Goal: Task Accomplishment & Management: Complete application form

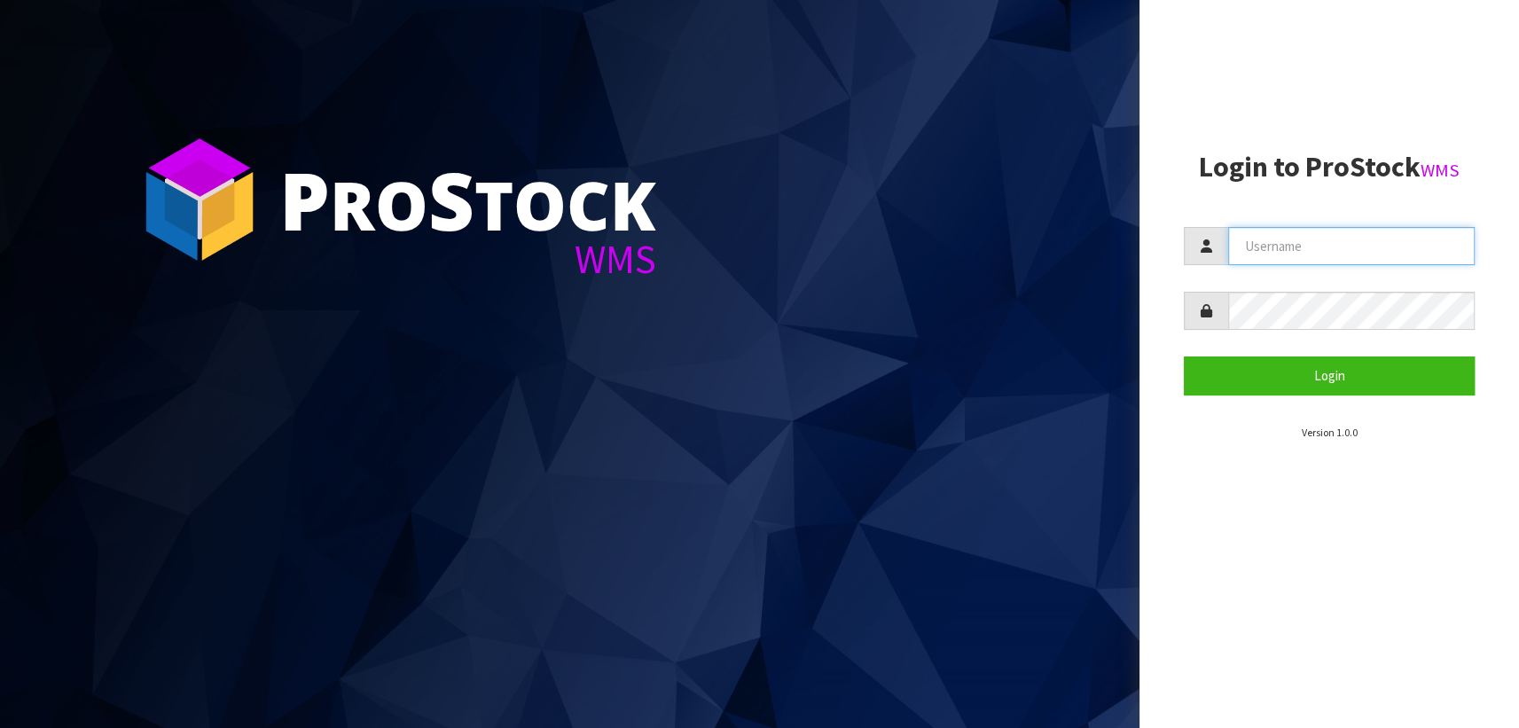
click at [1260, 239] on input "text" at bounding box center [1351, 246] width 247 height 38
type input "[PERSON_NAME]"
click at [1184, 357] on button "Login" at bounding box center [1329, 376] width 291 height 38
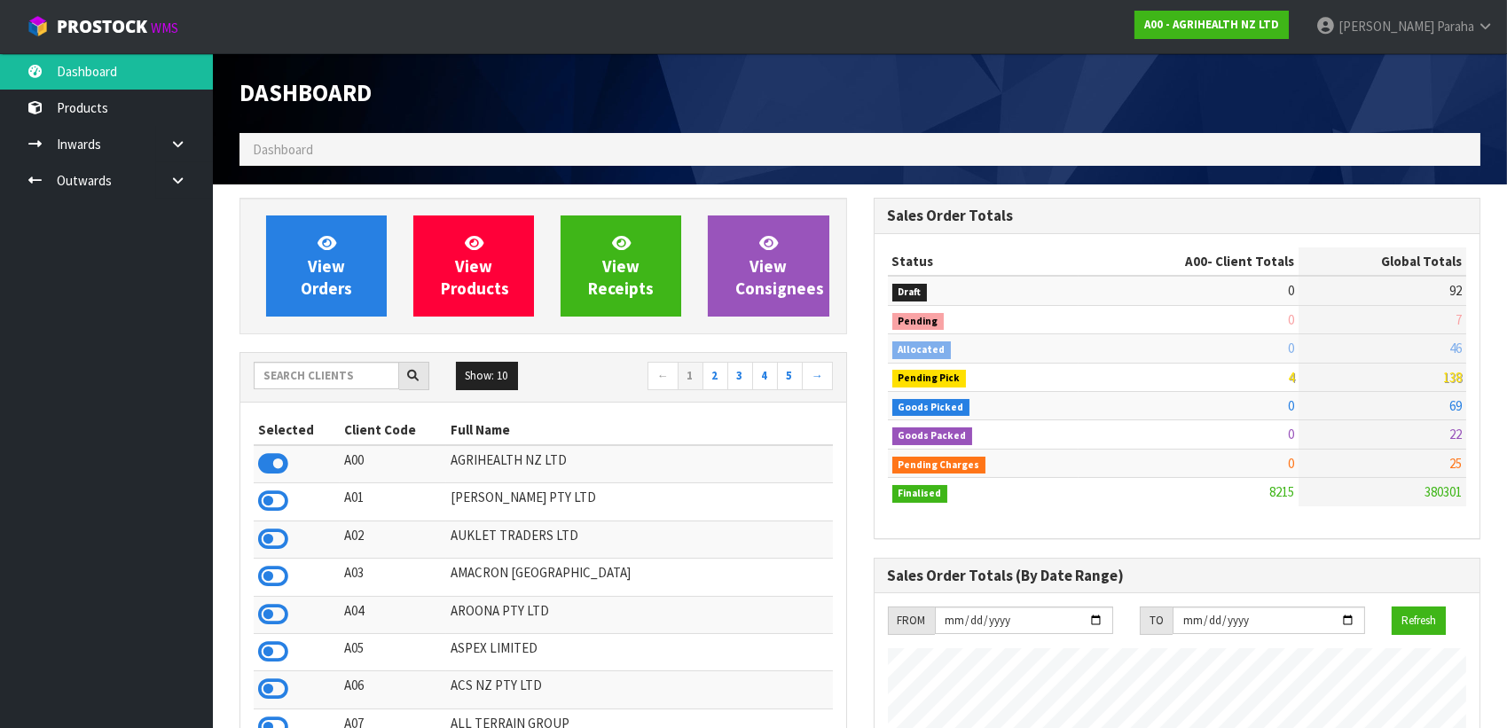
scroll to position [1341, 633]
click at [319, 371] on input "text" at bounding box center [326, 375] width 145 height 27
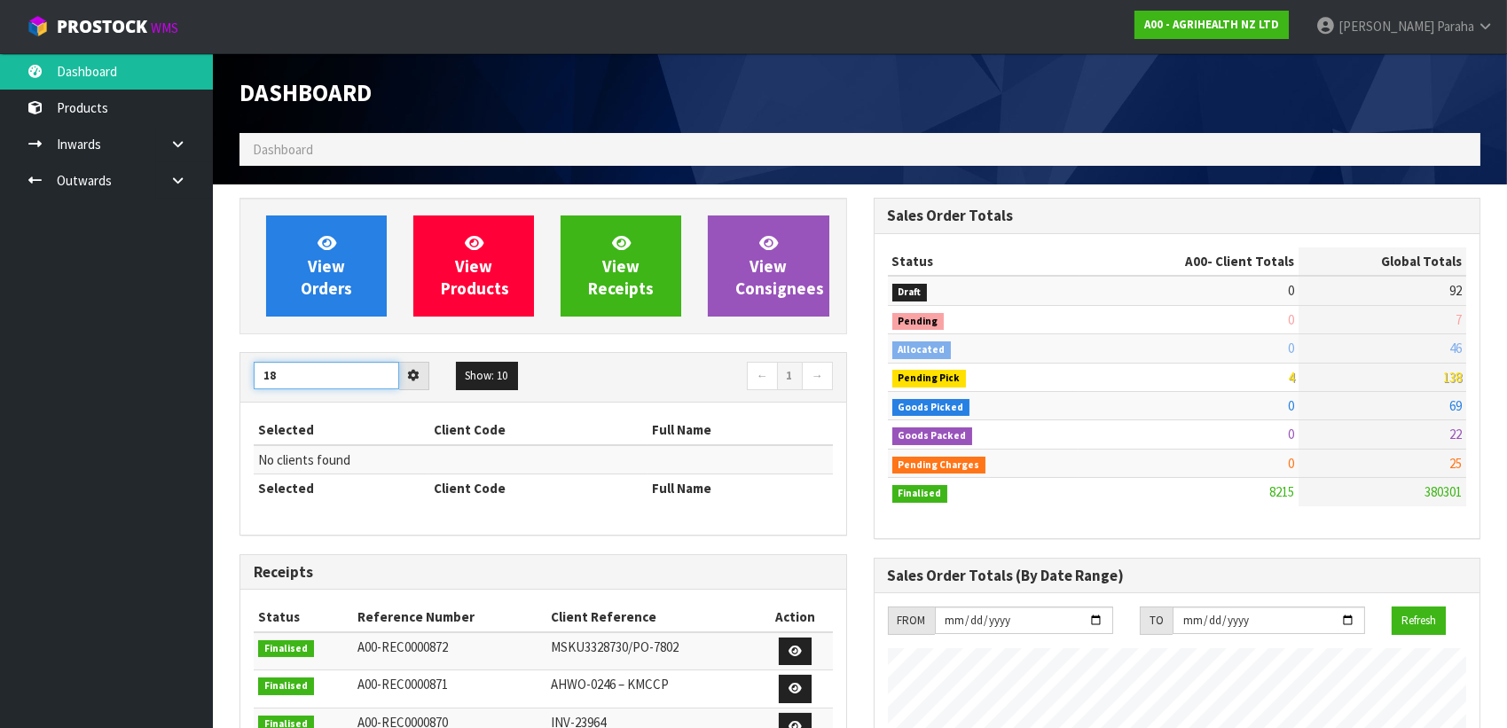
type input "1"
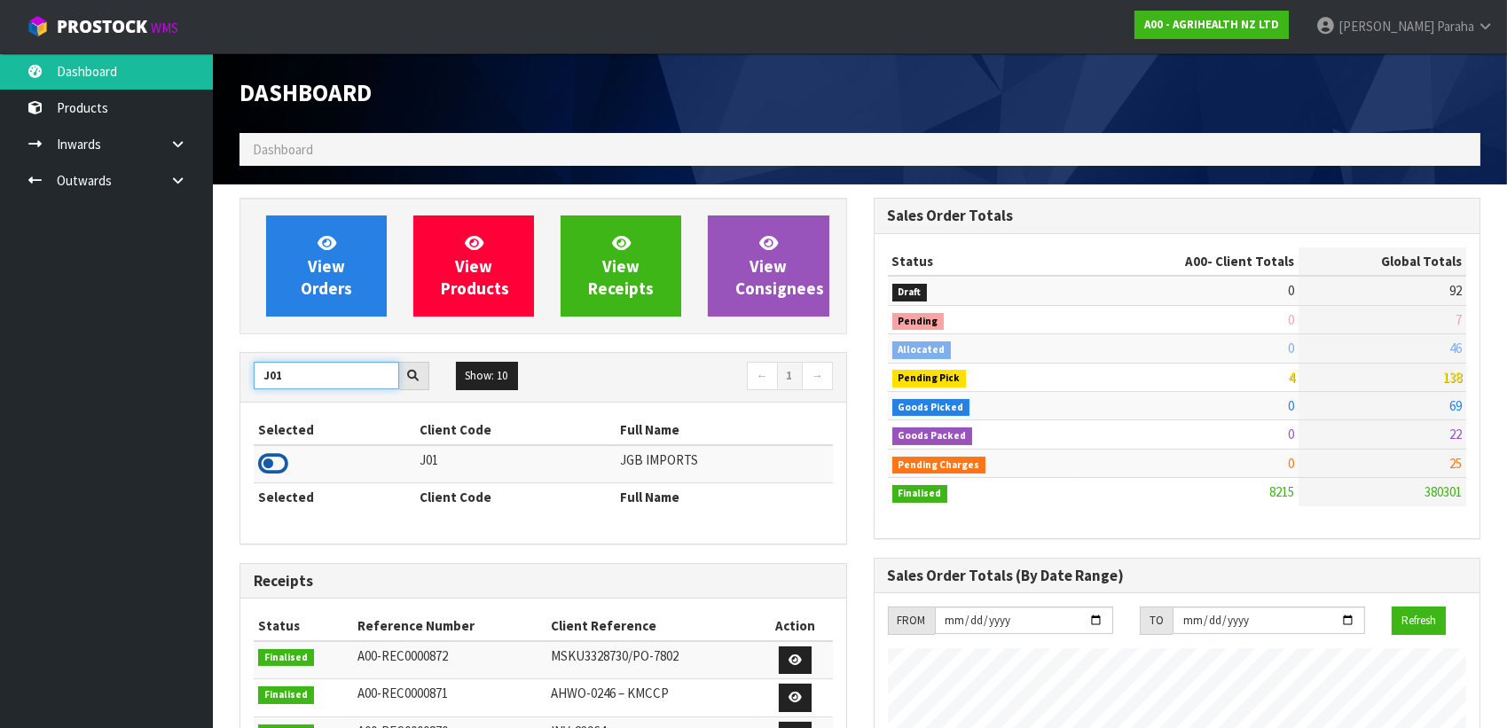
type input "J01"
click at [286, 461] on icon at bounding box center [273, 464] width 30 height 27
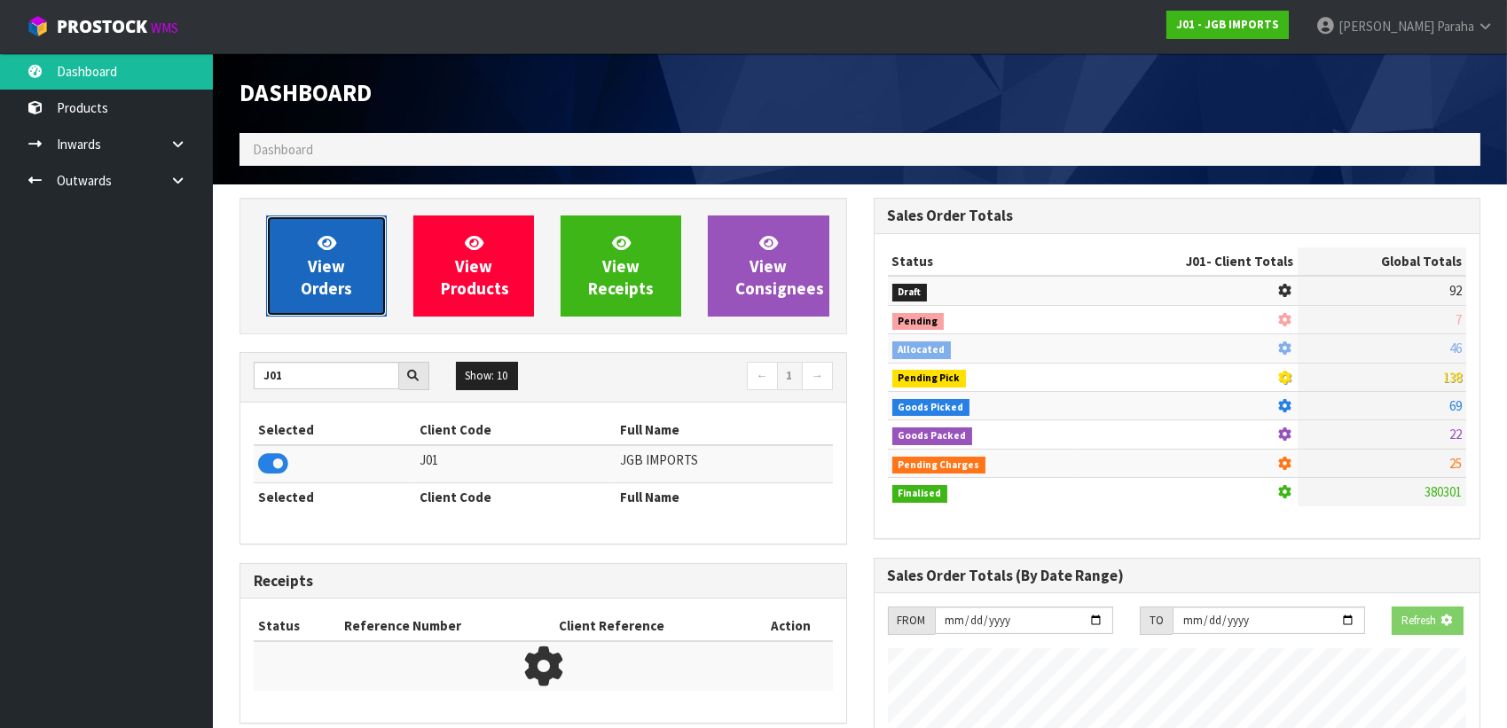
click at [301, 273] on link "View Orders" at bounding box center [326, 266] width 121 height 101
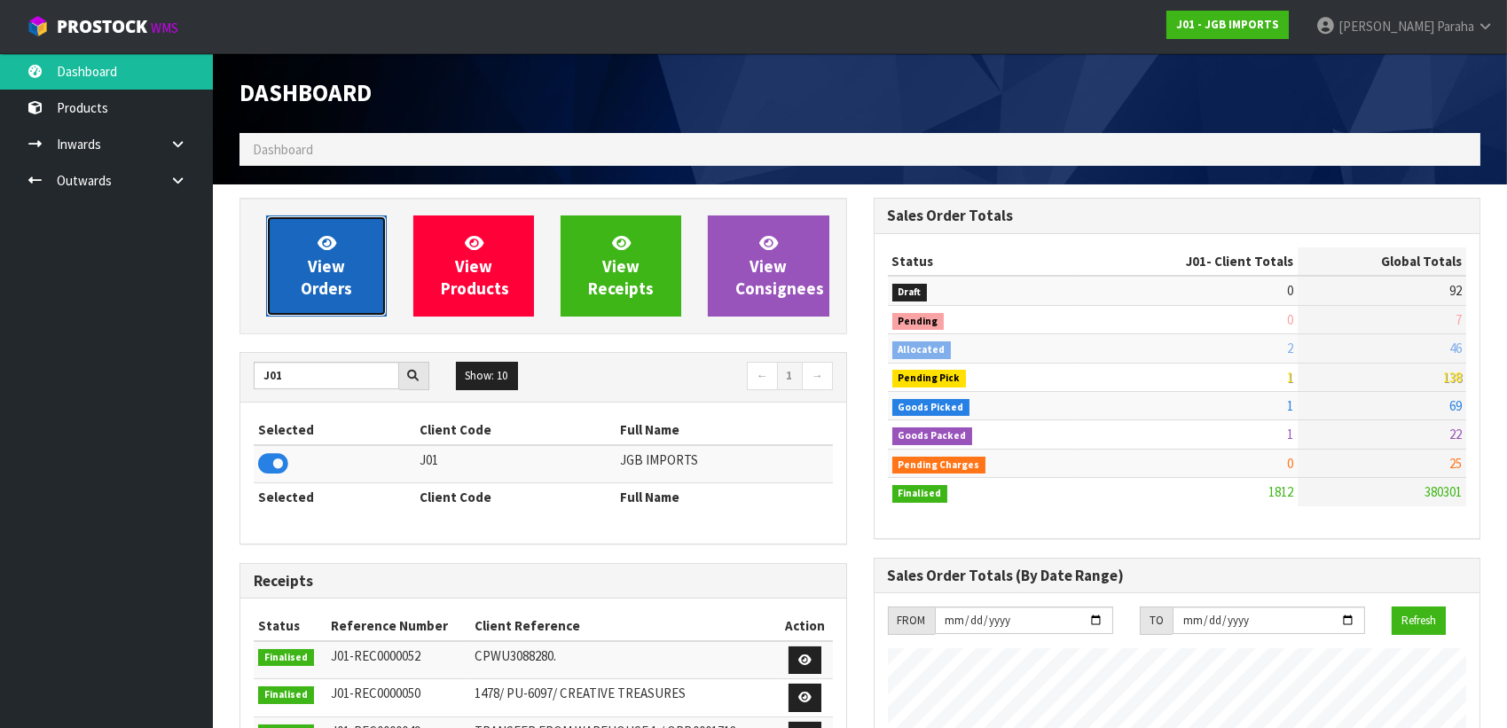
scroll to position [1341, 633]
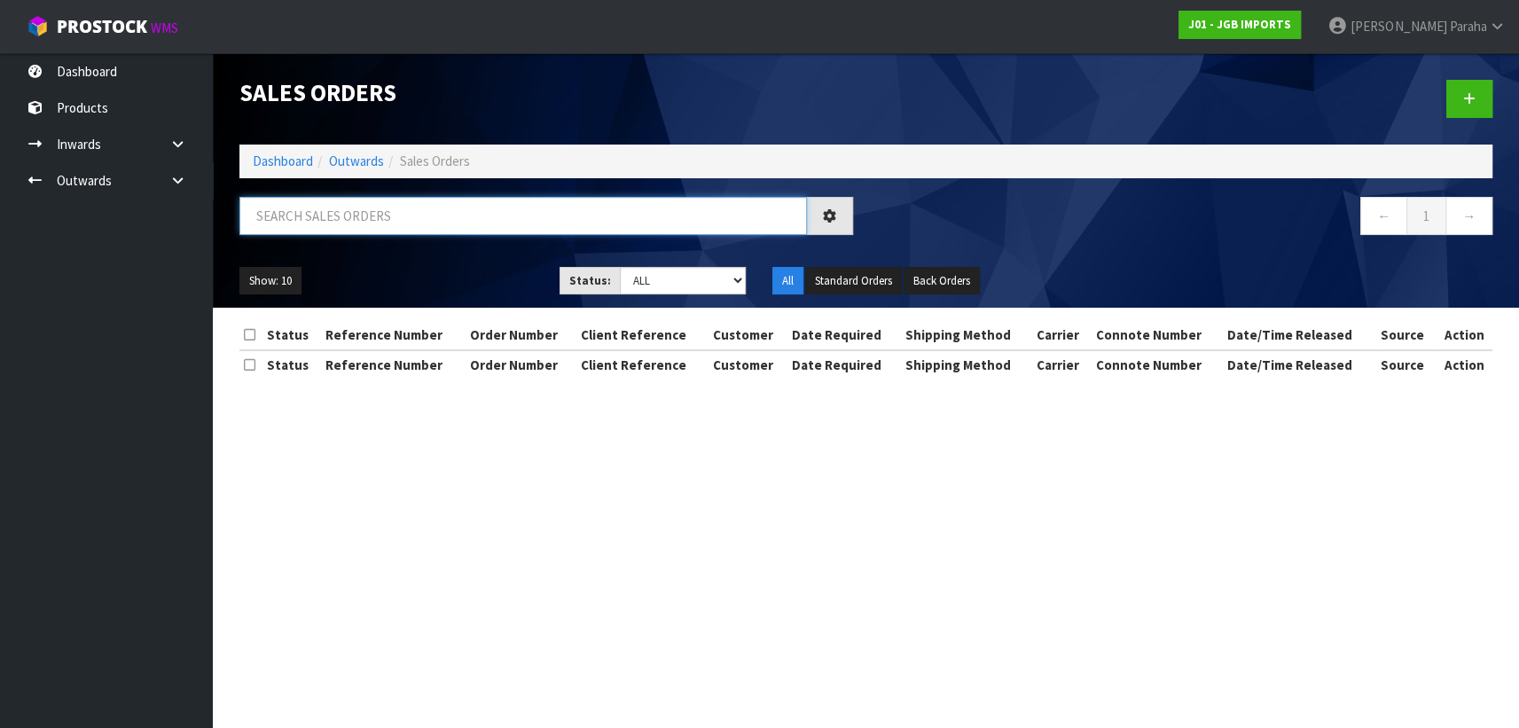
click at [311, 227] on input "text" at bounding box center [523, 216] width 568 height 38
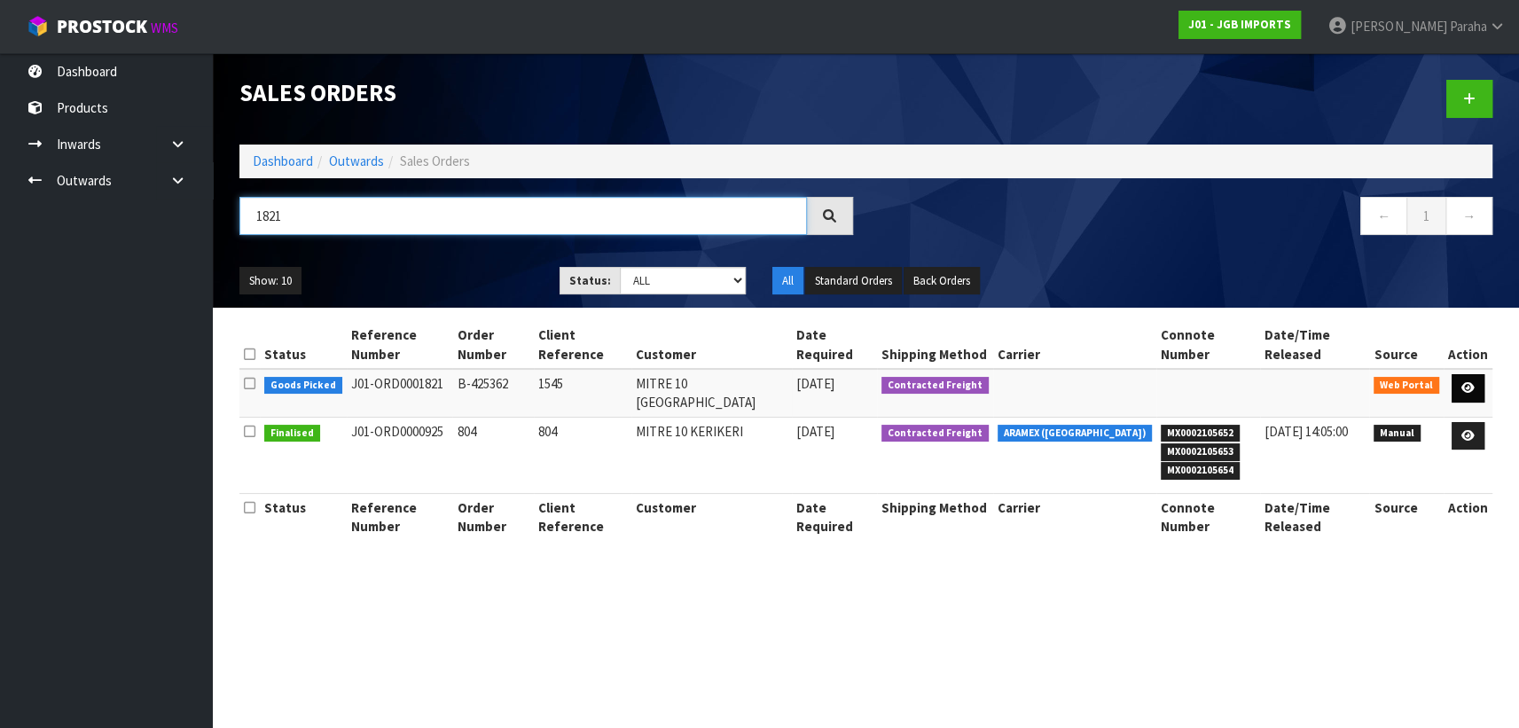
type input "1821"
click at [1471, 382] on icon at bounding box center [1468, 388] width 13 height 12
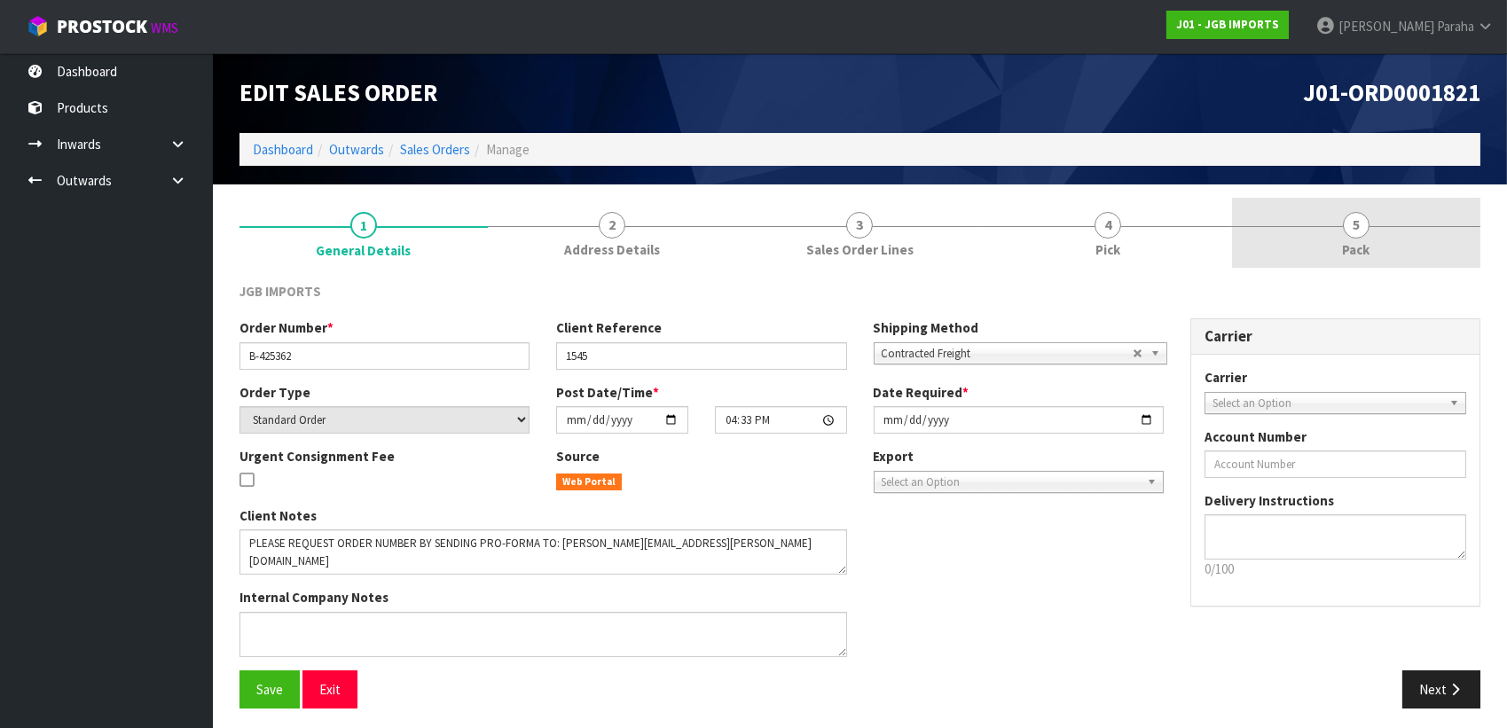
click at [1352, 236] on span "5" at bounding box center [1356, 225] width 27 height 27
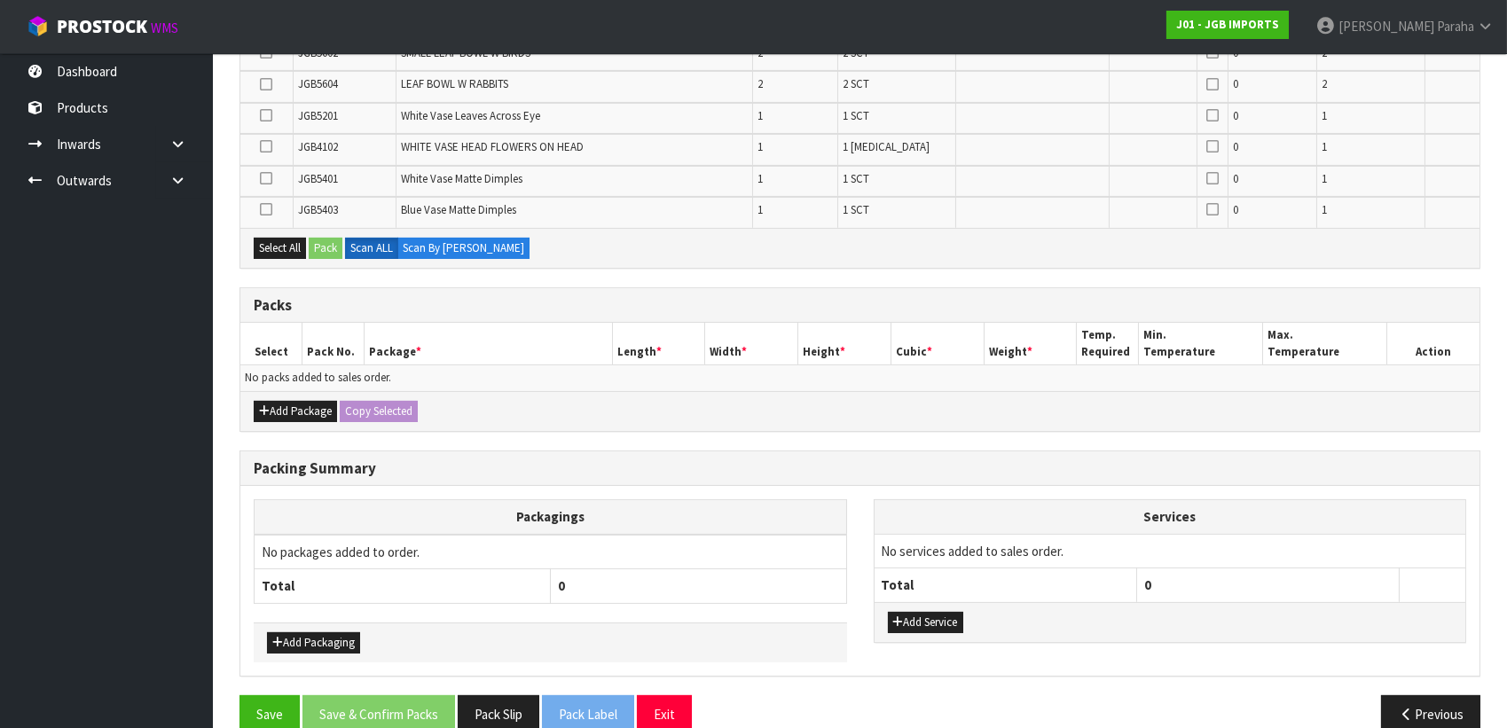
scroll to position [967, 0]
click at [293, 400] on button "Add Package" at bounding box center [295, 410] width 83 height 21
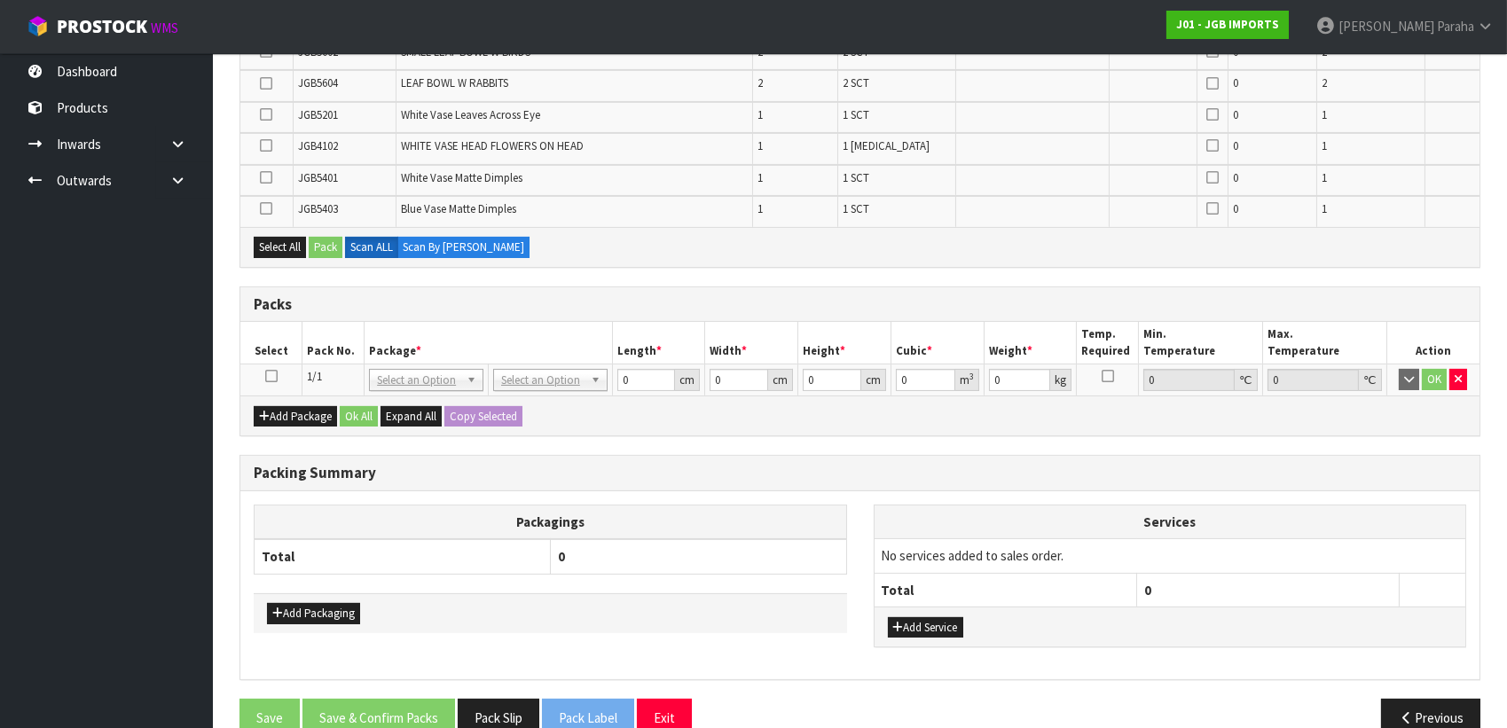
click at [269, 376] on icon at bounding box center [271, 376] width 12 height 1
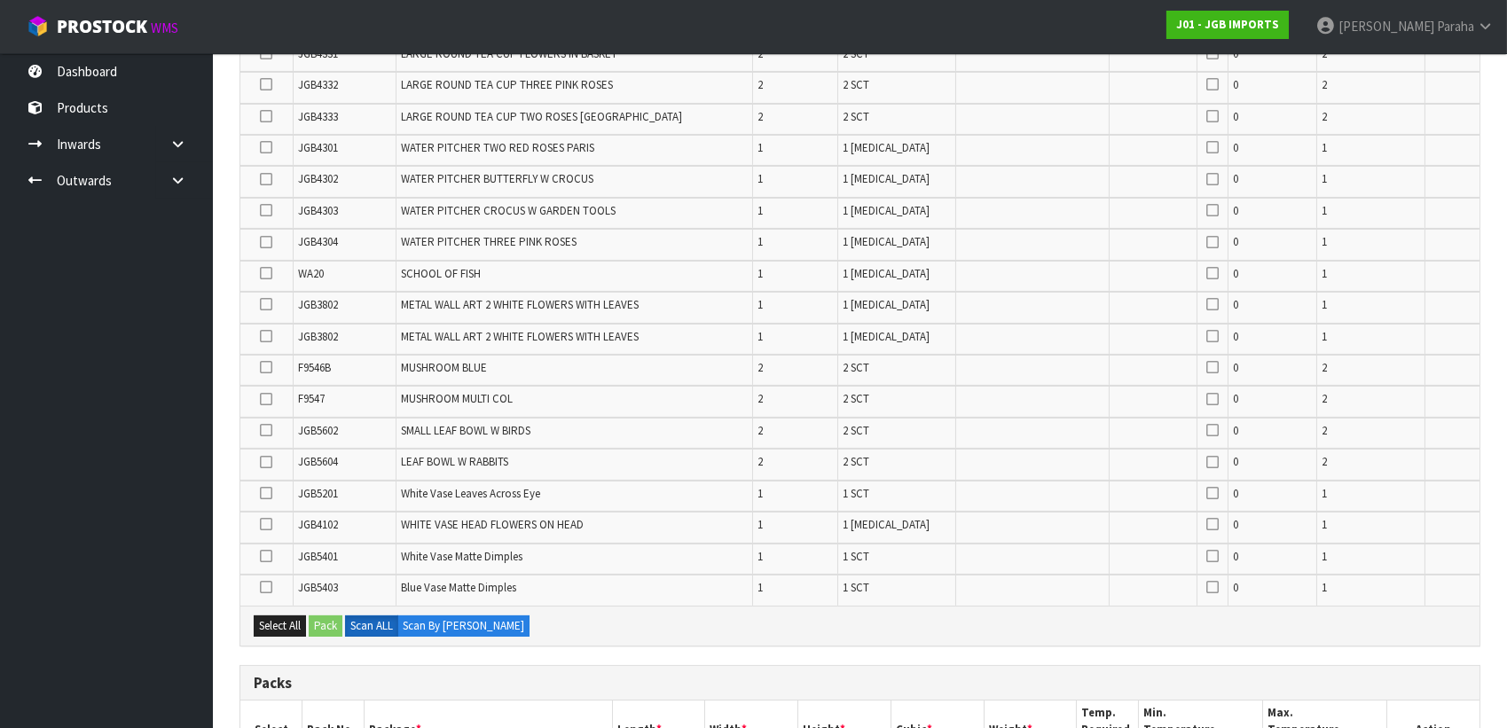
click at [271, 367] on icon at bounding box center [266, 367] width 12 height 1
click at [0, 0] on input "checkbox" at bounding box center [0, 0] width 0 height 0
click at [269, 399] on icon at bounding box center [266, 399] width 12 height 1
click at [0, 0] on input "checkbox" at bounding box center [0, 0] width 0 height 0
click at [270, 84] on icon at bounding box center [266, 84] width 12 height 1
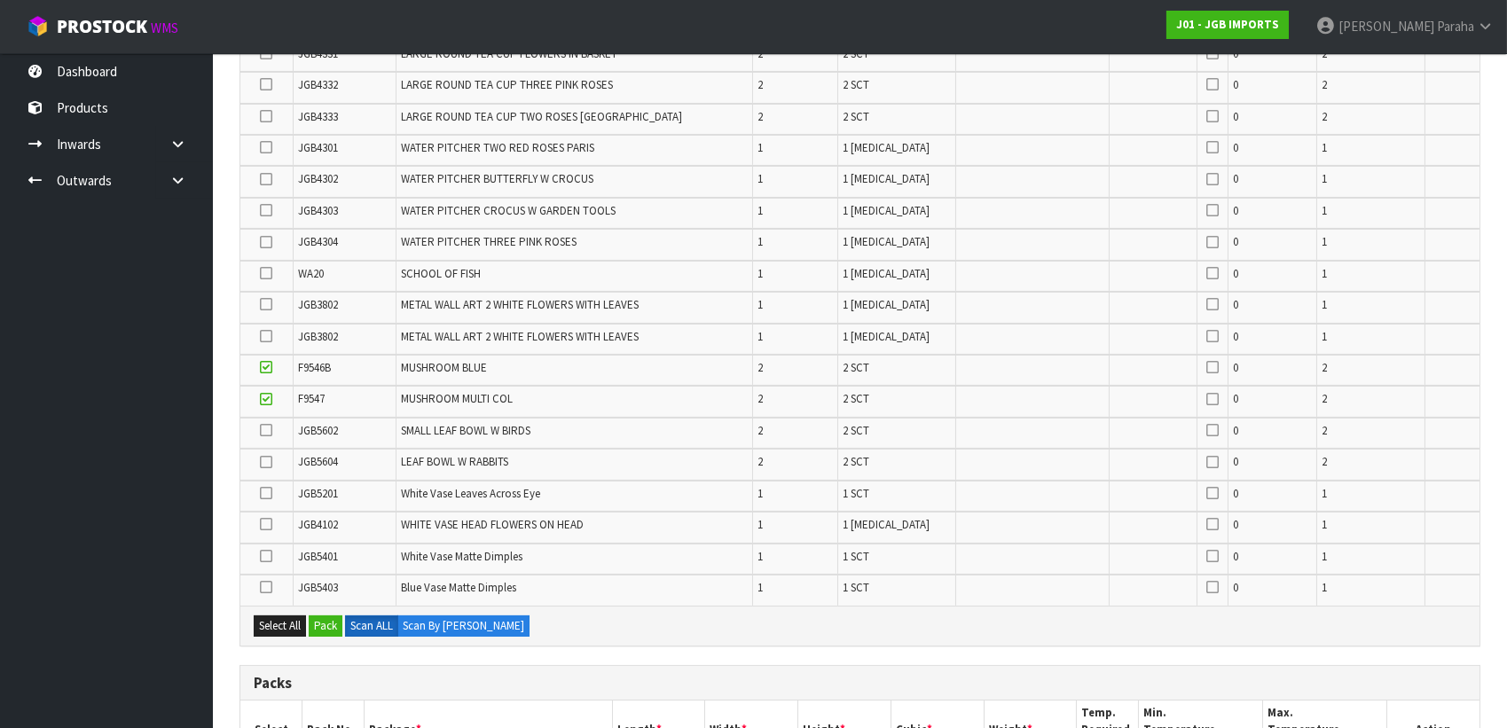
click at [0, 0] on input "checkbox" at bounding box center [0, 0] width 0 height 0
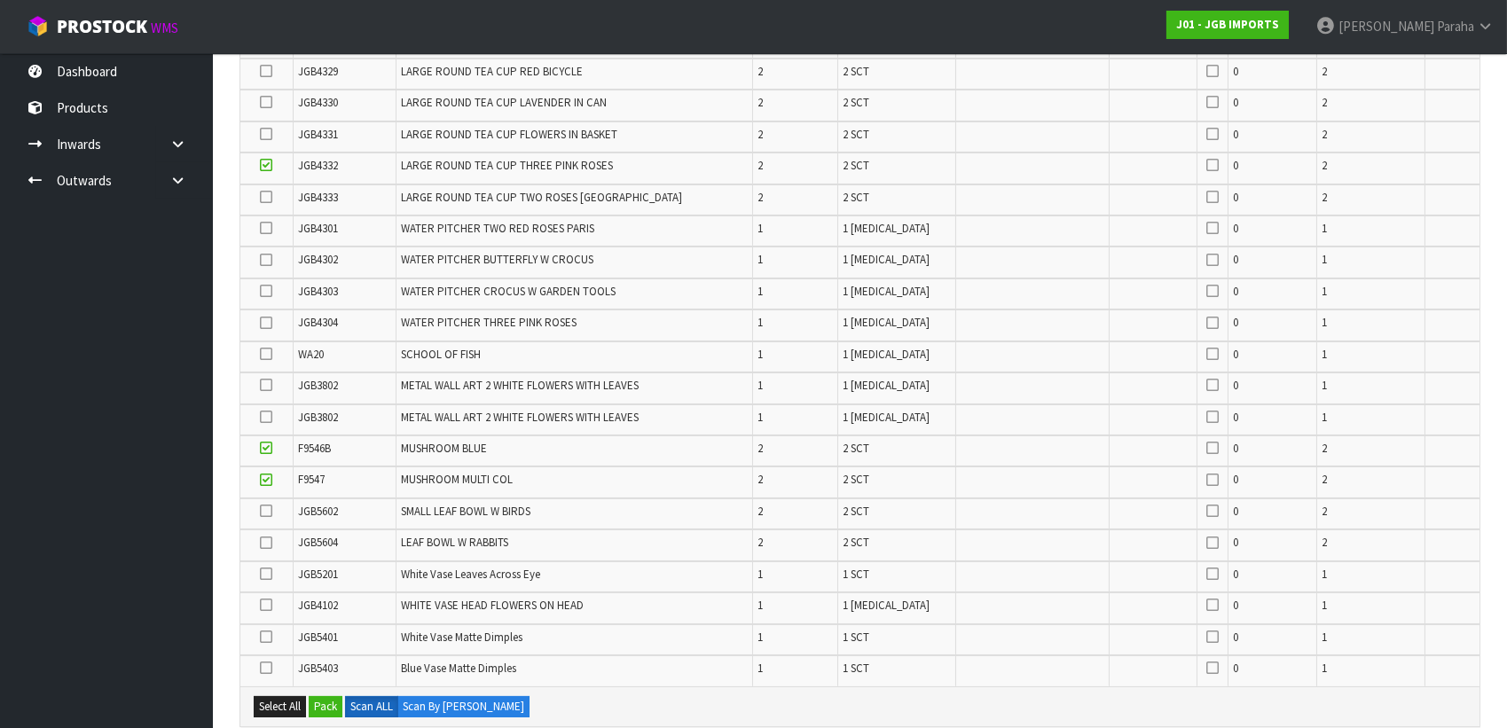
click at [266, 134] on icon at bounding box center [266, 134] width 12 height 1
click at [0, 0] on input "checkbox" at bounding box center [0, 0] width 0 height 0
click at [266, 543] on icon at bounding box center [266, 543] width 12 height 1
click at [0, 0] on input "checkbox" at bounding box center [0, 0] width 0 height 0
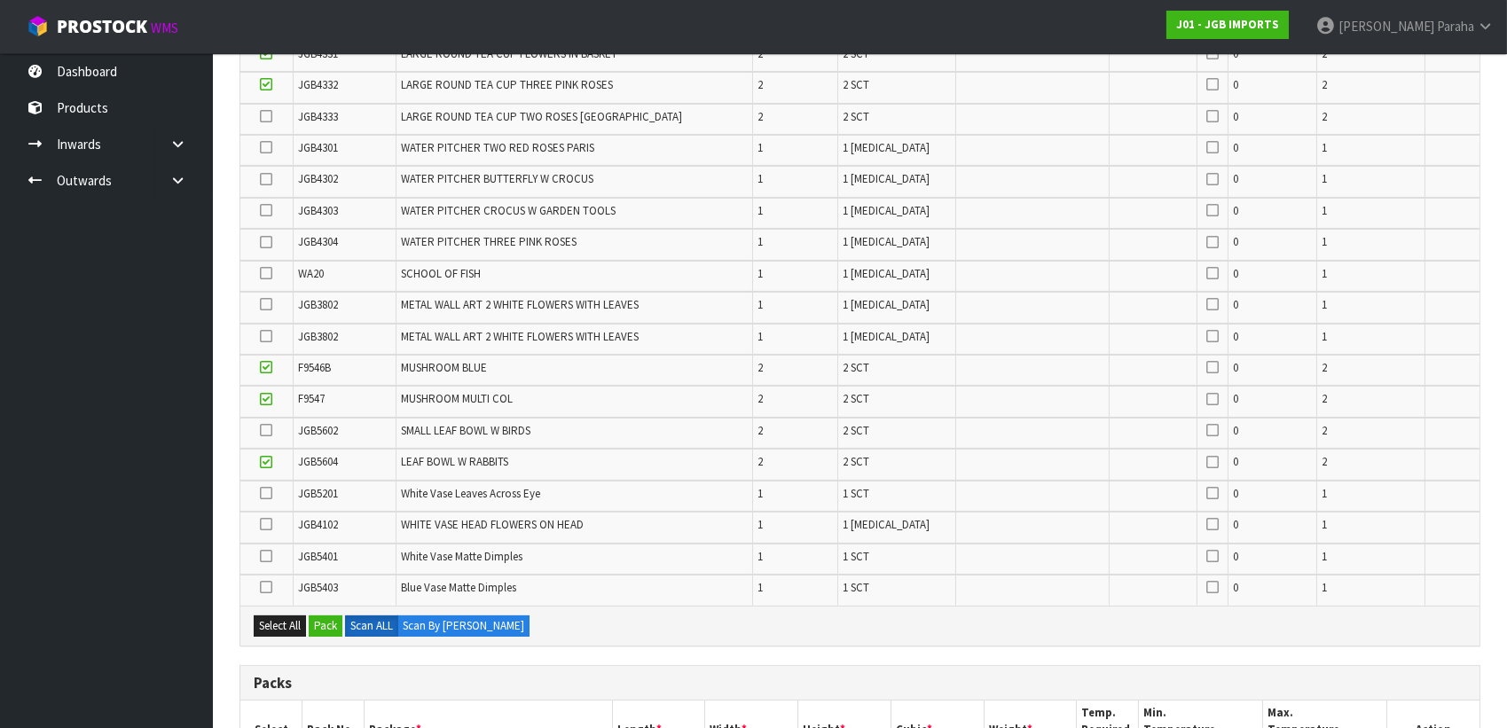
click at [264, 430] on icon at bounding box center [266, 430] width 12 height 1
click at [0, 0] on input "checkbox" at bounding box center [0, 0] width 0 height 0
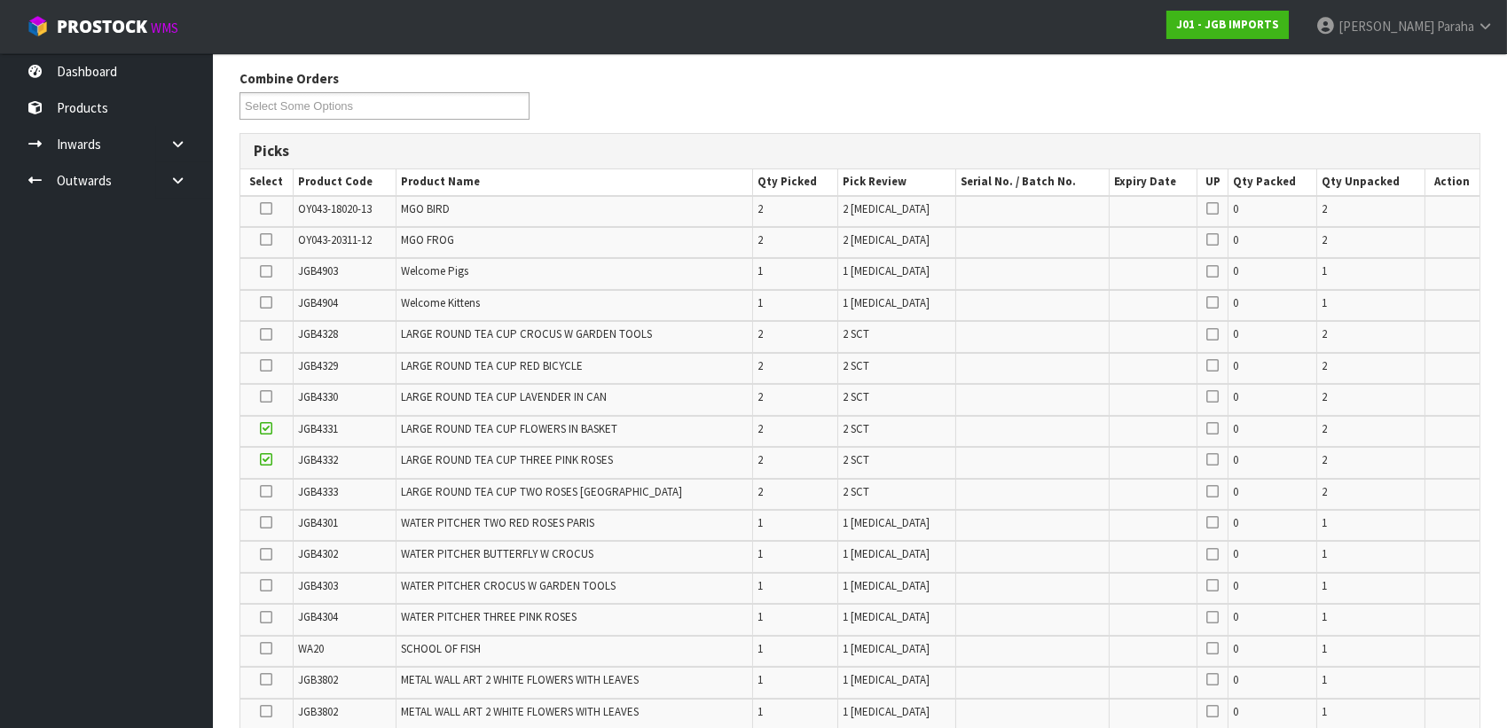
click at [268, 366] on icon at bounding box center [266, 365] width 12 height 1
click at [0, 0] on input "checkbox" at bounding box center [0, 0] width 0 height 0
click at [271, 396] on icon at bounding box center [266, 396] width 12 height 1
click at [0, 0] on input "checkbox" at bounding box center [0, 0] width 0 height 0
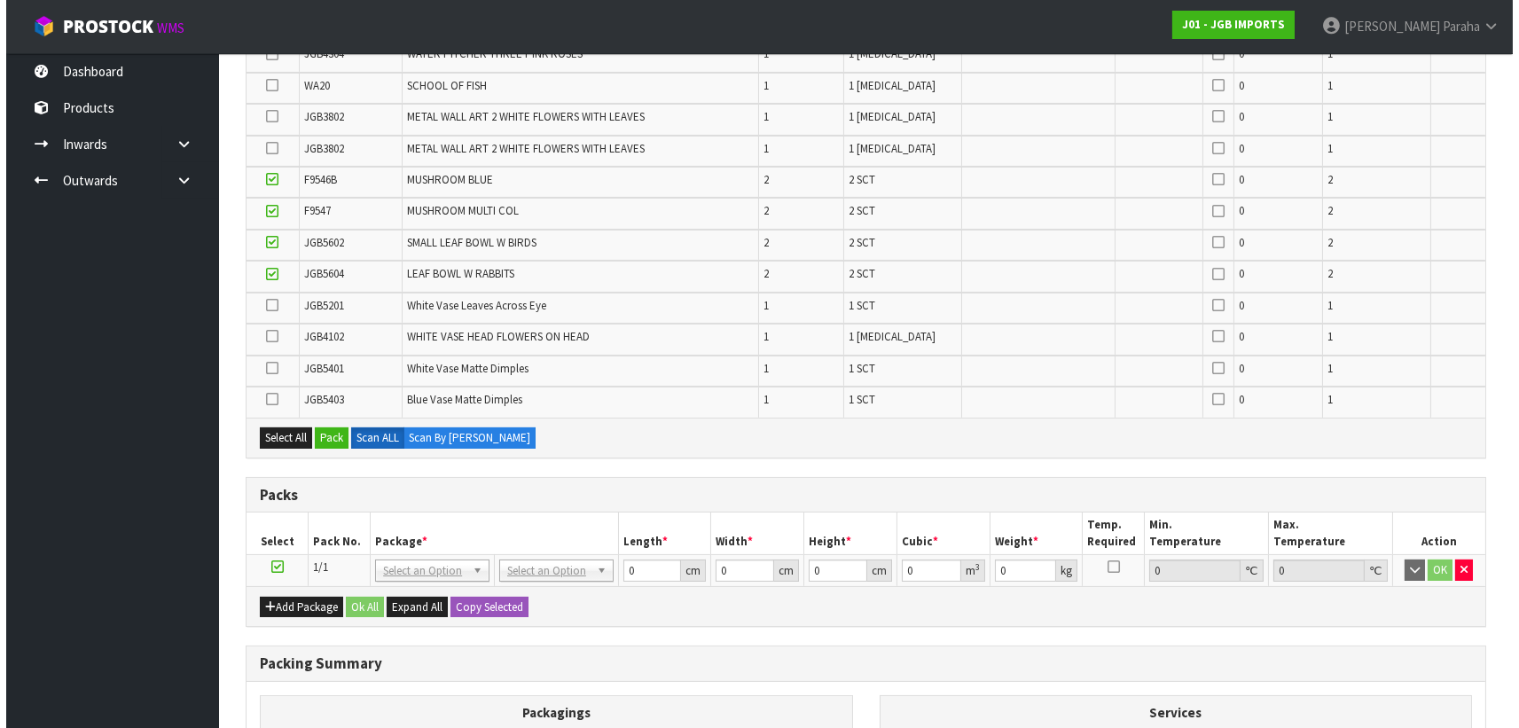
scroll to position [994, 0]
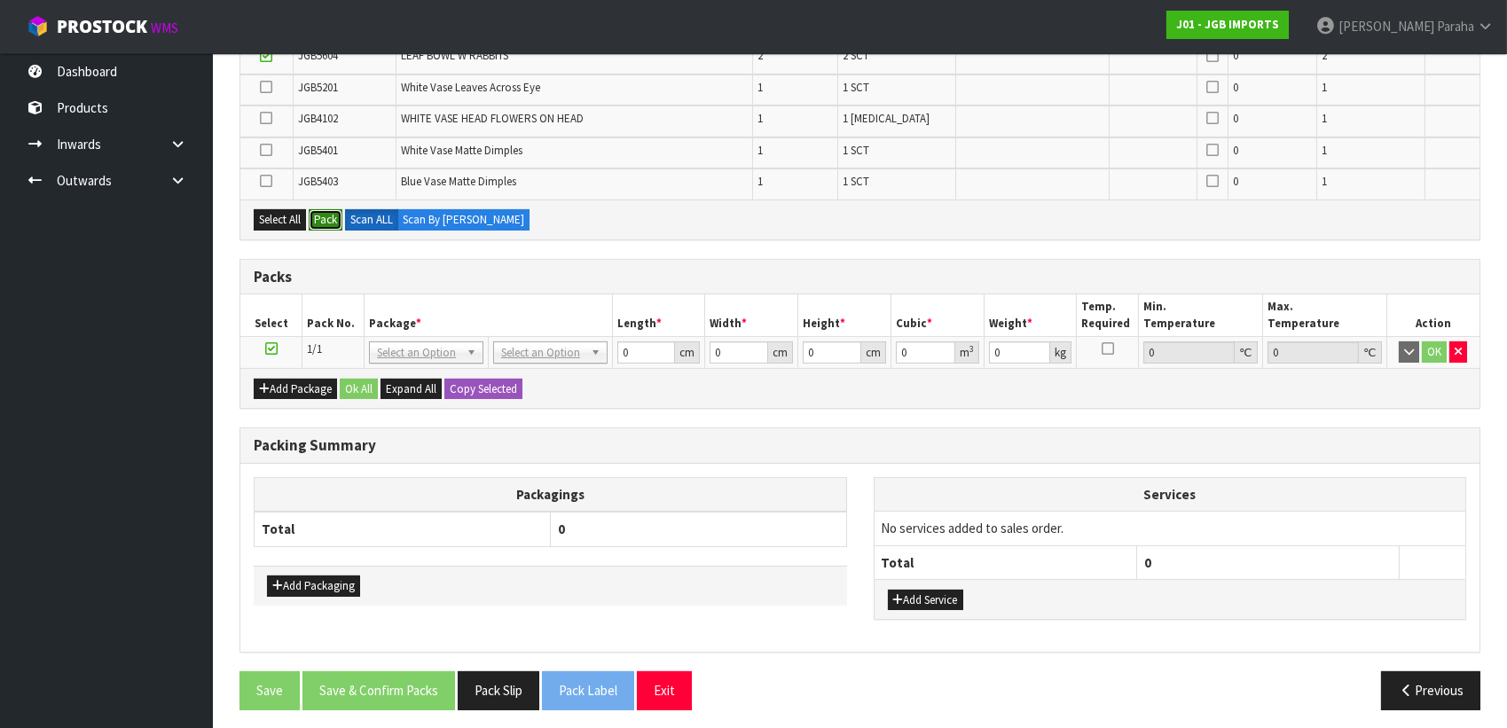
click at [322, 216] on button "Pack" at bounding box center [326, 219] width 34 height 21
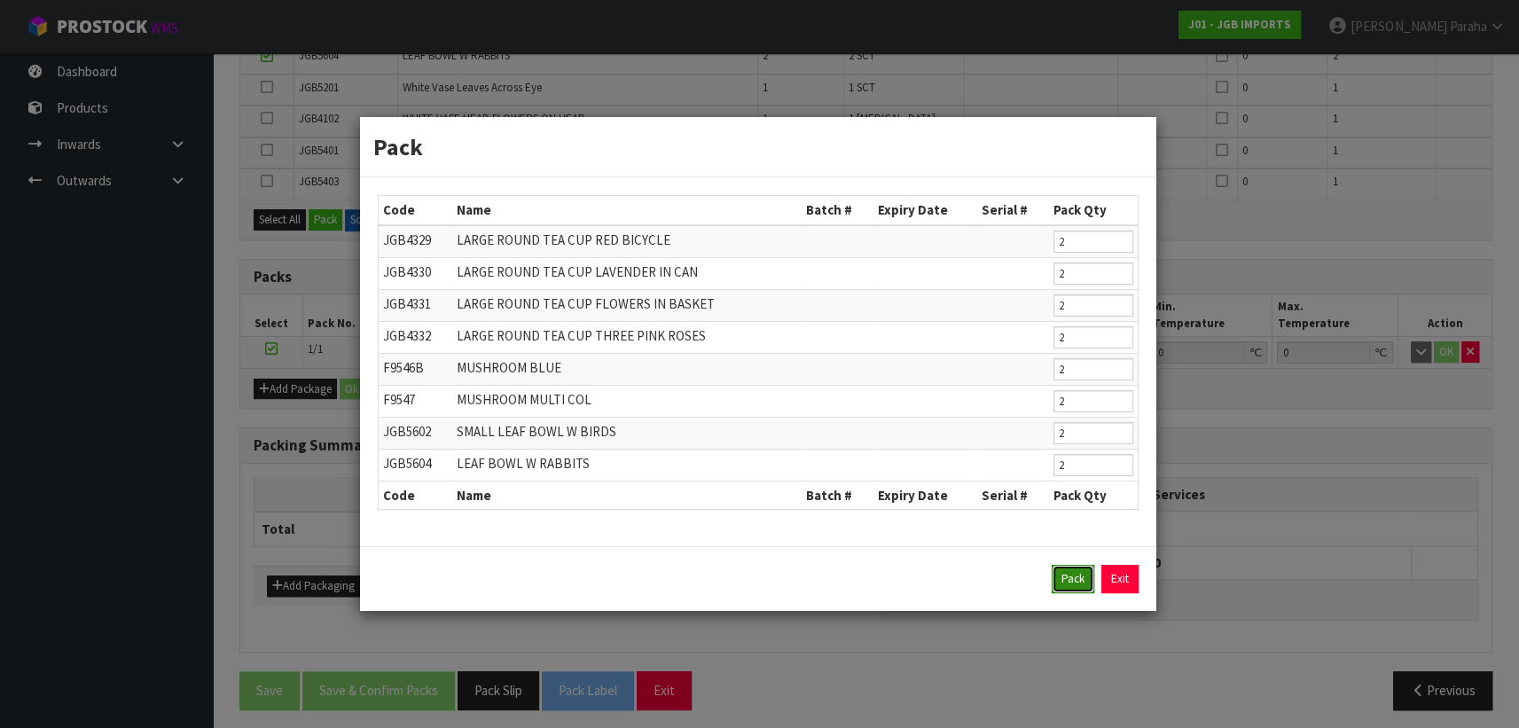
click at [1064, 573] on button "Pack" at bounding box center [1073, 579] width 43 height 28
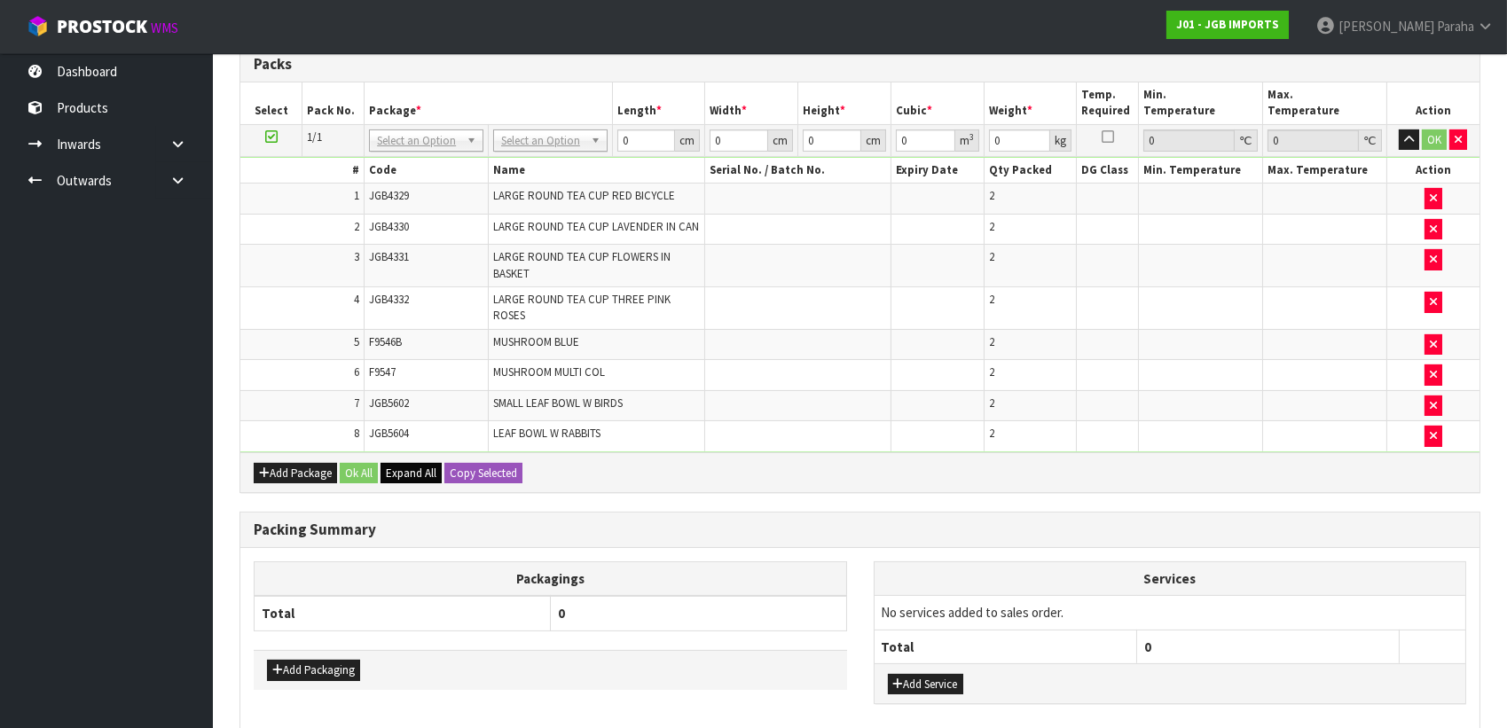
scroll to position [1039, 0]
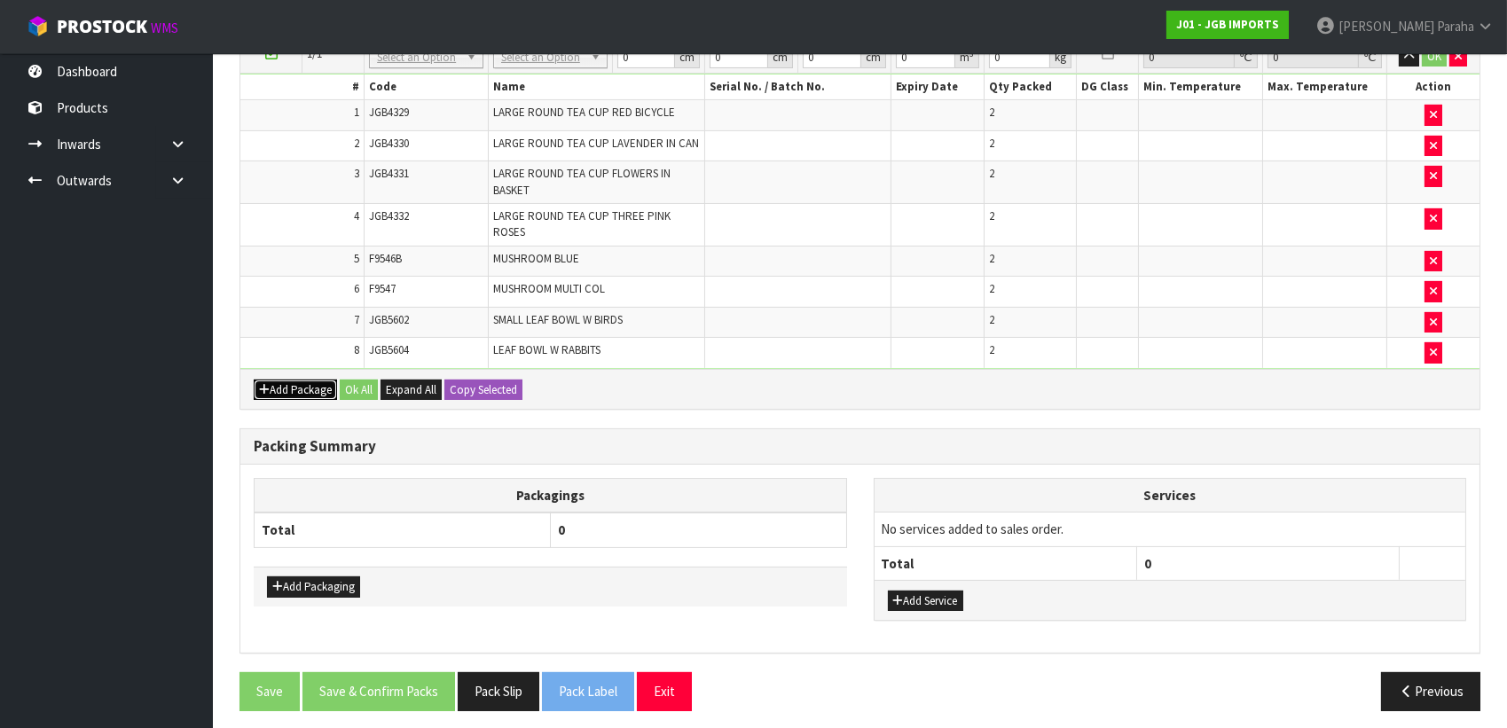
click at [298, 381] on button "Add Package" at bounding box center [295, 390] width 83 height 21
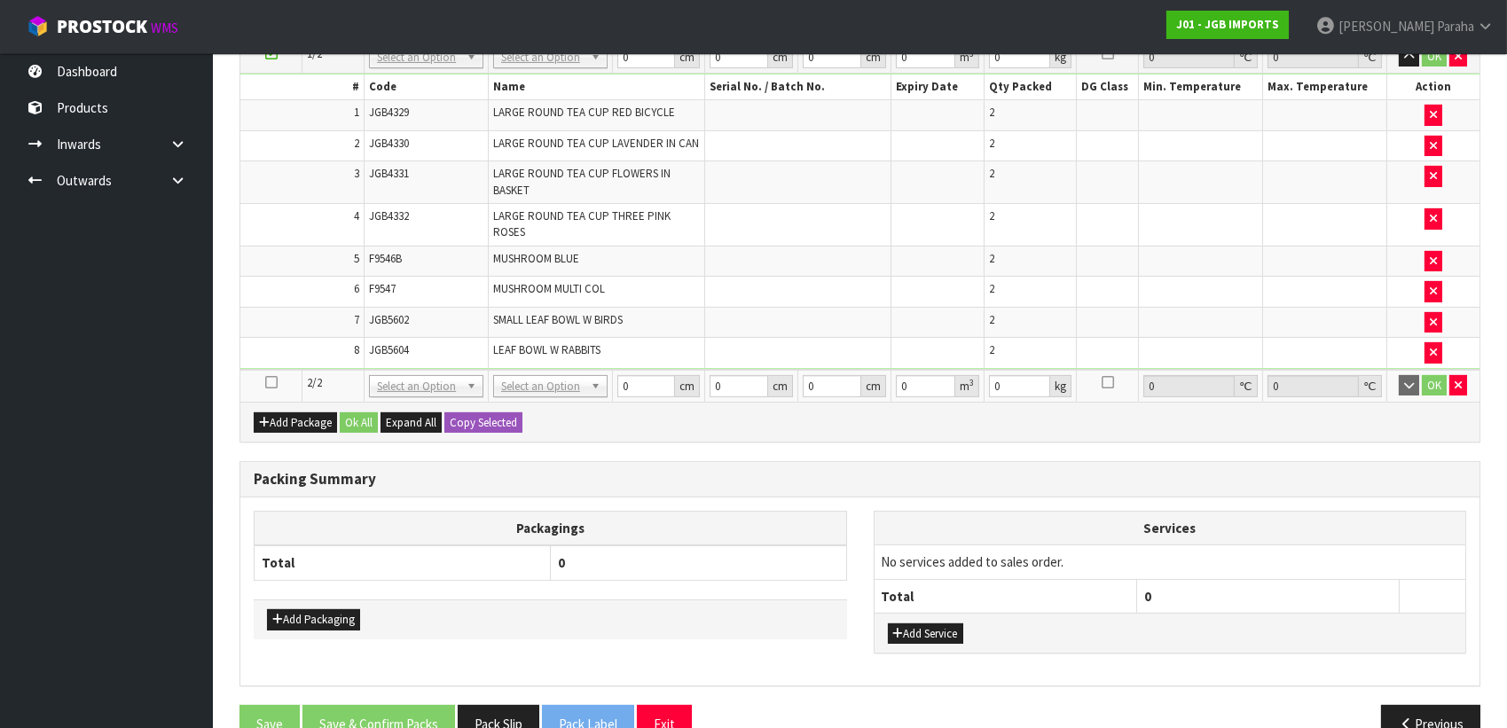
click at [269, 382] on icon at bounding box center [271, 382] width 12 height 1
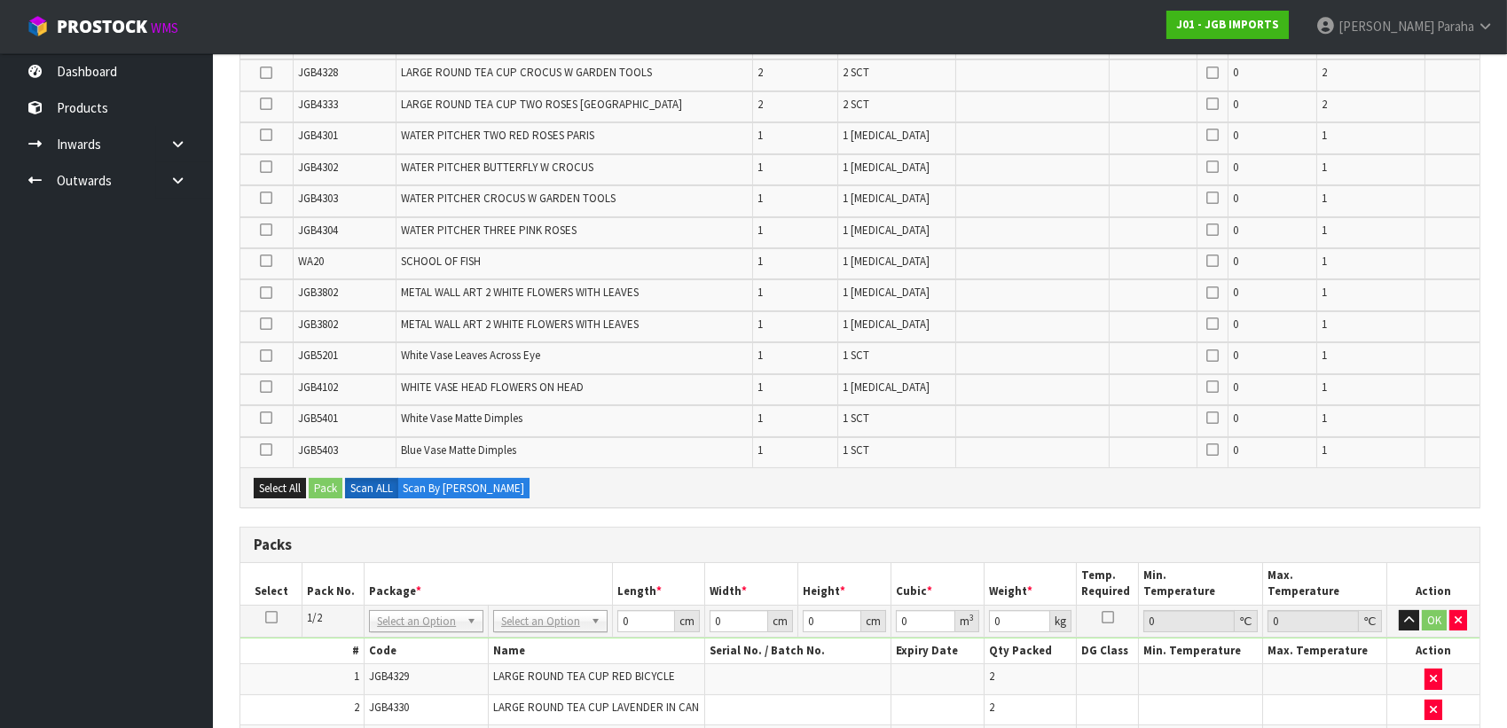
scroll to position [89, 0]
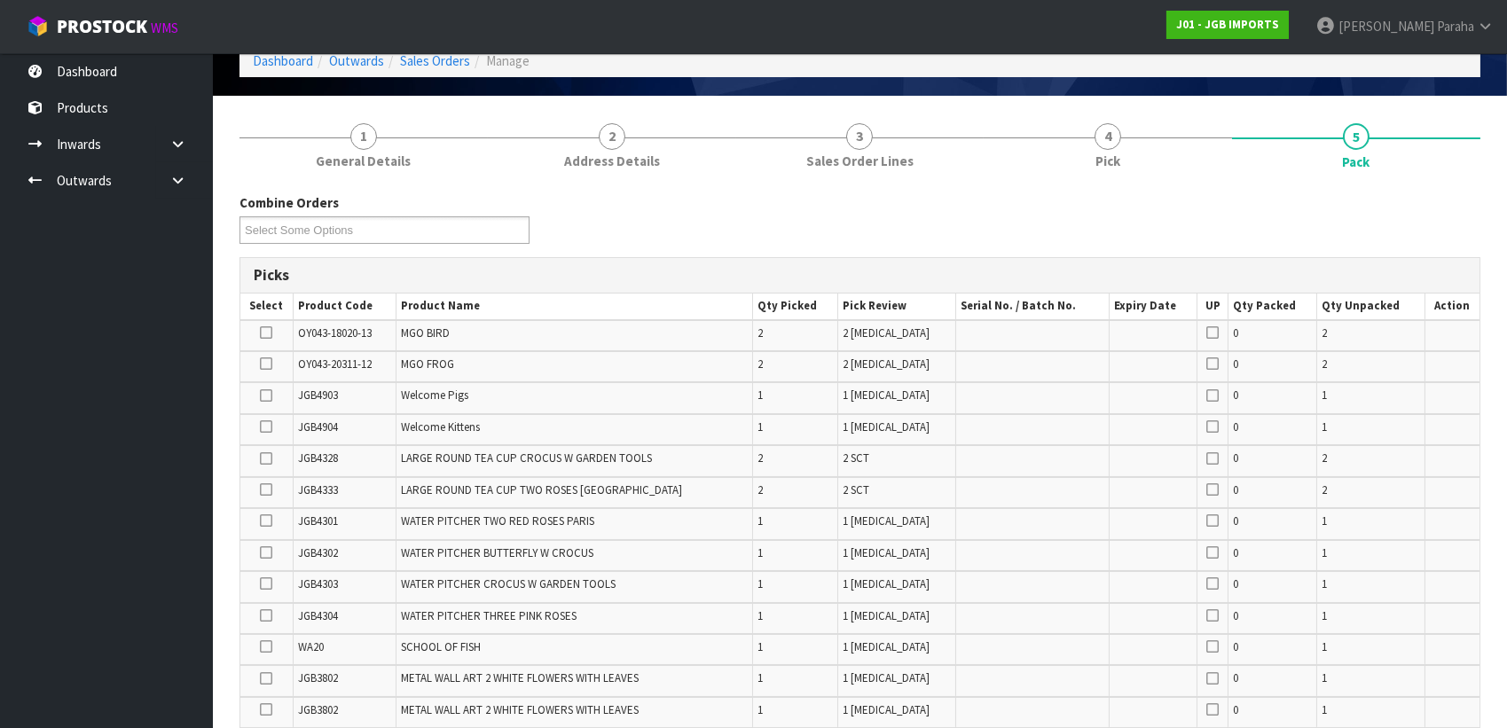
click at [262, 364] on icon at bounding box center [266, 364] width 12 height 1
click at [0, 0] on input "checkbox" at bounding box center [0, 0] width 0 height 0
click at [264, 334] on icon at bounding box center [266, 333] width 12 height 1
click at [0, 0] on input "checkbox" at bounding box center [0, 0] width 0 height 0
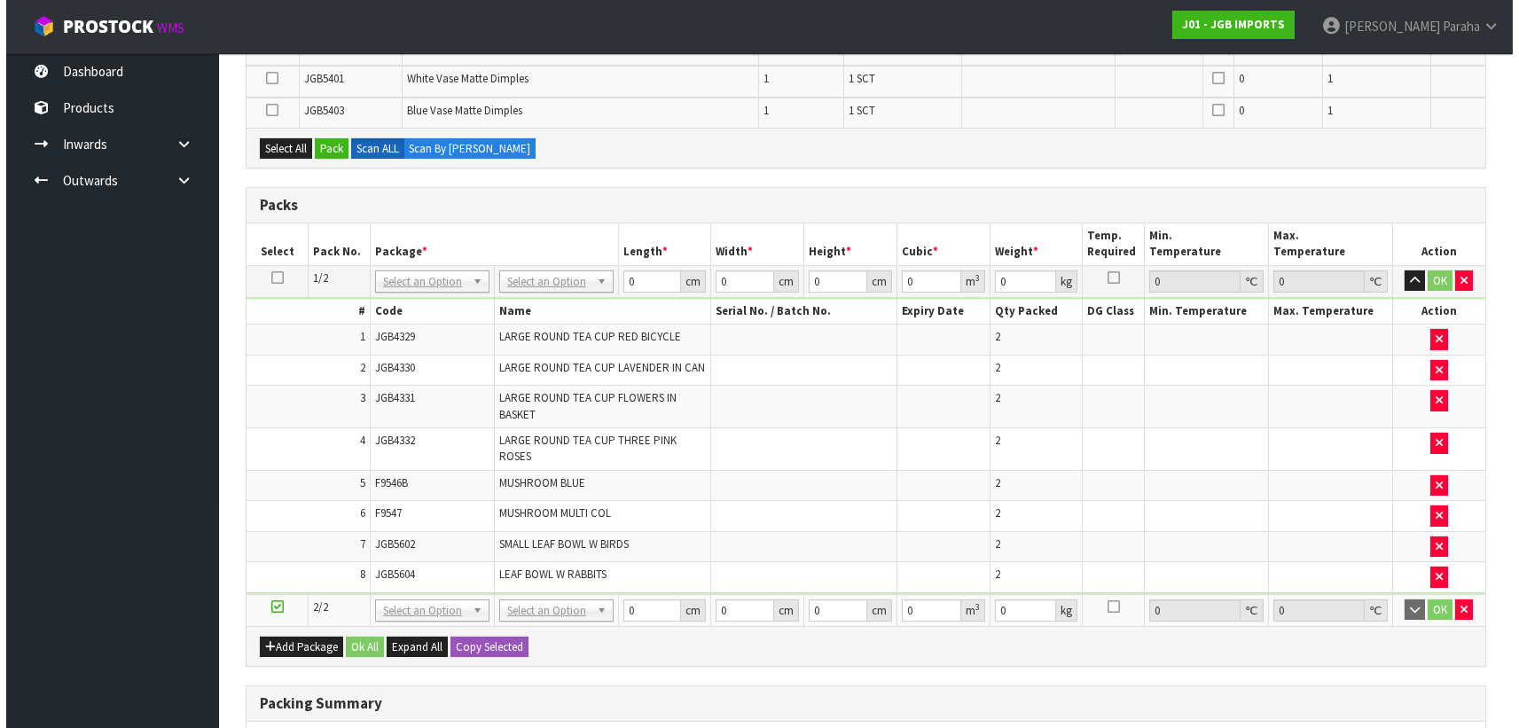
scroll to position [653, 0]
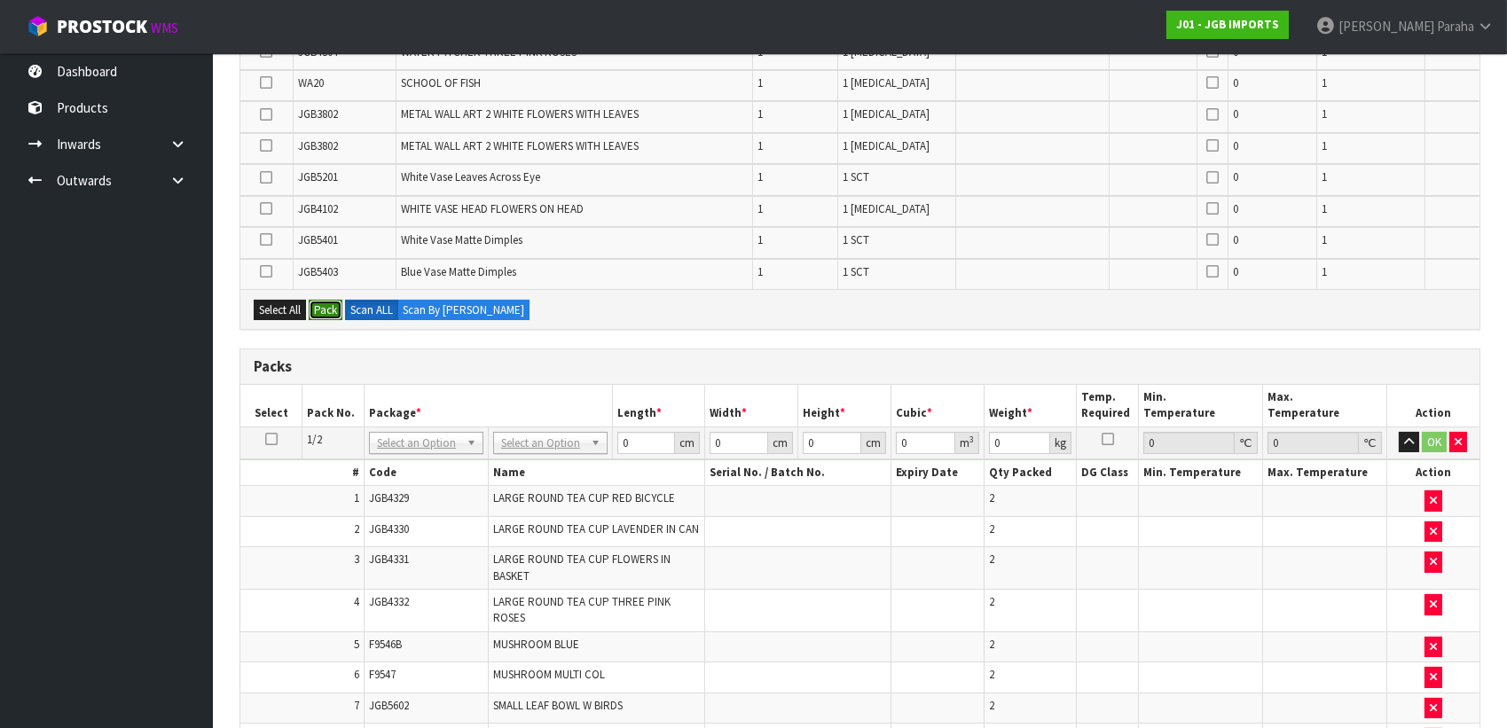
click at [334, 312] on button "Pack" at bounding box center [326, 310] width 34 height 21
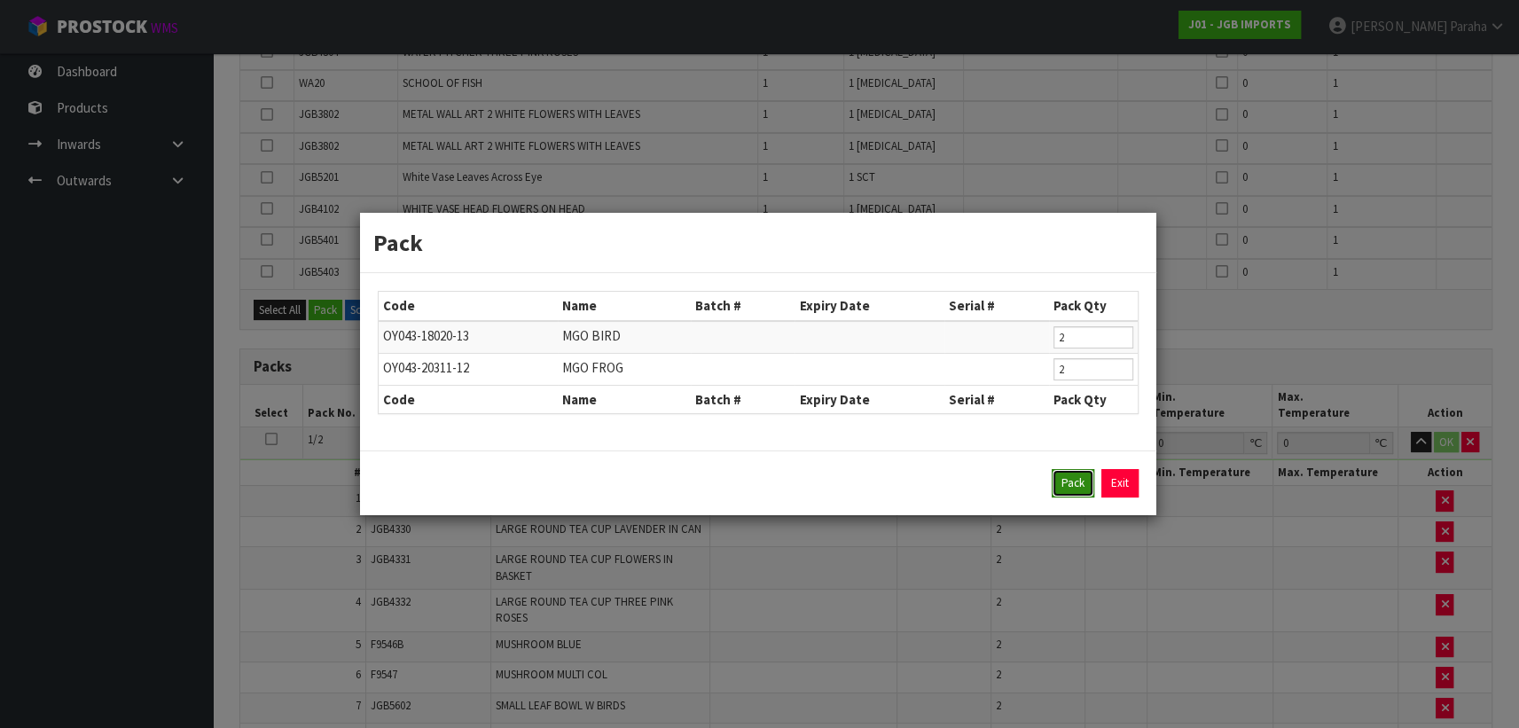
click at [1068, 488] on button "Pack" at bounding box center [1073, 483] width 43 height 28
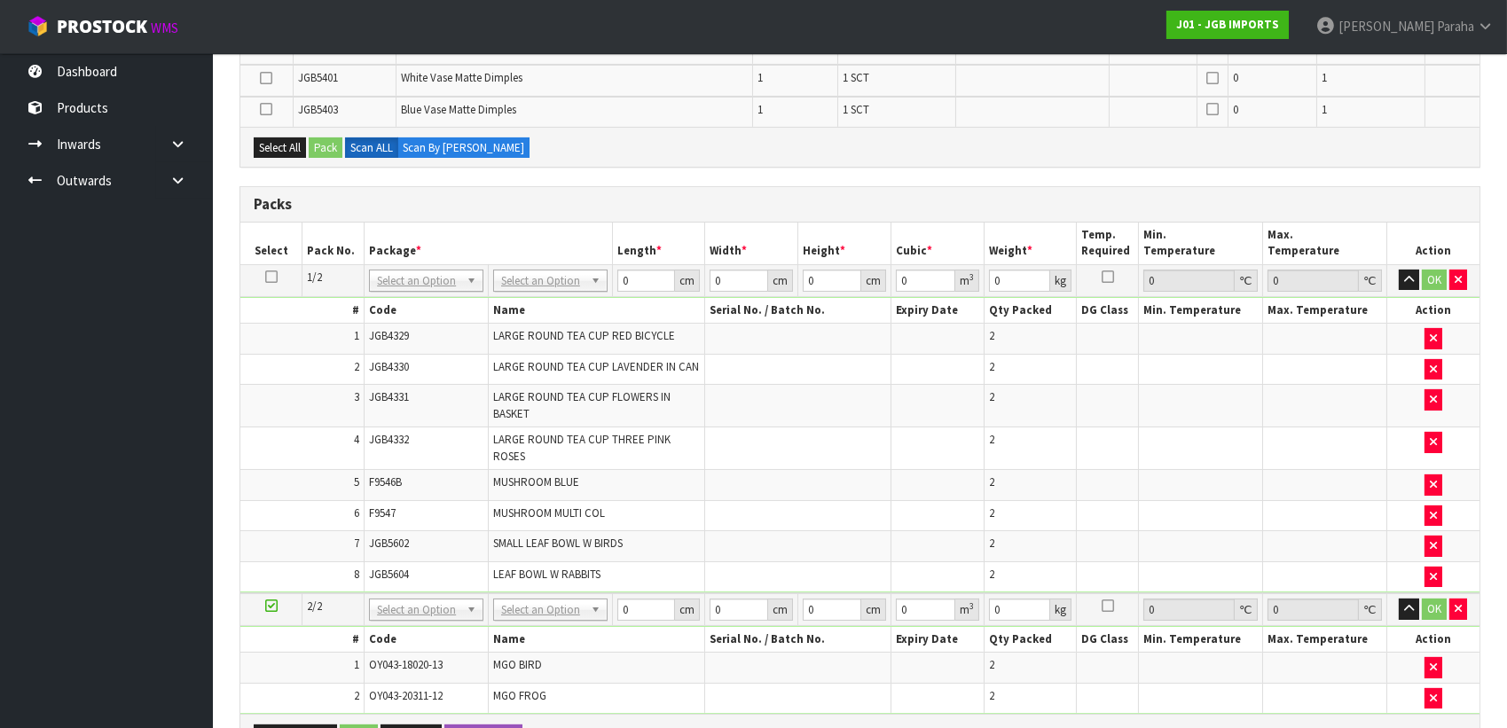
scroll to position [1074, 0]
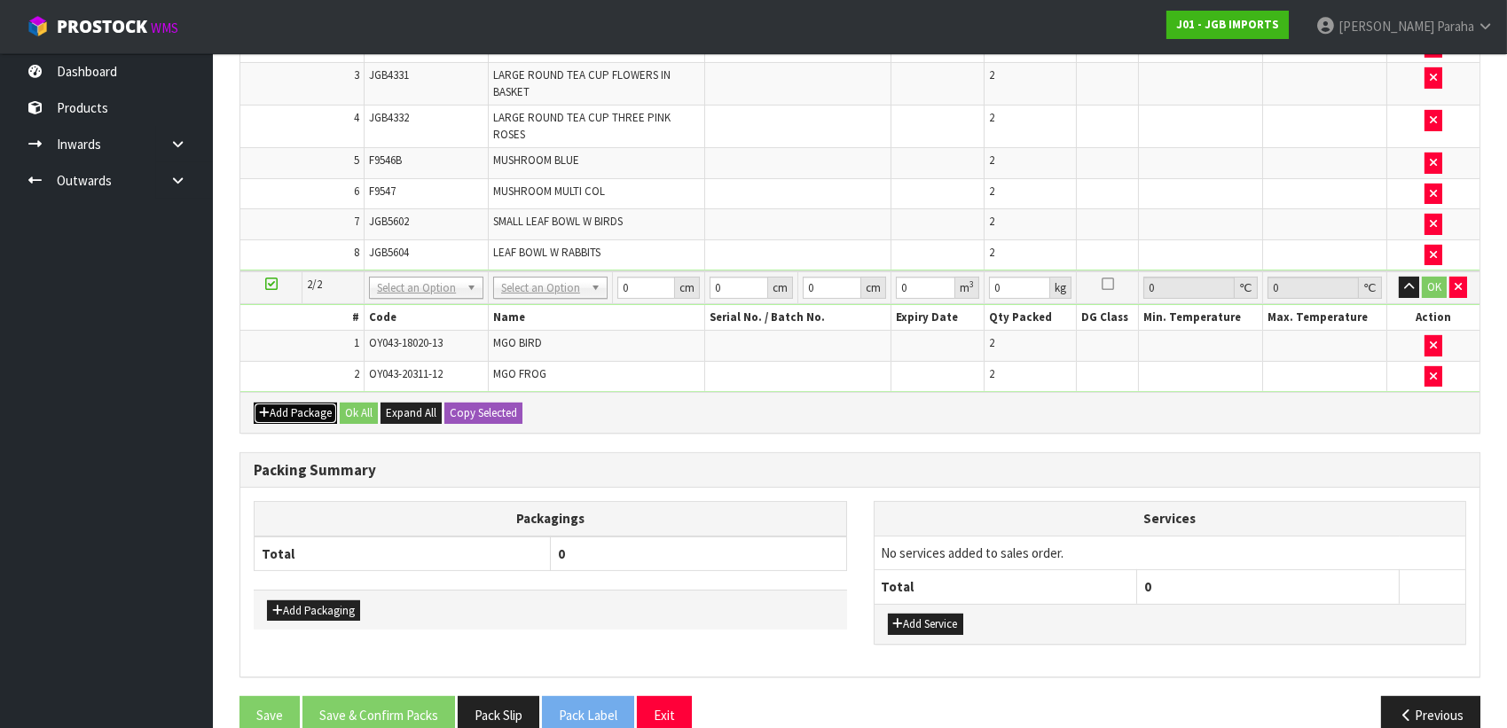
click at [279, 404] on button "Add Package" at bounding box center [295, 413] width 83 height 21
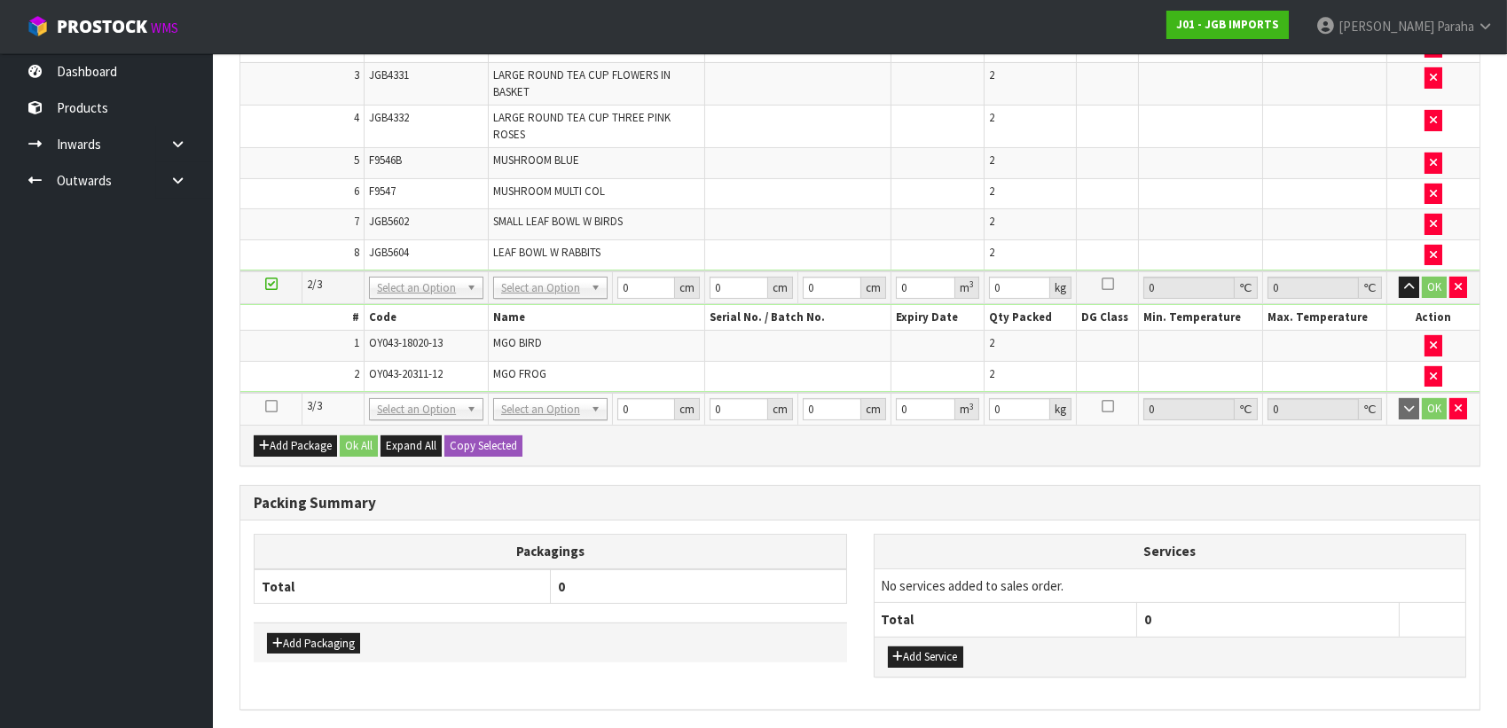
click at [274, 406] on icon at bounding box center [271, 406] width 12 height 1
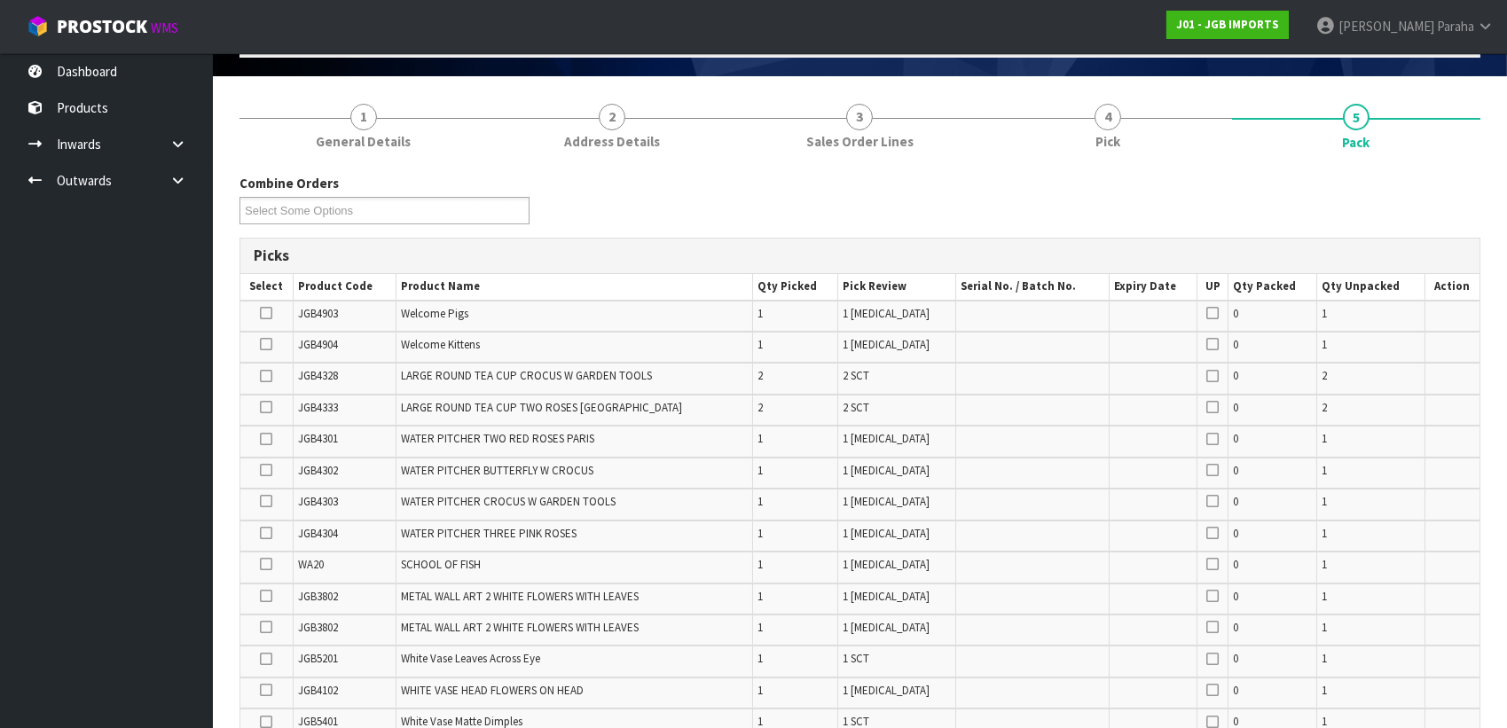
scroll to position [106, 0]
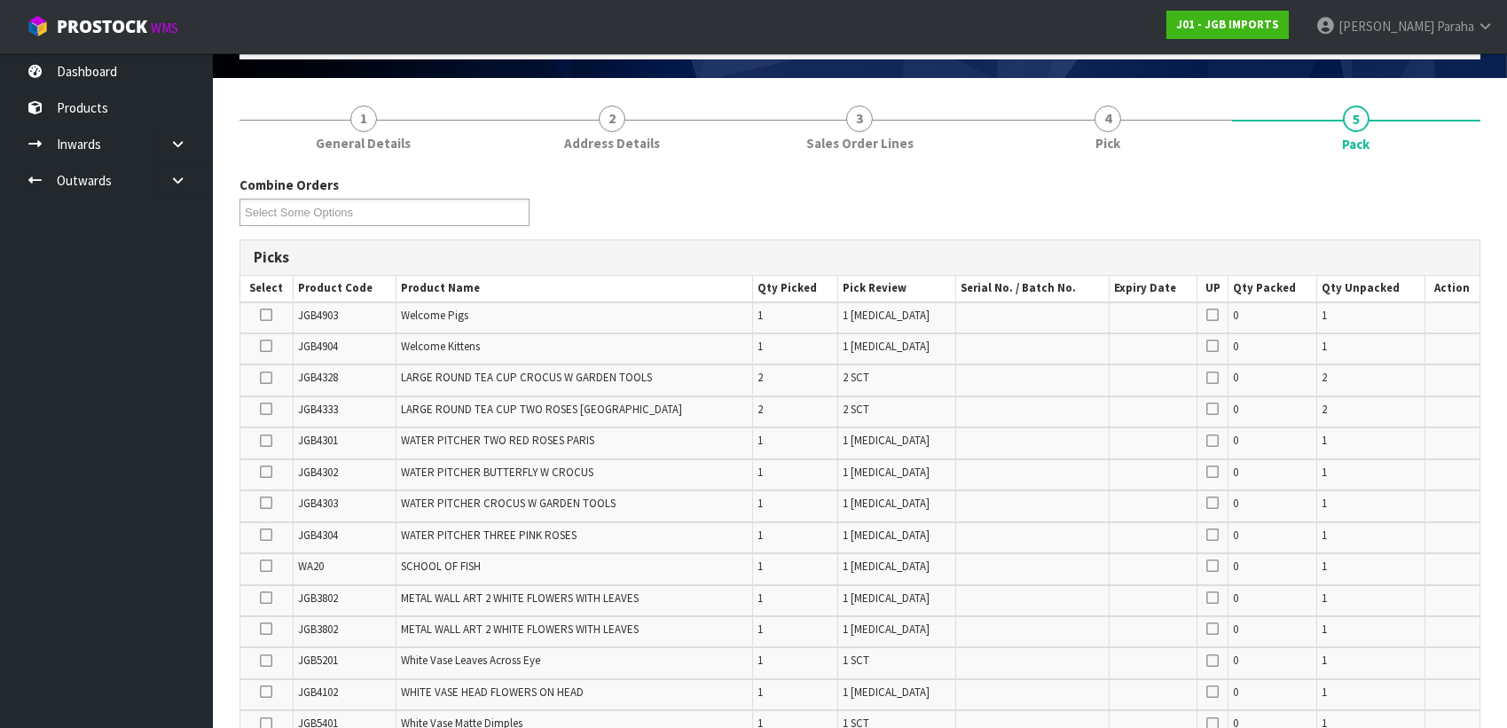
click at [269, 378] on icon at bounding box center [266, 378] width 12 height 1
click at [0, 0] on input "checkbox" at bounding box center [0, 0] width 0 height 0
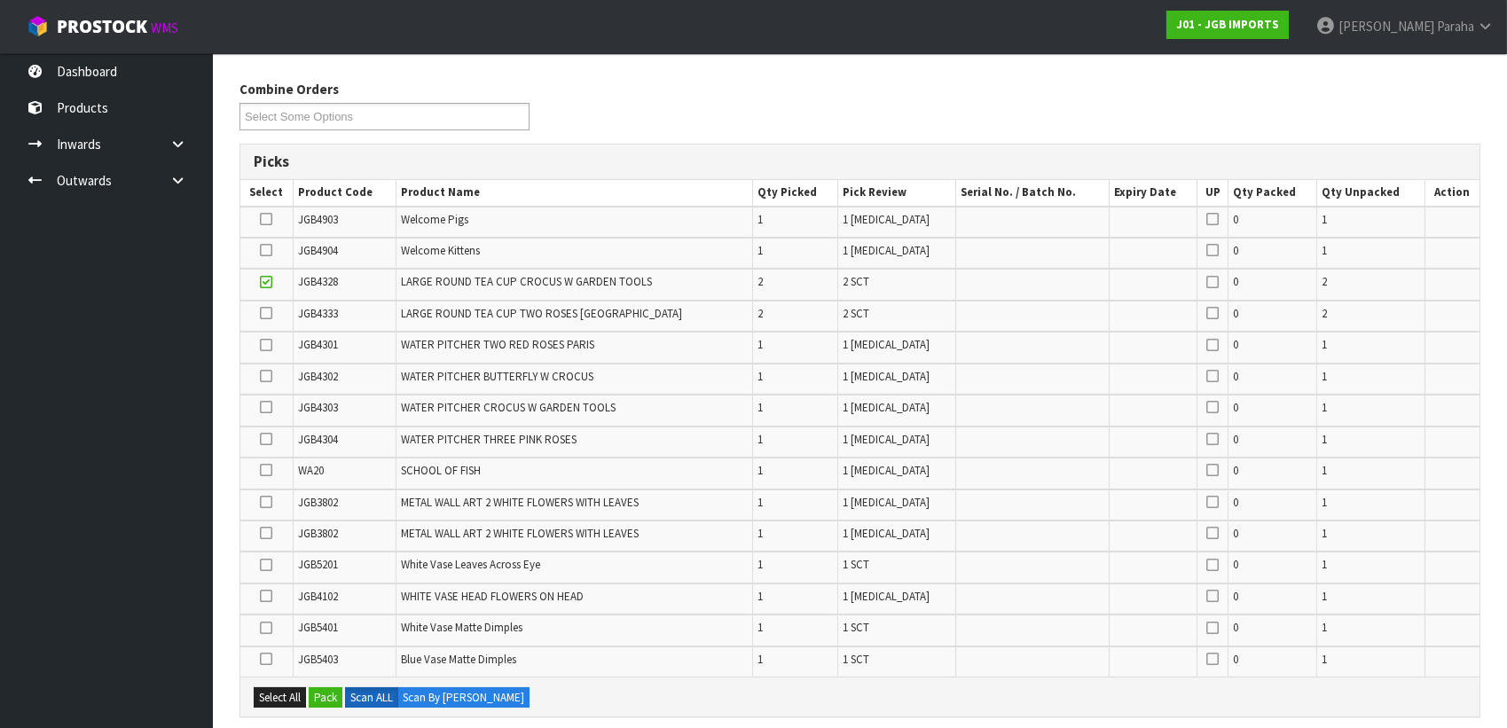
scroll to position [349, 0]
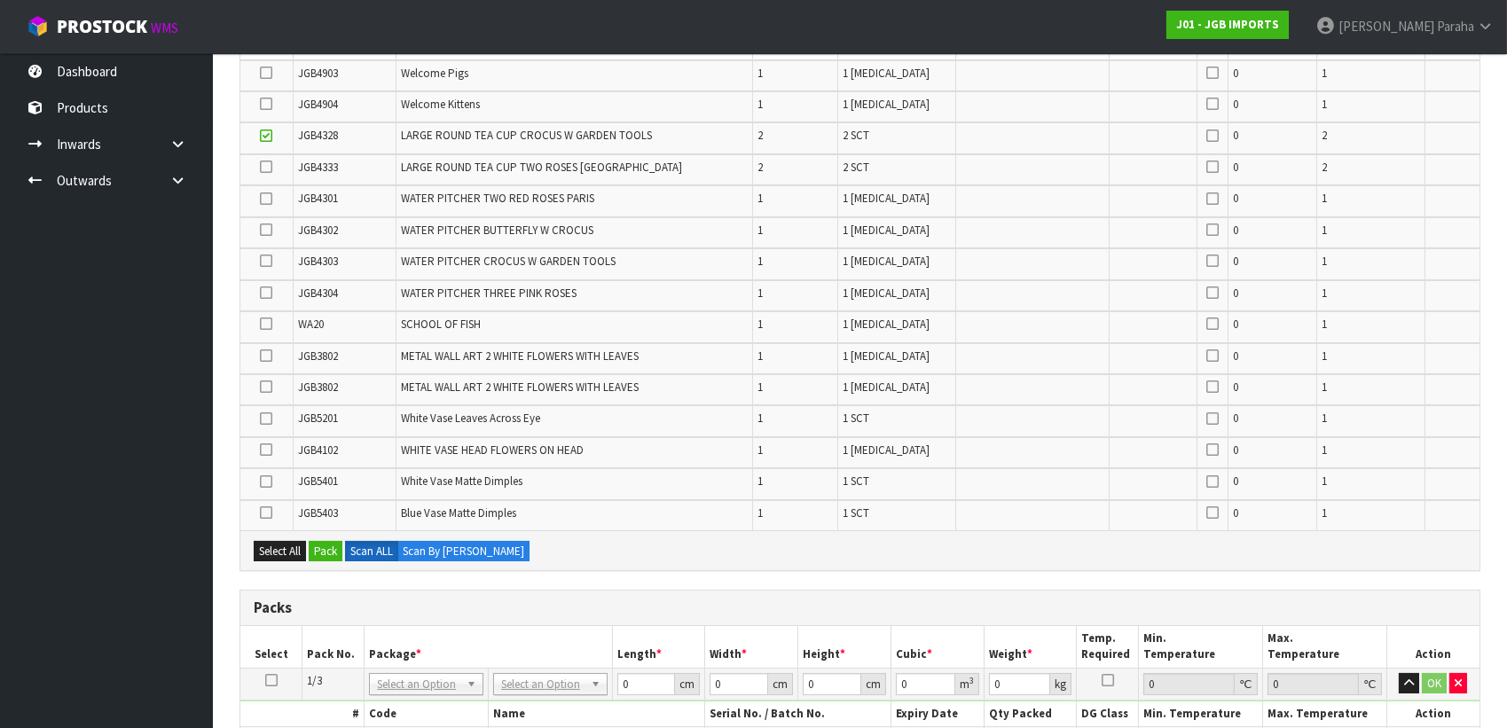
click at [264, 482] on icon at bounding box center [266, 482] width 12 height 1
click at [0, 0] on input "checkbox" at bounding box center [0, 0] width 0 height 0
click at [269, 450] on icon at bounding box center [266, 450] width 12 height 1
click at [0, 0] on input "checkbox" at bounding box center [0, 0] width 0 height 0
click at [272, 513] on icon at bounding box center [266, 513] width 12 height 1
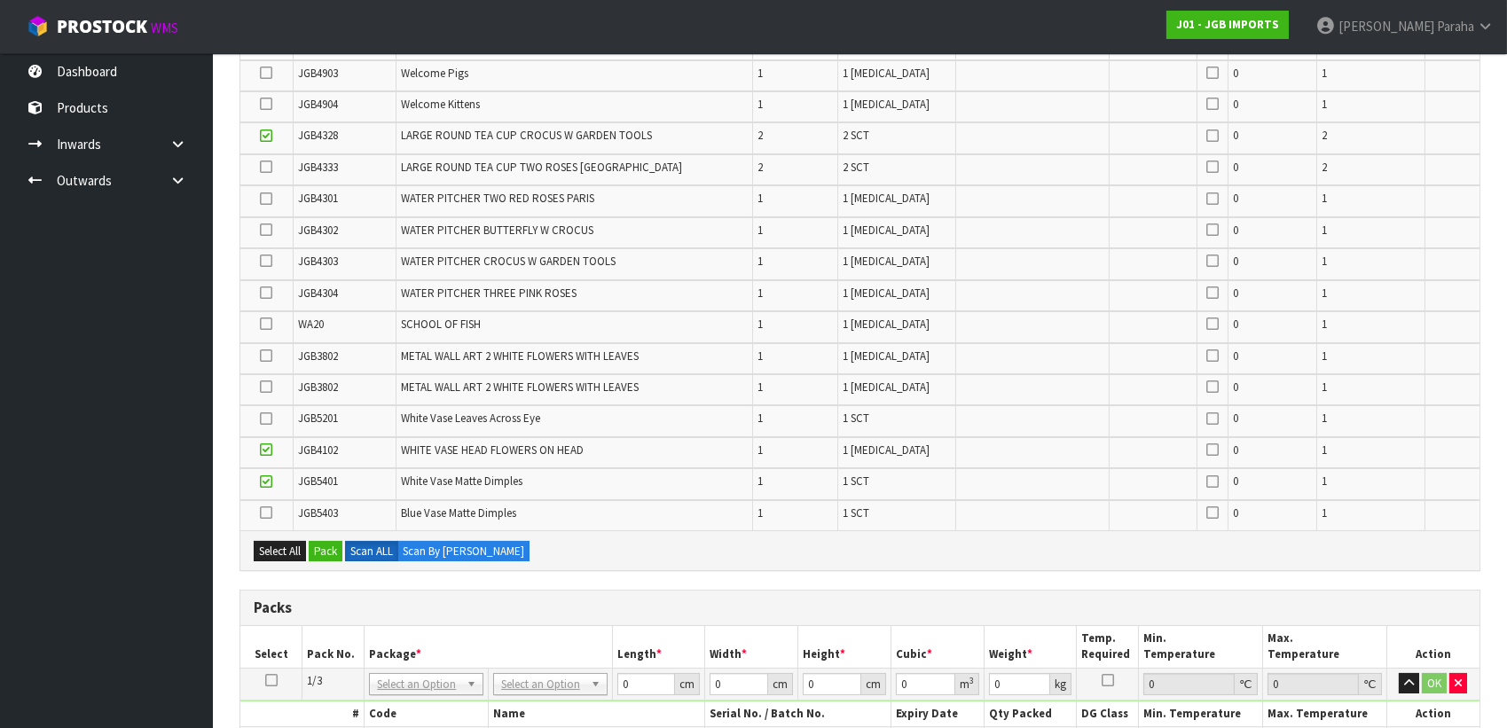
click at [0, 0] on input "checkbox" at bounding box center [0, 0] width 0 height 0
click at [270, 261] on icon at bounding box center [266, 261] width 12 height 1
click at [0, 0] on input "checkbox" at bounding box center [0, 0] width 0 height 0
click at [266, 74] on icon at bounding box center [266, 73] width 12 height 1
click at [0, 0] on input "checkbox" at bounding box center [0, 0] width 0 height 0
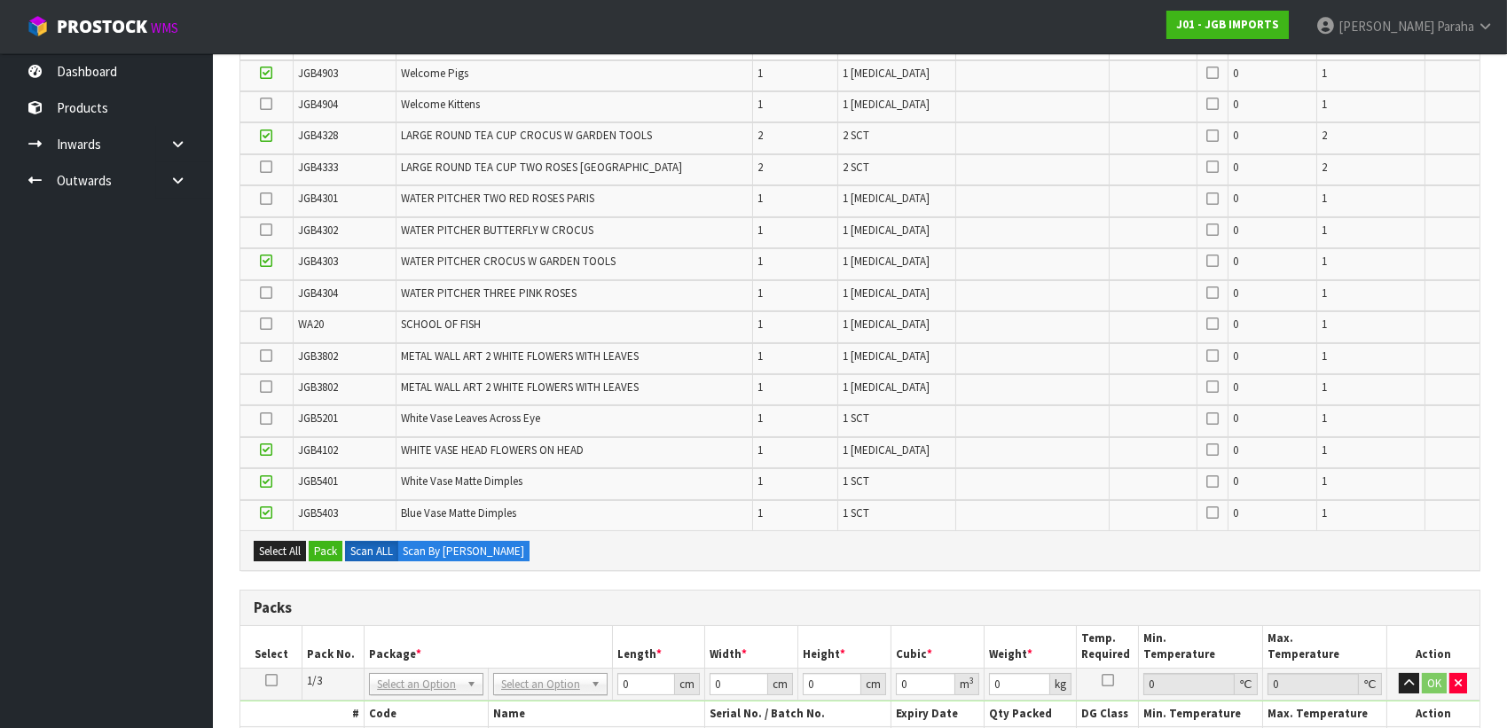
click at [266, 419] on icon at bounding box center [266, 419] width 12 height 1
click at [0, 0] on input "checkbox" at bounding box center [0, 0] width 0 height 0
click at [270, 168] on icon at bounding box center [266, 167] width 12 height 1
click at [0, 0] on input "checkbox" at bounding box center [0, 0] width 0 height 0
click at [272, 199] on icon at bounding box center [266, 199] width 12 height 1
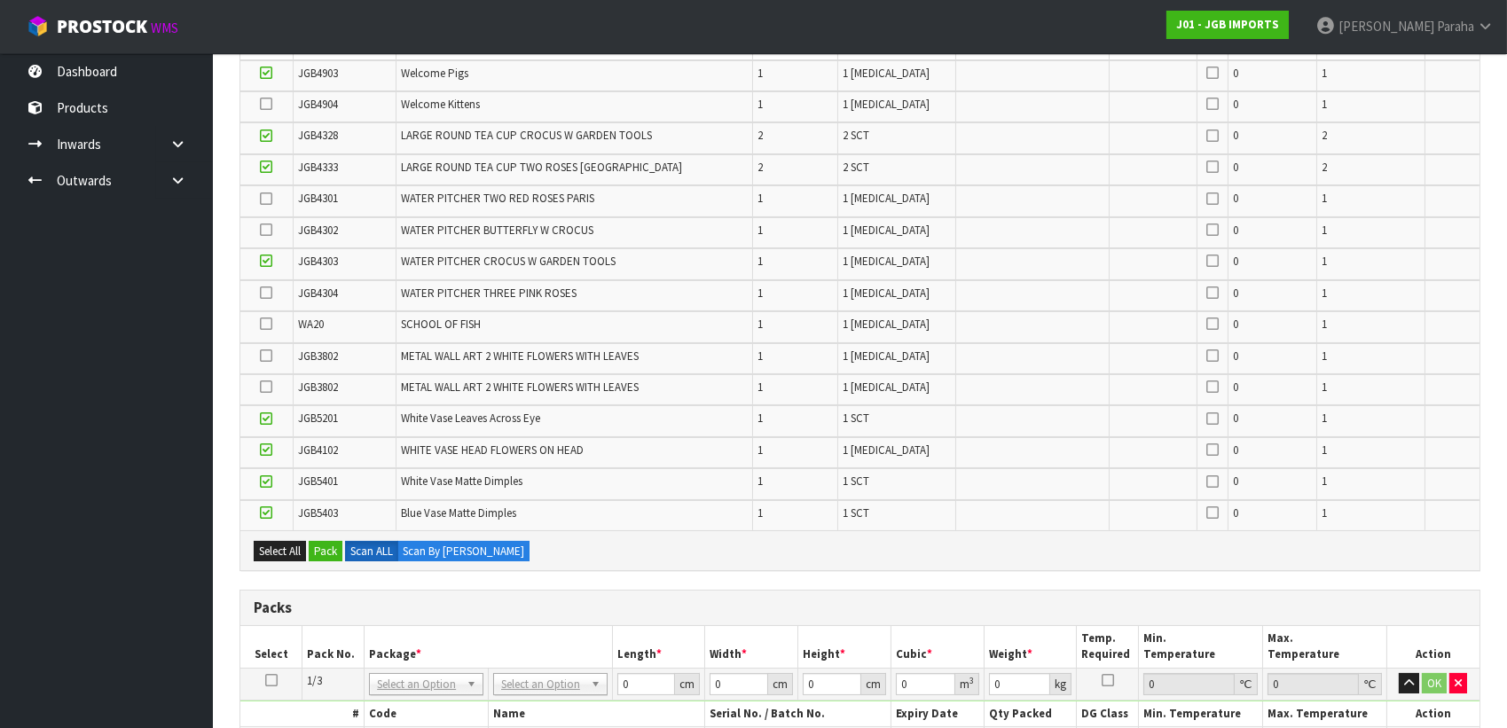
click at [0, 0] on input "checkbox" at bounding box center [0, 0] width 0 height 0
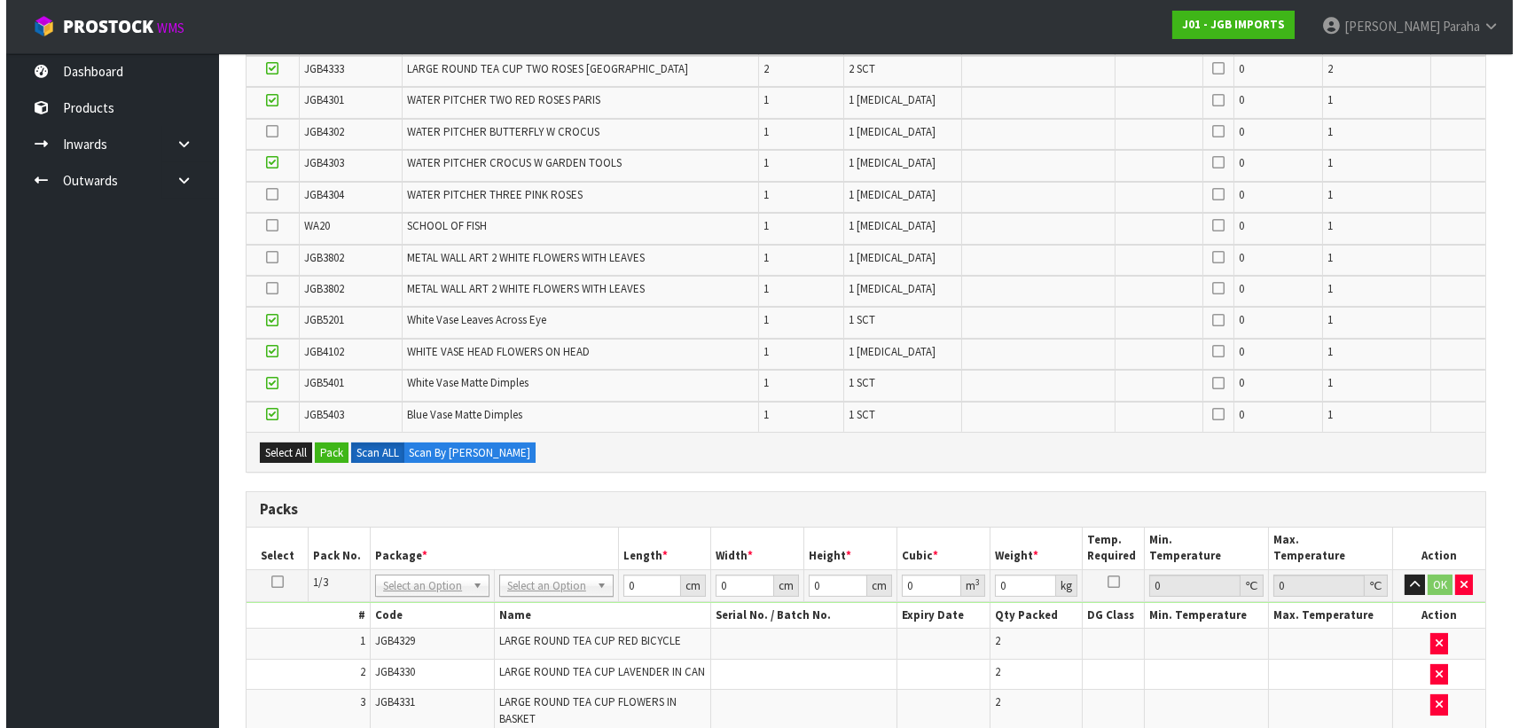
scroll to position [429, 0]
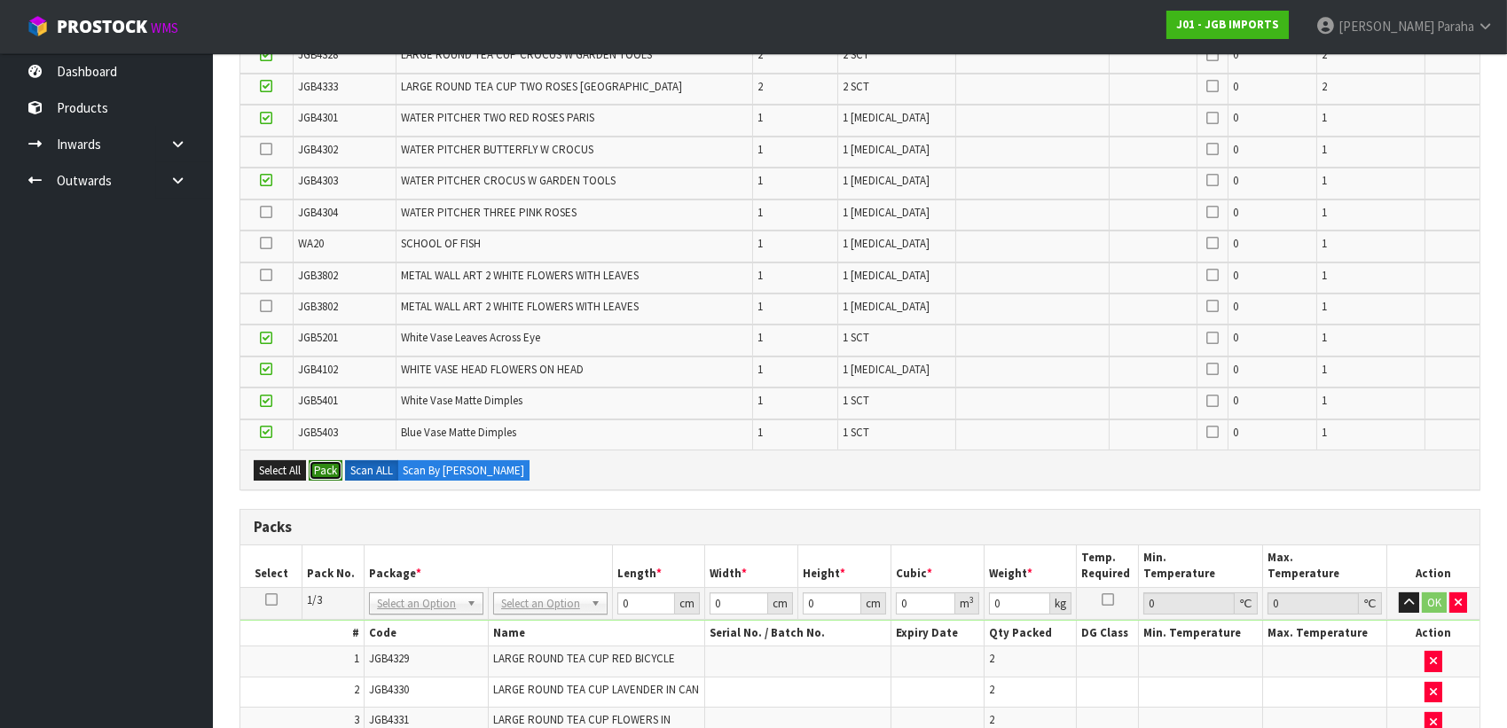
click at [332, 463] on button "Pack" at bounding box center [326, 470] width 34 height 21
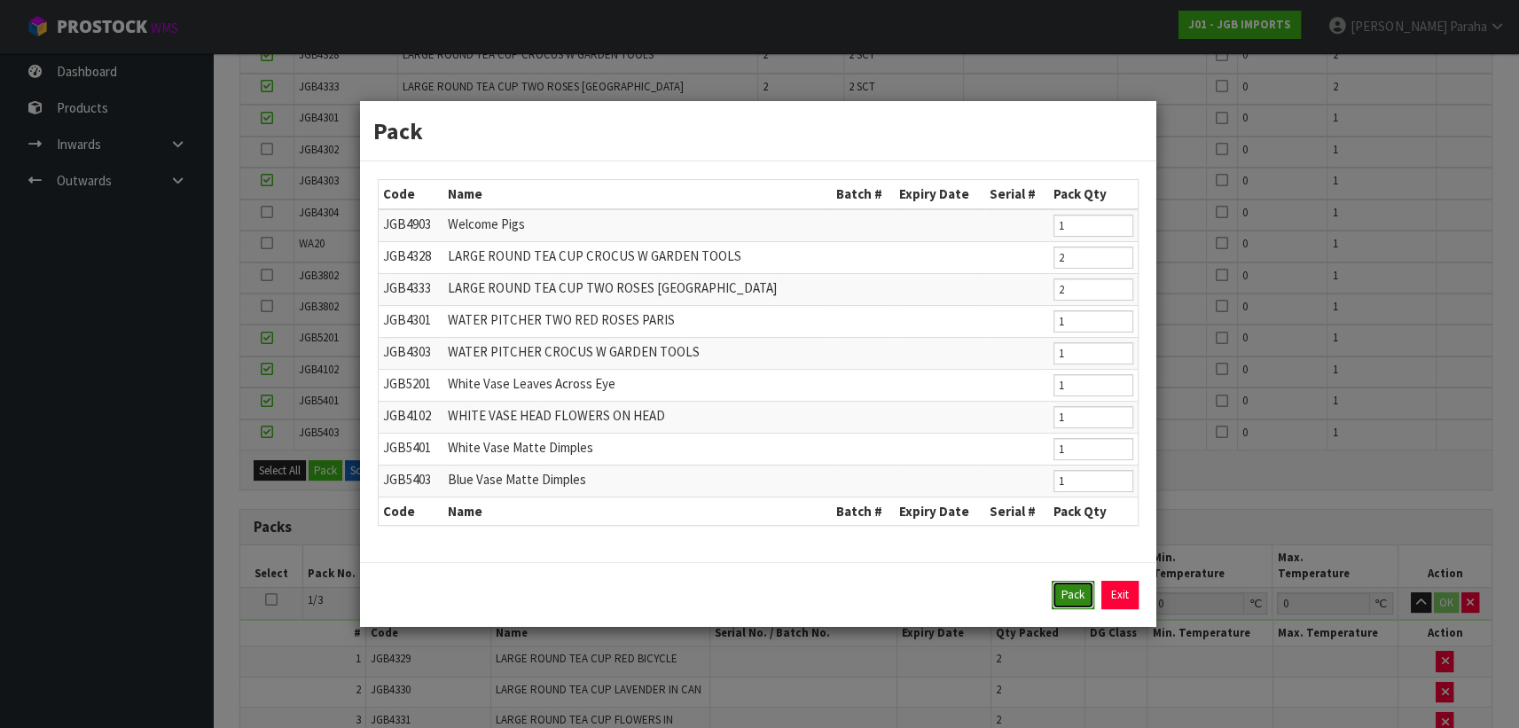
click at [1064, 596] on button "Pack" at bounding box center [1073, 595] width 43 height 28
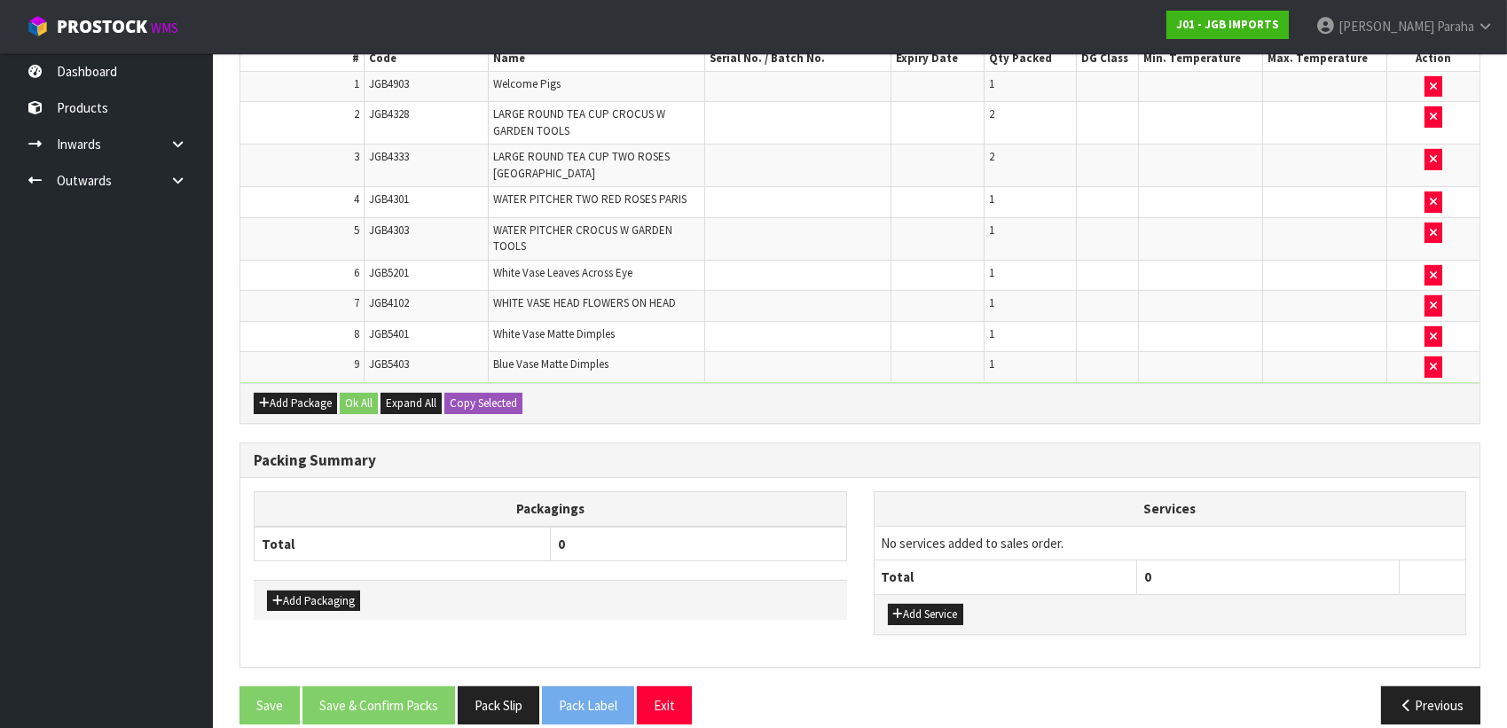
scroll to position [1173, 0]
click at [281, 392] on button "Add Package" at bounding box center [295, 402] width 83 height 21
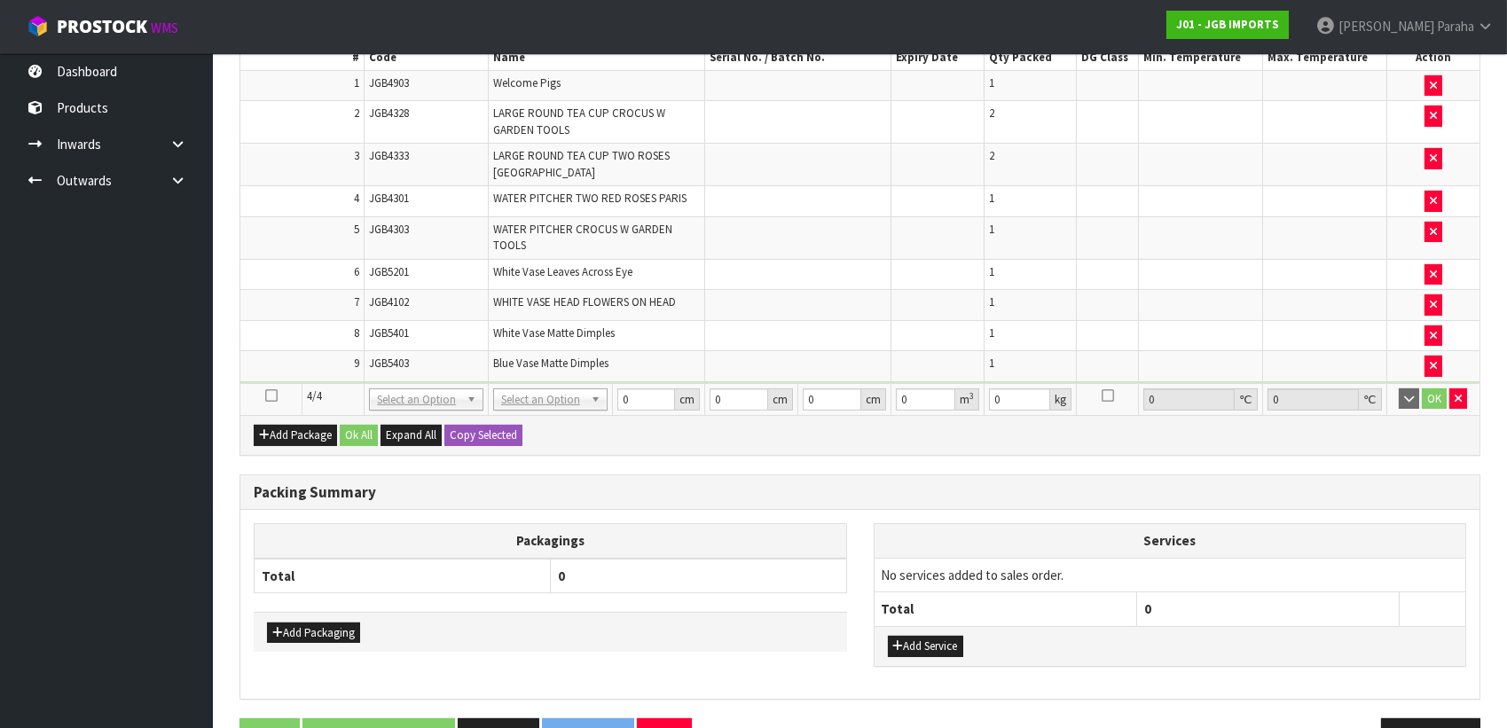
click at [274, 396] on icon at bounding box center [271, 396] width 12 height 1
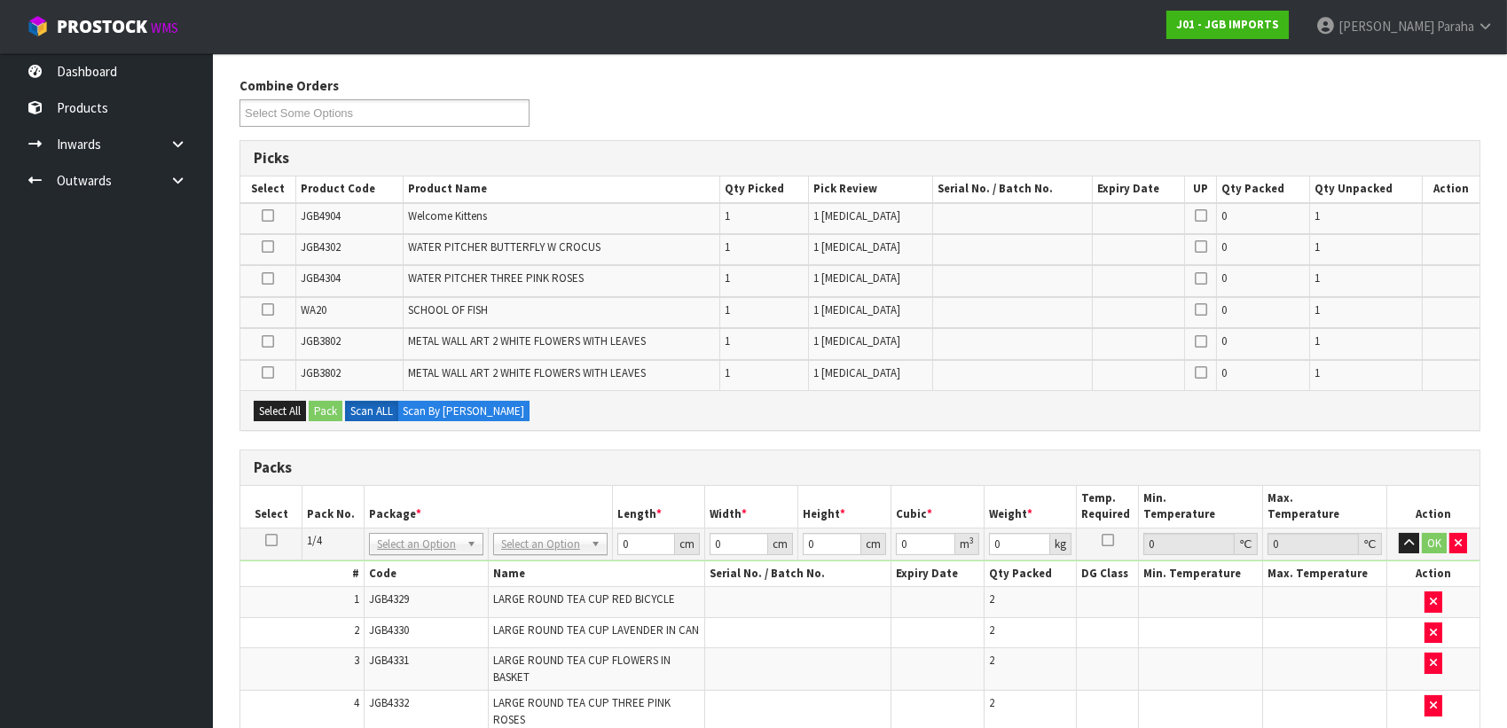
scroll to position [125, 0]
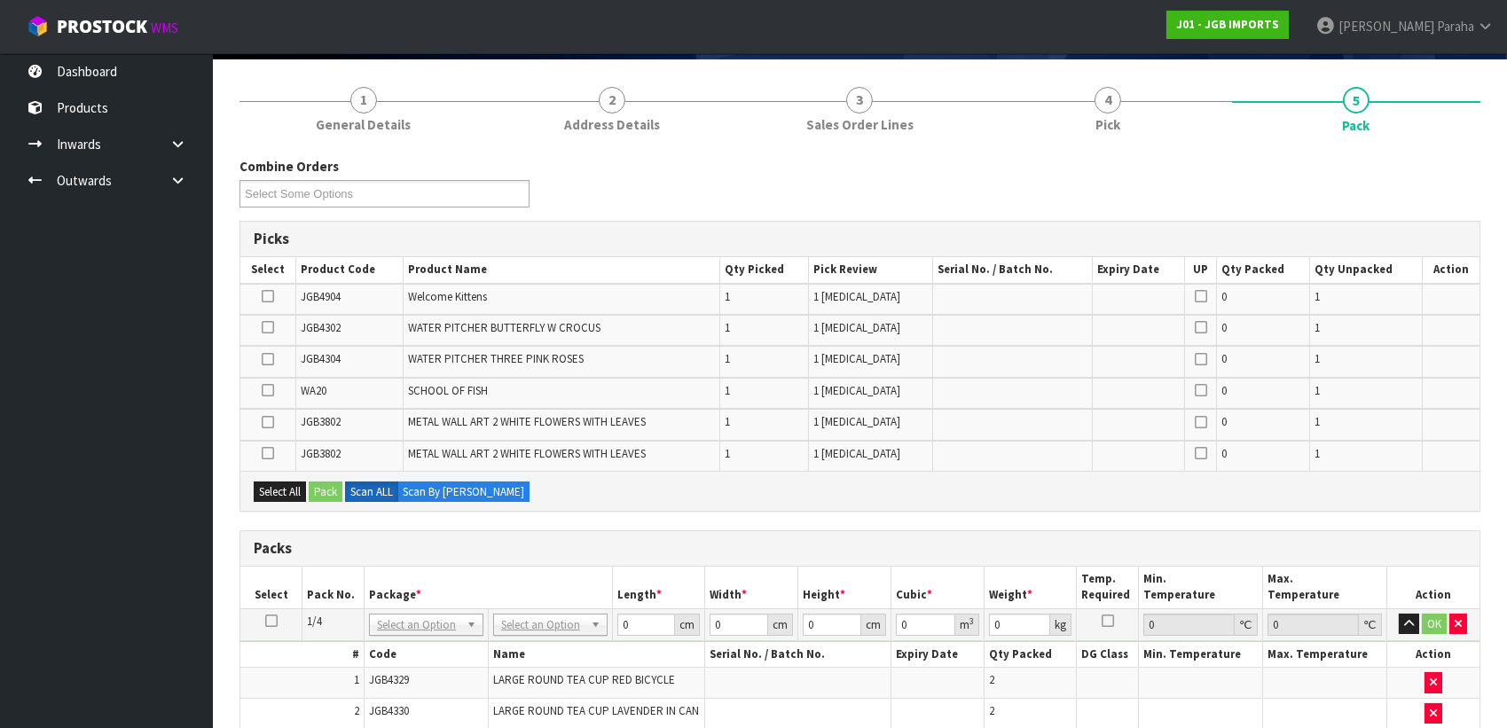
click at [264, 297] on icon at bounding box center [268, 296] width 12 height 1
click at [0, 0] on input "checkbox" at bounding box center [0, 0] width 0 height 0
click at [272, 327] on icon at bounding box center [268, 327] width 12 height 1
click at [0, 0] on input "checkbox" at bounding box center [0, 0] width 0 height 0
click at [270, 359] on icon at bounding box center [268, 359] width 12 height 1
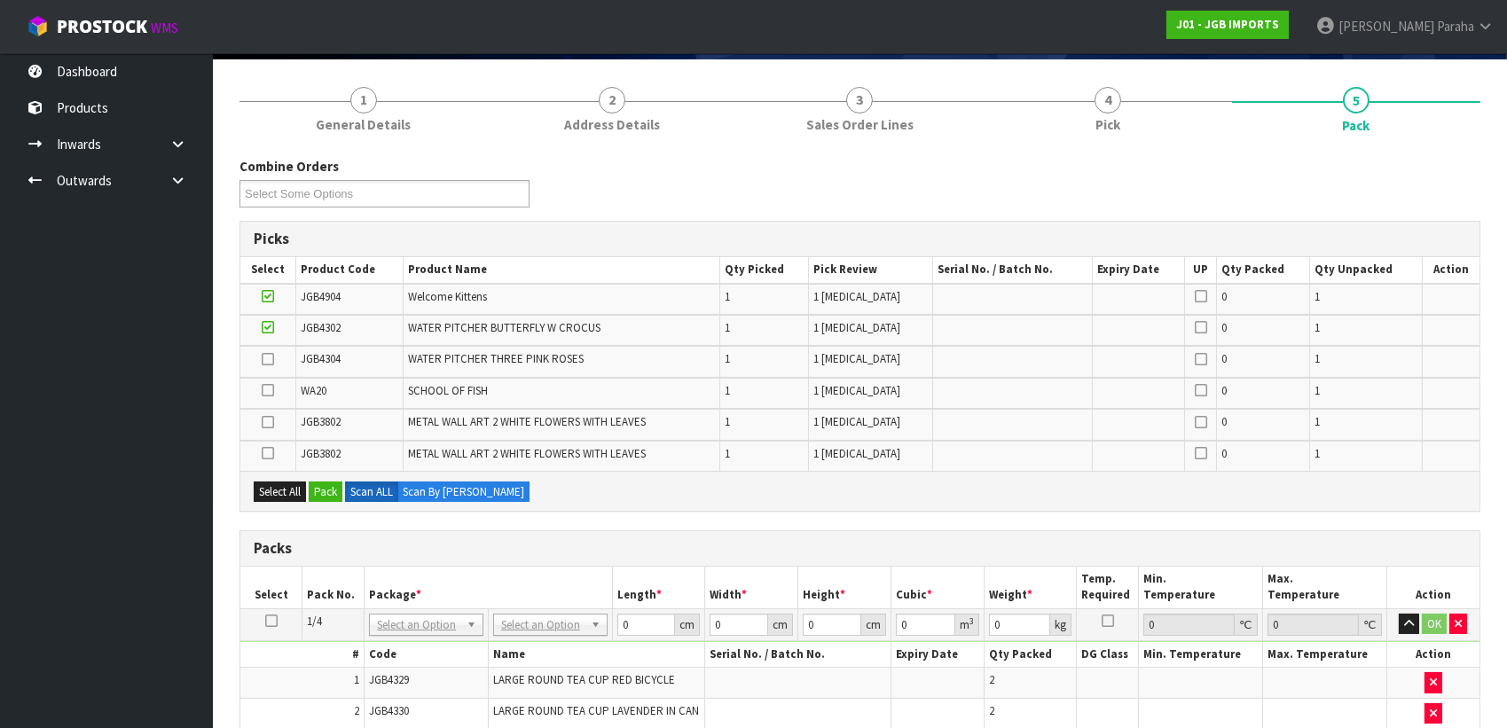
click at [0, 0] on input "checkbox" at bounding box center [0, 0] width 0 height 0
click at [332, 491] on button "Pack" at bounding box center [326, 492] width 34 height 21
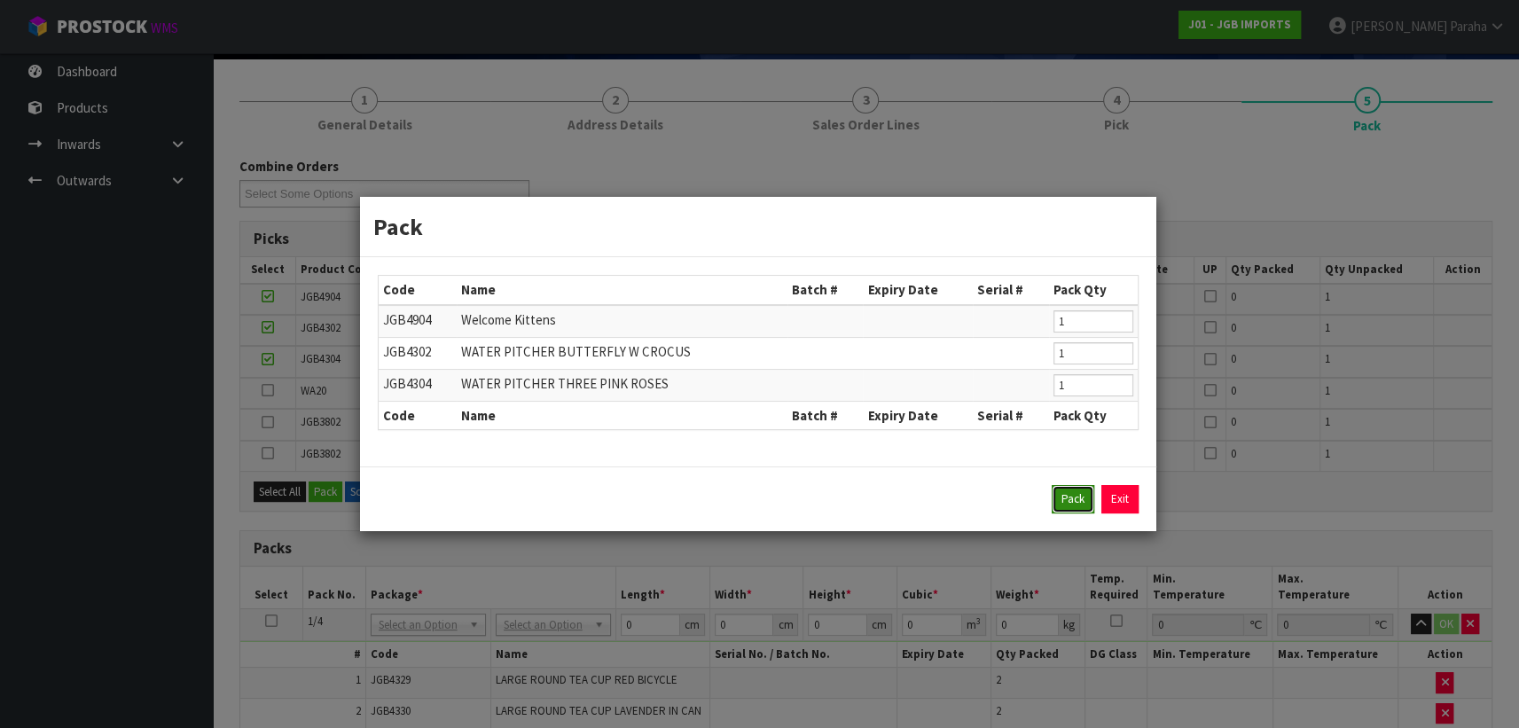
click at [1064, 497] on button "Pack" at bounding box center [1073, 499] width 43 height 28
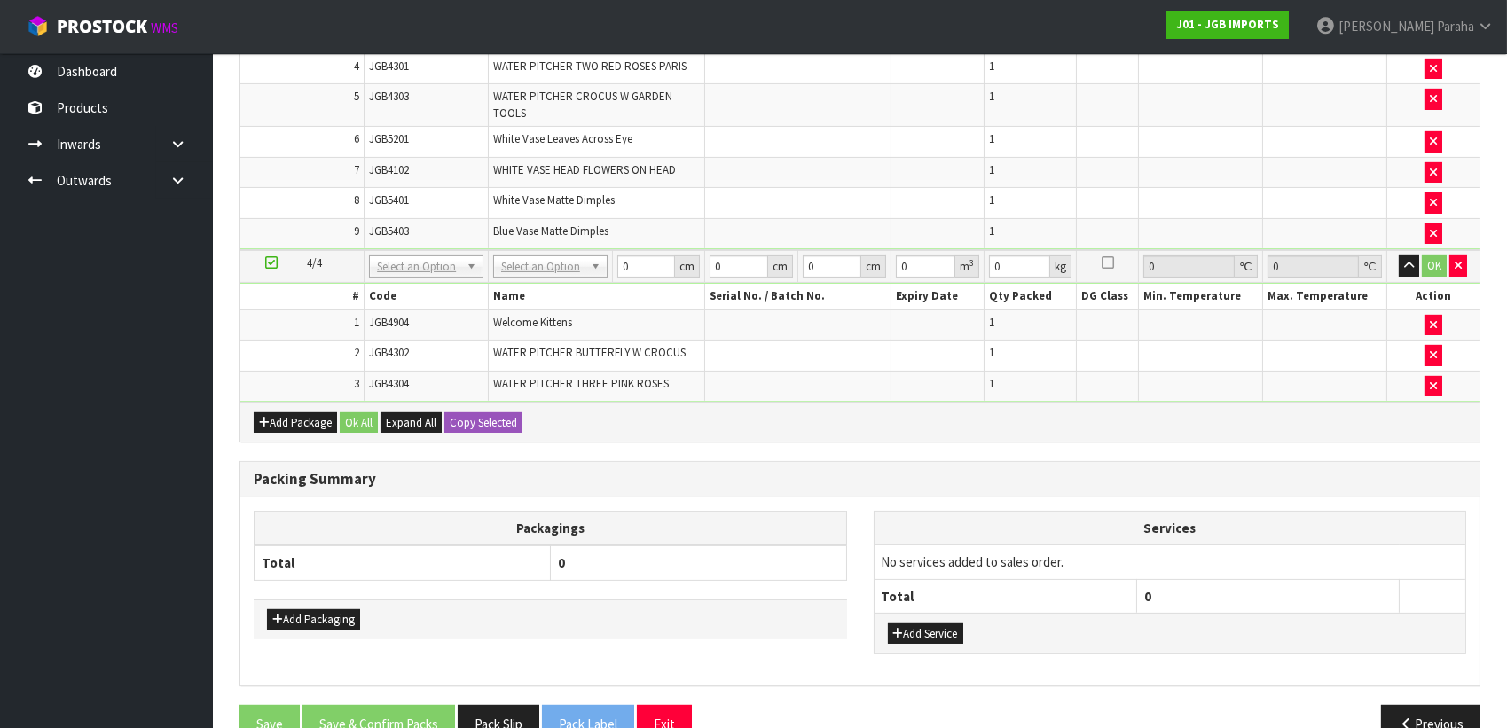
scroll to position [1231, 0]
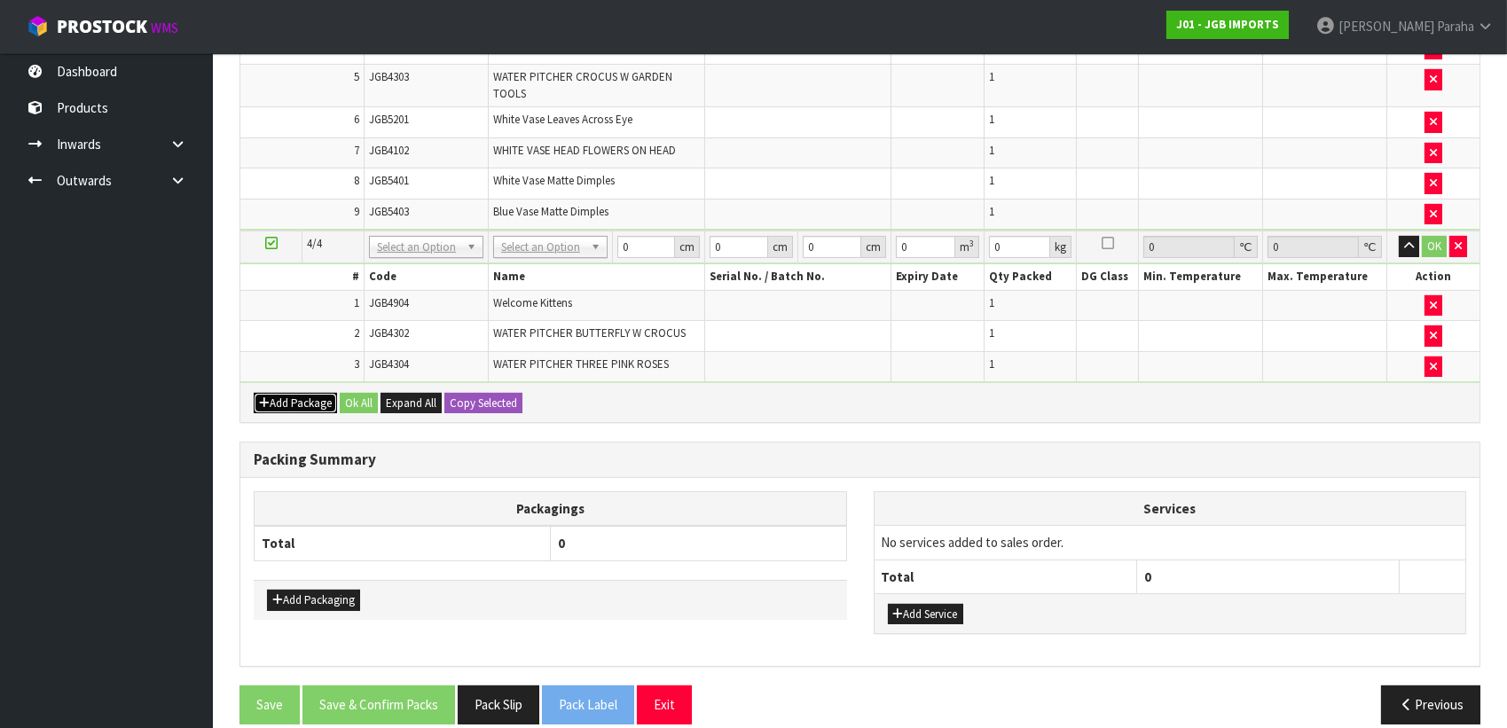
click at [288, 393] on button "Add Package" at bounding box center [295, 403] width 83 height 21
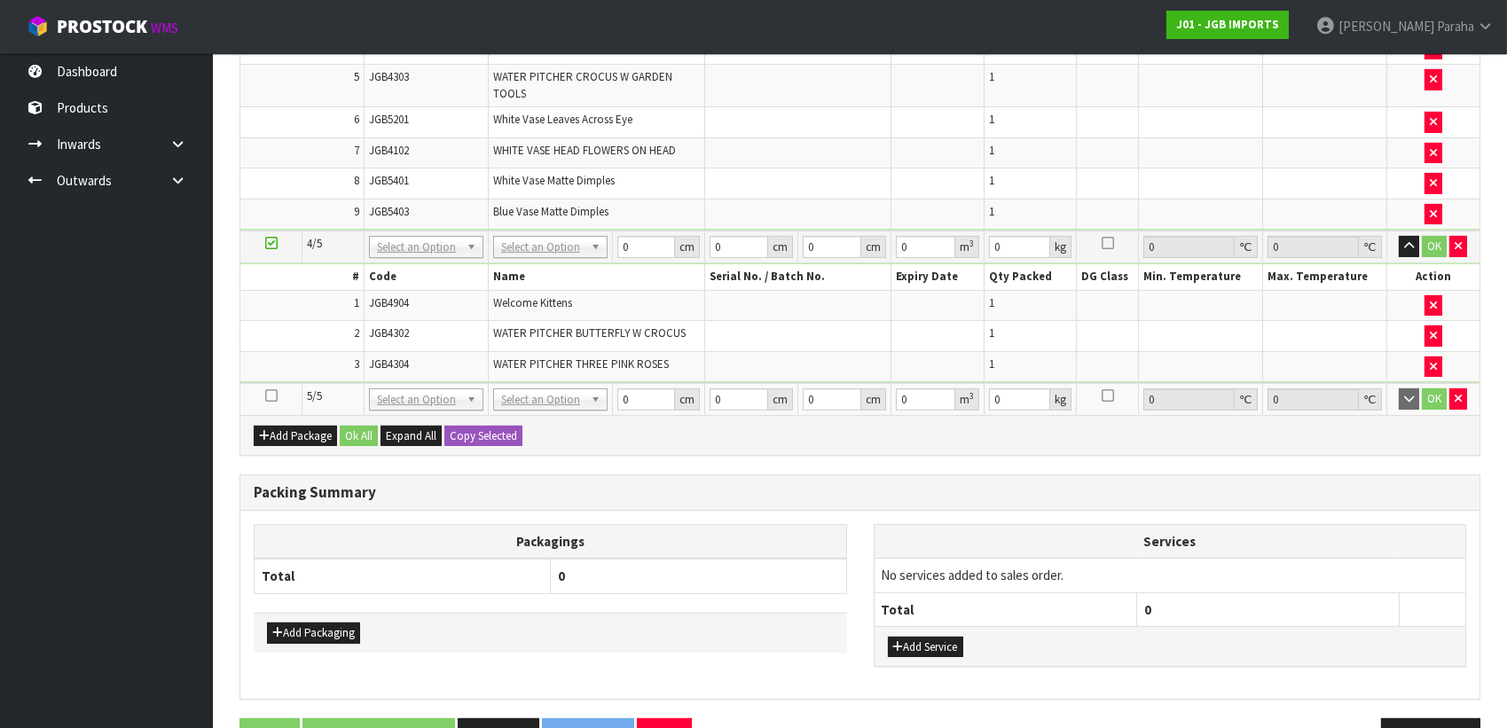
click at [271, 396] on icon at bounding box center [271, 396] width 12 height 1
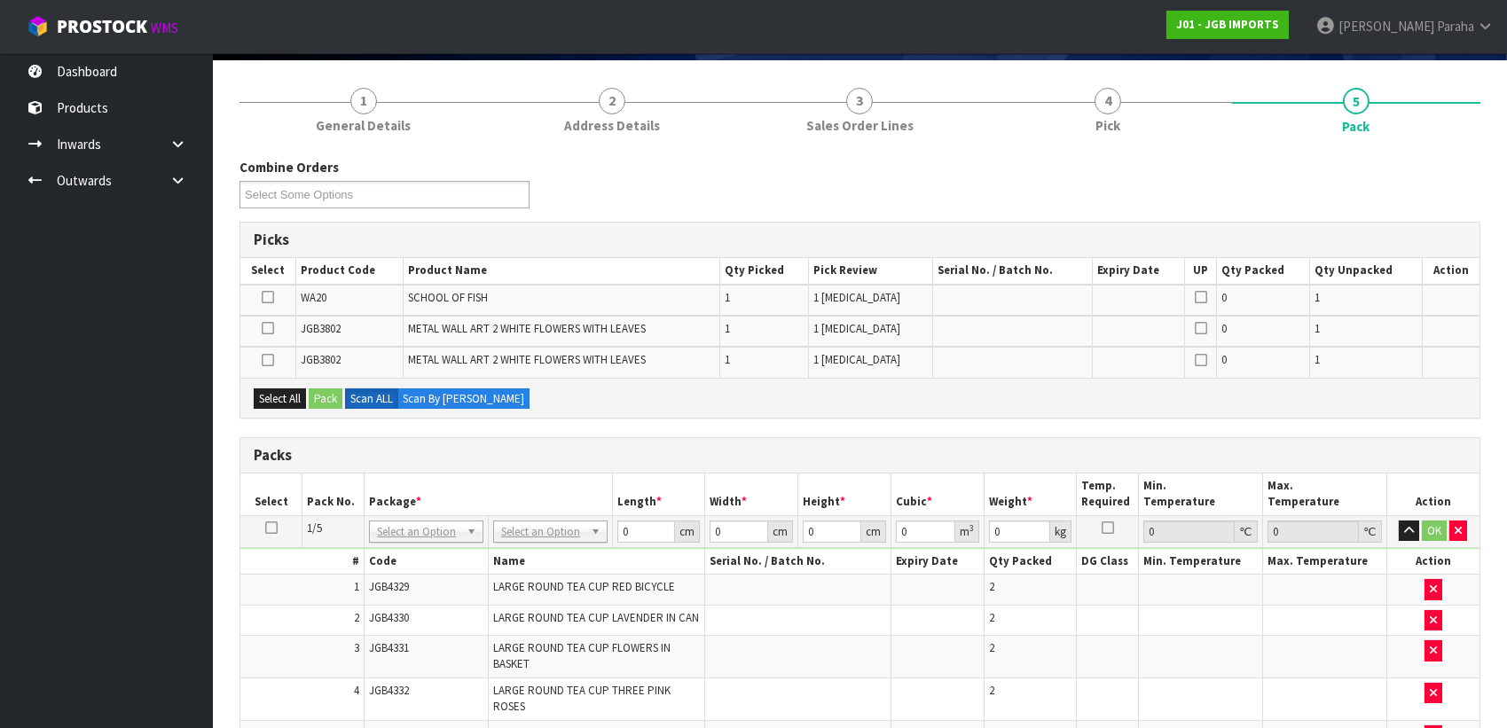
scroll to position [21, 0]
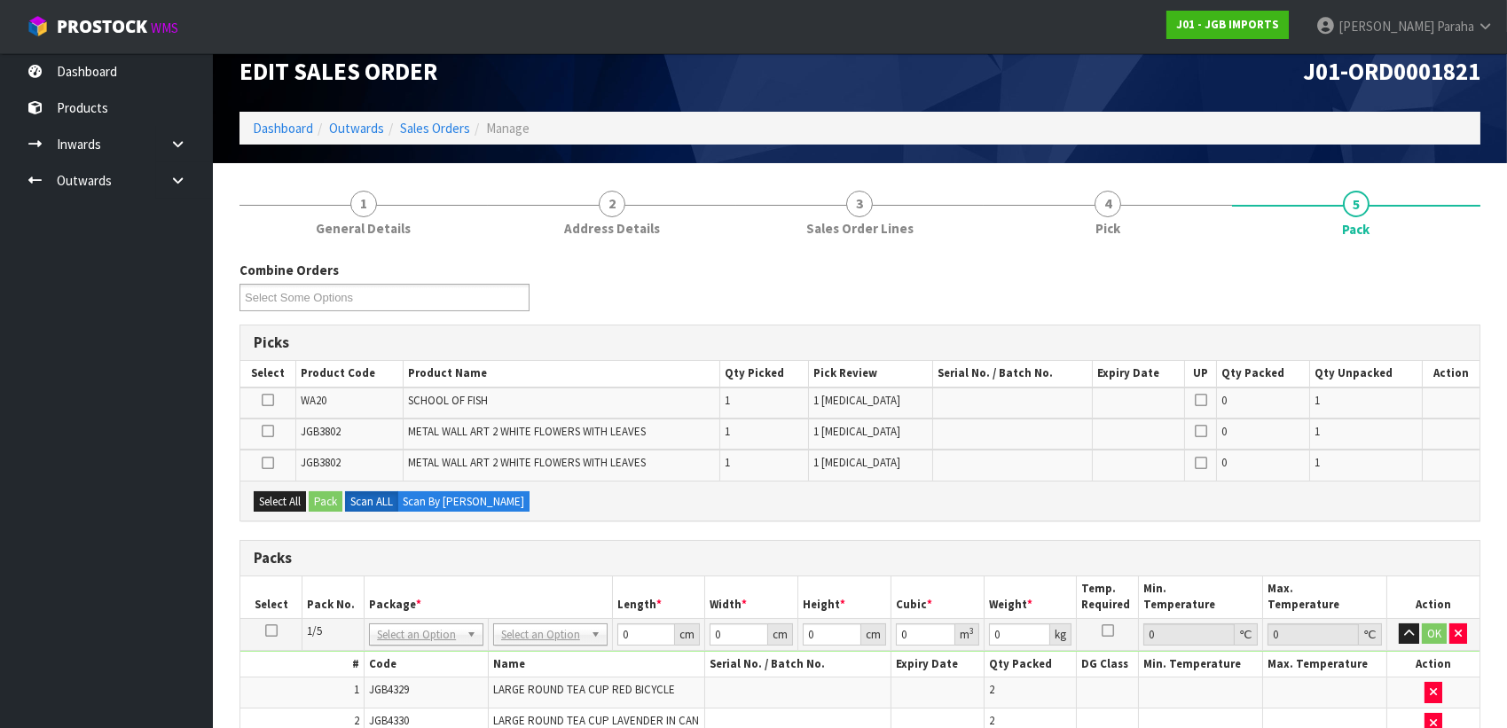
click at [266, 431] on icon at bounding box center [268, 431] width 12 height 1
click at [0, 0] on input "checkbox" at bounding box center [0, 0] width 0 height 0
click at [266, 463] on icon at bounding box center [268, 463] width 12 height 1
click at [0, 0] on input "checkbox" at bounding box center [0, 0] width 0 height 0
click at [321, 497] on button "Pack" at bounding box center [326, 501] width 34 height 21
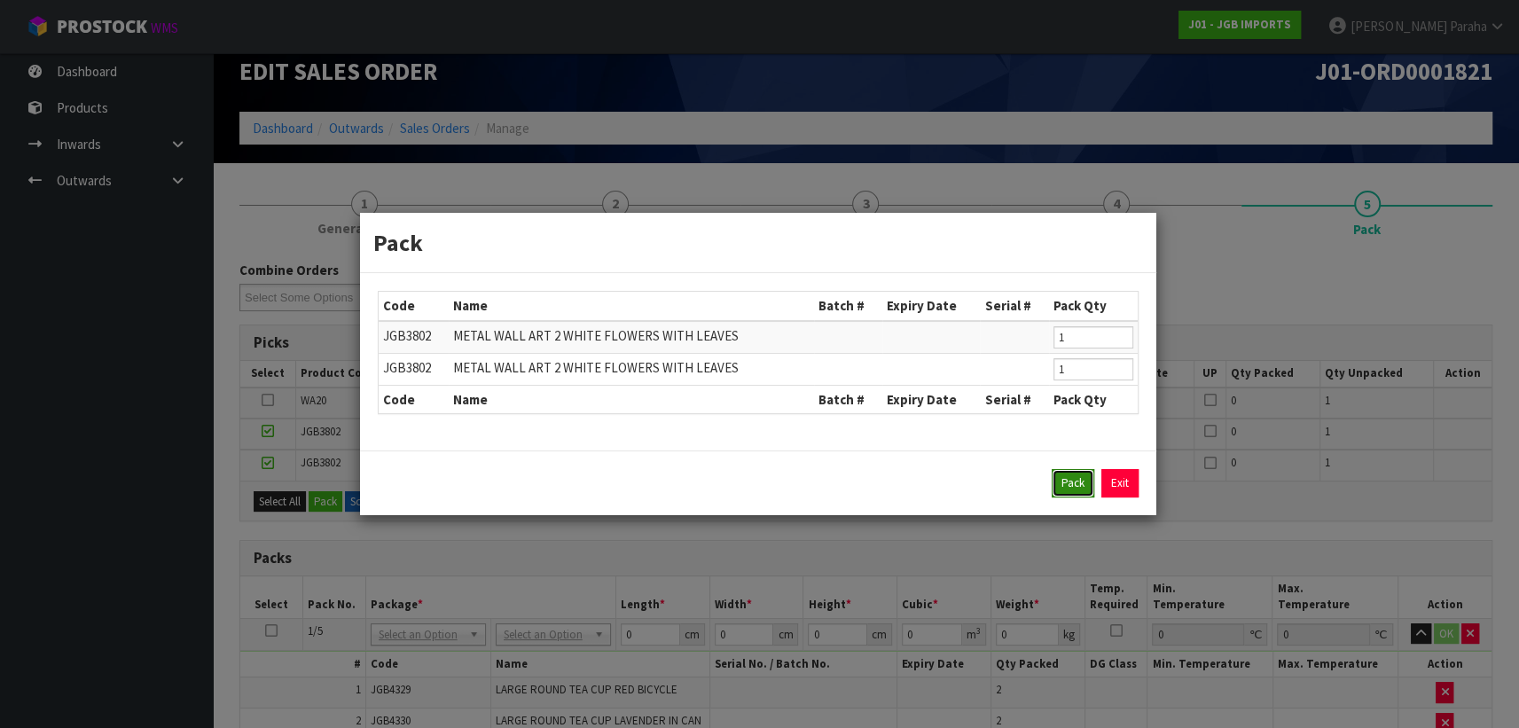
click at [1073, 487] on button "Pack" at bounding box center [1073, 483] width 43 height 28
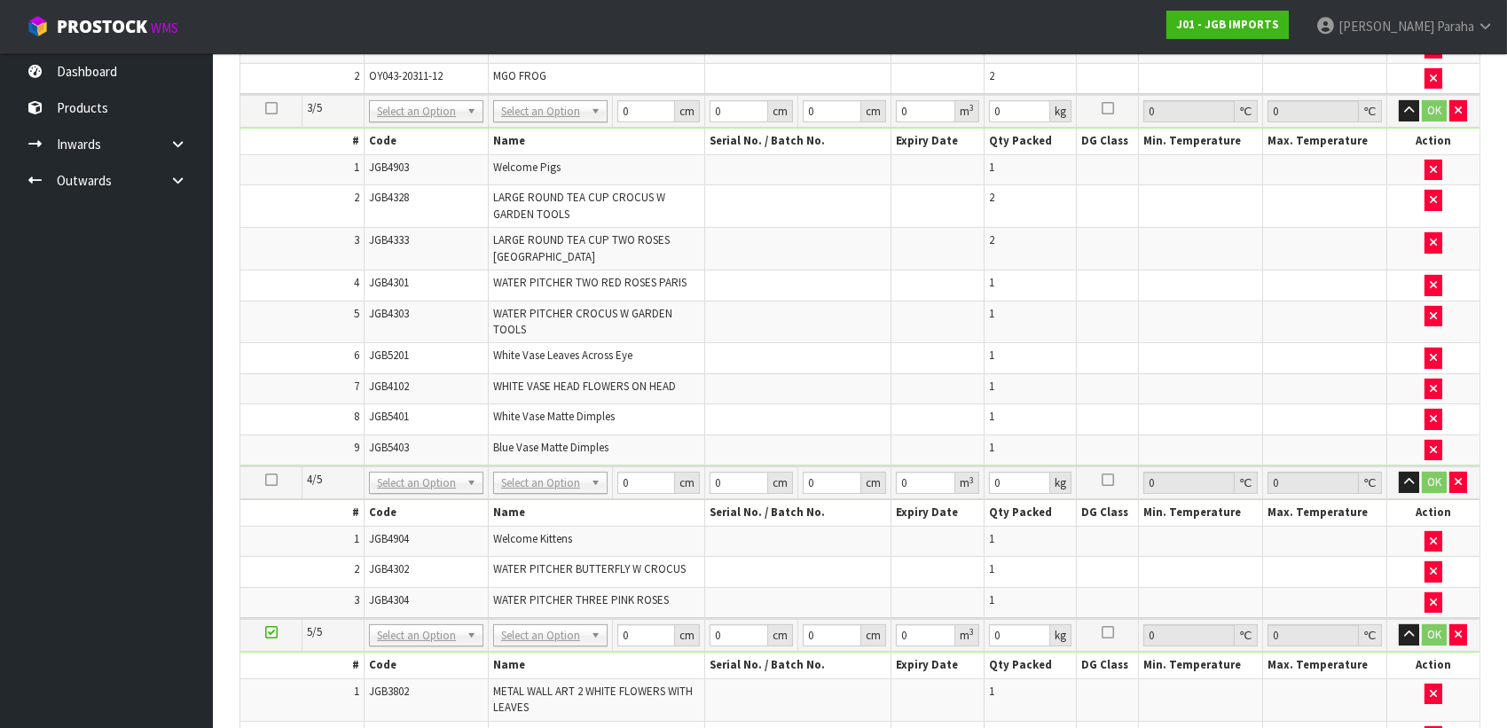
scroll to position [1150, 0]
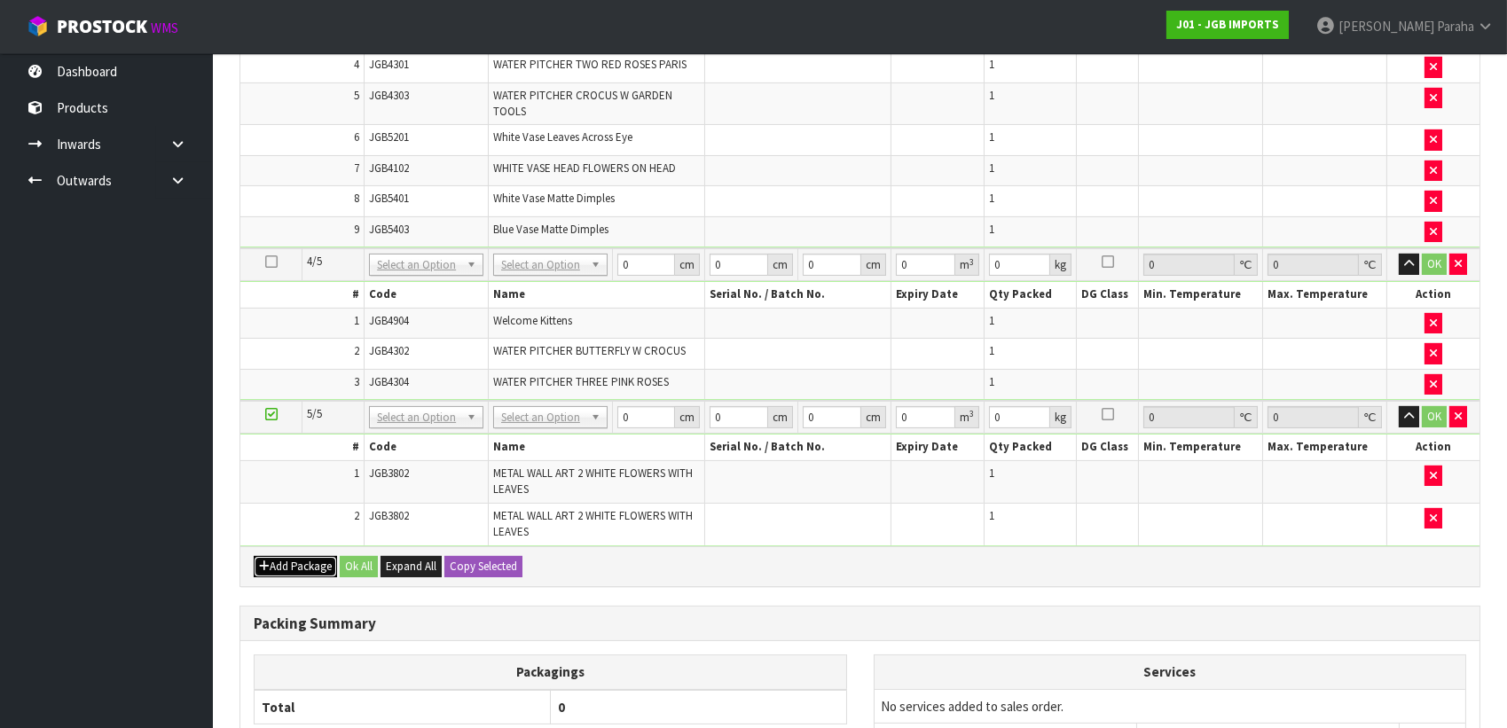
click at [306, 556] on button "Add Package" at bounding box center [295, 566] width 83 height 21
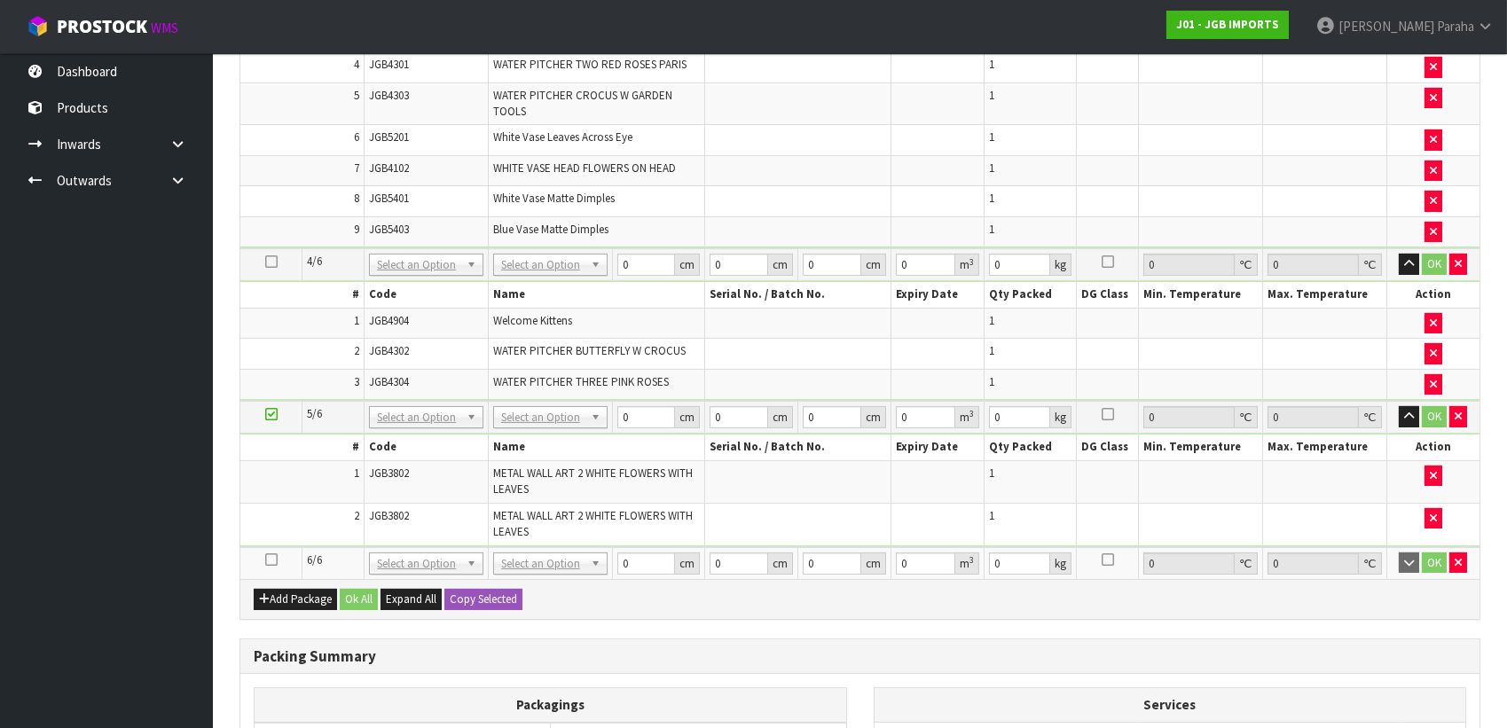
click at [272, 560] on icon at bounding box center [271, 560] width 12 height 1
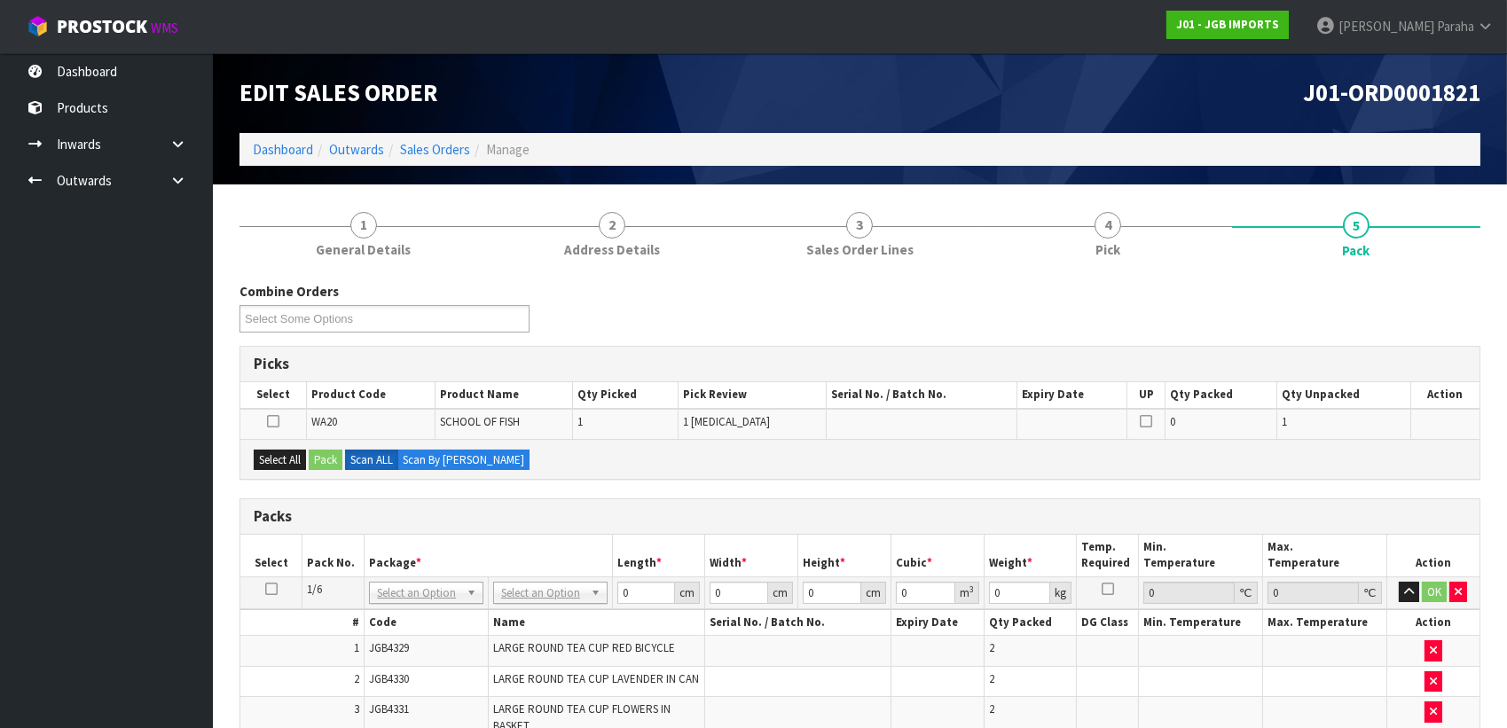
scroll to position [0, 0]
click at [278, 451] on button "Select All" at bounding box center [280, 460] width 52 height 21
click at [325, 454] on button "Pack" at bounding box center [326, 460] width 34 height 21
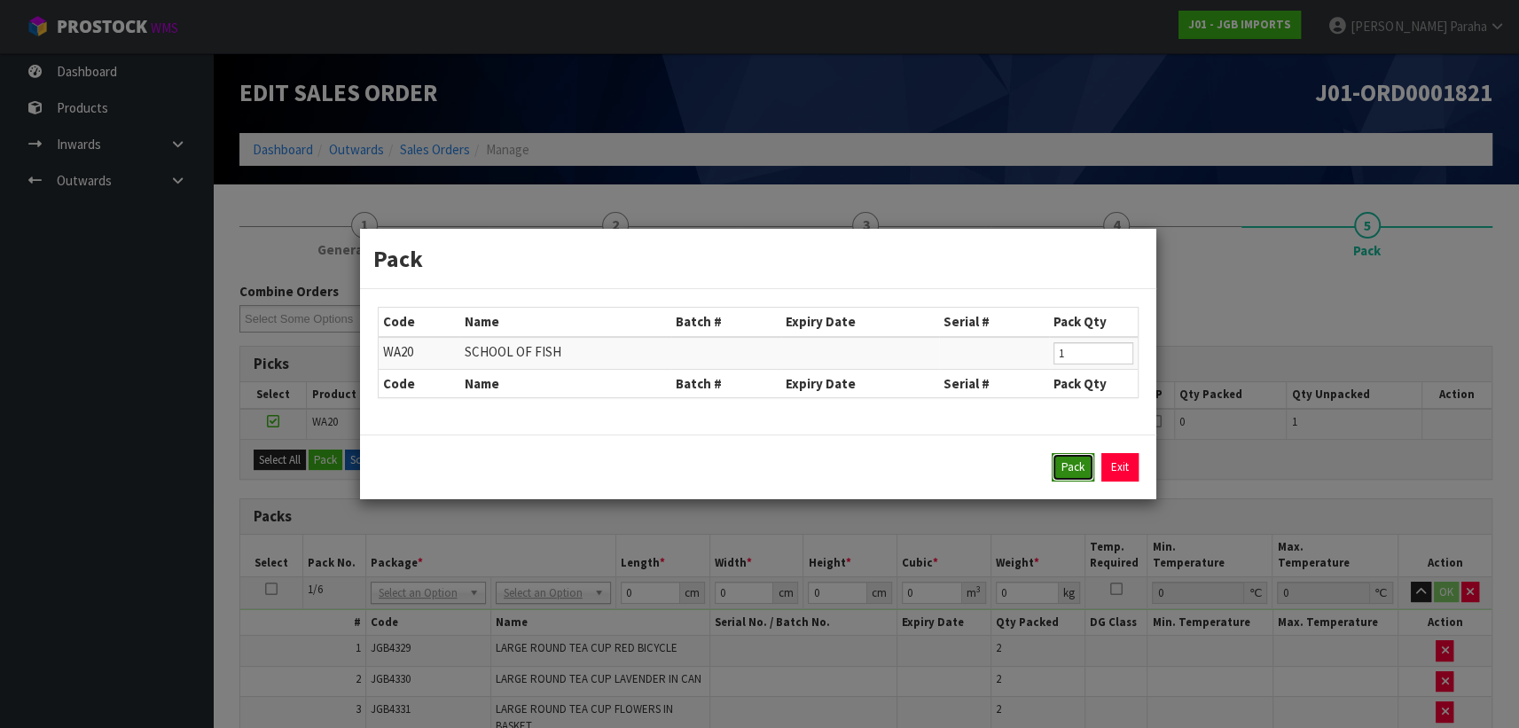
click at [1056, 466] on button "Pack" at bounding box center [1073, 467] width 43 height 28
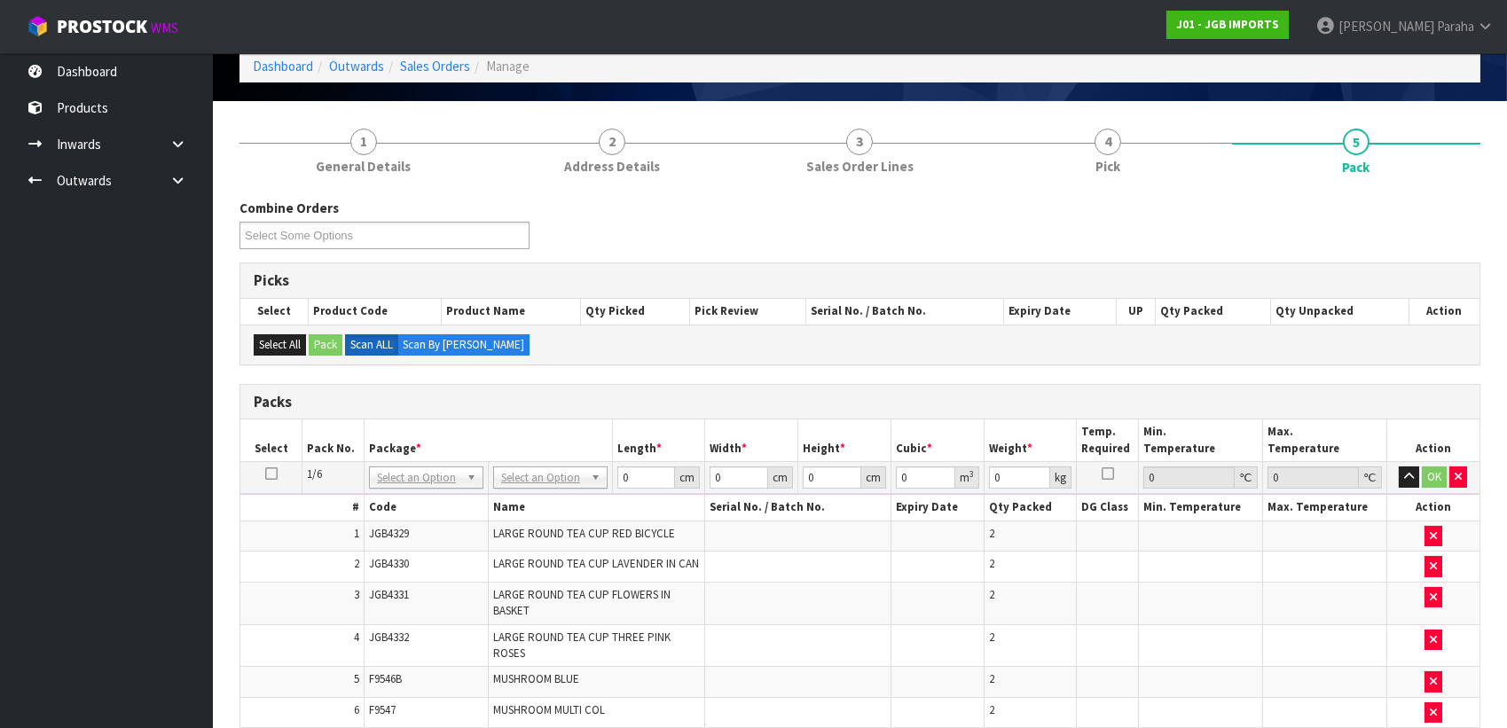
scroll to position [82, 0]
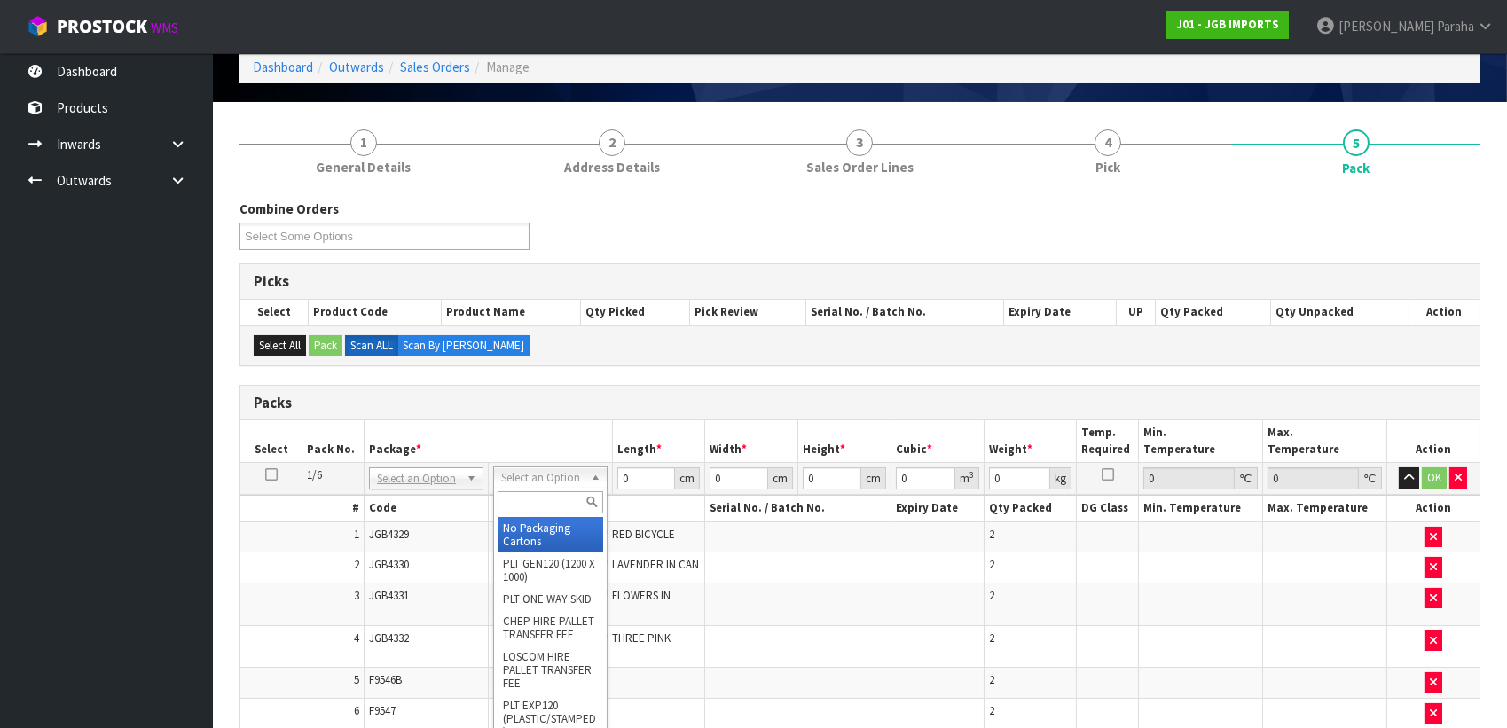
click at [572, 498] on input "text" at bounding box center [551, 502] width 106 height 22
type input "OC"
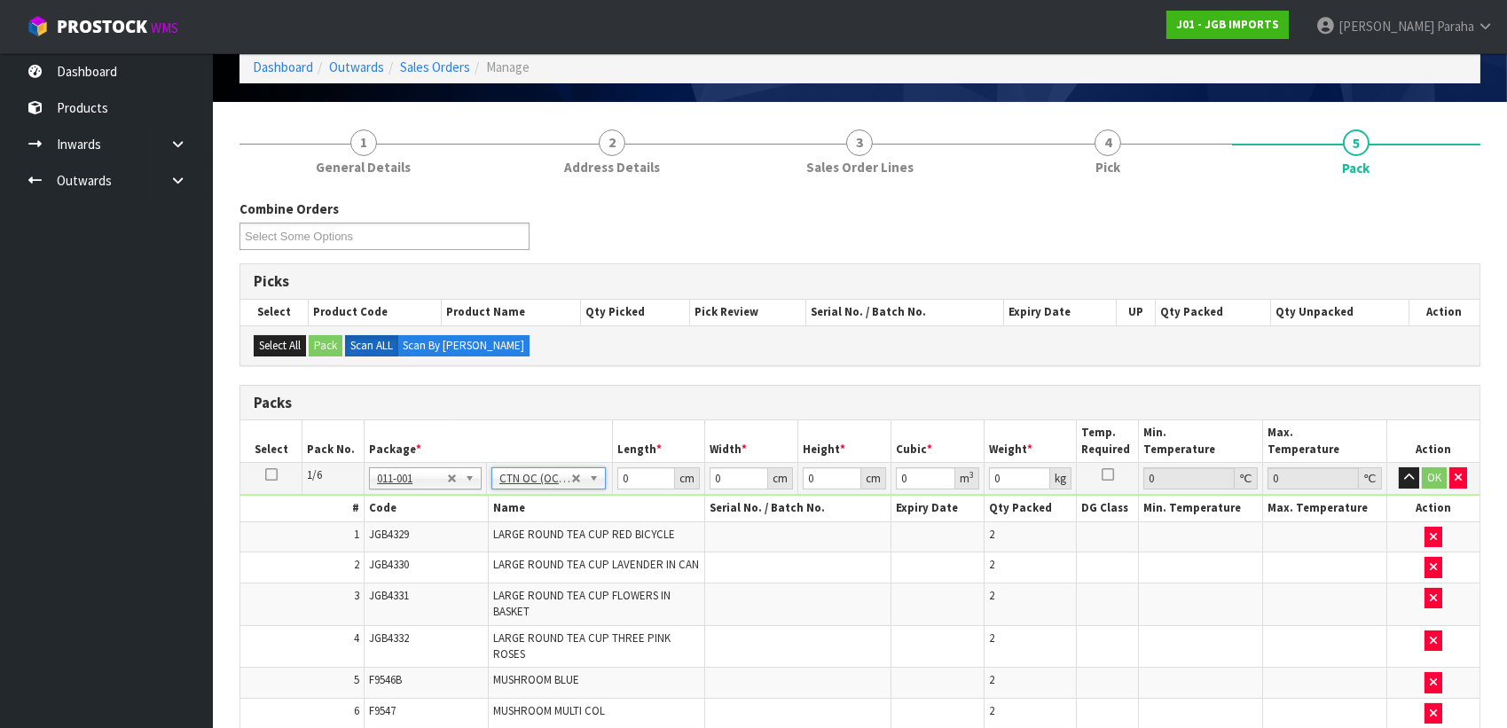
type input "18.12"
click at [639, 476] on input "0" at bounding box center [646, 478] width 59 height 22
type input "65"
type input "55"
type input "3"
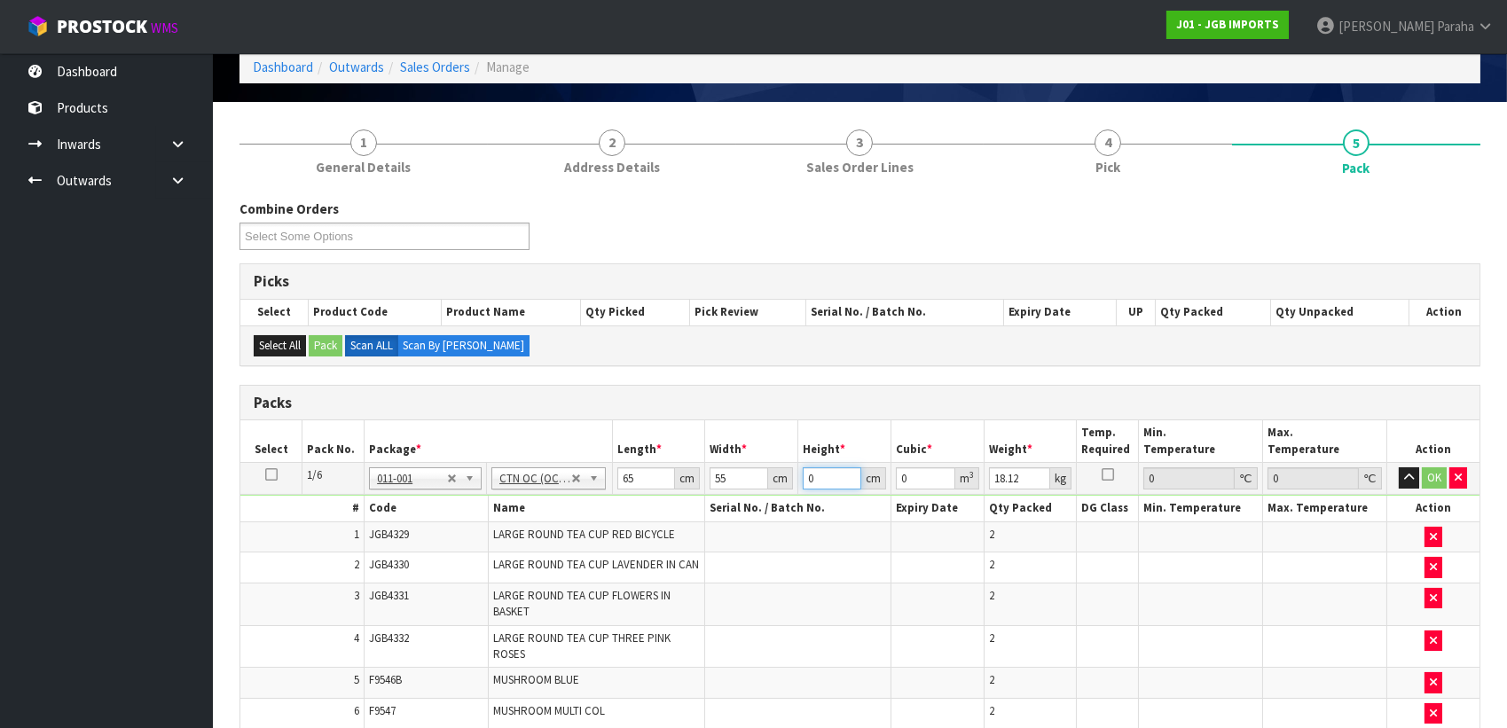
type input "0.010725"
type input "38"
type input "0.13585"
type input "38"
type input "20"
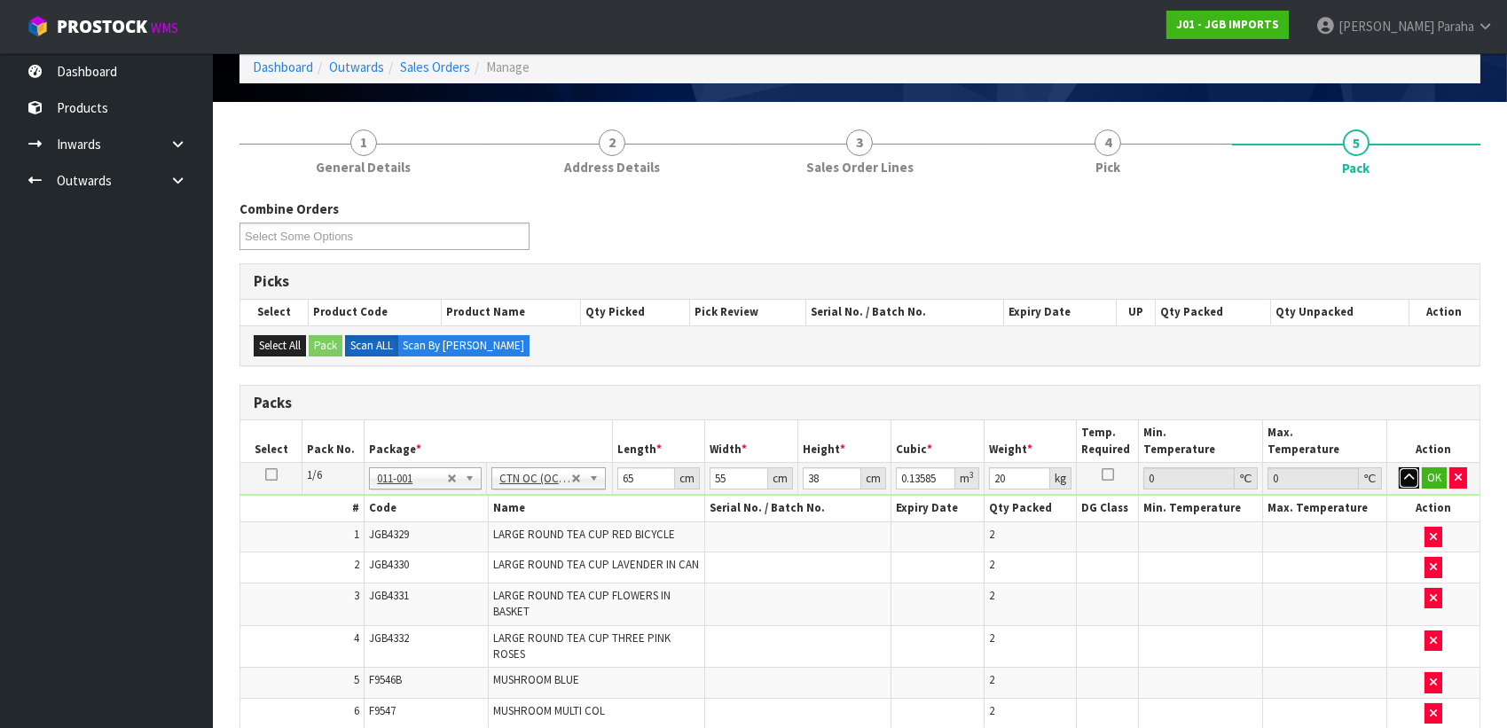
click at [1399, 467] on button "button" at bounding box center [1409, 477] width 20 height 21
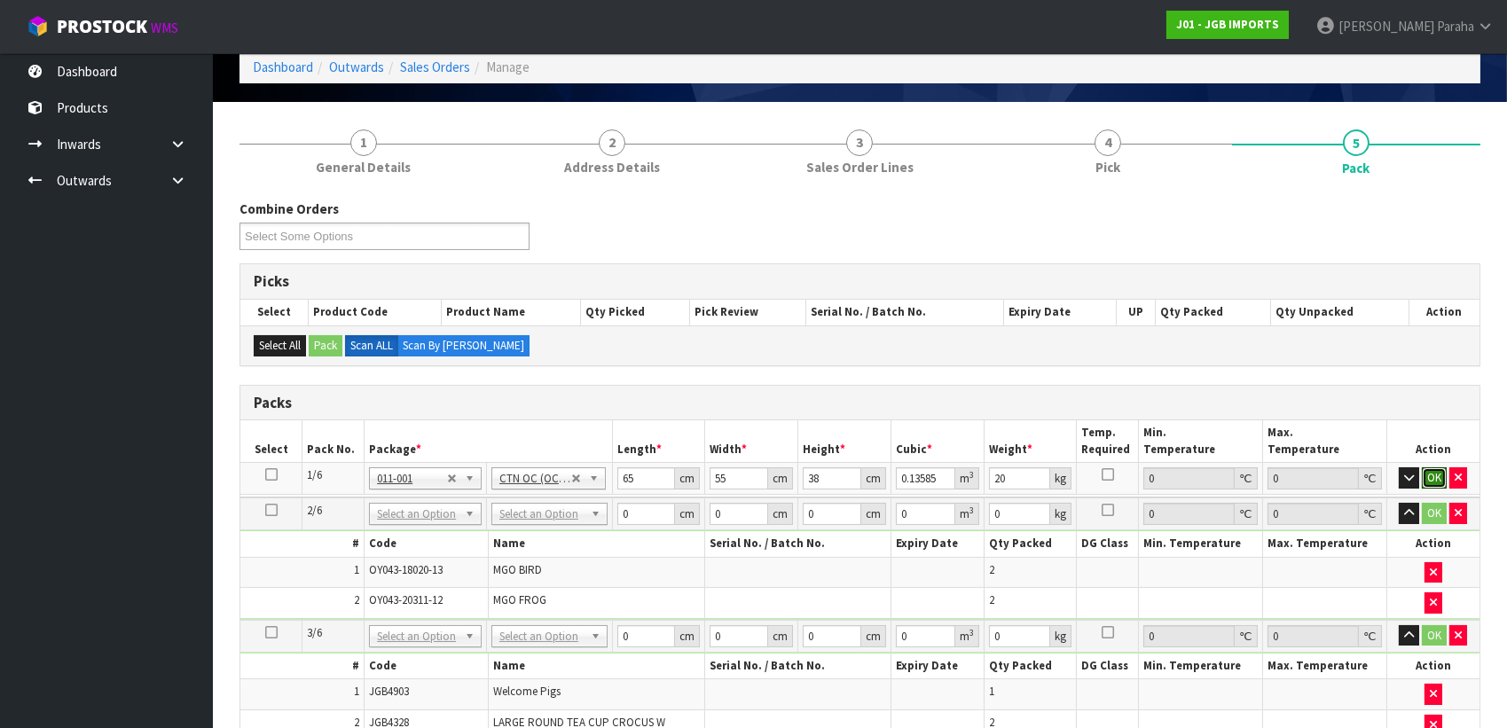
click button "OK" at bounding box center [1434, 477] width 25 height 21
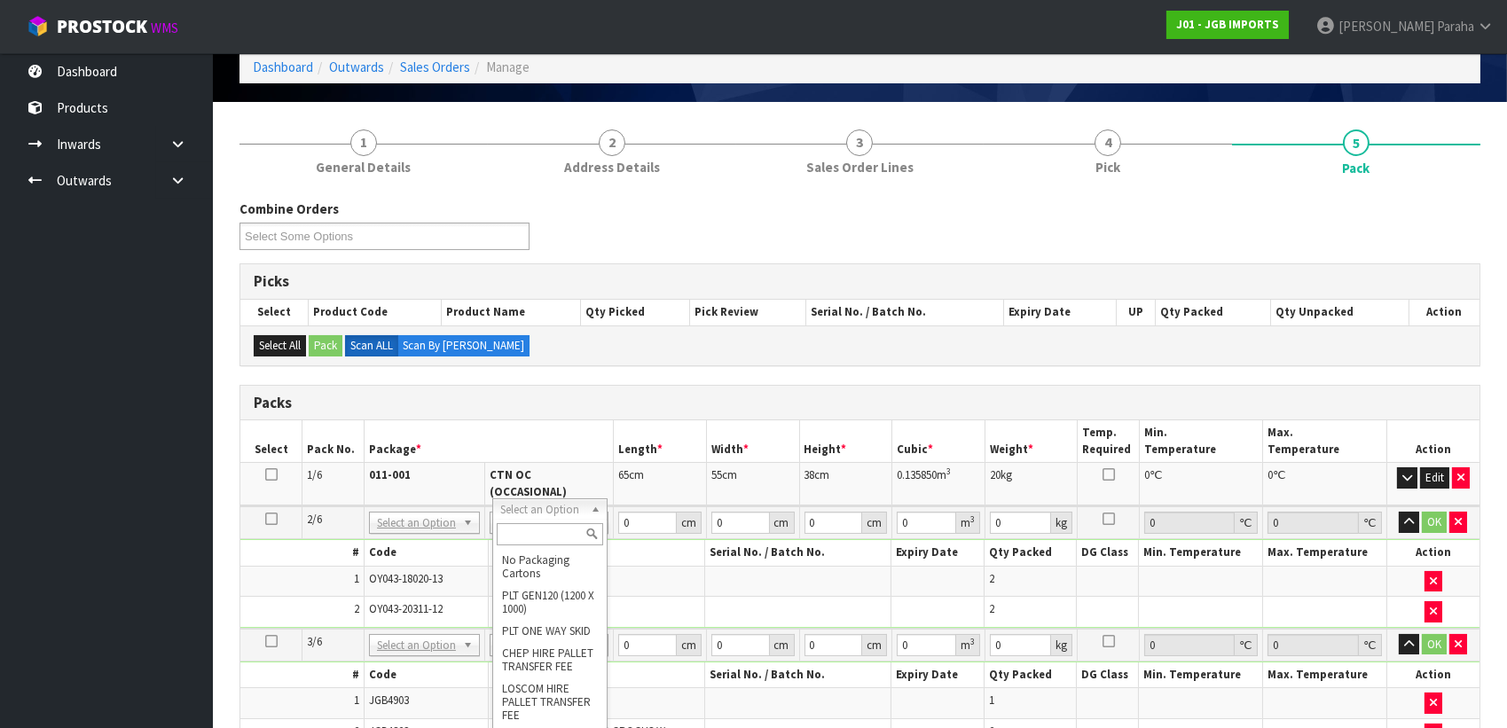
click at [552, 532] on input "text" at bounding box center [550, 534] width 106 height 22
type input "OC"
type input "2"
type input "10.46"
click at [637, 512] on input "0" at bounding box center [647, 523] width 59 height 22
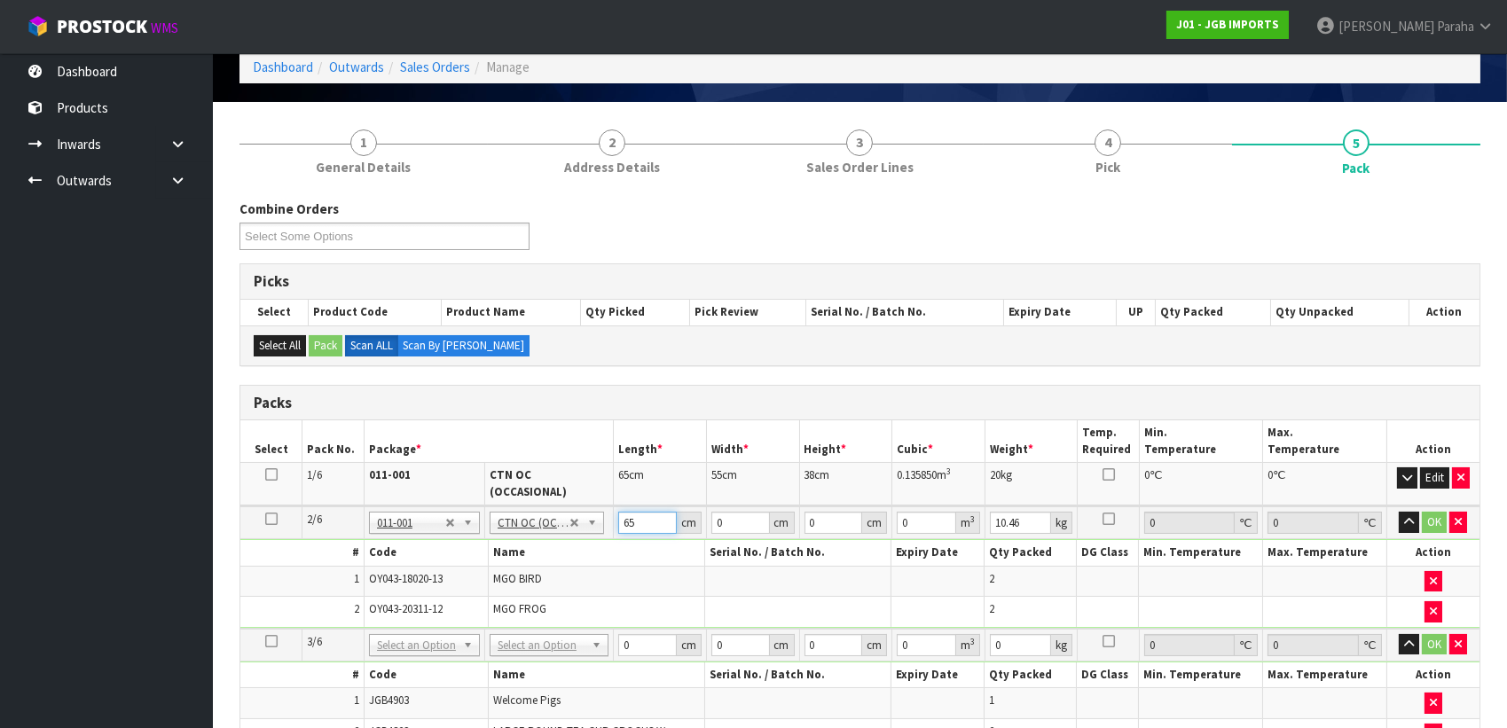
type input "65"
type input "44"
type input "2"
type input "0.00572"
type input "29"
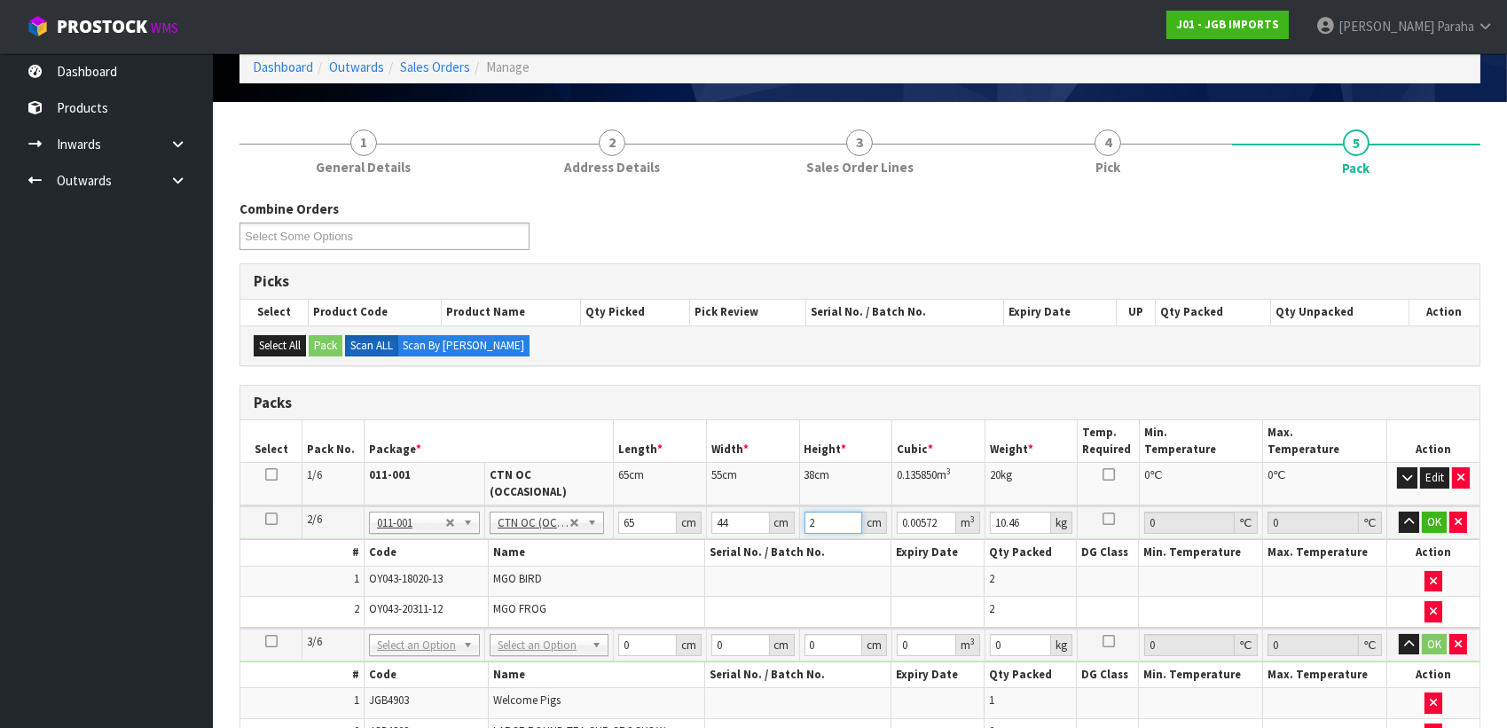
type input "0.08294"
type input "29"
type input "11"
click at [1399, 512] on button "button" at bounding box center [1409, 522] width 20 height 21
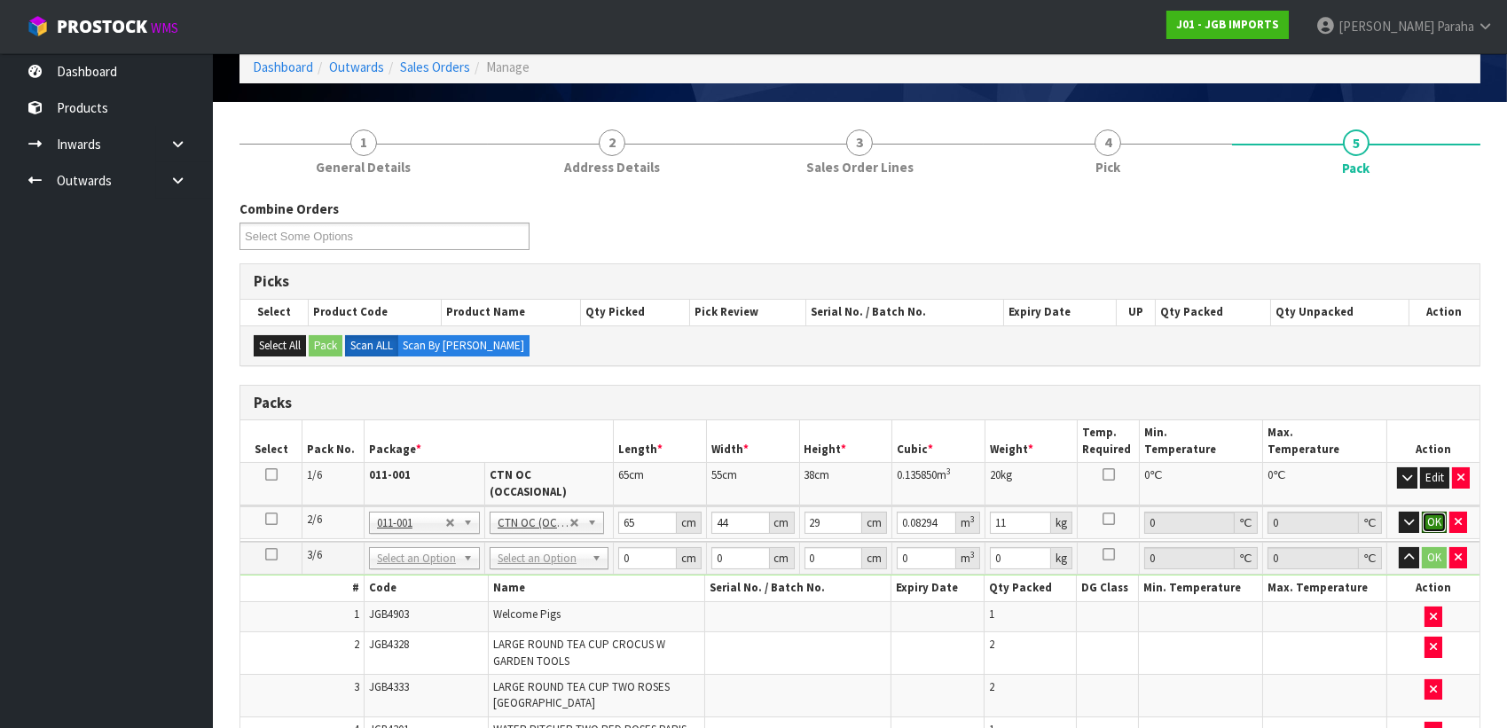
click button "OK" at bounding box center [1434, 522] width 25 height 21
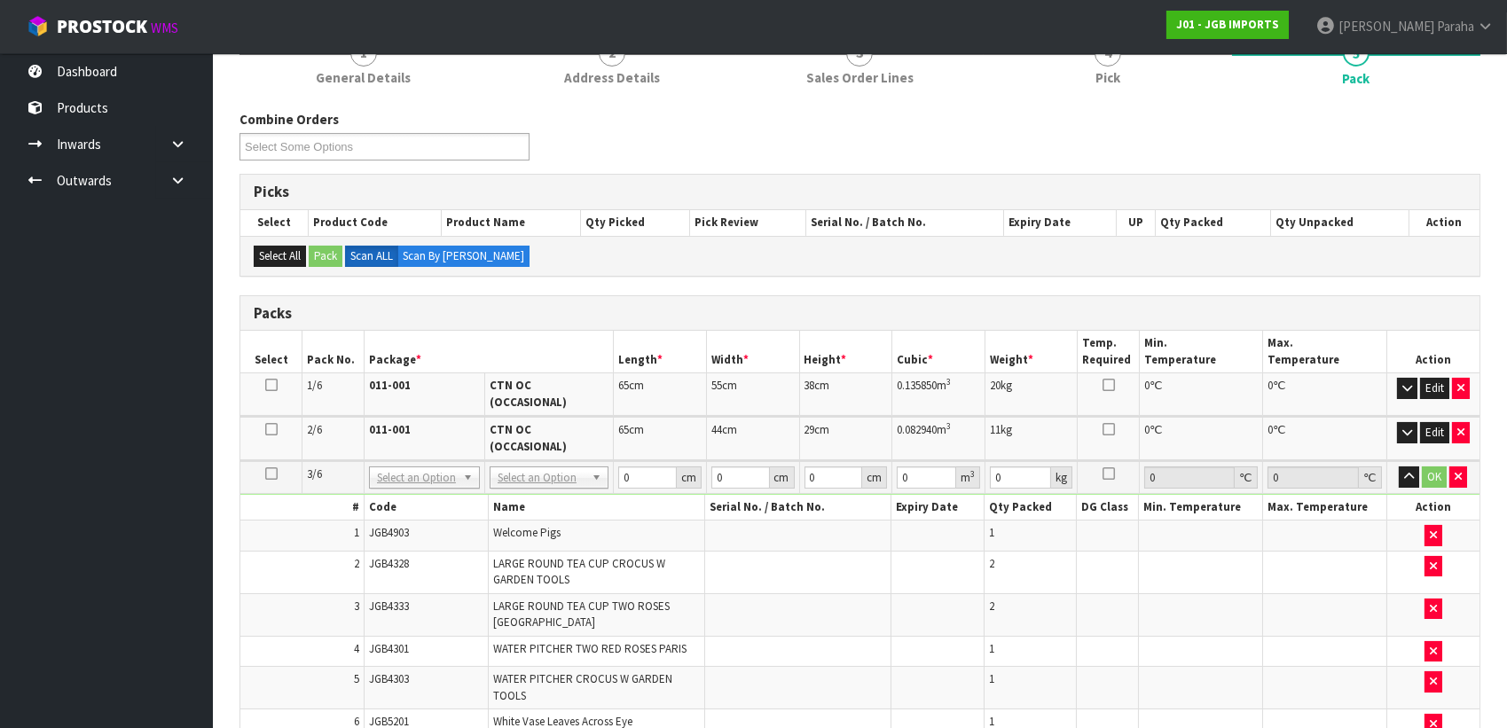
scroll to position [325, 0]
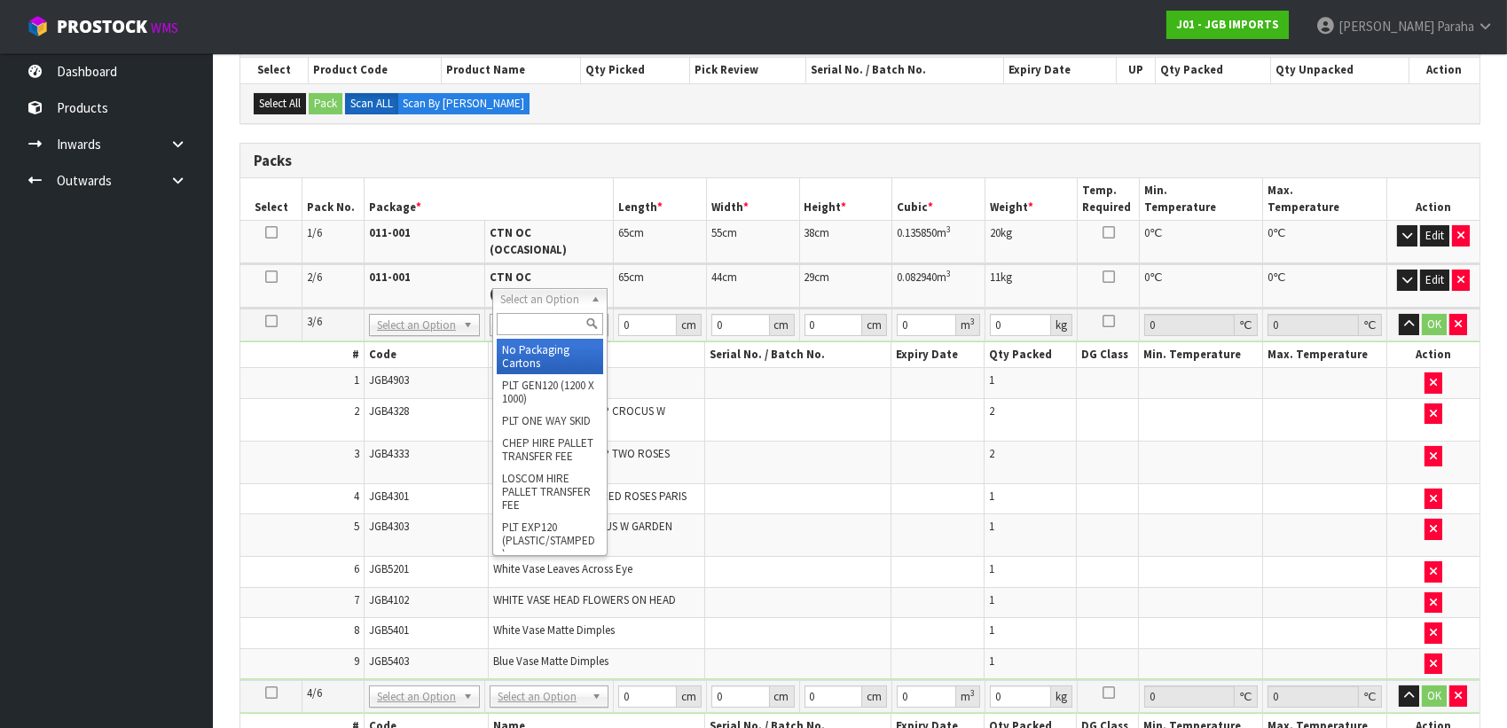
click at [561, 323] on input "text" at bounding box center [550, 324] width 106 height 22
type input "CTN9"
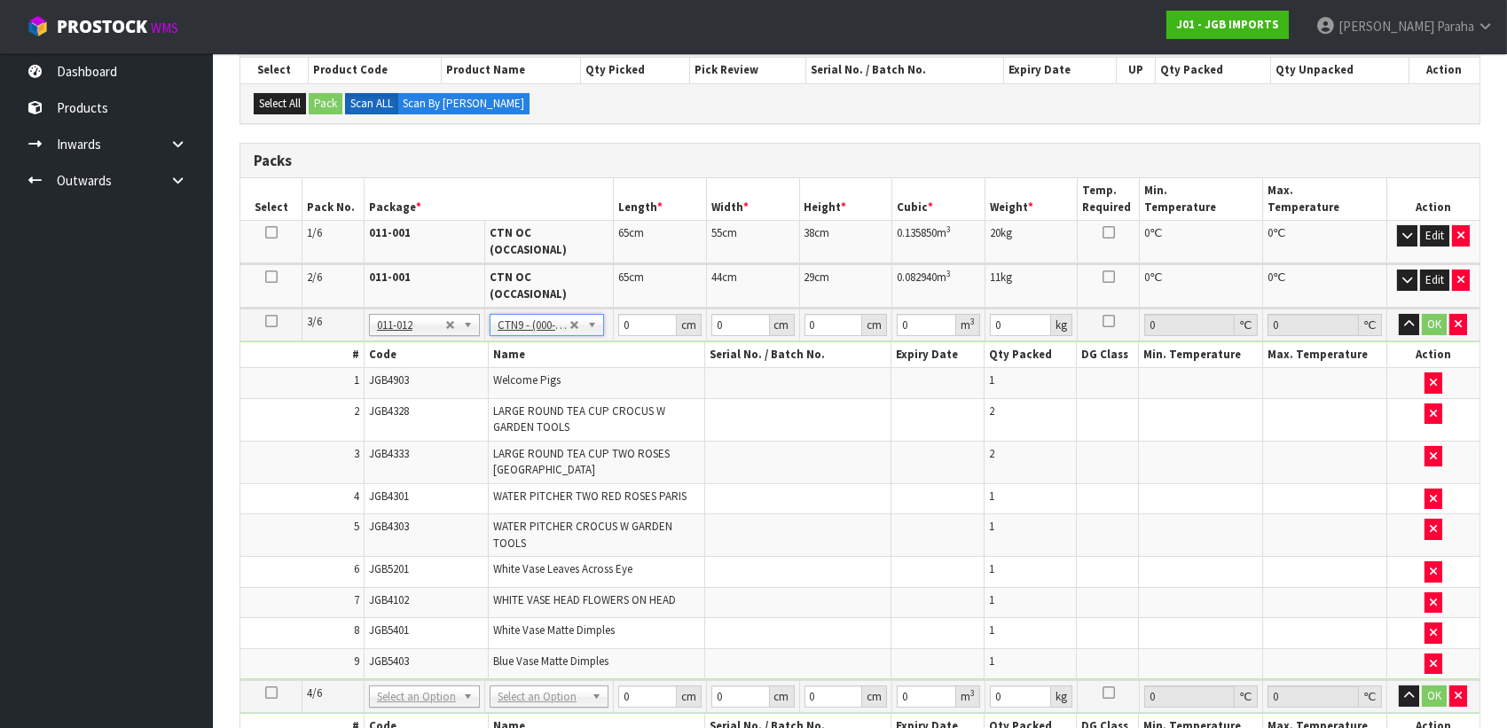
type input "51"
type input "38"
type input "58.5"
type input "0.113373"
type input "13.7"
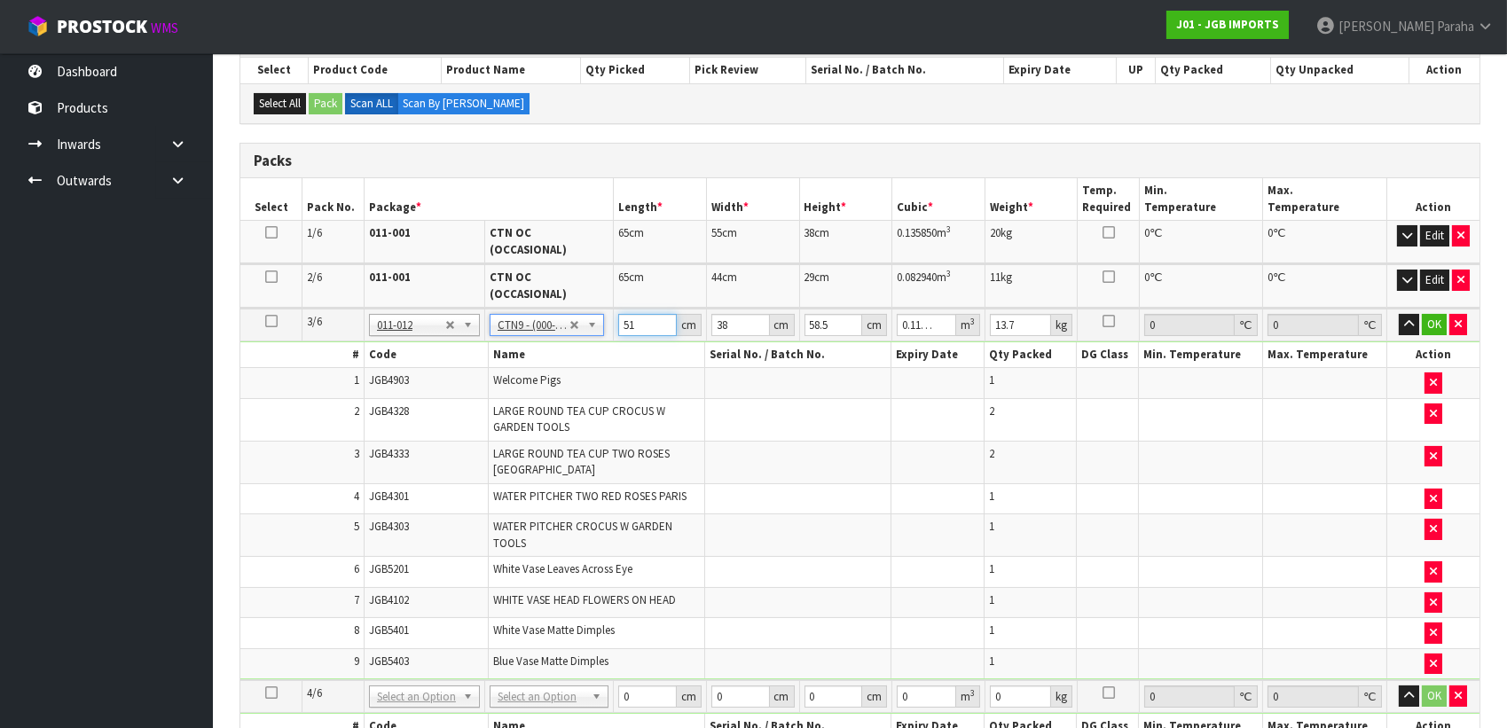
click at [636, 314] on input "51" at bounding box center [647, 325] width 59 height 22
type input "5"
type input "0.011115"
type input "52"
type input "0.115596"
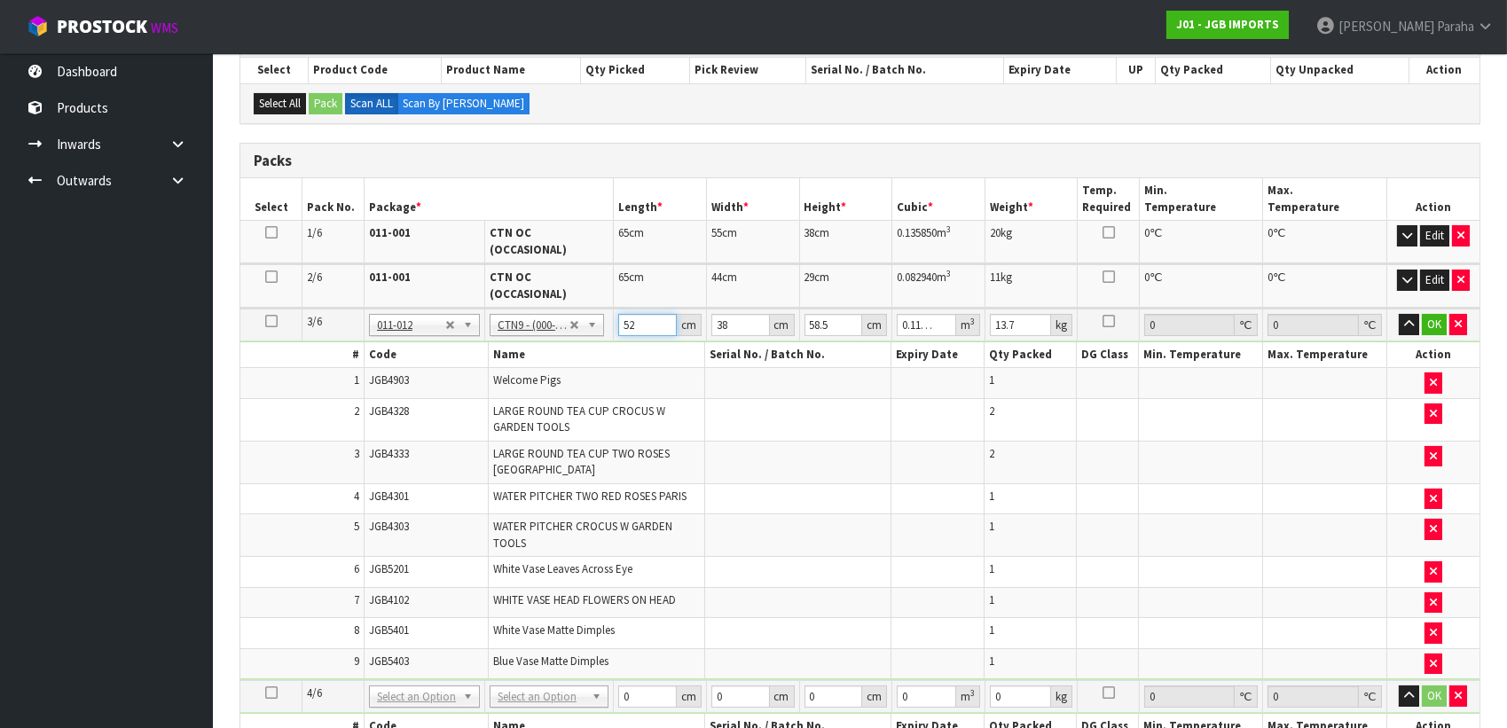
type input "52"
type input "4"
type input "0.012168"
type input "43"
type input "0.130806"
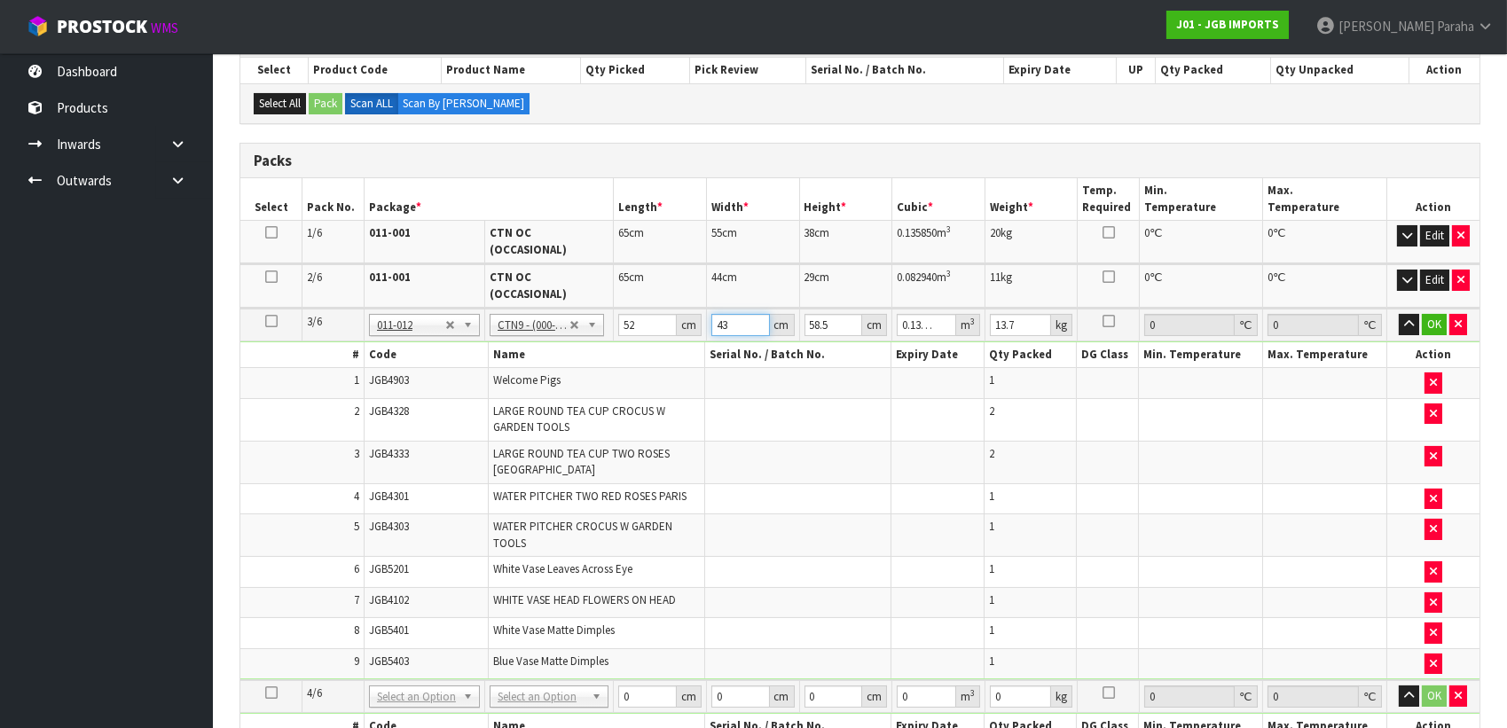
type input "43"
type input "5"
type input "0.01118"
type input "57"
type input "0.127452"
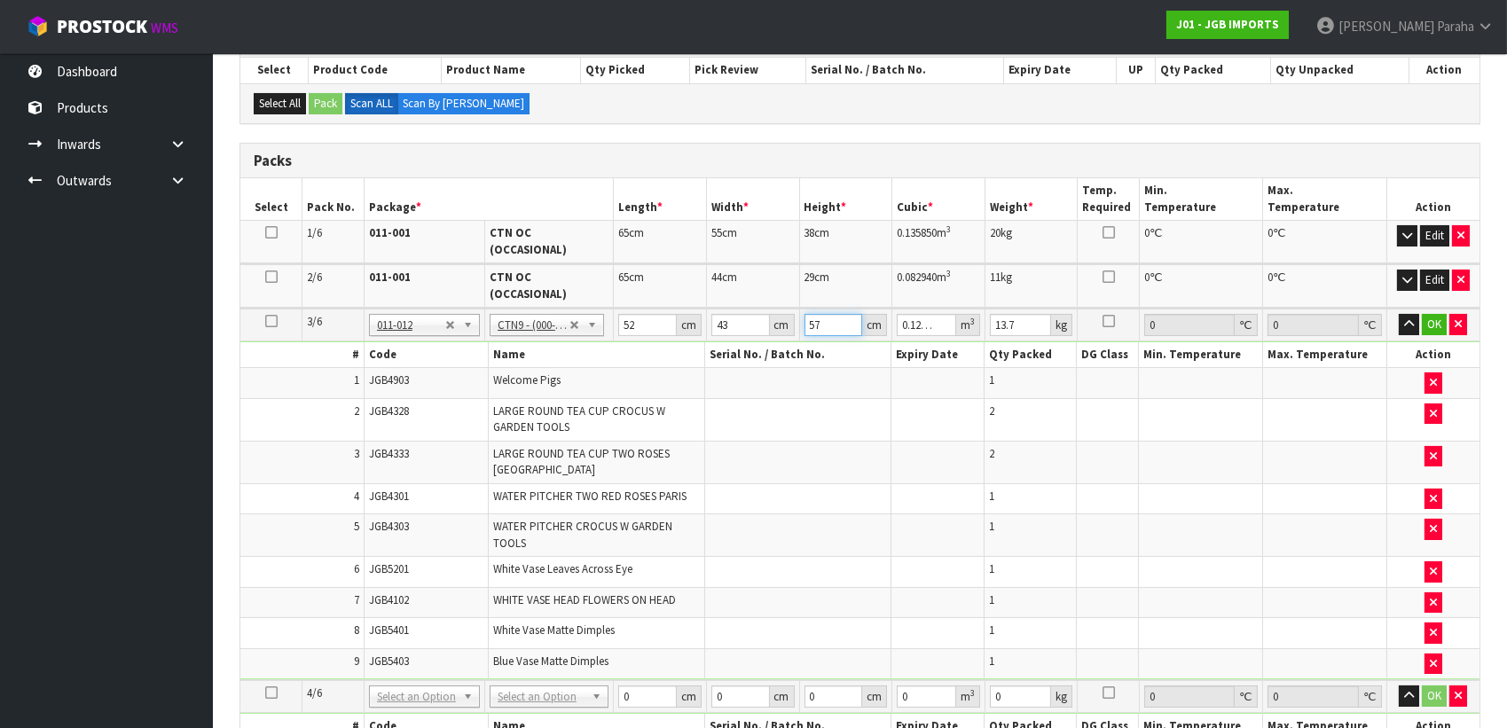
type input "57"
type input "15"
click at [1399, 314] on button "button" at bounding box center [1409, 324] width 20 height 21
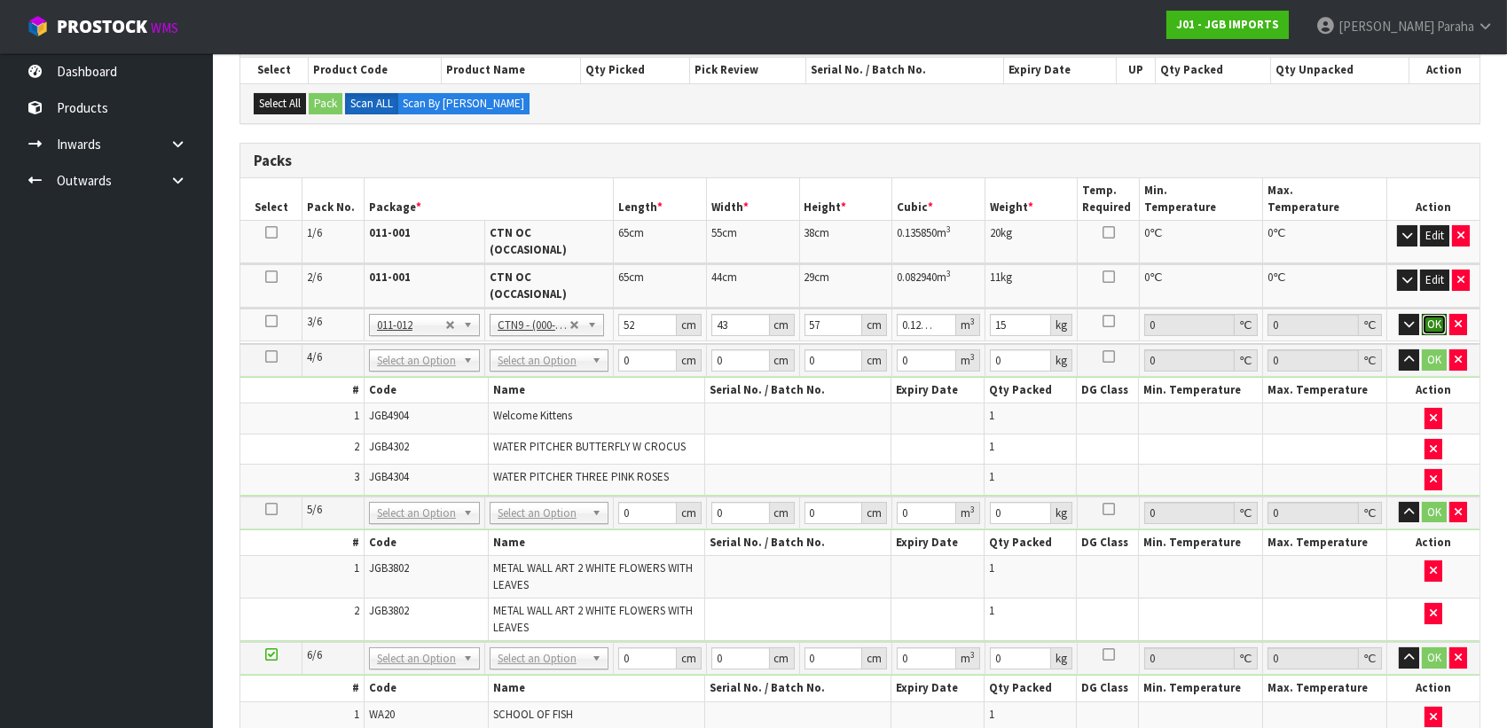
click button "OK" at bounding box center [1434, 324] width 25 height 21
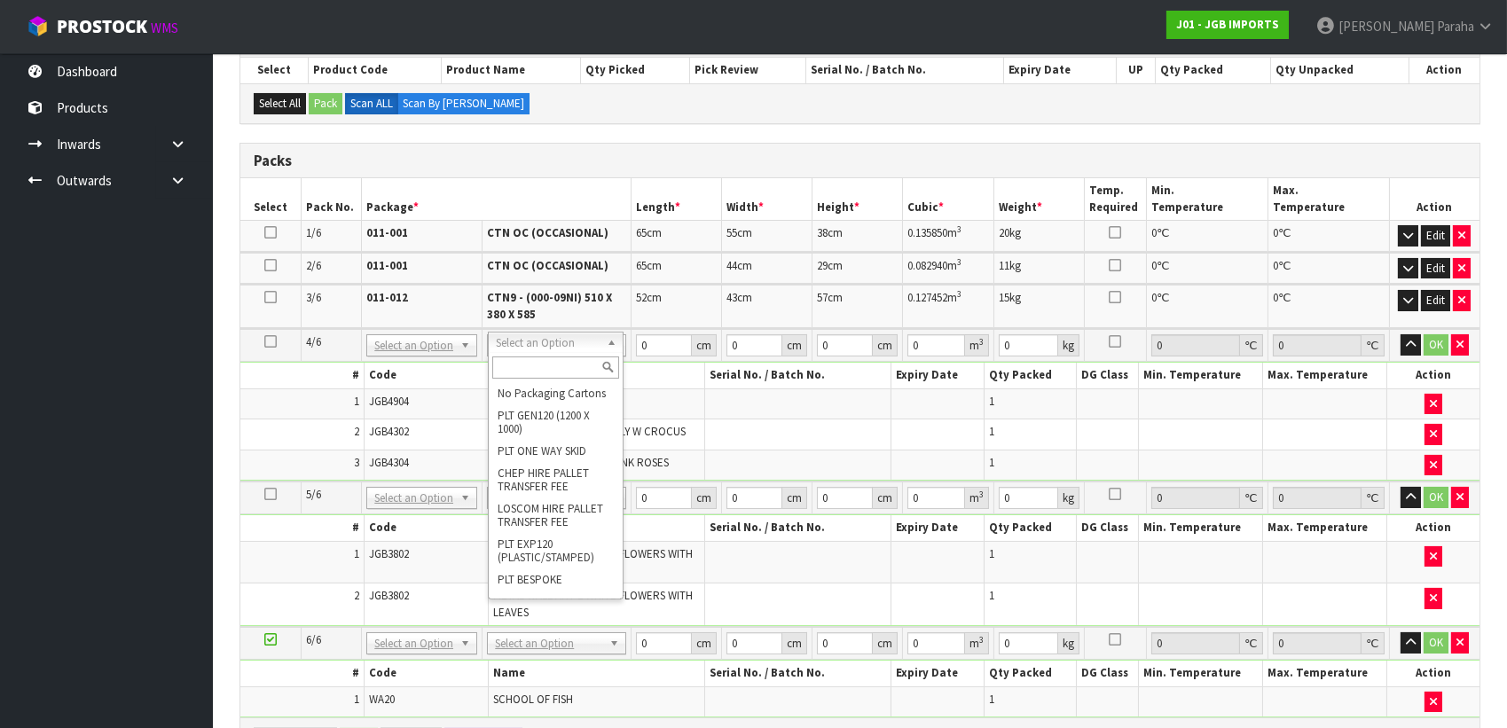
click at [558, 368] on input "text" at bounding box center [556, 368] width 128 height 22
type input "OC"
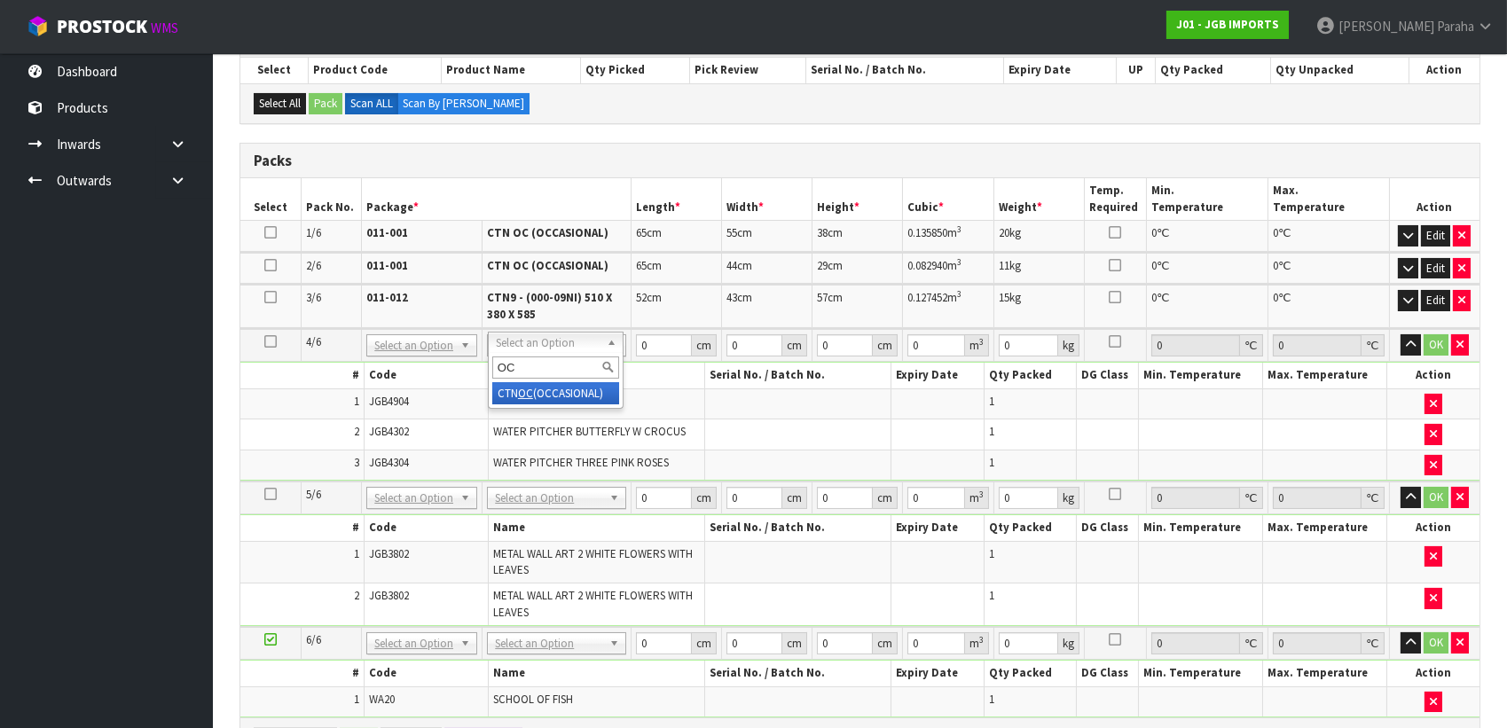
type input "3"
type input "2.7"
click at [652, 342] on input "0" at bounding box center [665, 345] width 56 height 22
type input "49"
type input "21"
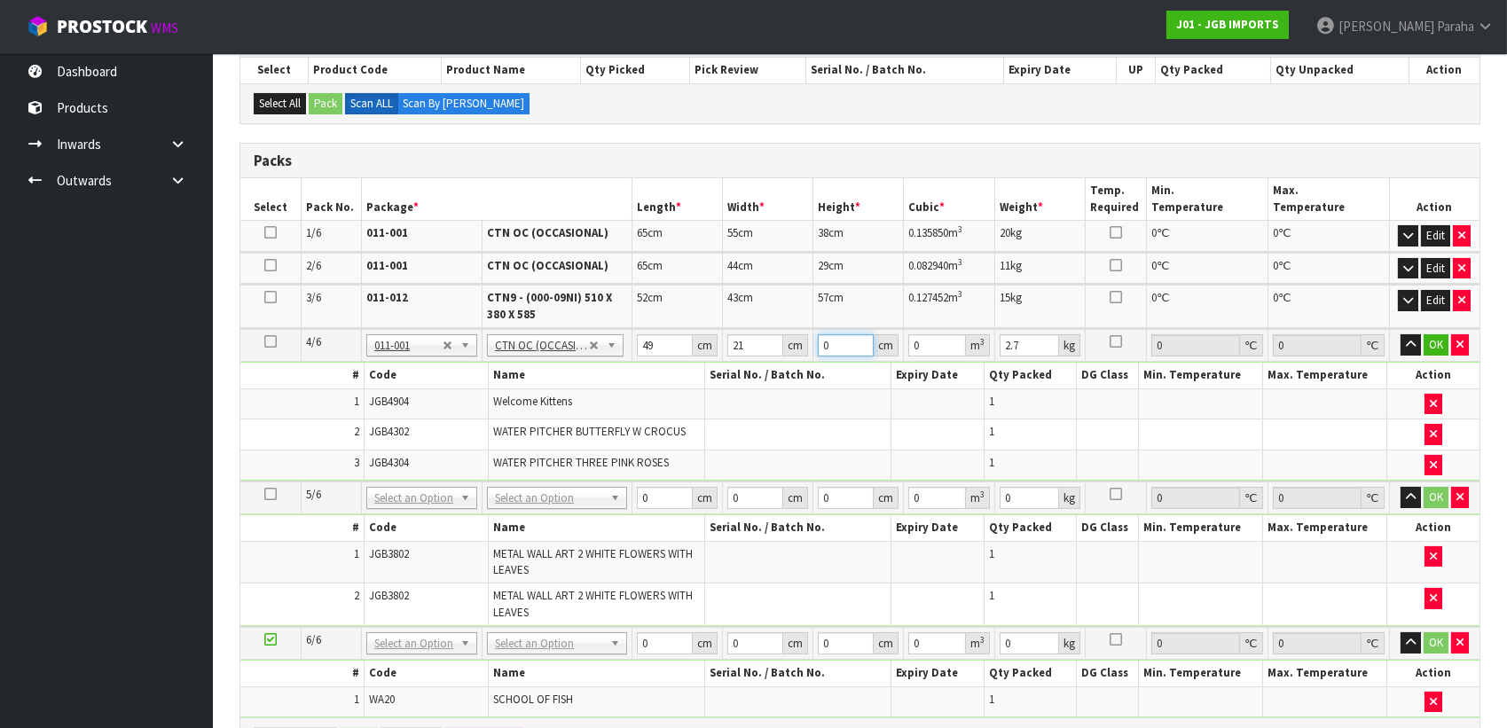
type input "5"
type input "0.005145"
type input "55"
type input "0.056595"
type input "55"
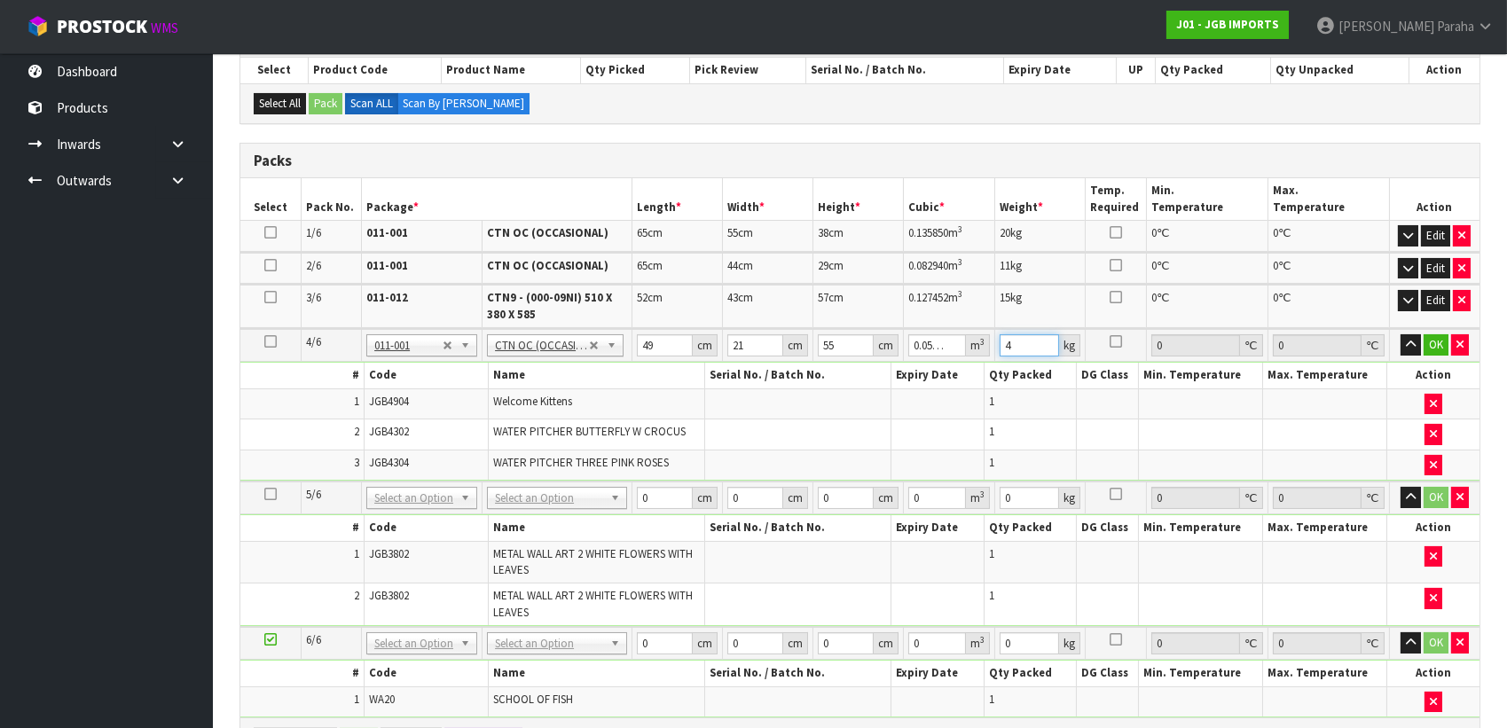
type input "4"
click at [1401, 334] on button "button" at bounding box center [1411, 344] width 20 height 21
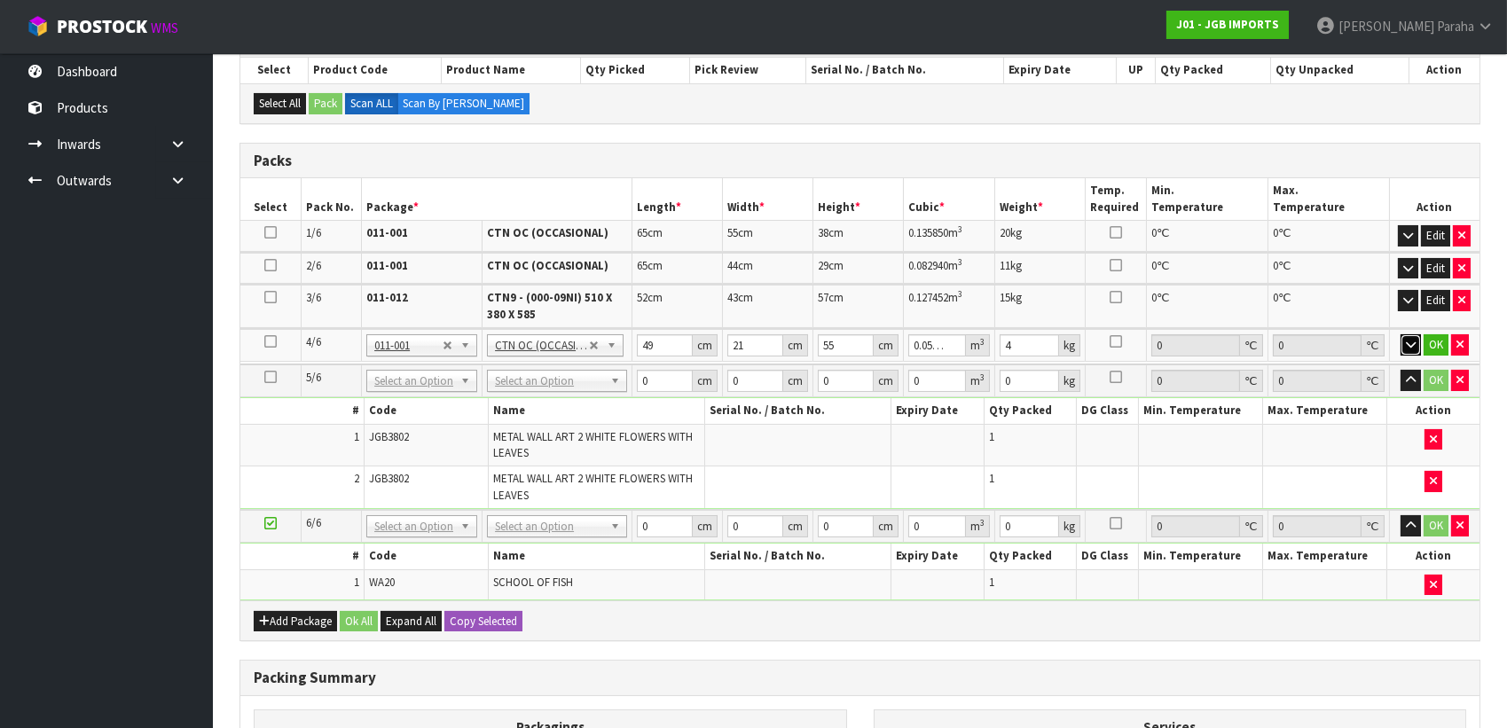
click at [1401, 334] on button "button" at bounding box center [1411, 344] width 20 height 21
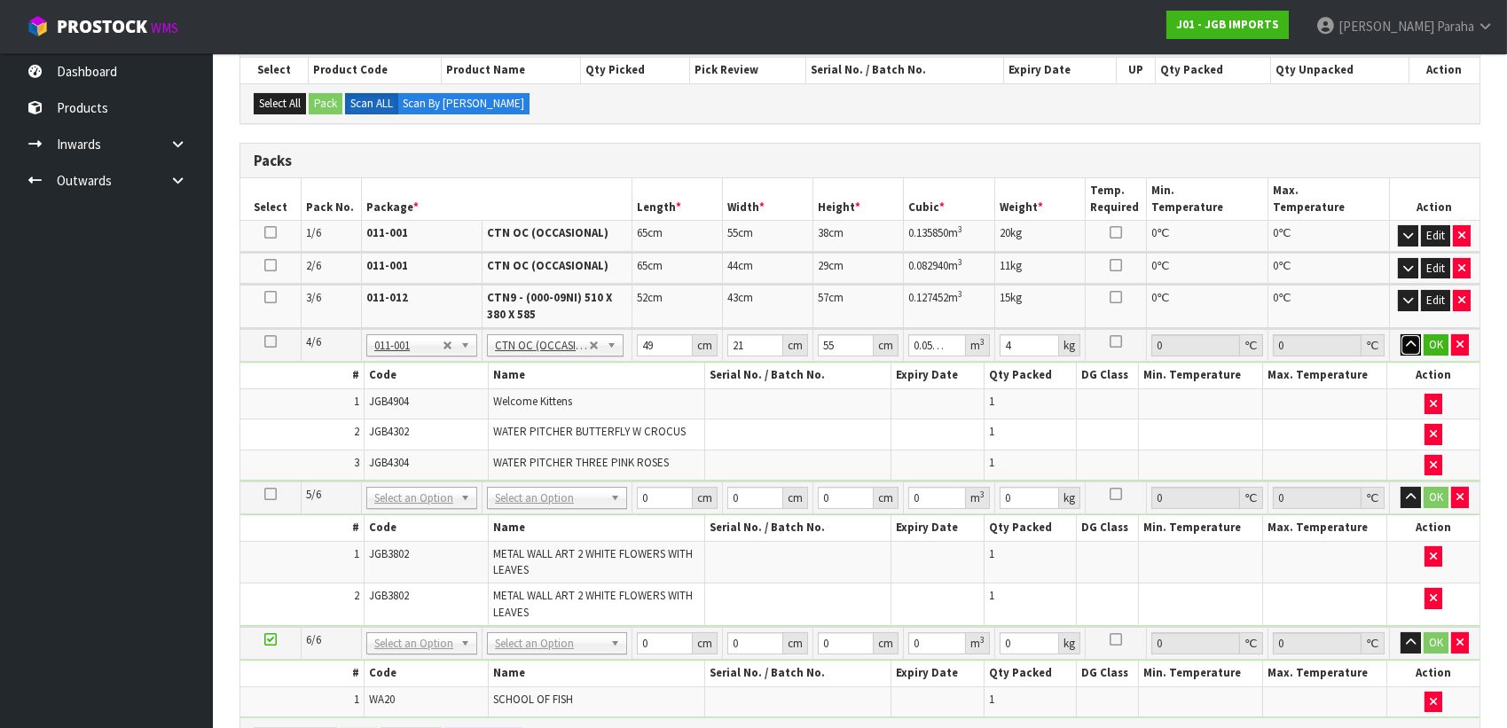
click at [1401, 334] on button "button" at bounding box center [1411, 344] width 20 height 21
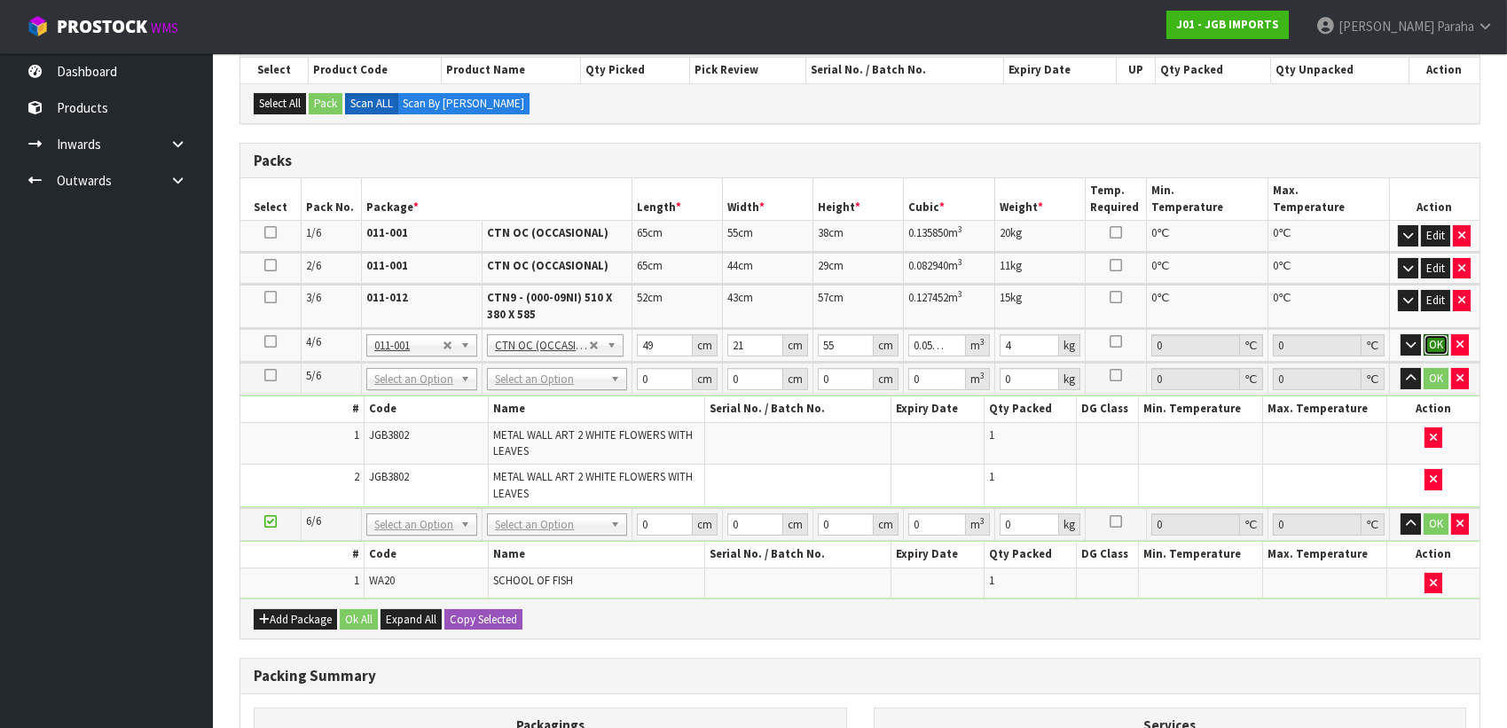
click button "OK" at bounding box center [1436, 344] width 25 height 21
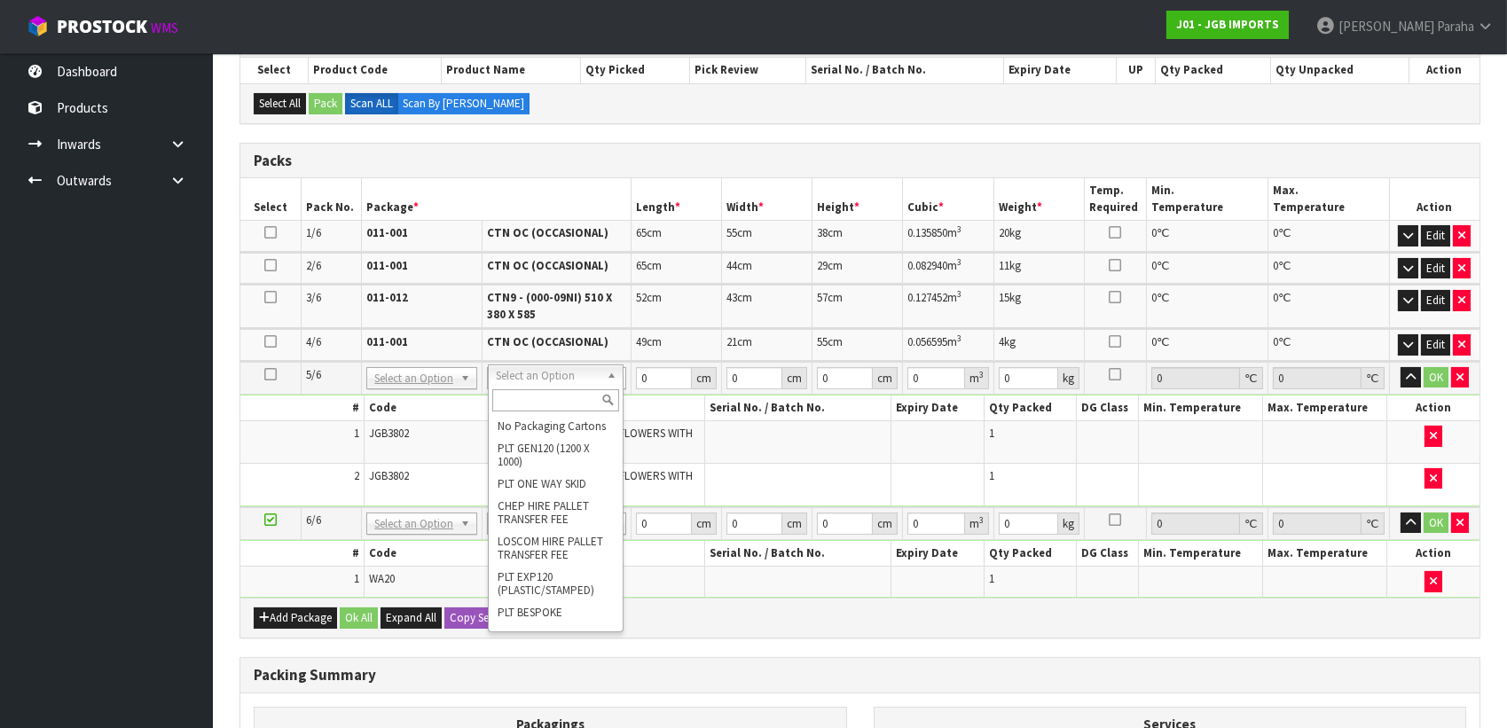
click at [553, 401] on input "text" at bounding box center [556, 400] width 128 height 22
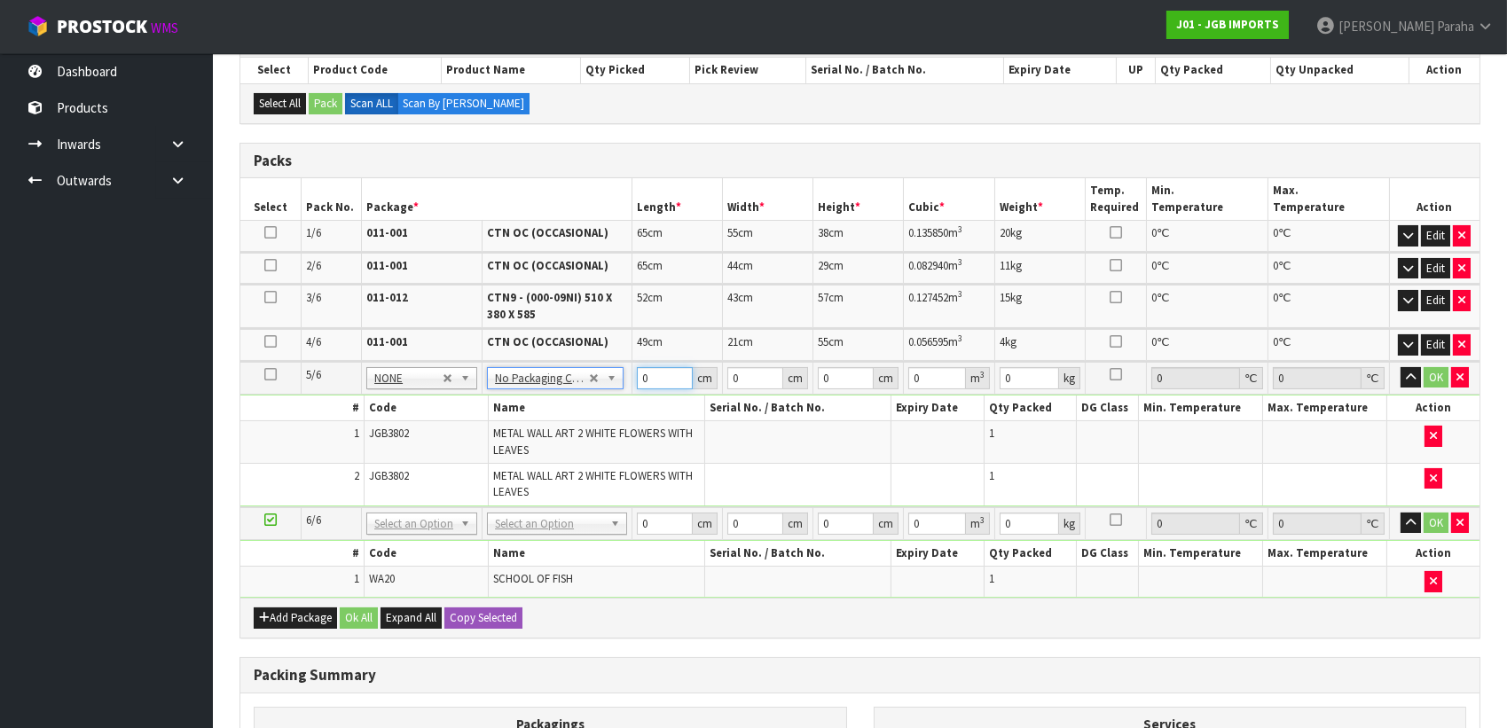
click at [661, 378] on input "0" at bounding box center [665, 378] width 56 height 22
type input "107"
type input "46"
type input "3"
type input "0.014766"
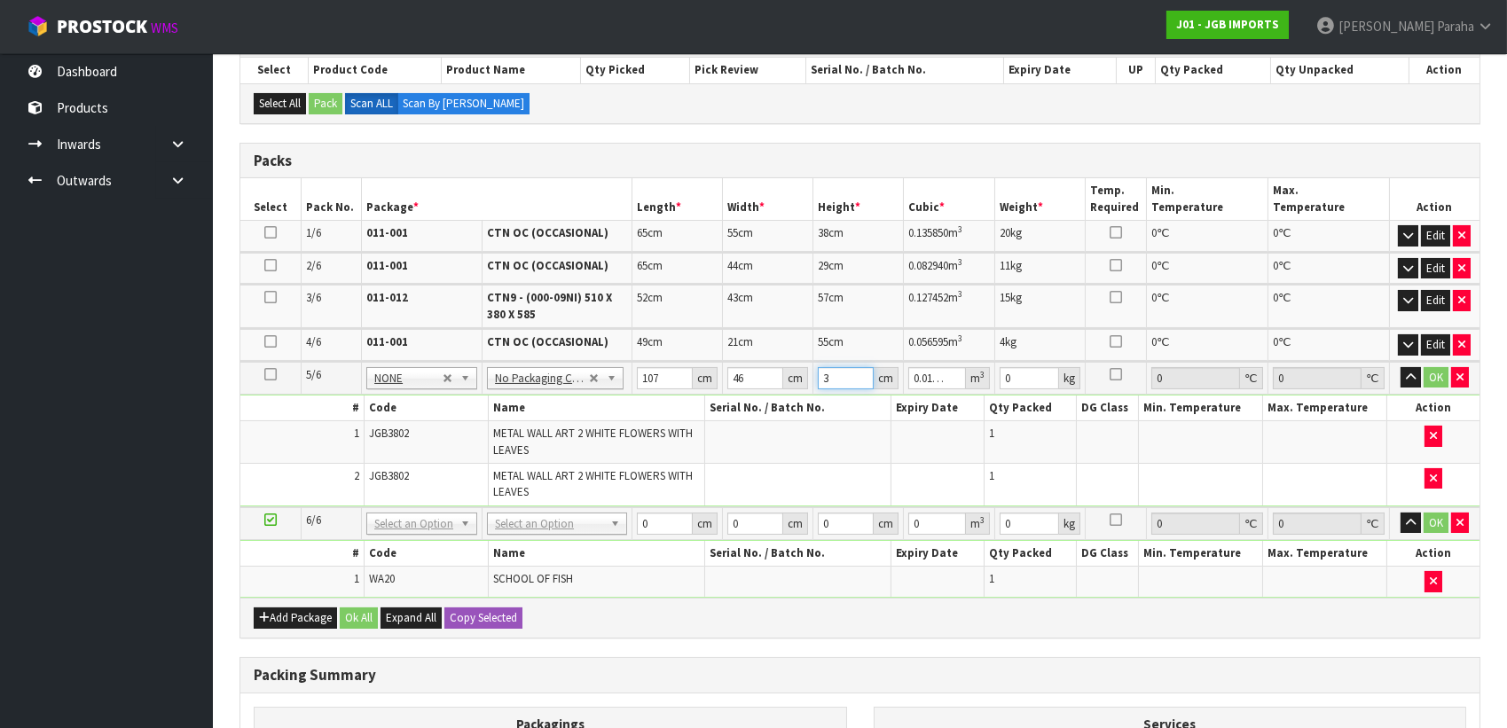
type input "30"
type input "0.14766"
type input "30"
type input "8"
click at [1401, 367] on button "button" at bounding box center [1411, 377] width 20 height 21
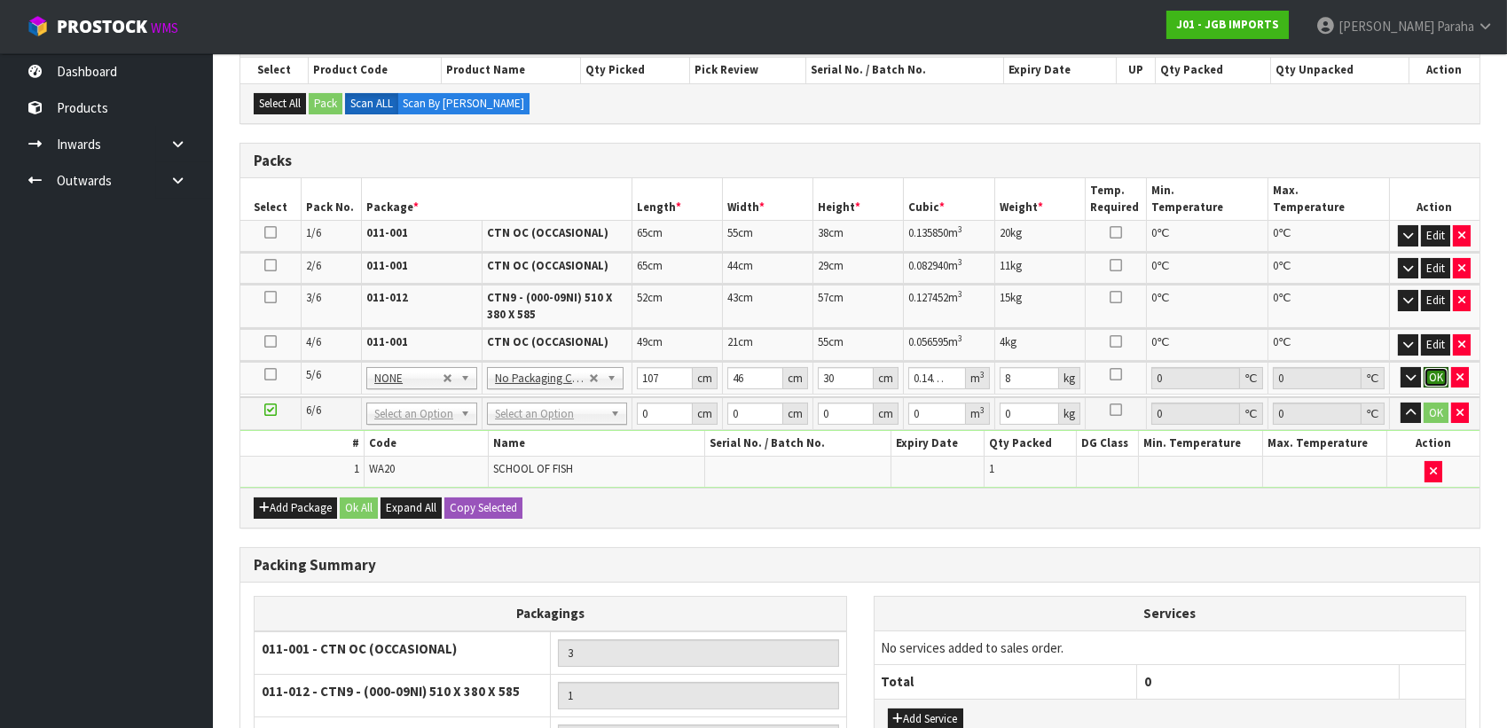
click button "OK" at bounding box center [1436, 377] width 25 height 21
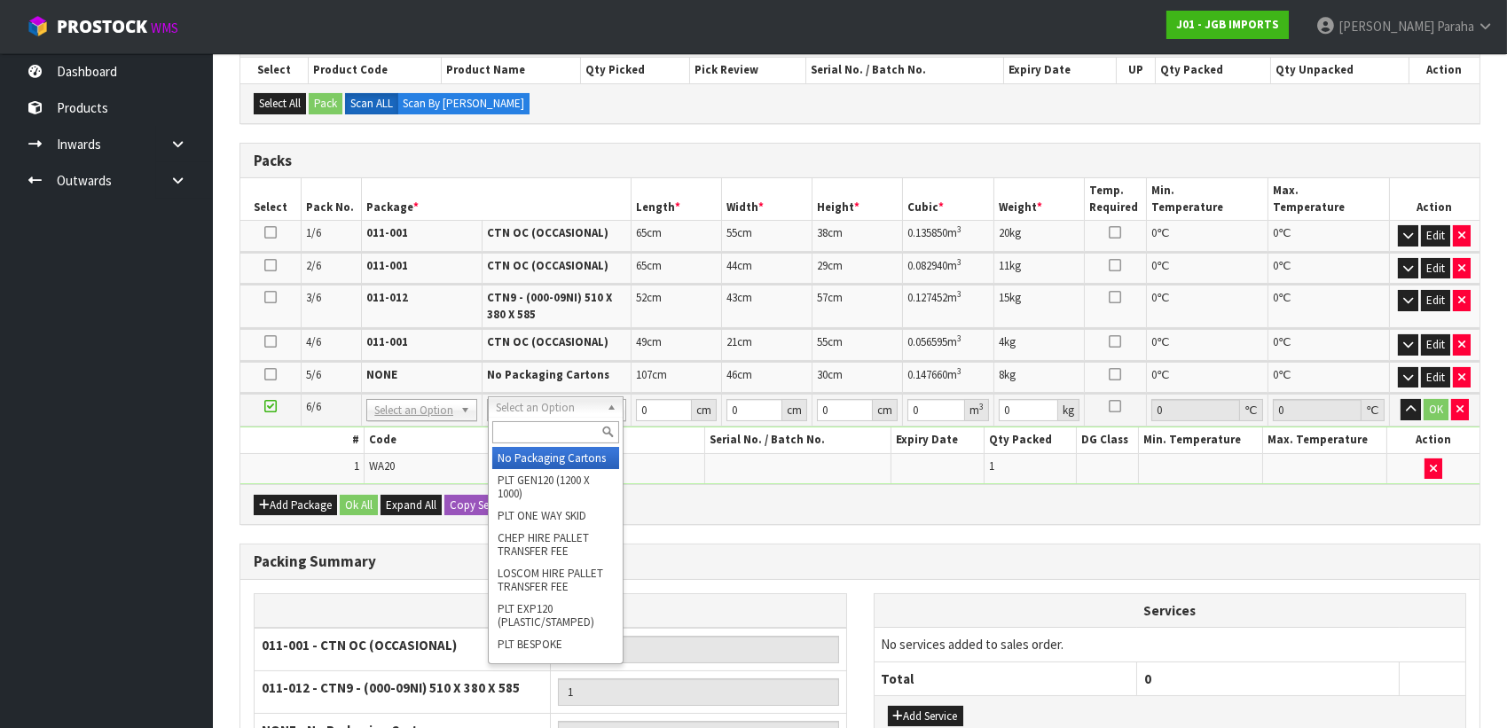
click at [553, 428] on input "text" at bounding box center [556, 432] width 128 height 22
type input "OC"
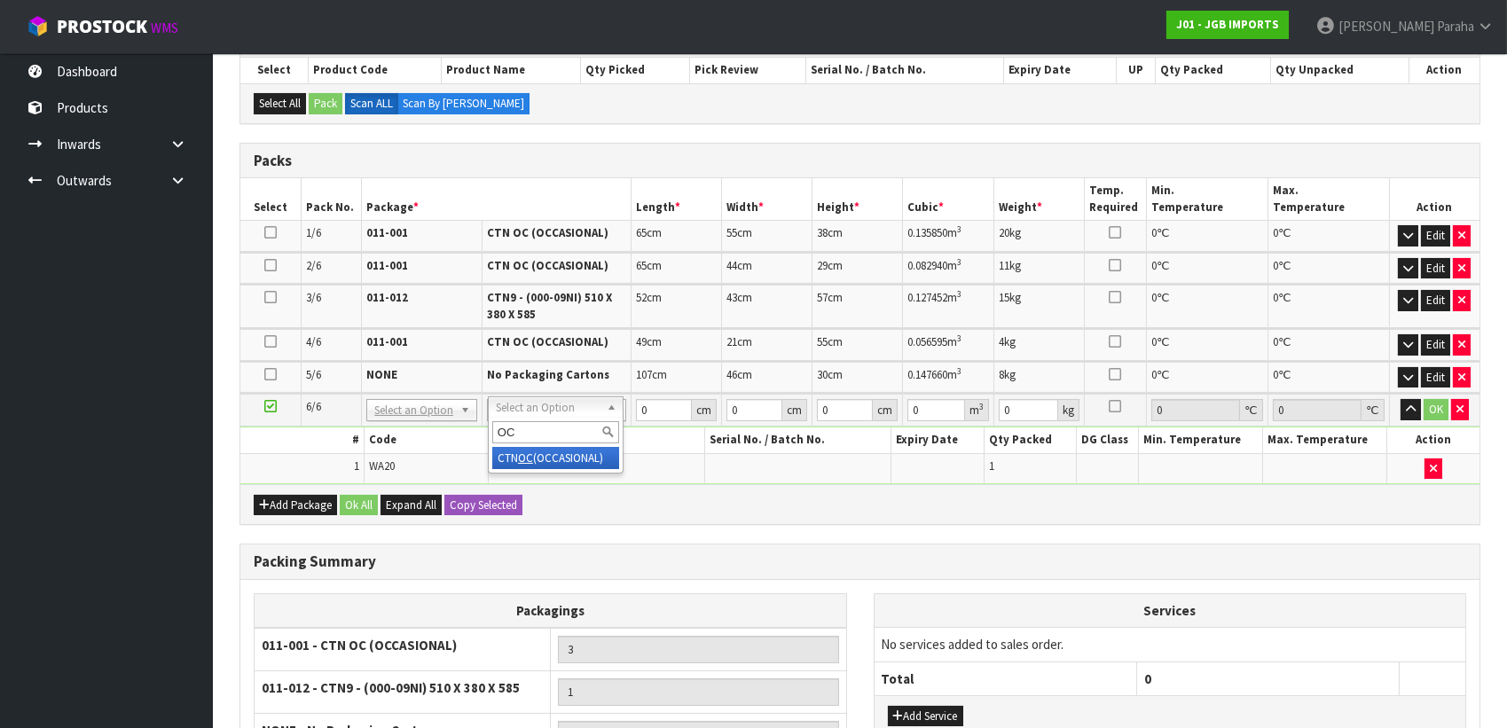
type input "4"
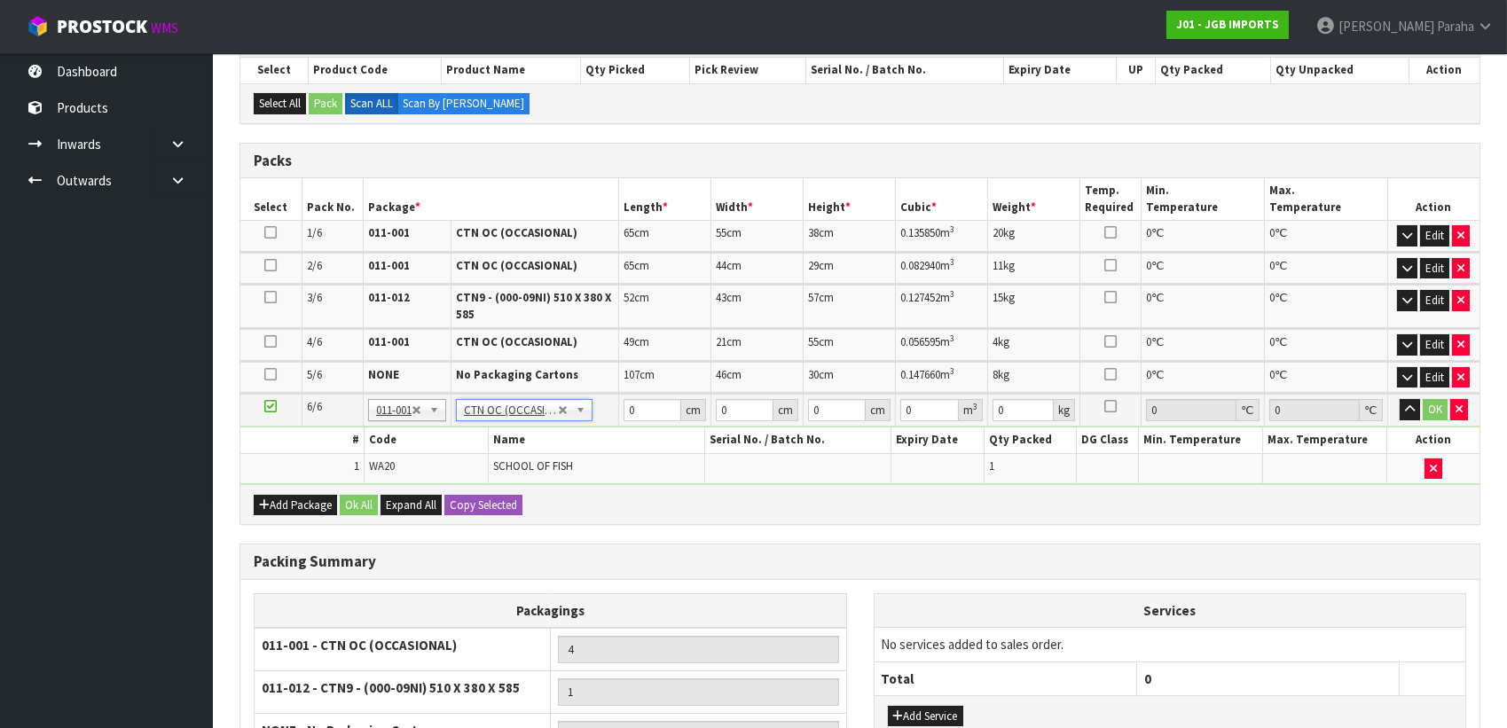
type input "1.833"
type input "3"
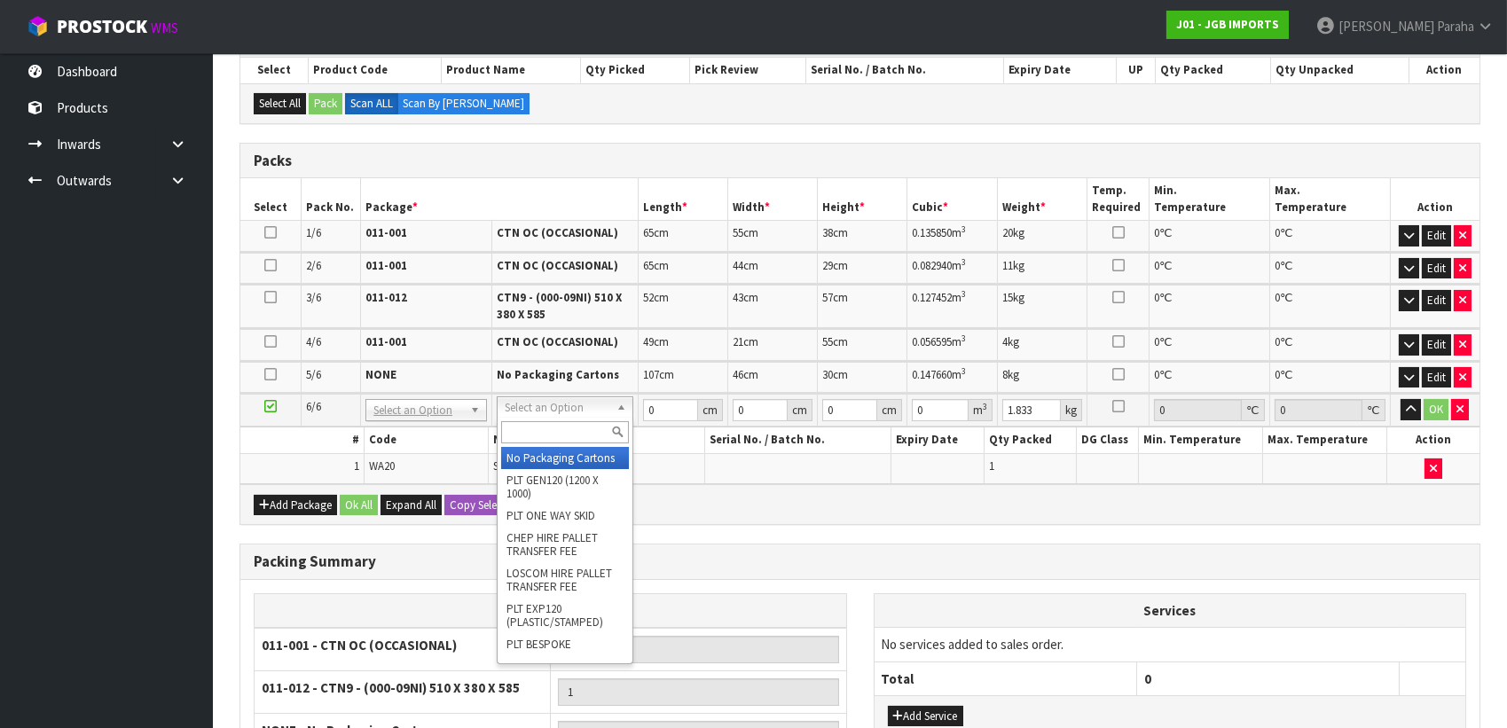
click at [578, 428] on input "text" at bounding box center [565, 432] width 128 height 22
type input "2"
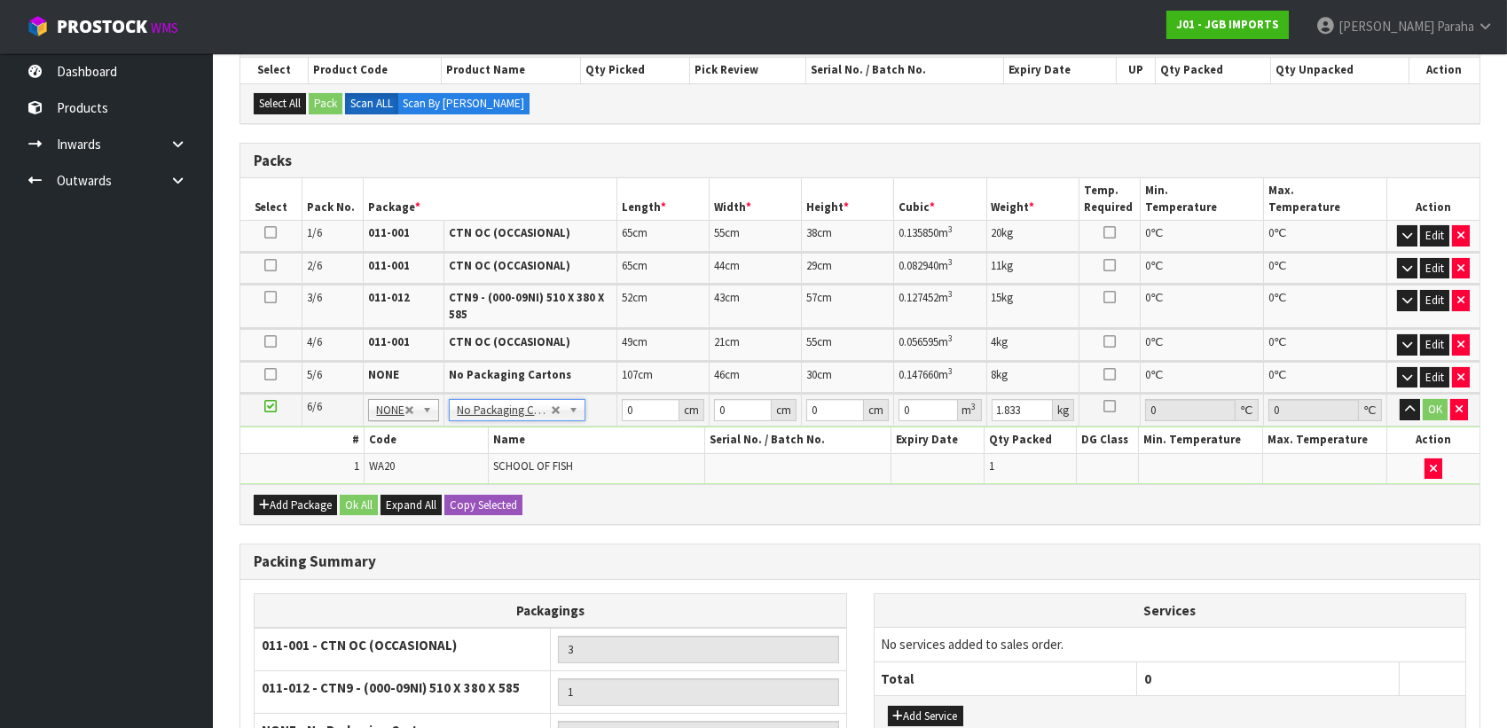
type input "0"
click at [636, 404] on input "0" at bounding box center [651, 410] width 58 height 22
type input "107"
type input "48"
type input "9"
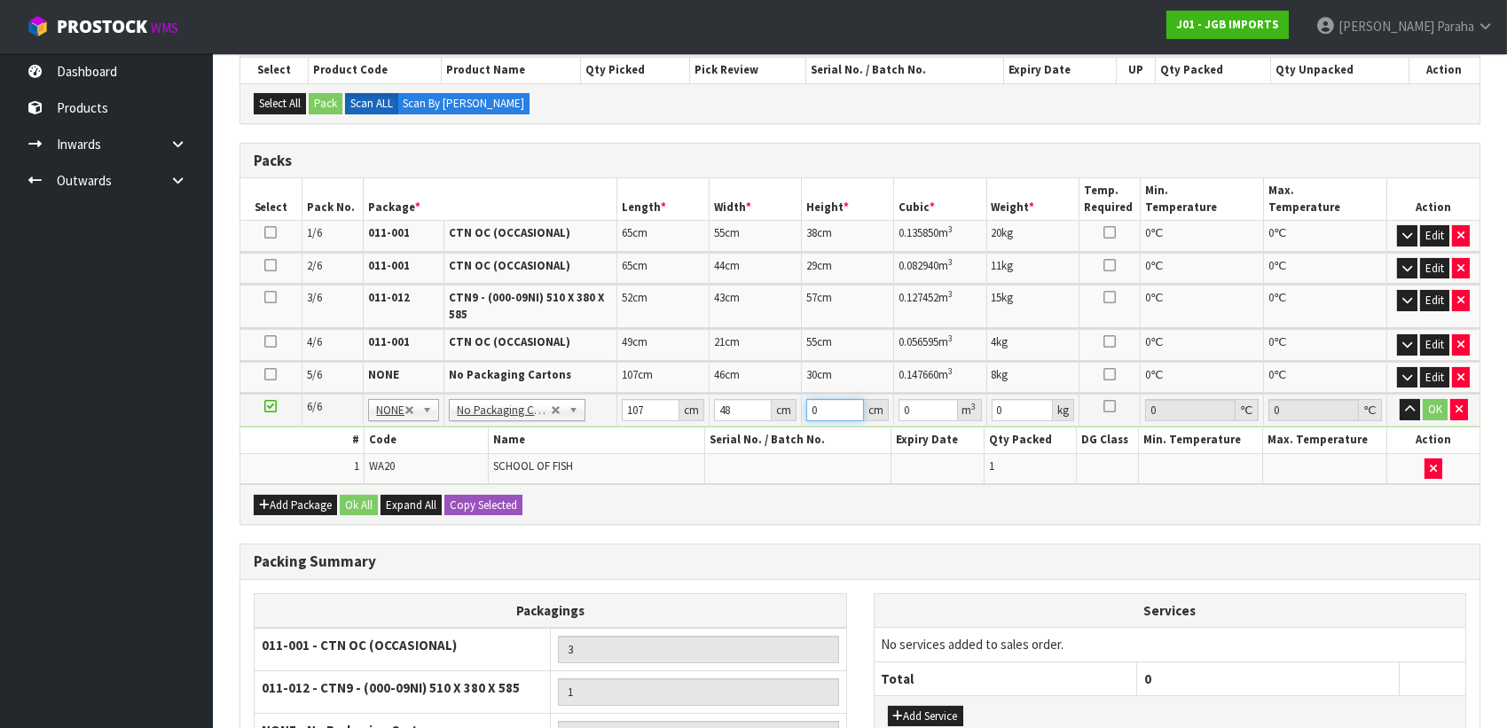
type input "0.046224"
type input "9"
type input "2"
click at [1400, 399] on button "button" at bounding box center [1410, 409] width 20 height 21
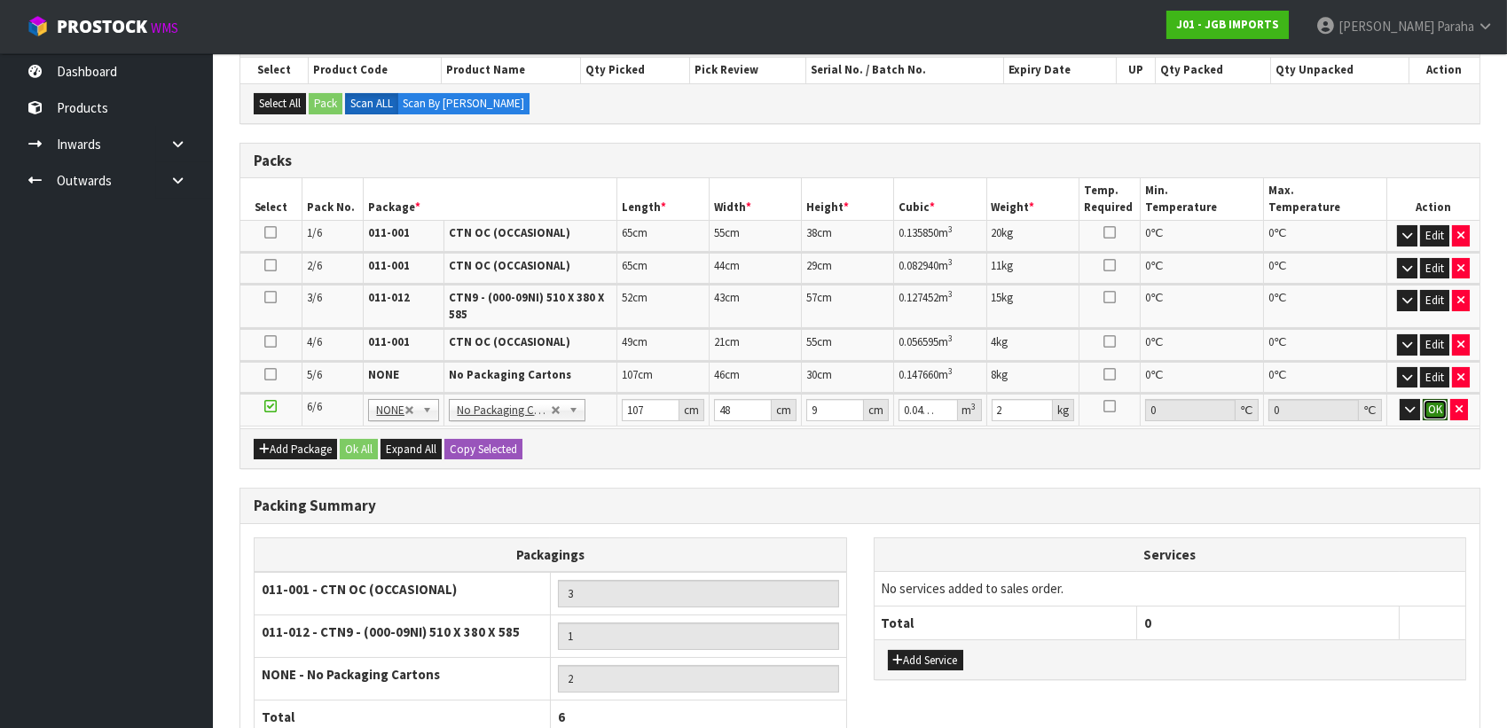
click button "OK" at bounding box center [1435, 409] width 25 height 21
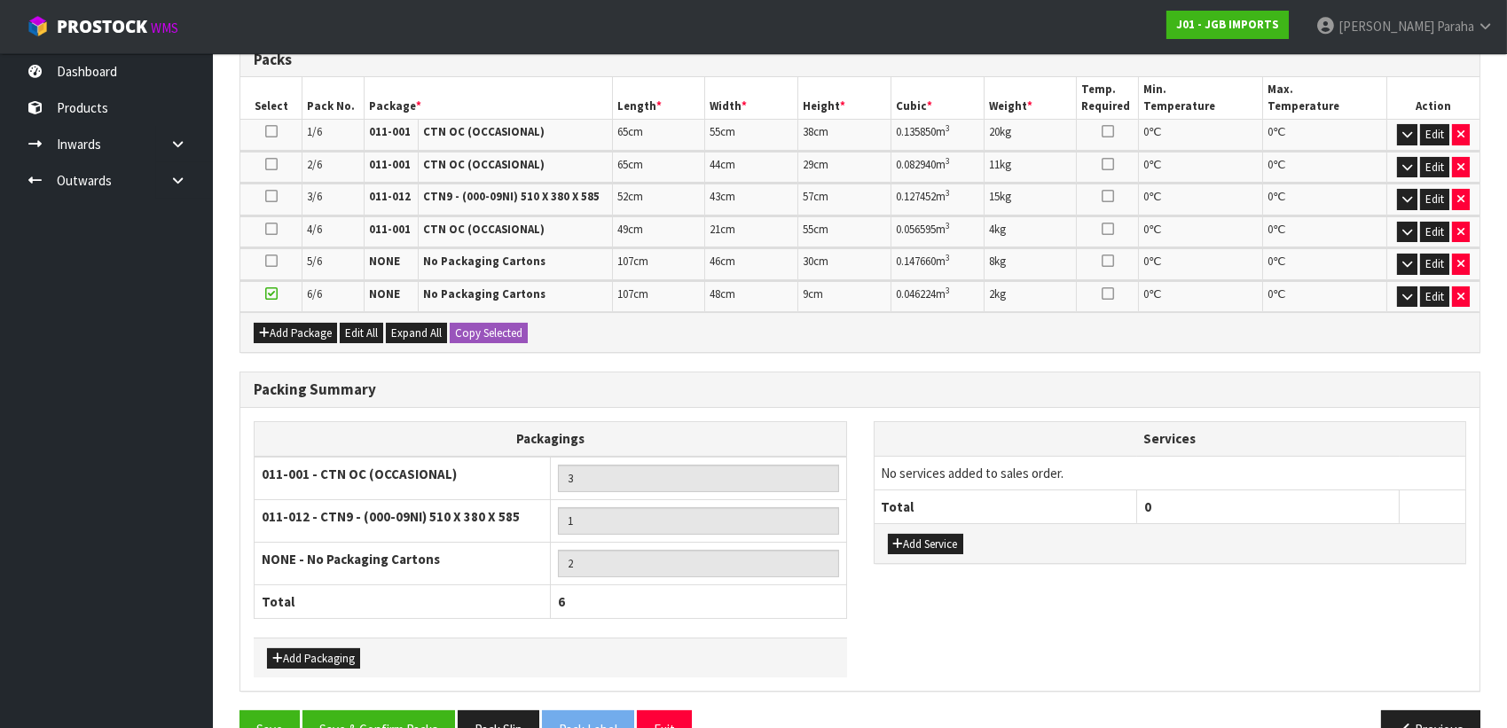
scroll to position [387, 0]
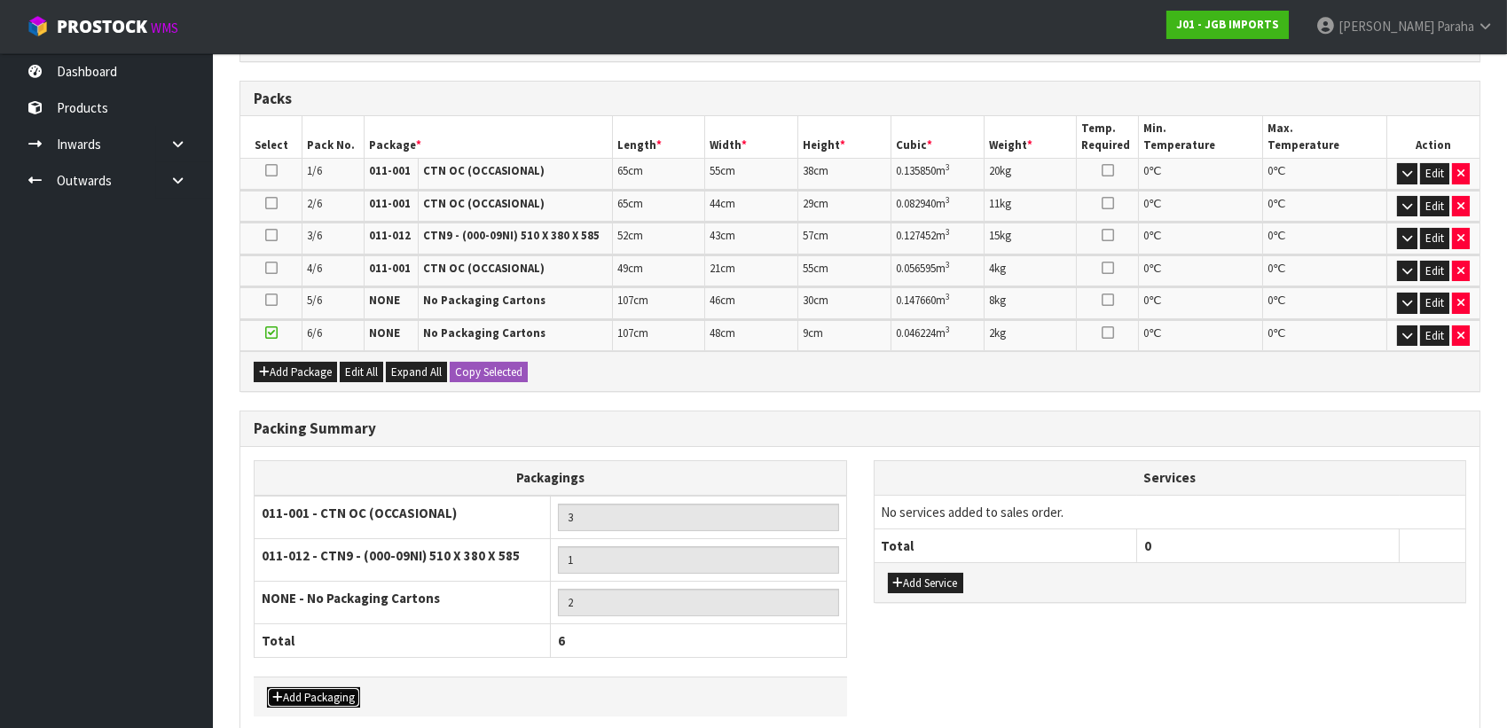
click at [324, 691] on button "Add Packaging" at bounding box center [313, 697] width 93 height 21
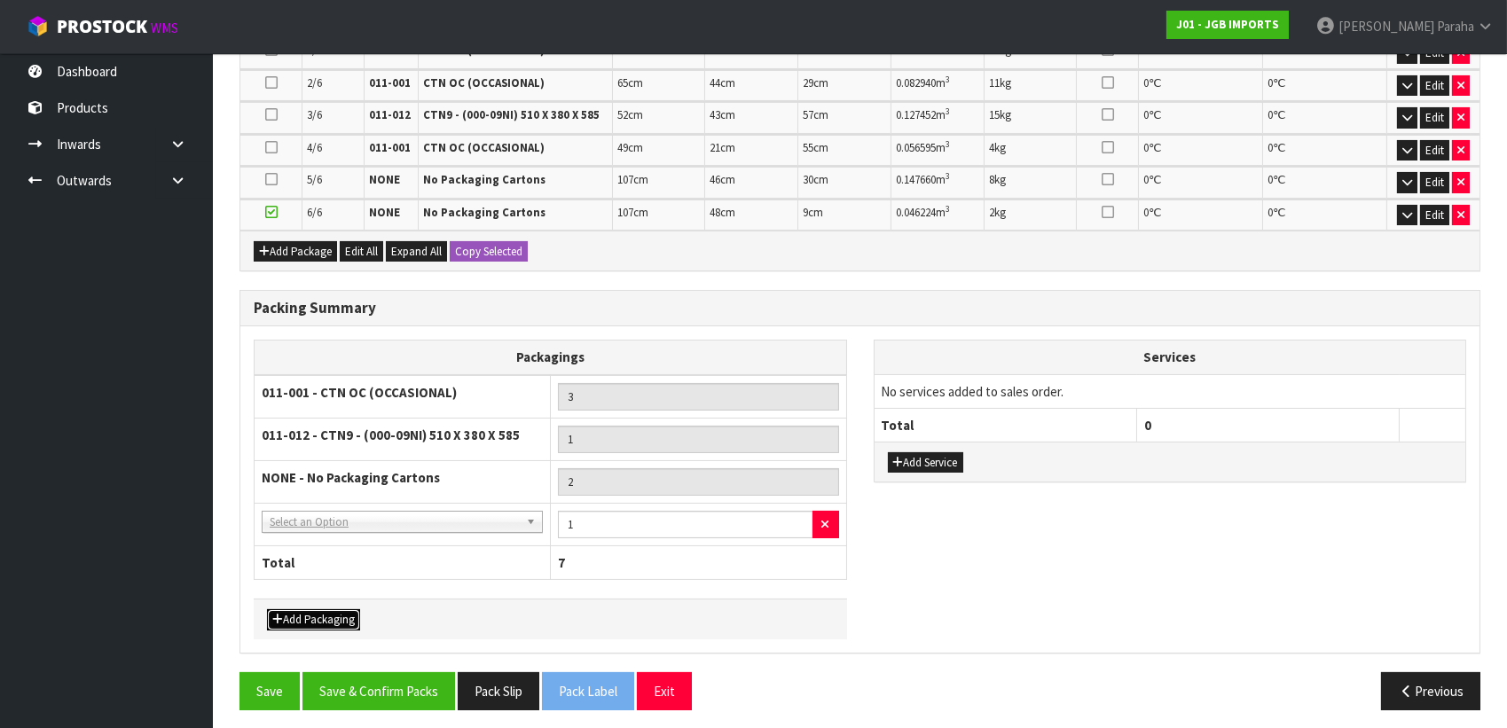
scroll to position [510, 0]
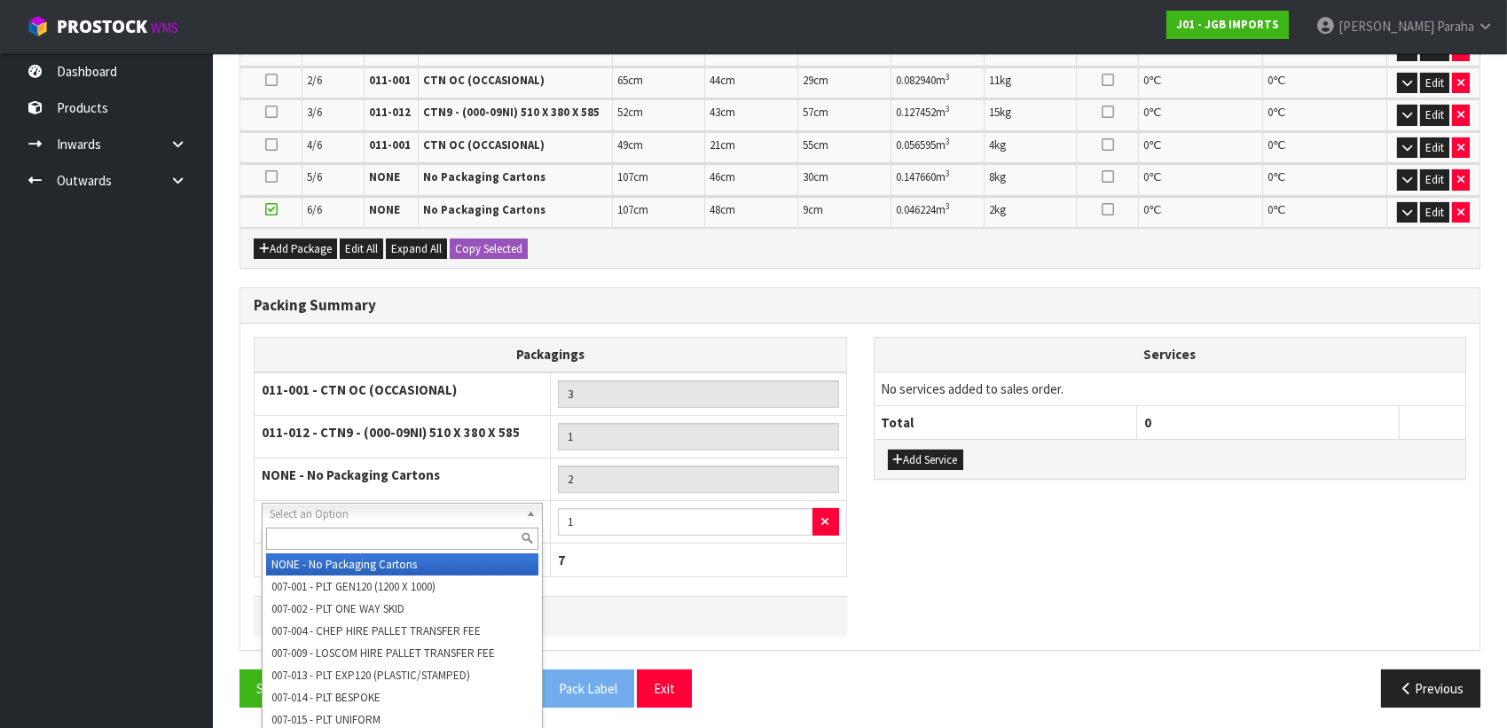
click at [479, 535] on input "text" at bounding box center [402, 539] width 272 height 22
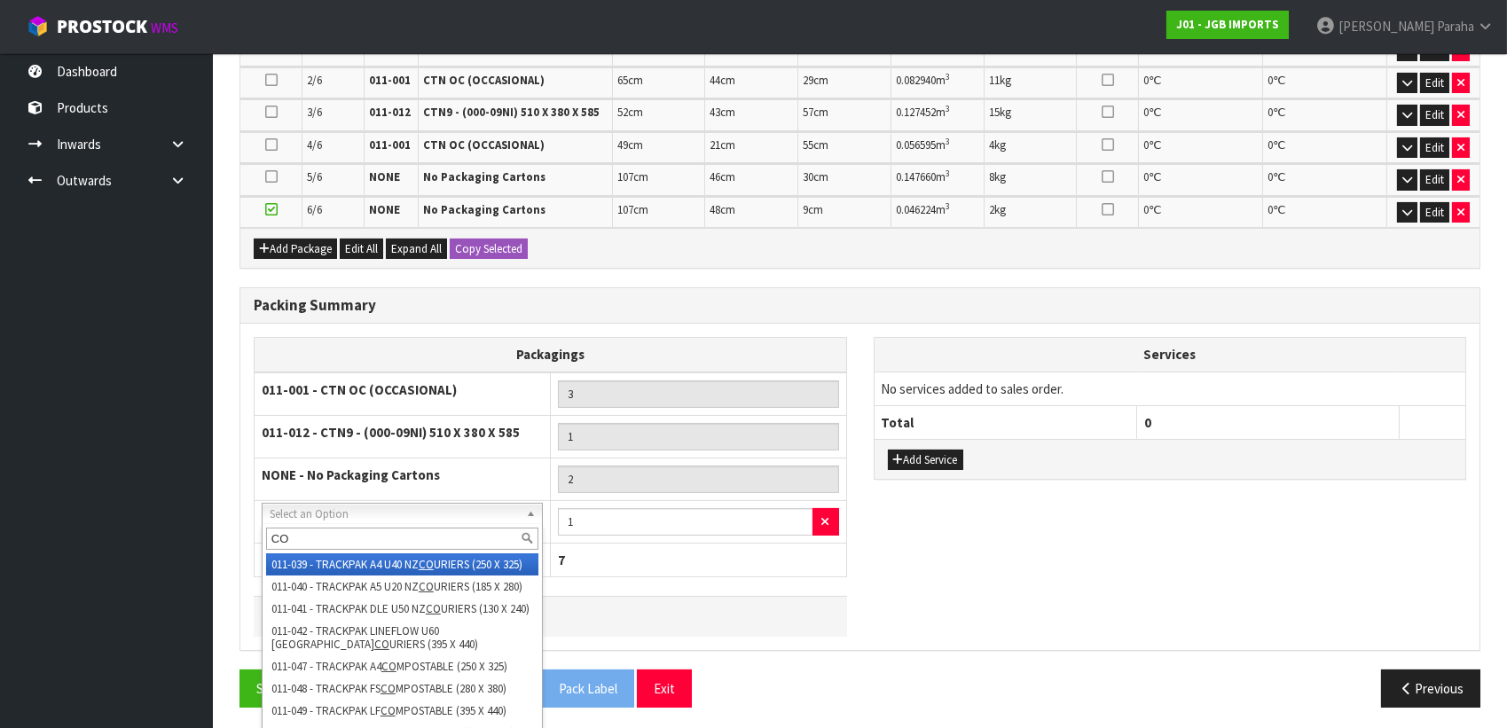
type input "COR"
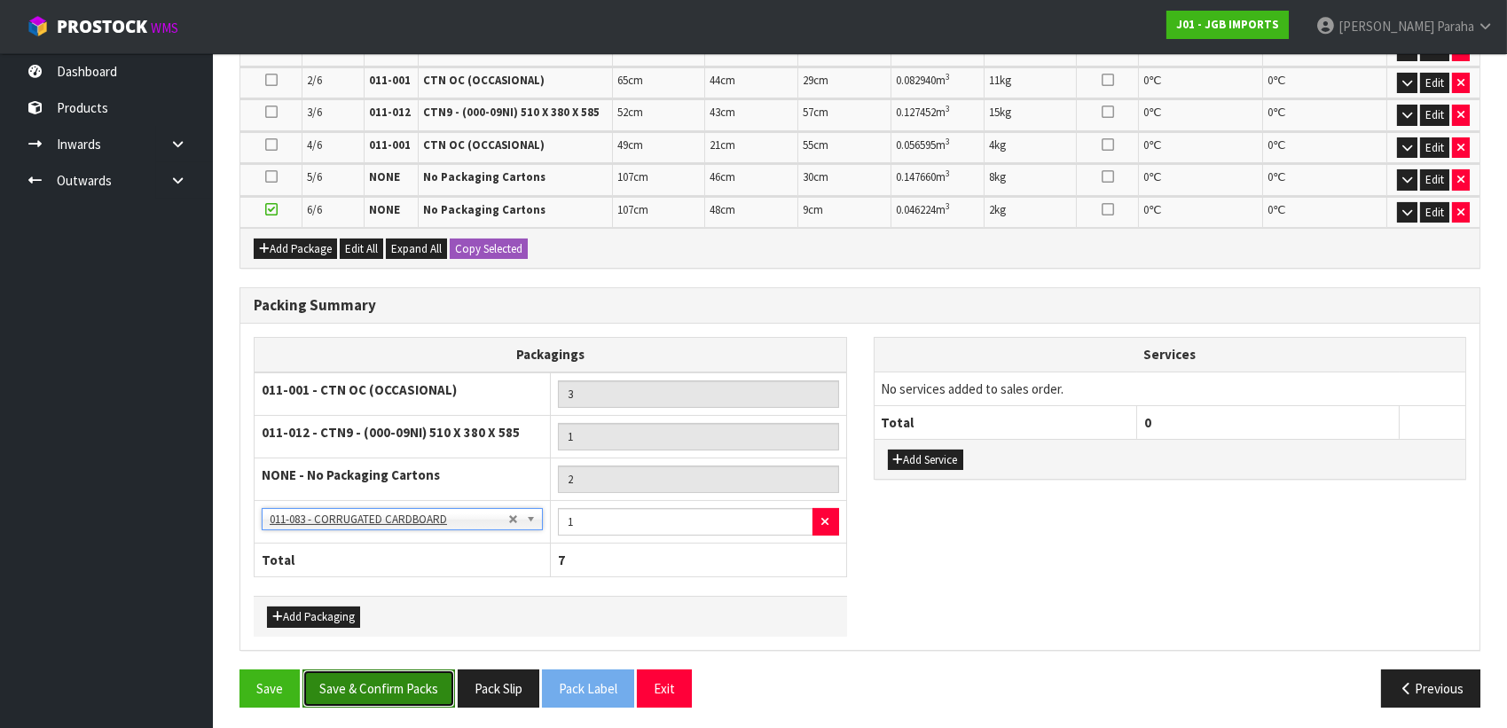
click at [421, 678] on button "Save & Confirm Packs" at bounding box center [378, 689] width 153 height 38
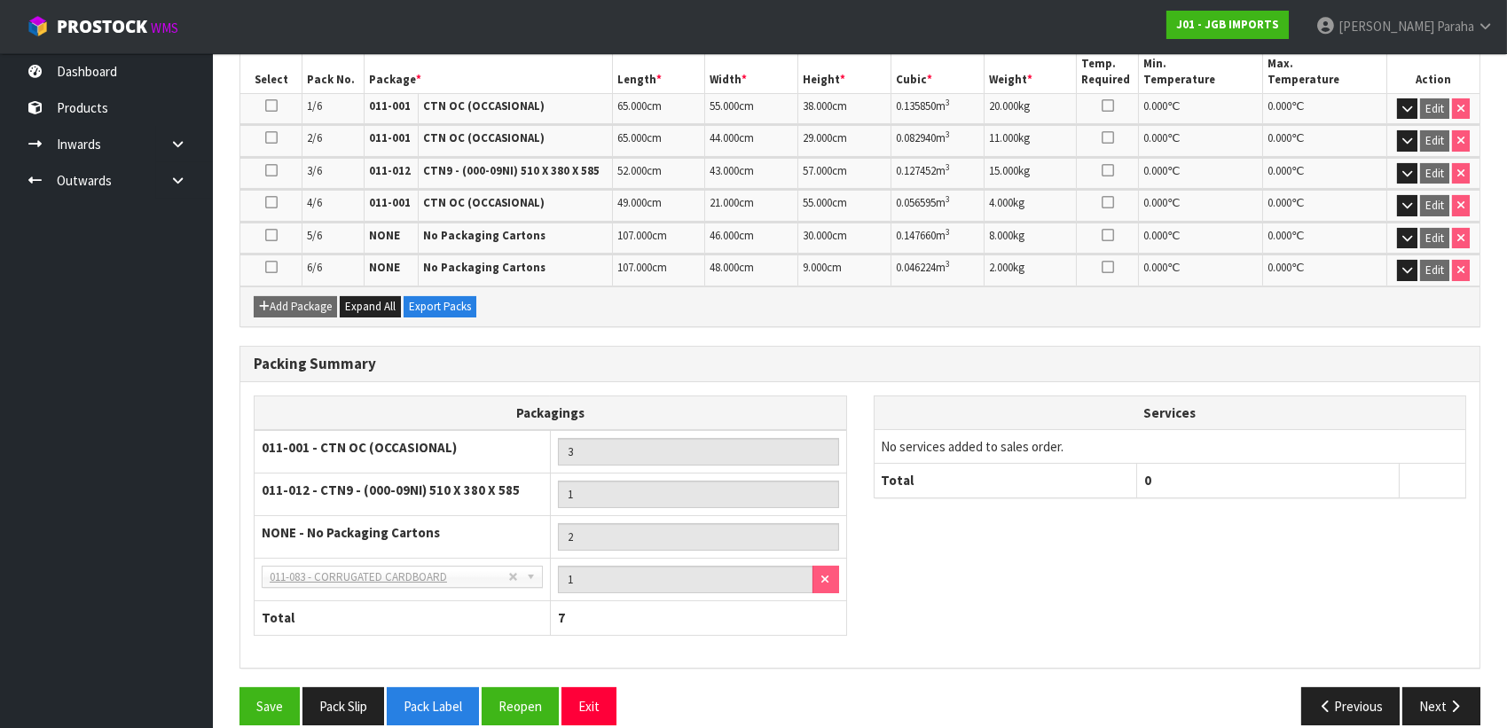
scroll to position [535, 0]
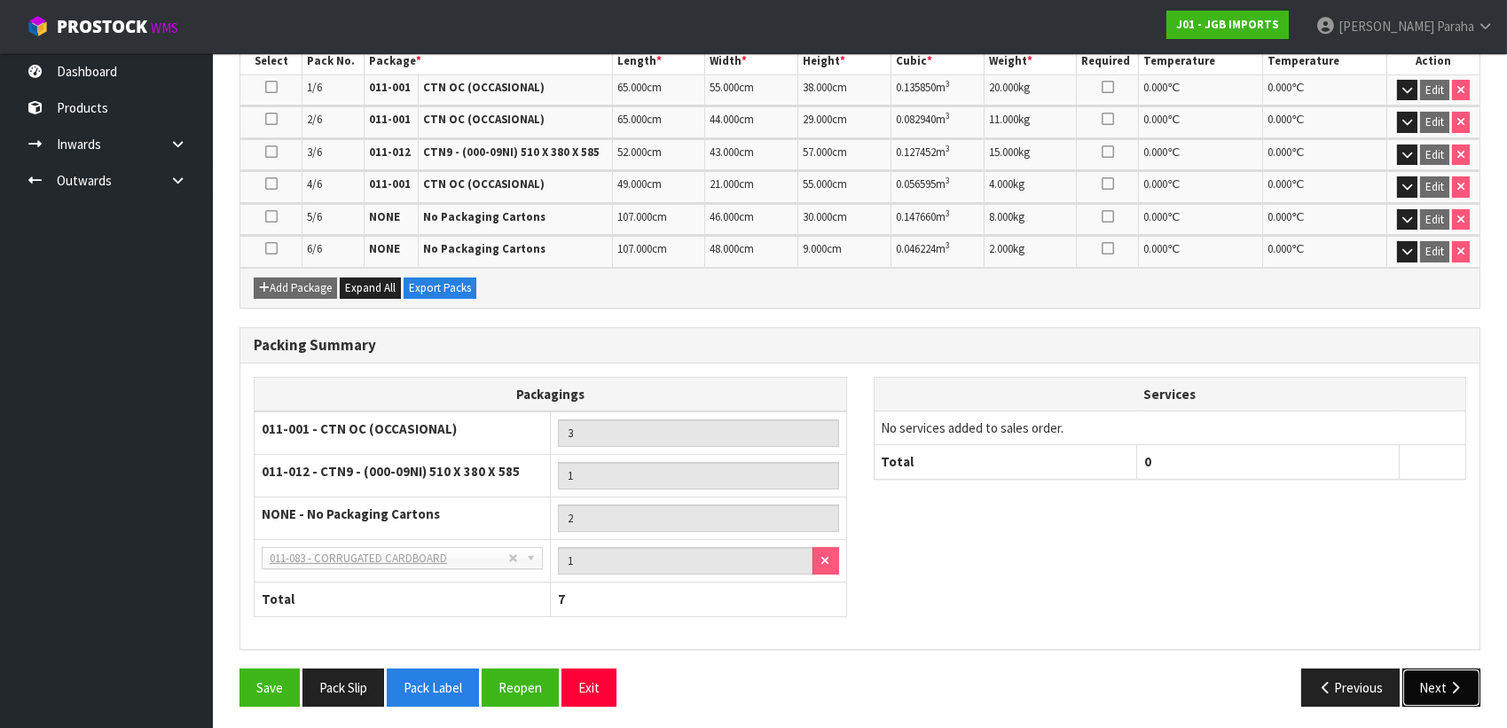
click at [1480, 686] on button "Next" at bounding box center [1441, 688] width 78 height 38
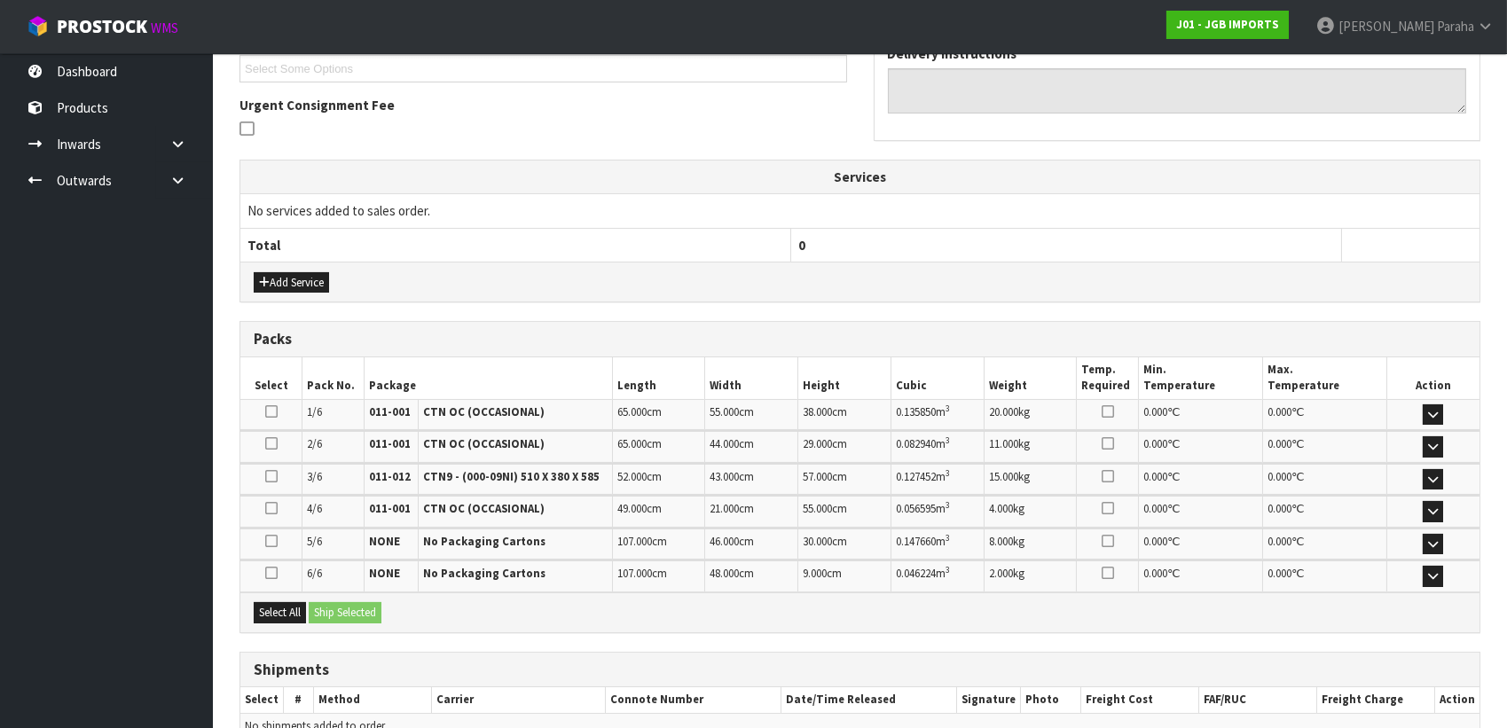
scroll to position [582, 0]
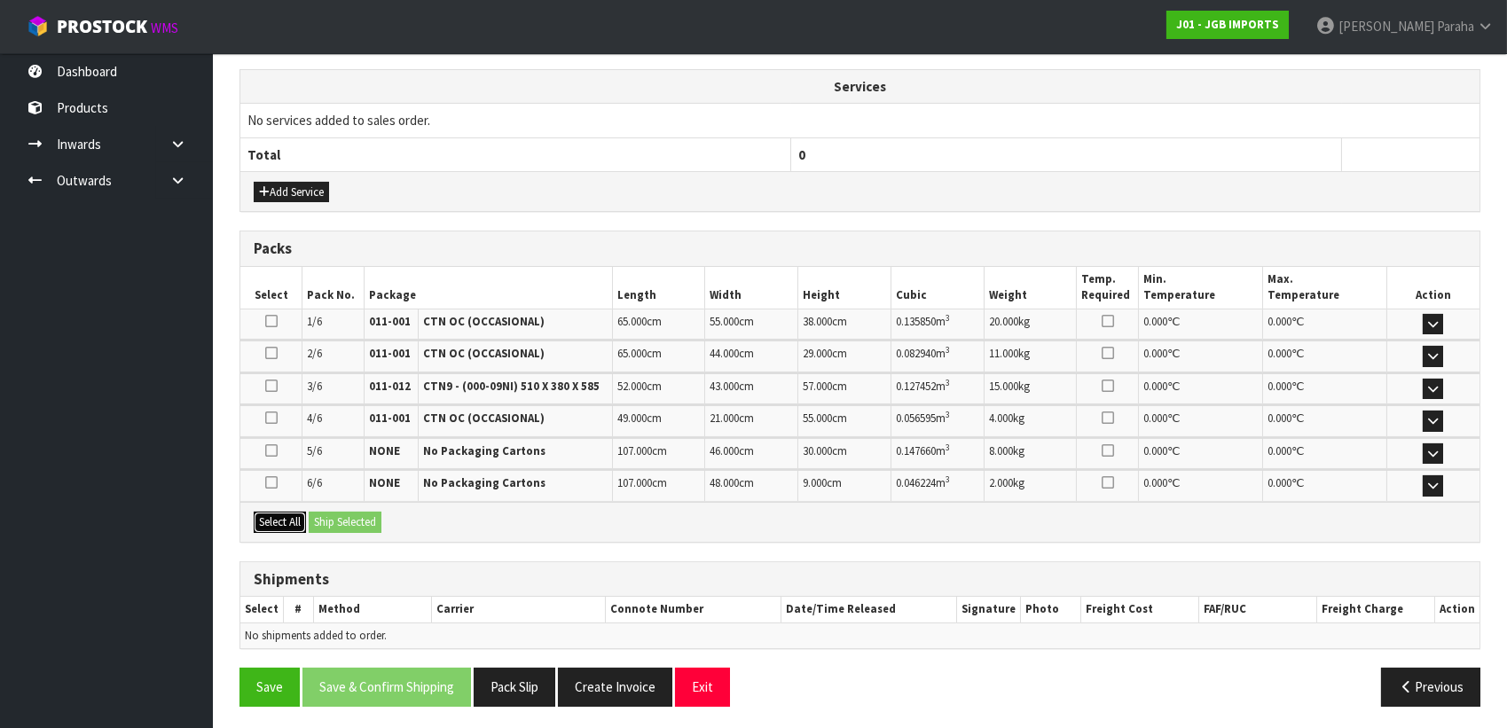
click at [284, 520] on button "Select All" at bounding box center [280, 522] width 52 height 21
click at [336, 517] on button "Ship Selected" at bounding box center [345, 522] width 73 height 21
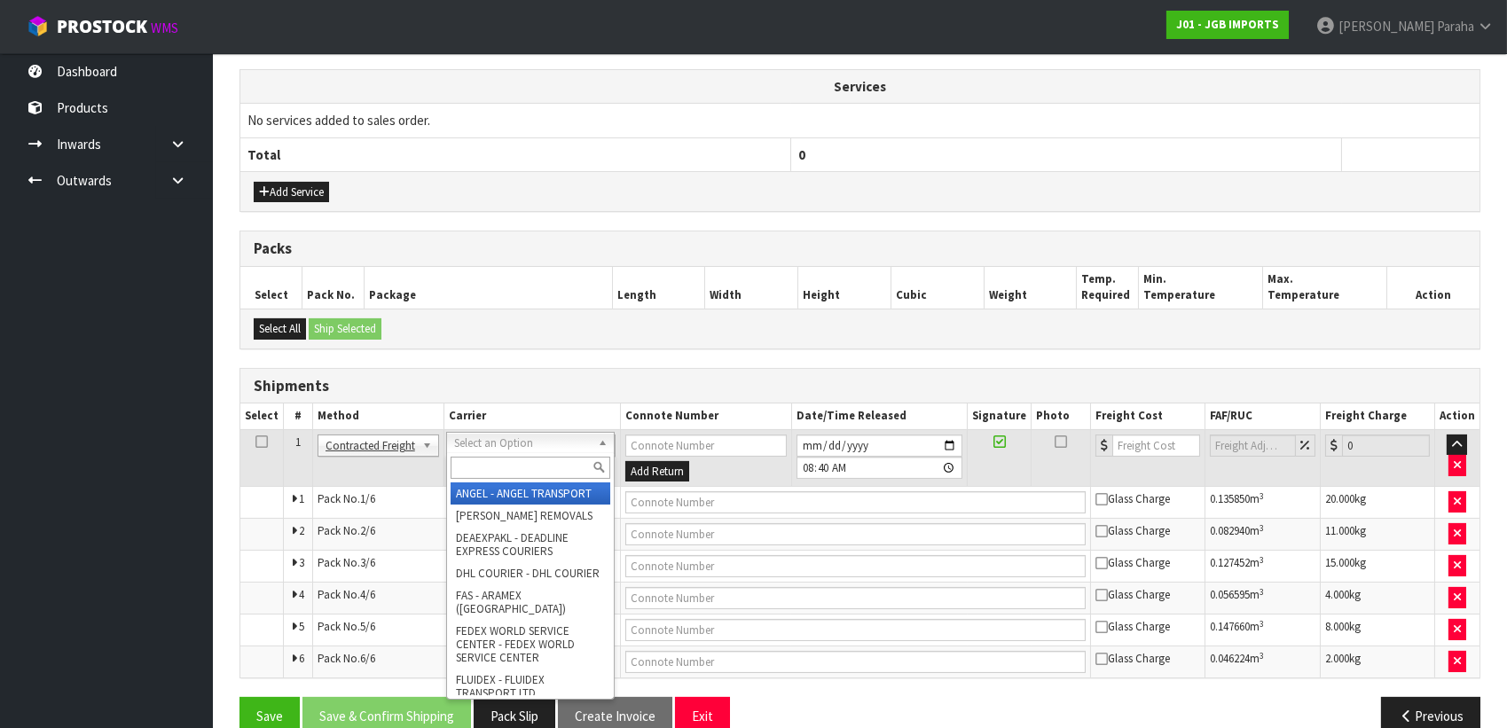
click at [569, 474] on input "text" at bounding box center [531, 468] width 160 height 22
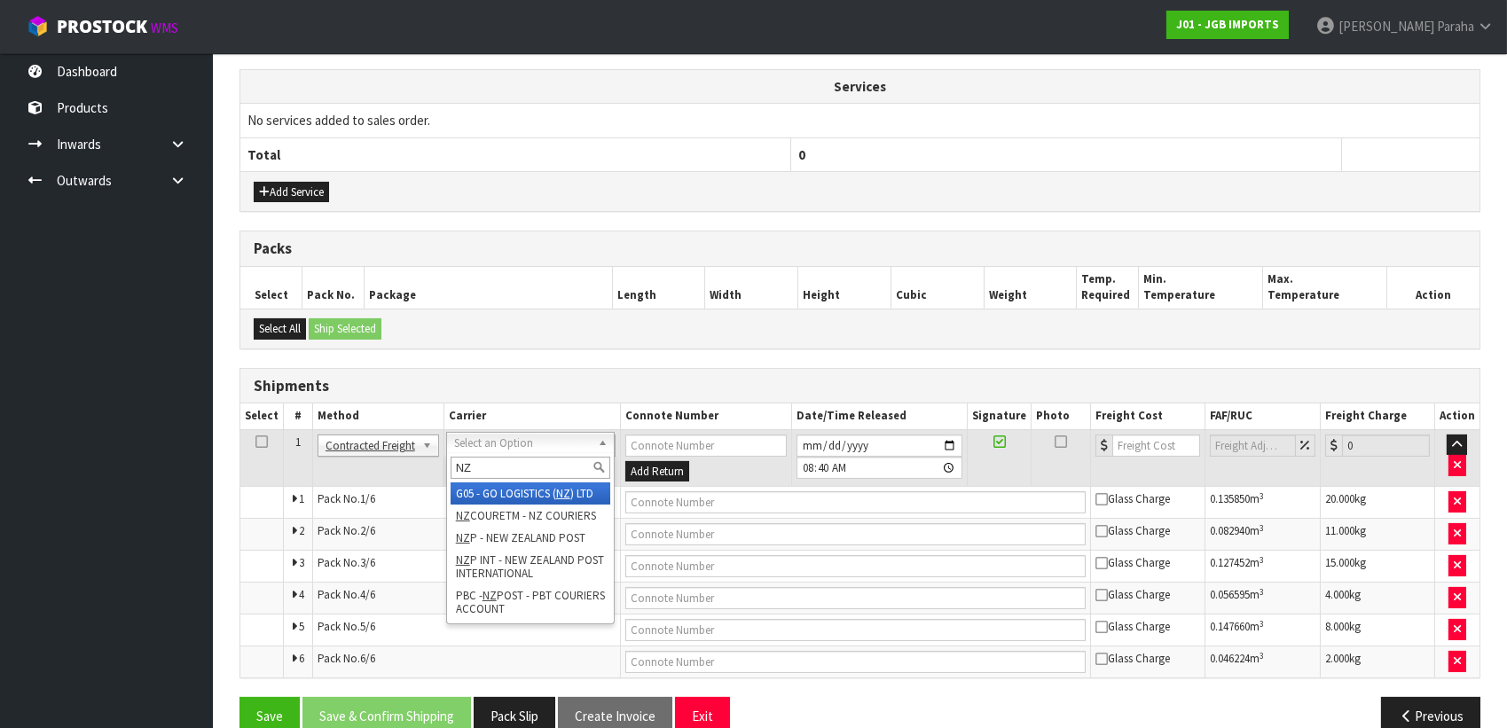
type input "NZP"
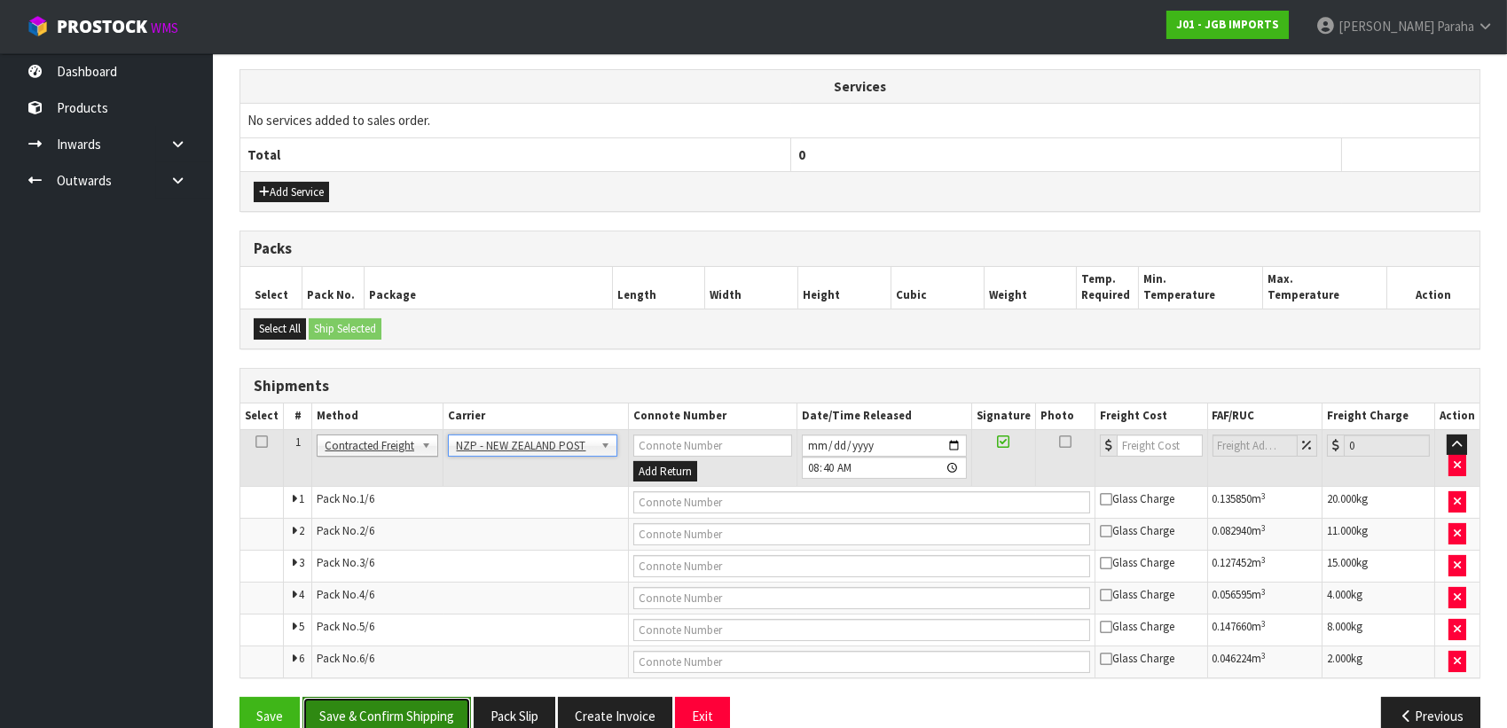
click at [435, 703] on button "Save & Confirm Shipping" at bounding box center [386, 716] width 169 height 38
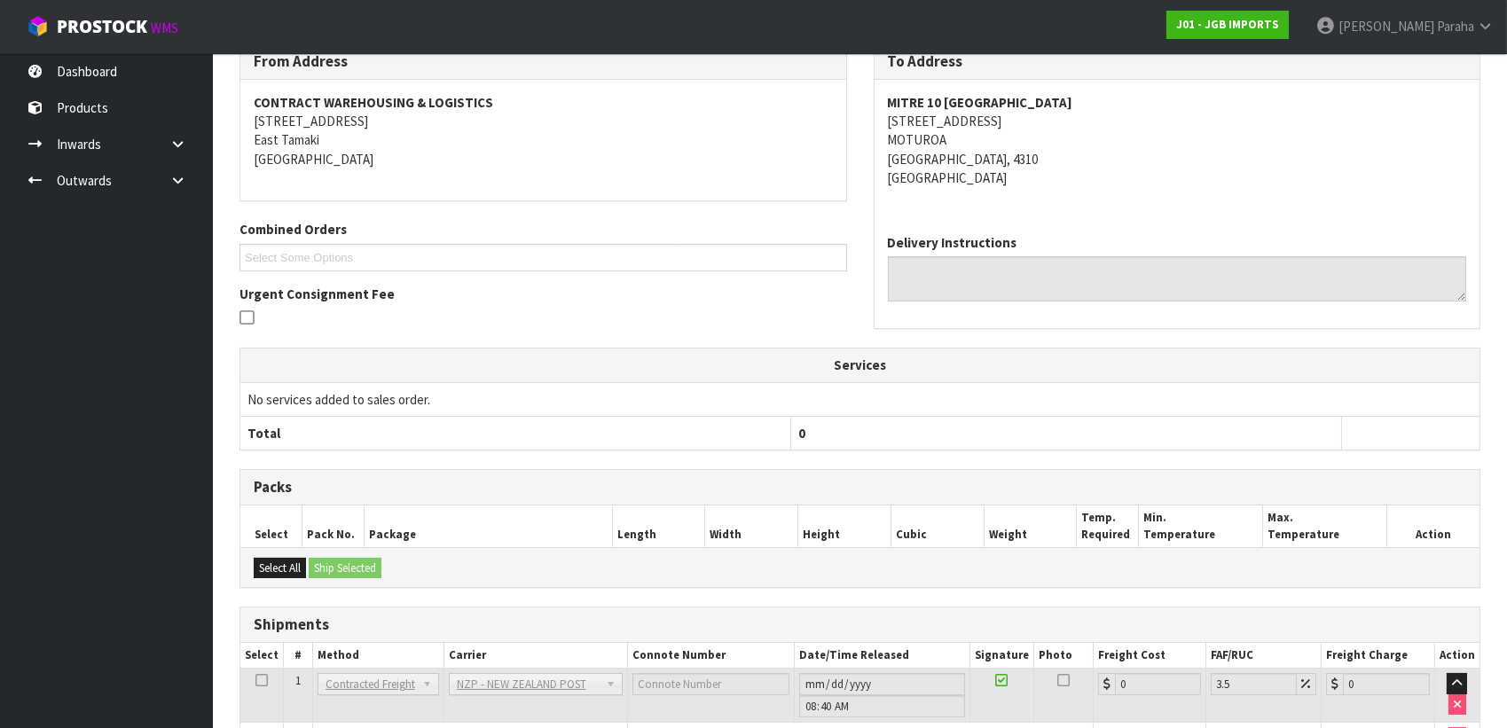
scroll to position [580, 0]
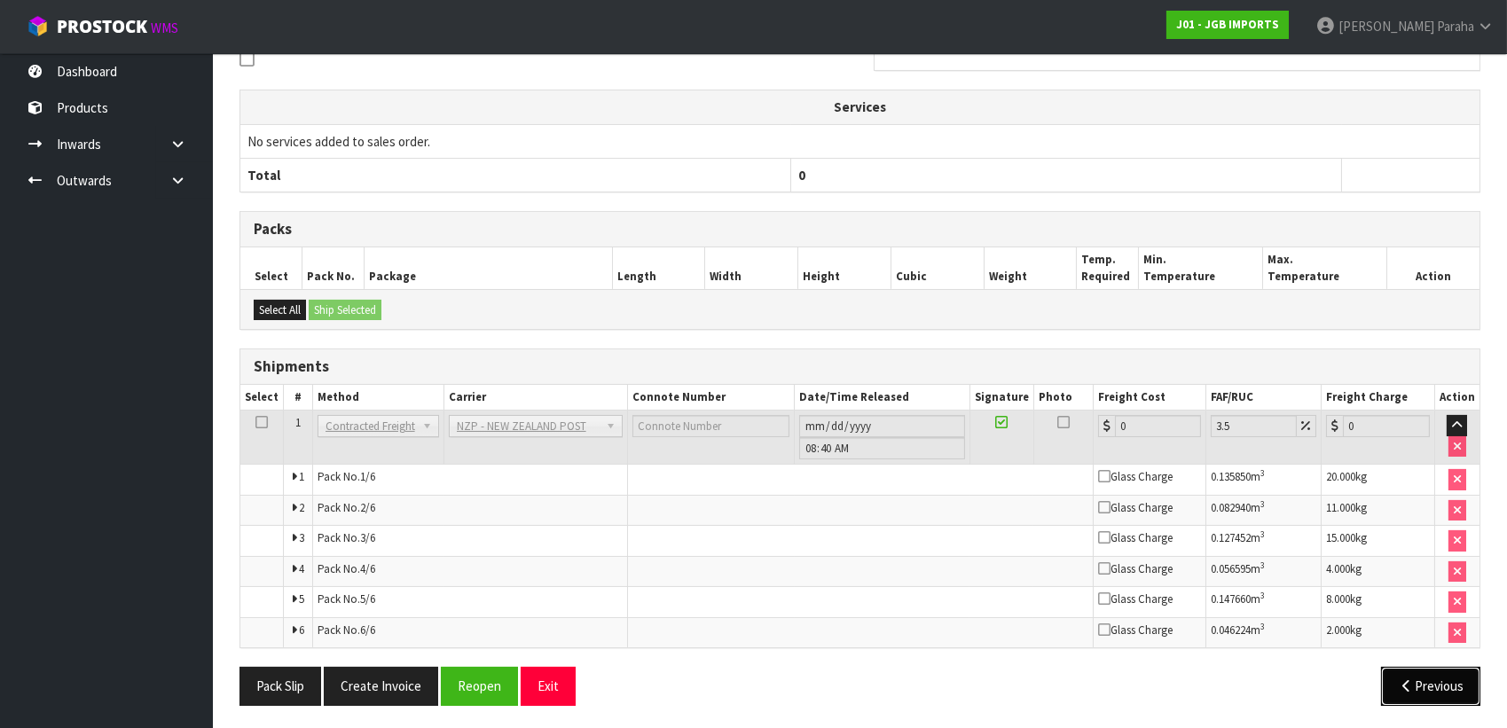
click at [1428, 682] on button "Previous" at bounding box center [1430, 686] width 99 height 38
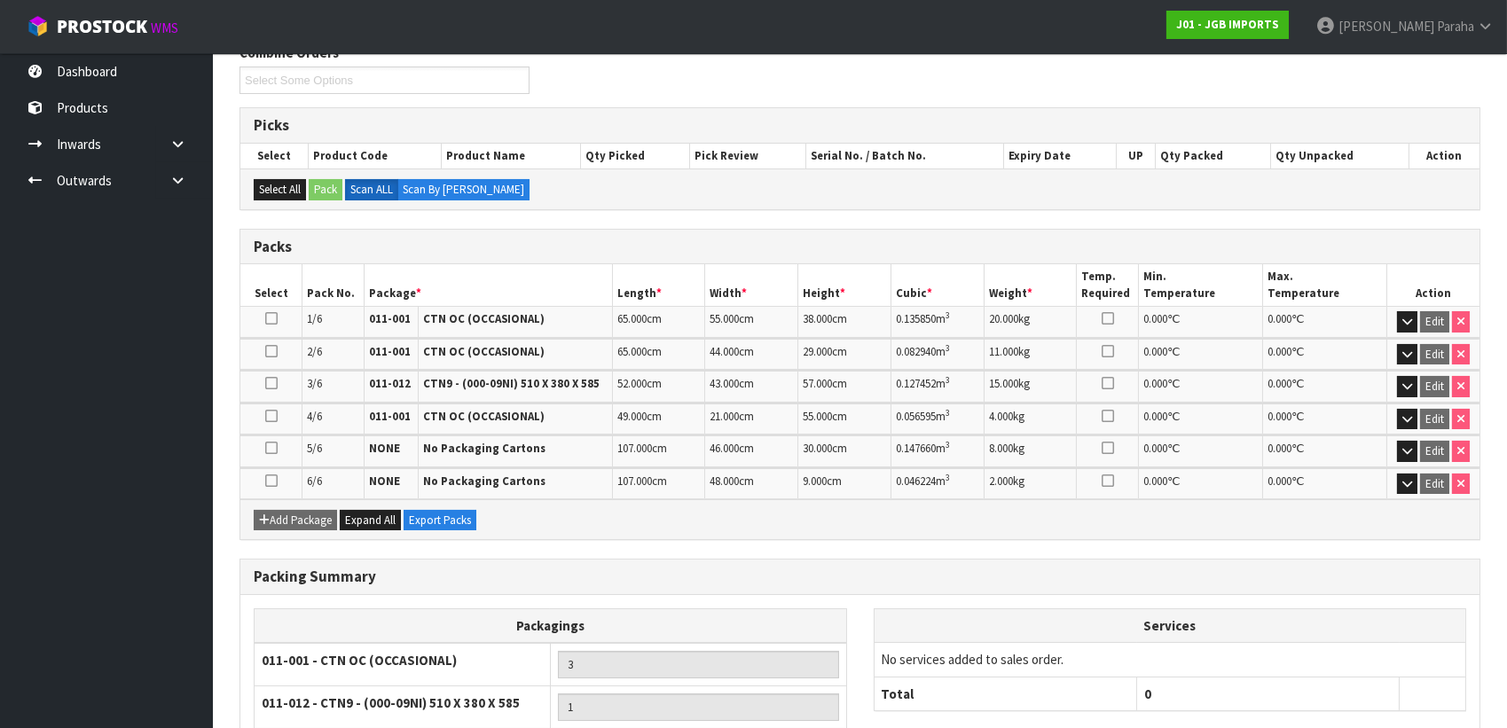
scroll to position [553, 0]
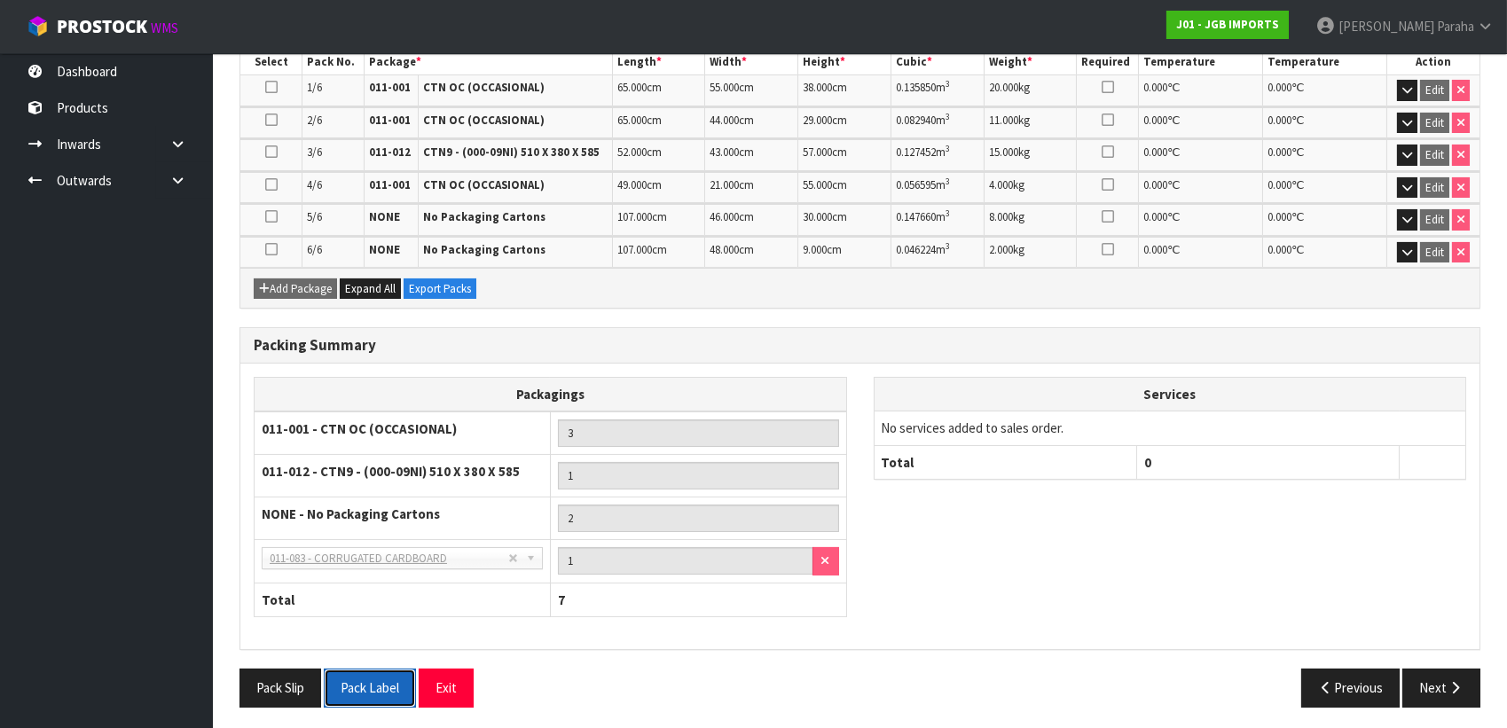
click at [385, 685] on button "Pack Label" at bounding box center [370, 688] width 92 height 38
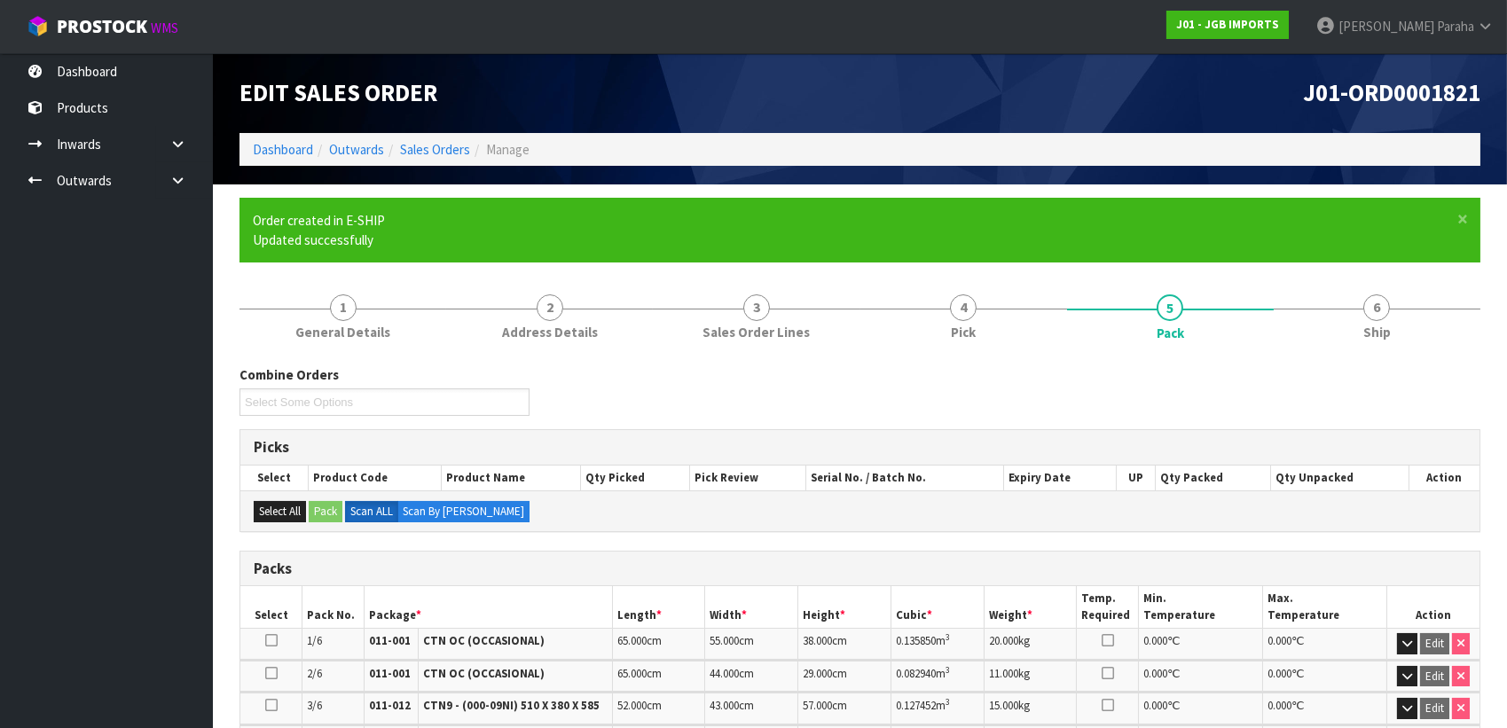
scroll to position [0, 0]
click at [1286, 414] on div "Combine Orders J01-ORD0001821 J01-ORD0001824 J01-ORD0001828 J01-ORD0001845 J01-…" at bounding box center [860, 397] width 1268 height 64
click at [264, 145] on link "Dashboard" at bounding box center [283, 149] width 60 height 17
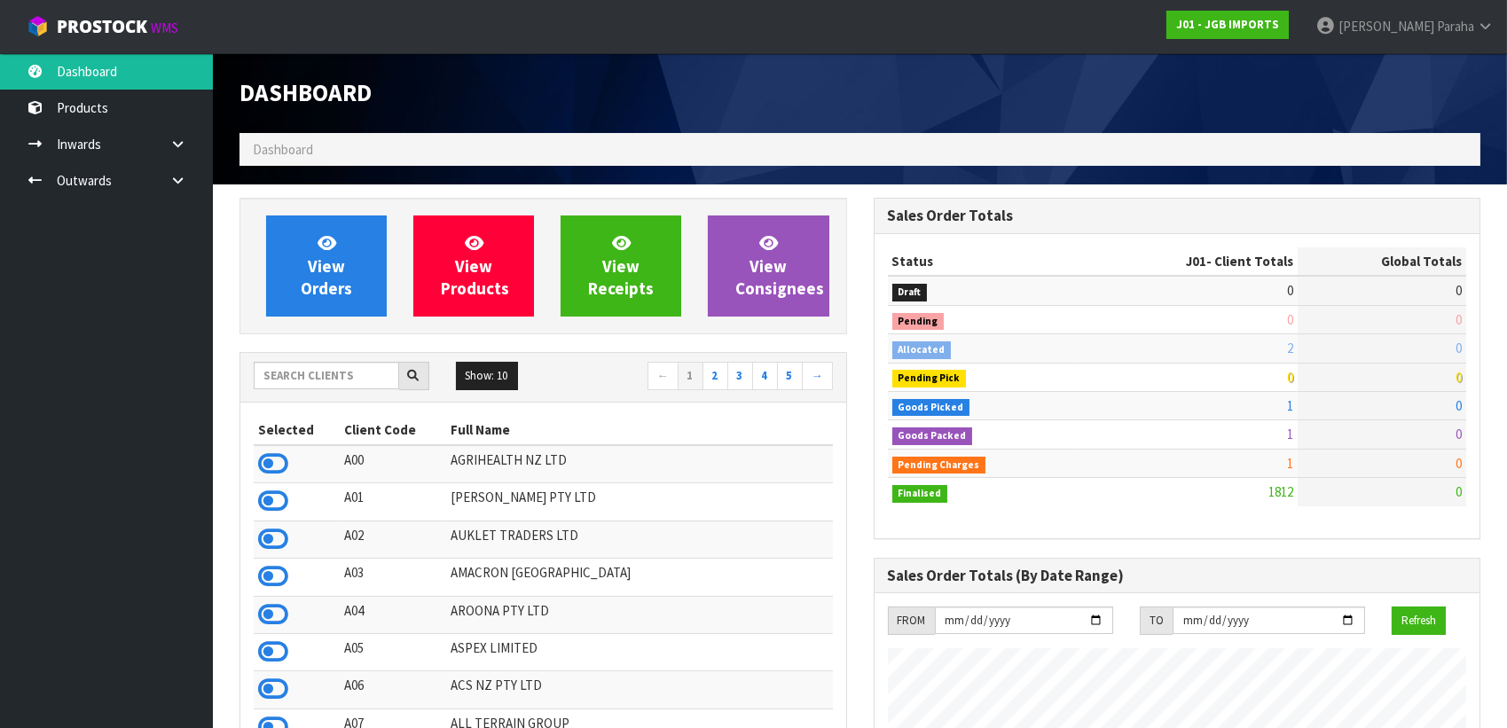
scroll to position [1341, 633]
click at [356, 368] on input "text" at bounding box center [326, 375] width 145 height 27
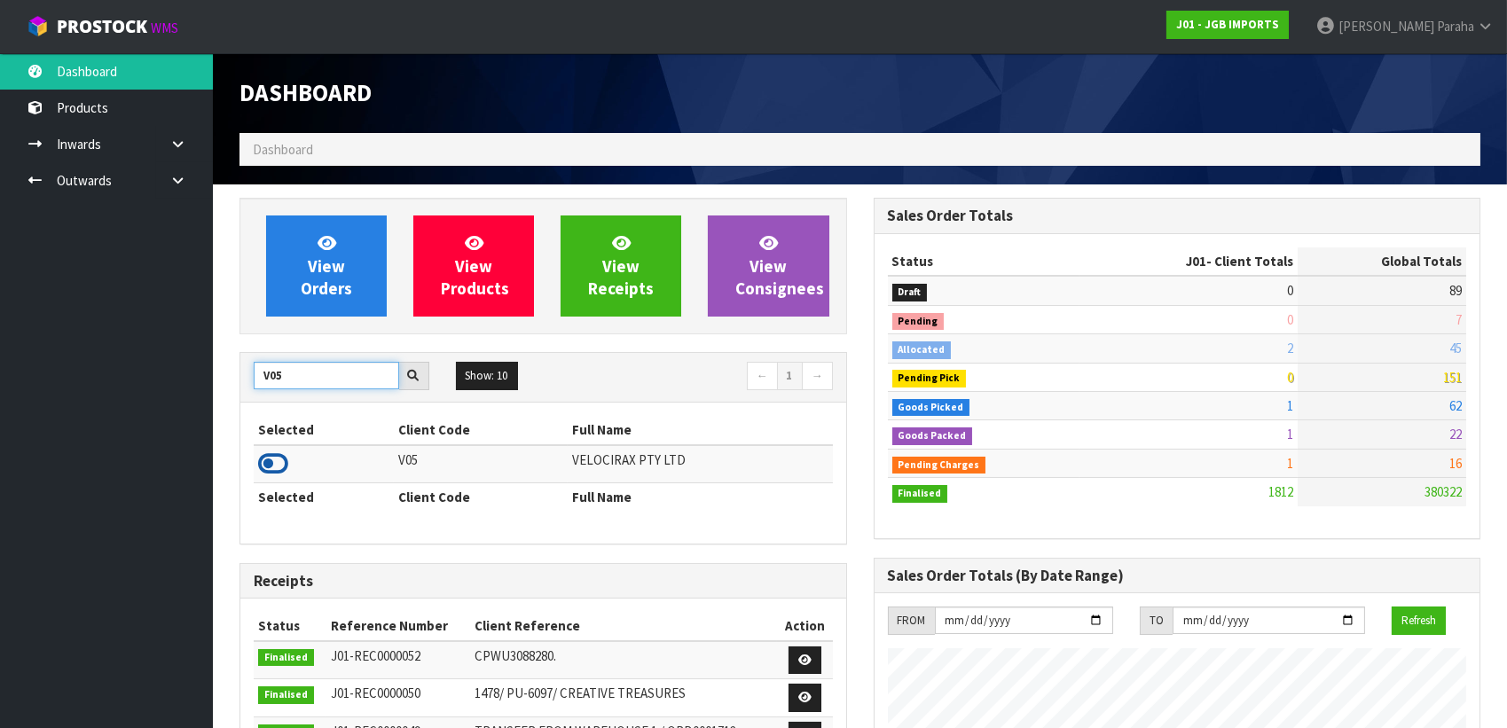
type input "V05"
click at [277, 464] on icon at bounding box center [273, 464] width 30 height 27
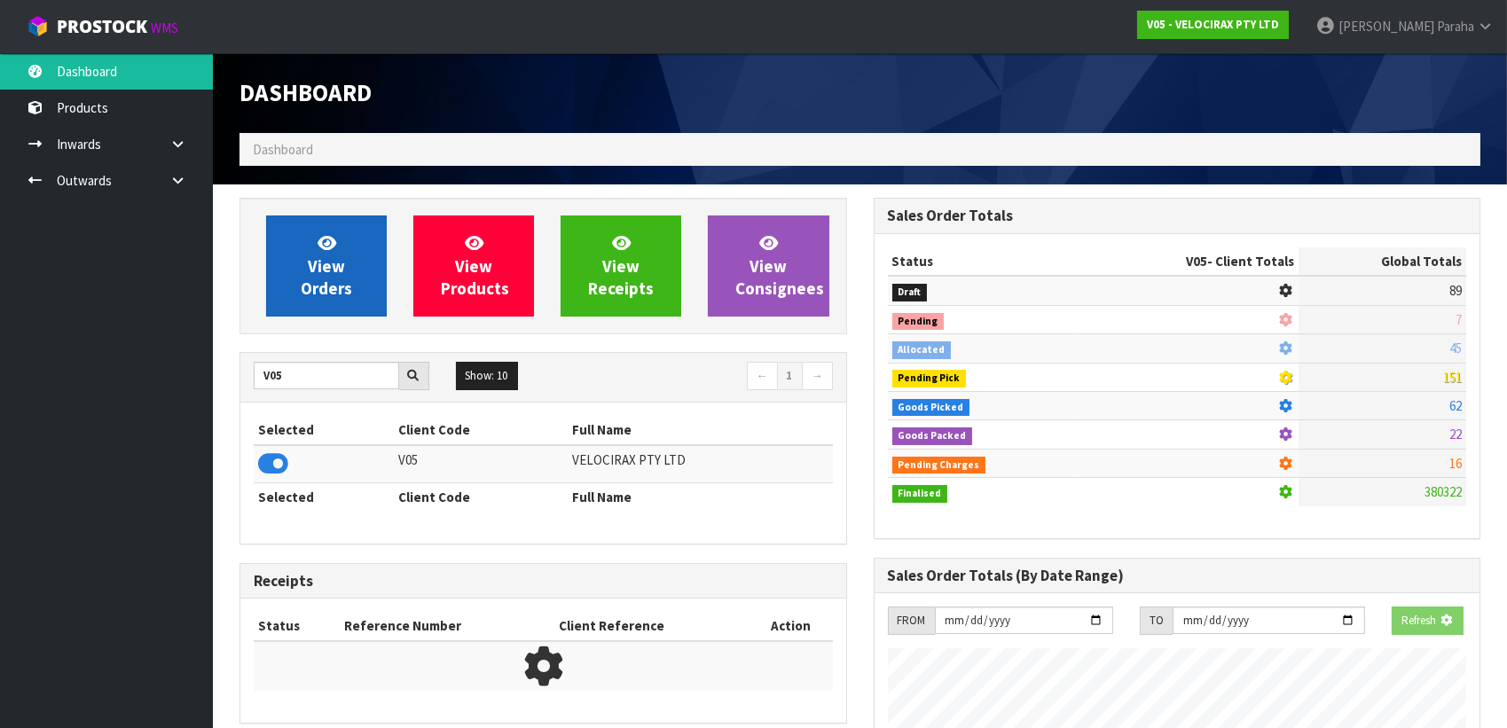
scroll to position [1379, 633]
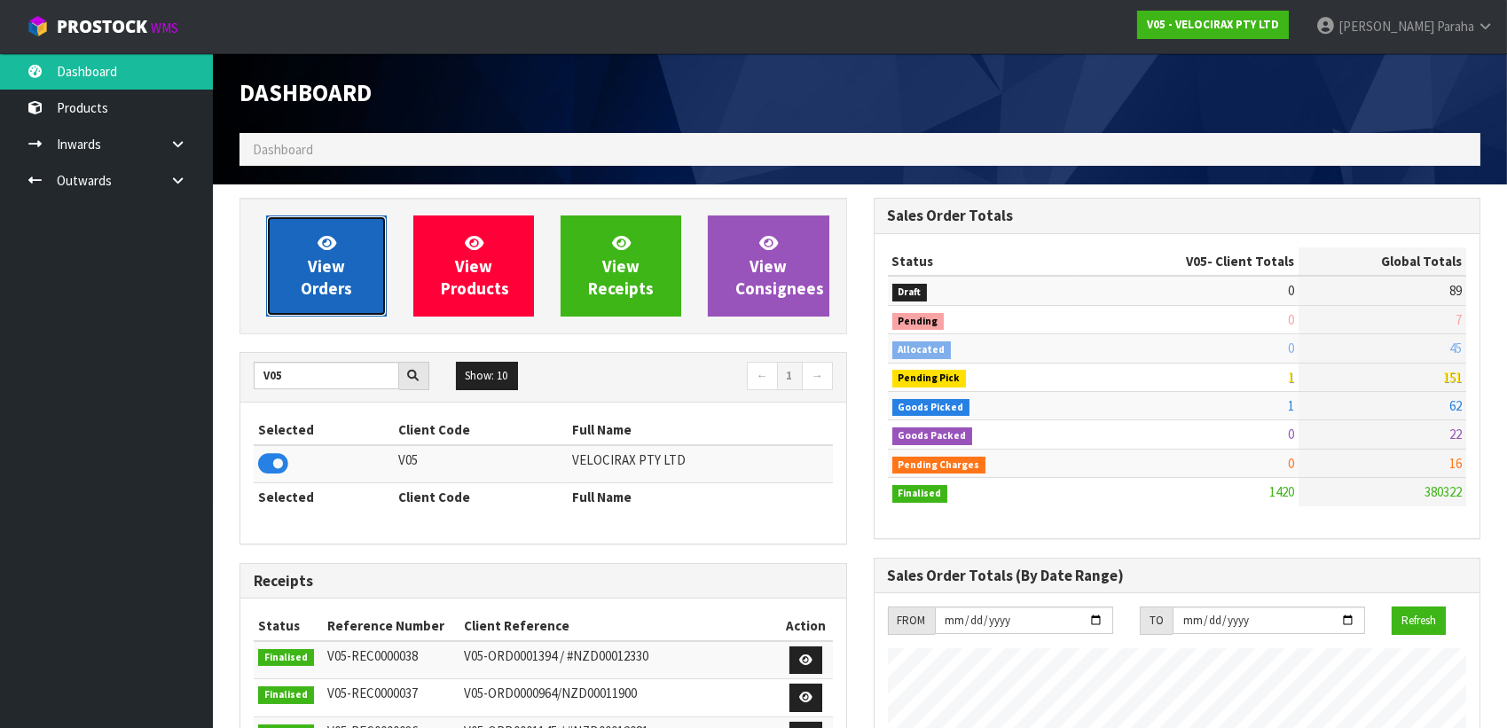
click at [318, 264] on span "View Orders" at bounding box center [326, 265] width 51 height 67
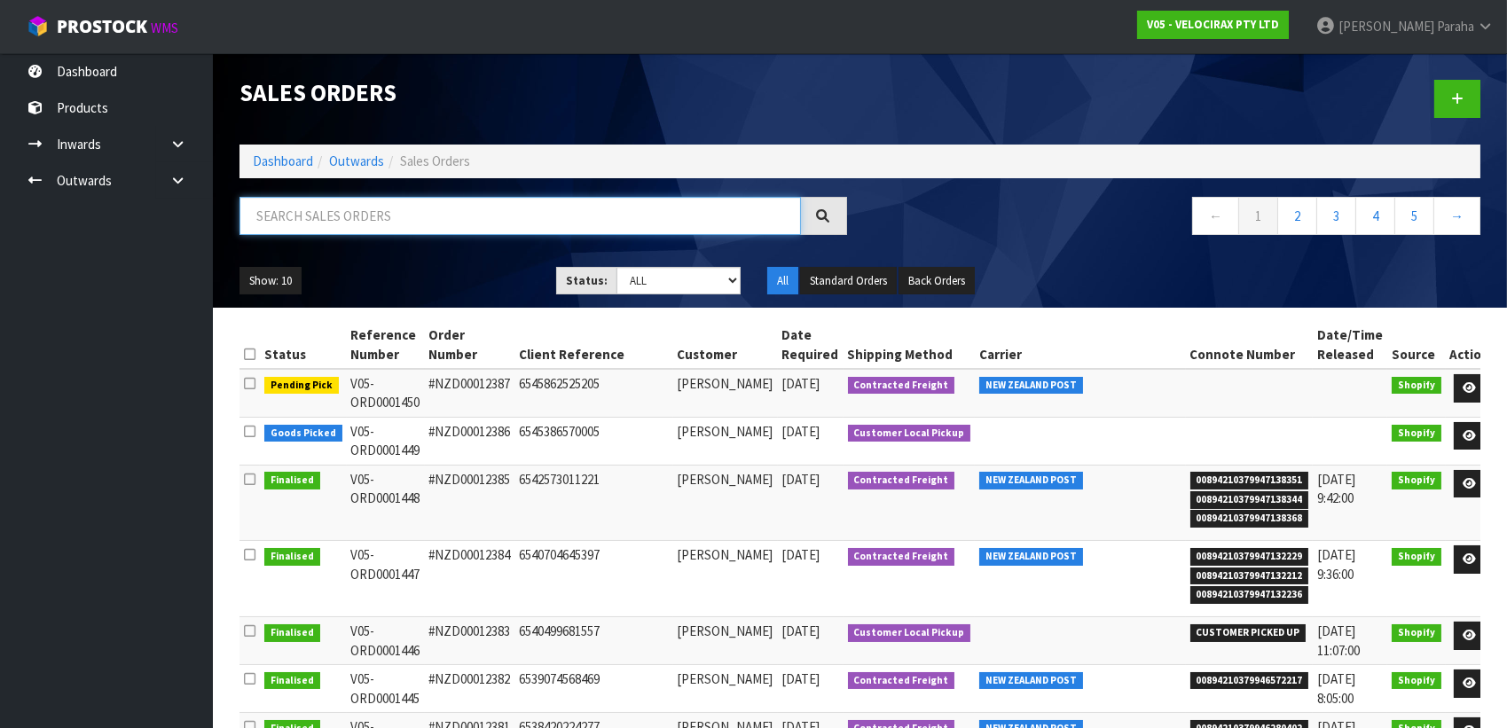
click at [365, 208] on input "text" at bounding box center [519, 216] width 561 height 38
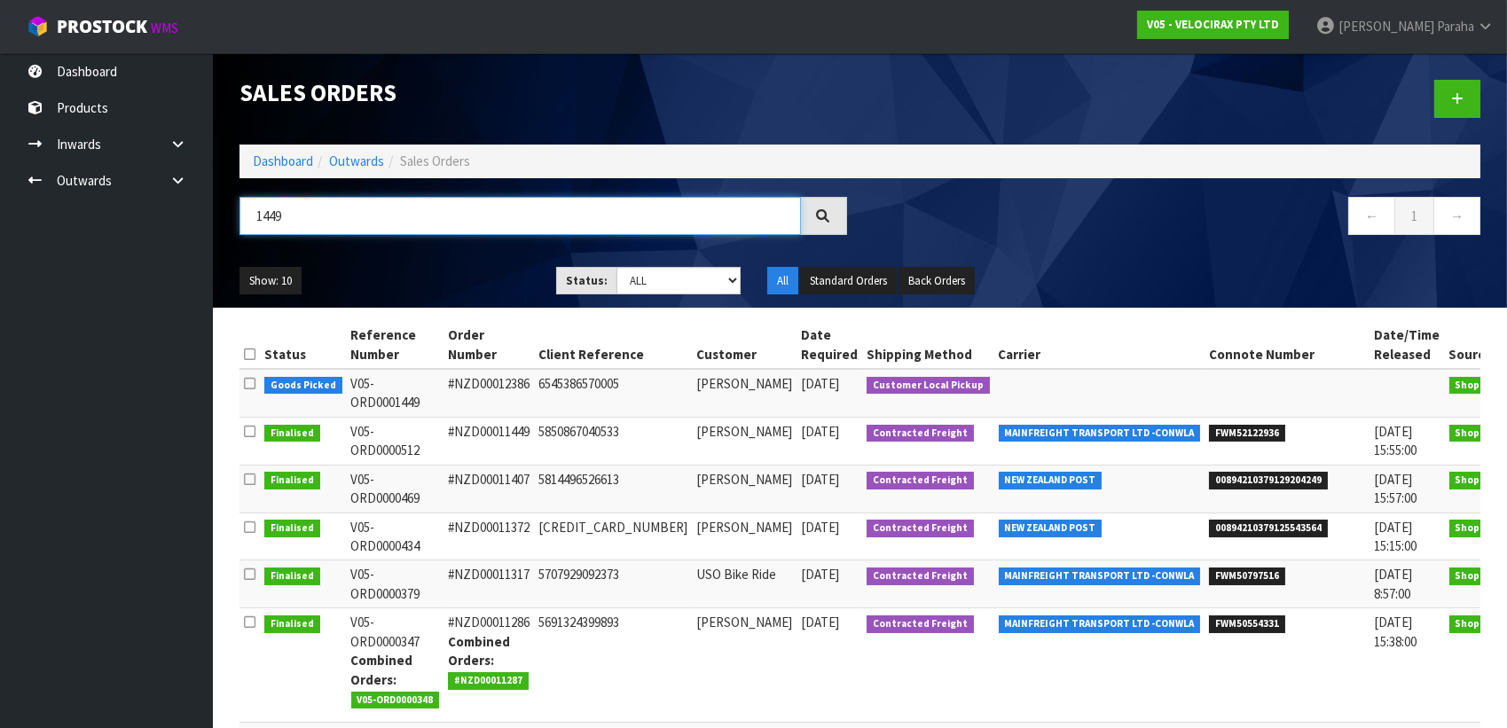
type input "1449"
click at [1519, 389] on icon at bounding box center [1526, 388] width 13 height 12
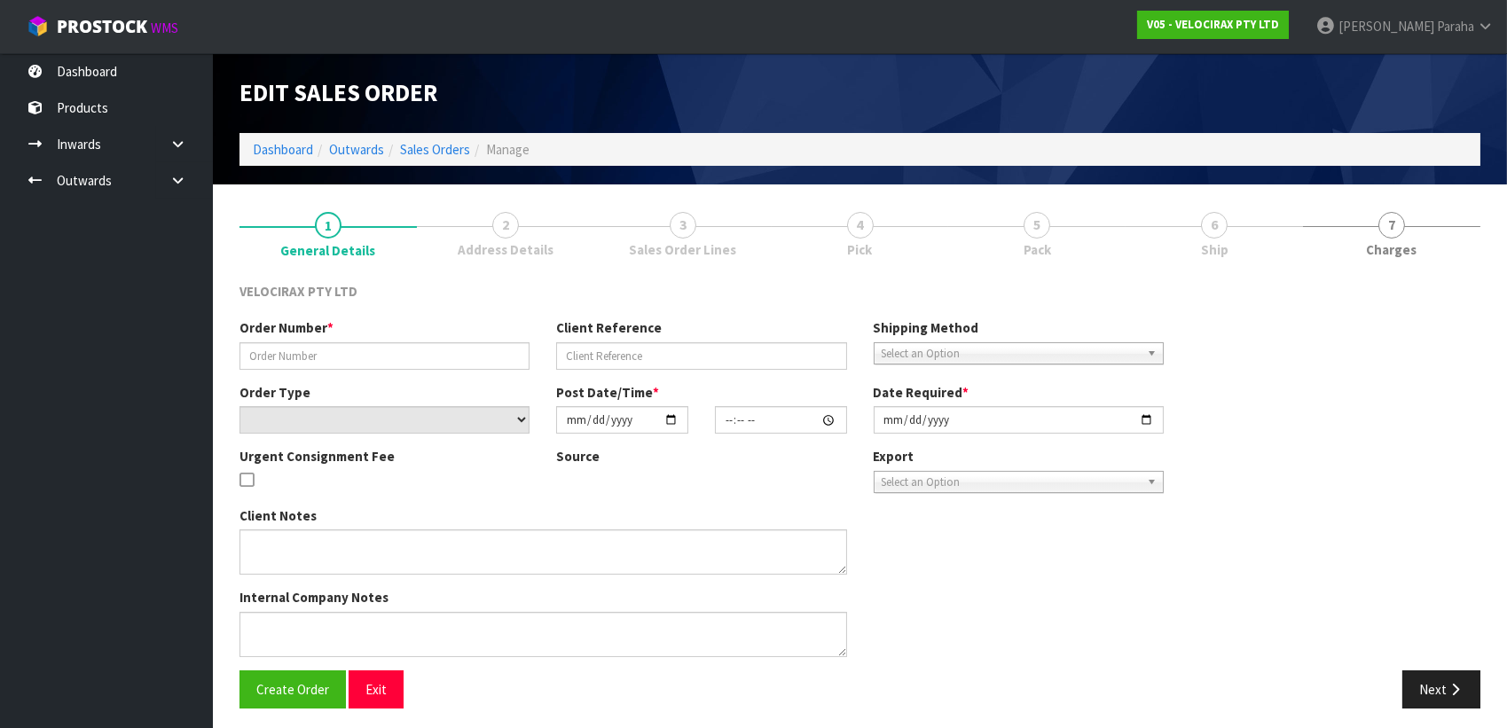
type input "#NZD00012386"
type input "6545386570005"
select select "number:0"
type input "[DATE]"
type input "15:10:49.000"
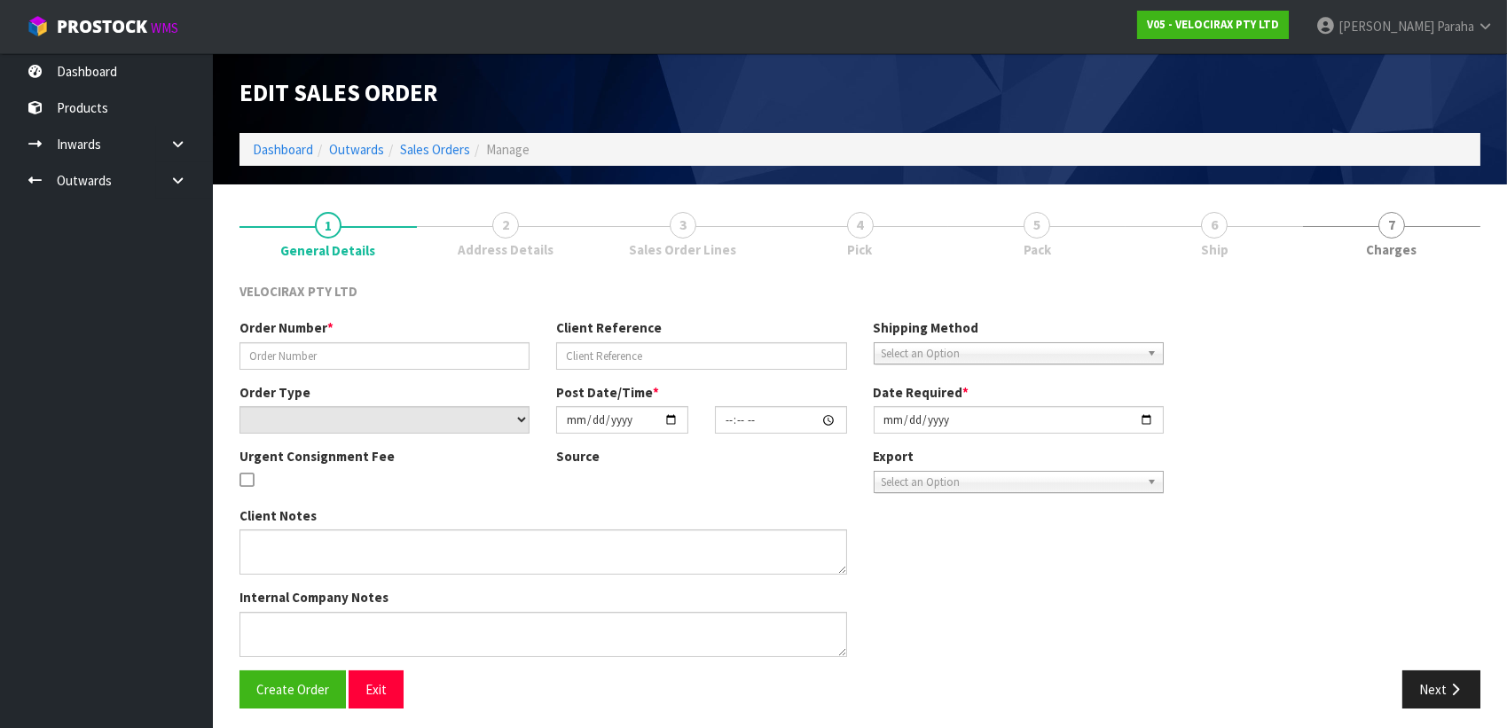
type input "[DATE]"
type textarea "Pick up from [GEOGRAPHIC_DATA] morning of [DATE]"
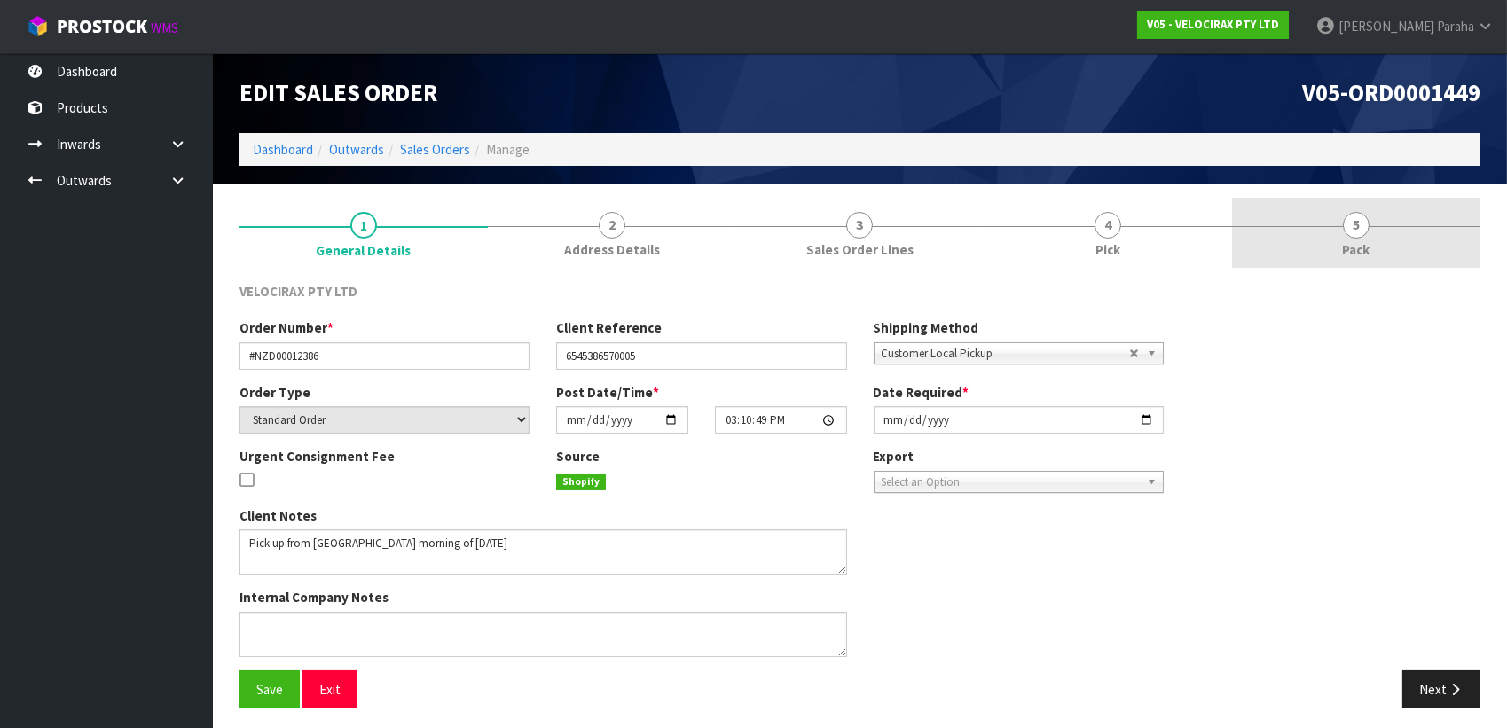
click at [1371, 232] on link "5 Pack" at bounding box center [1356, 233] width 248 height 70
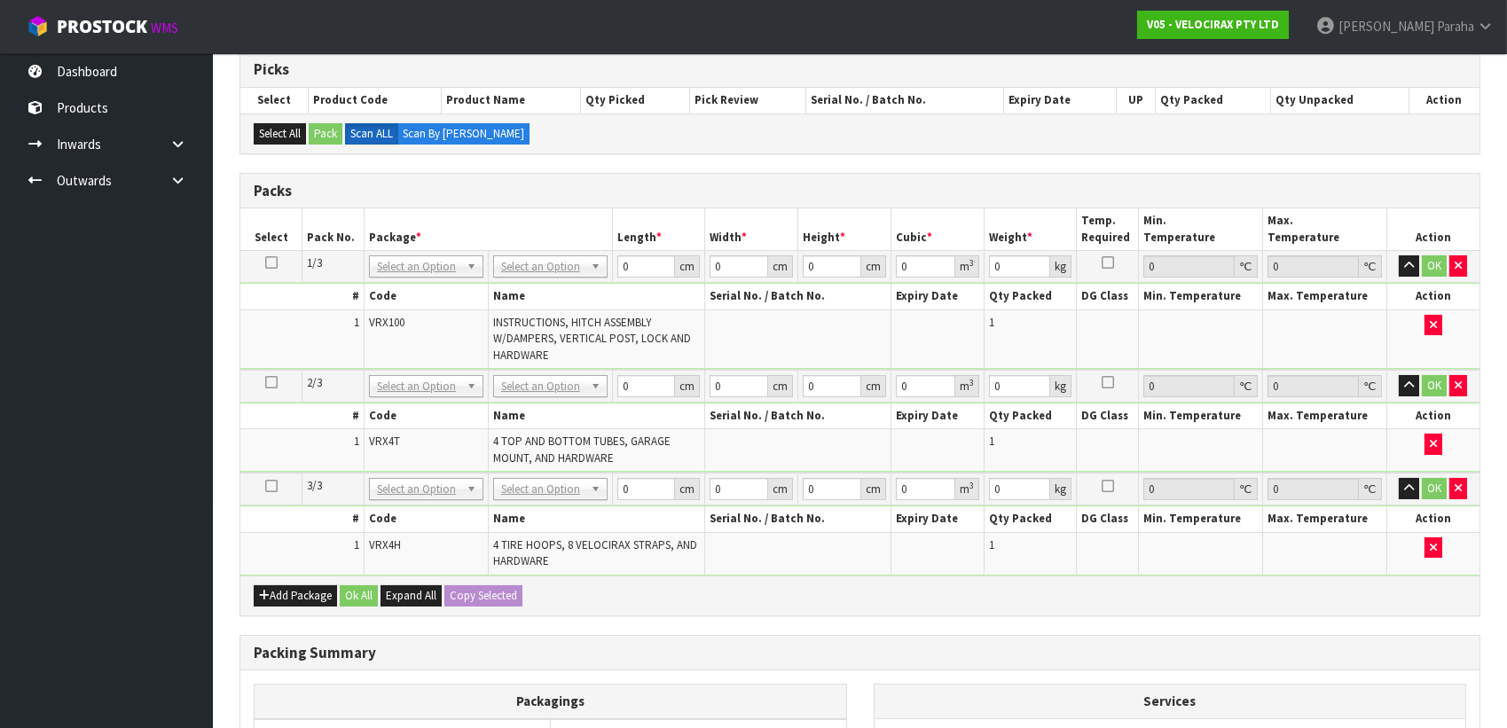
scroll to position [322, 0]
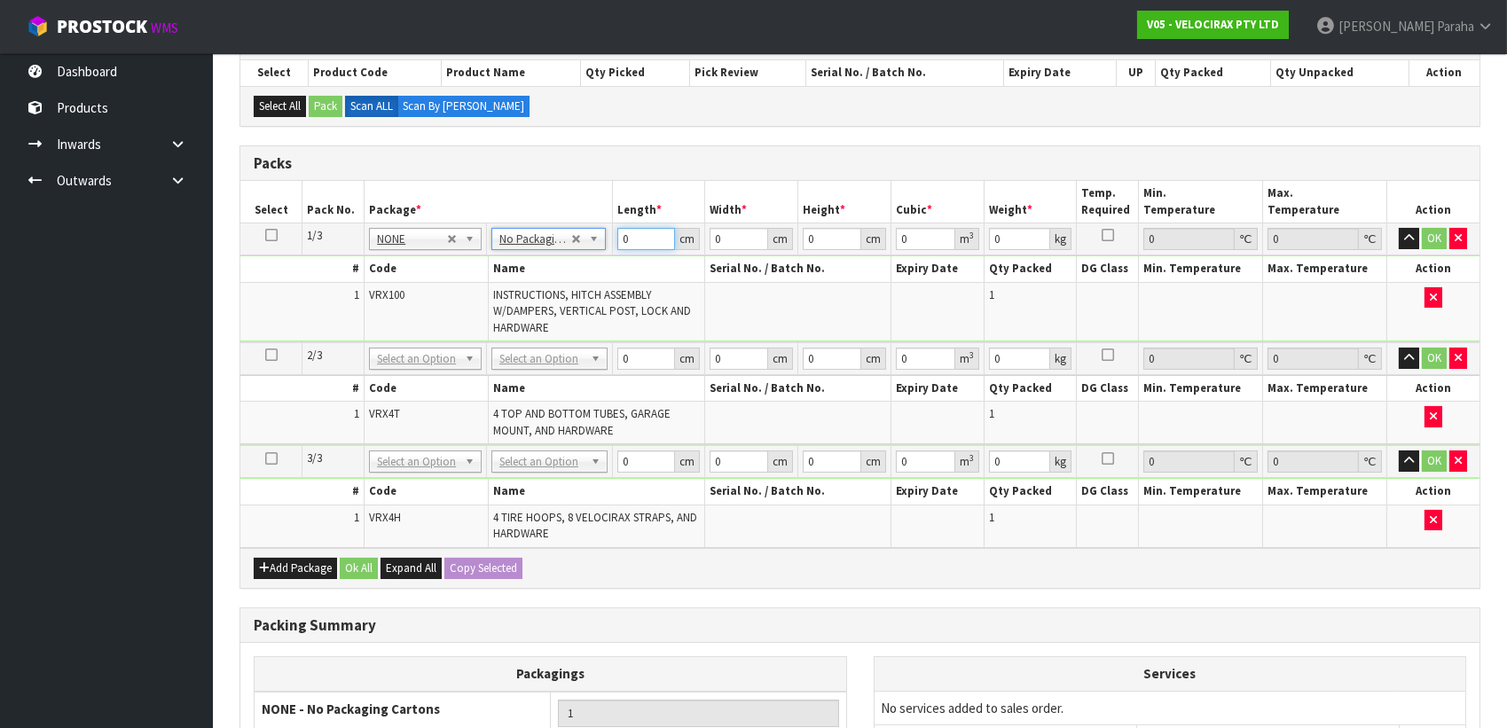
click at [630, 239] on input "0" at bounding box center [646, 239] width 59 height 22
drag, startPoint x: 594, startPoint y: 353, endPoint x: 586, endPoint y: 394, distance: 41.6
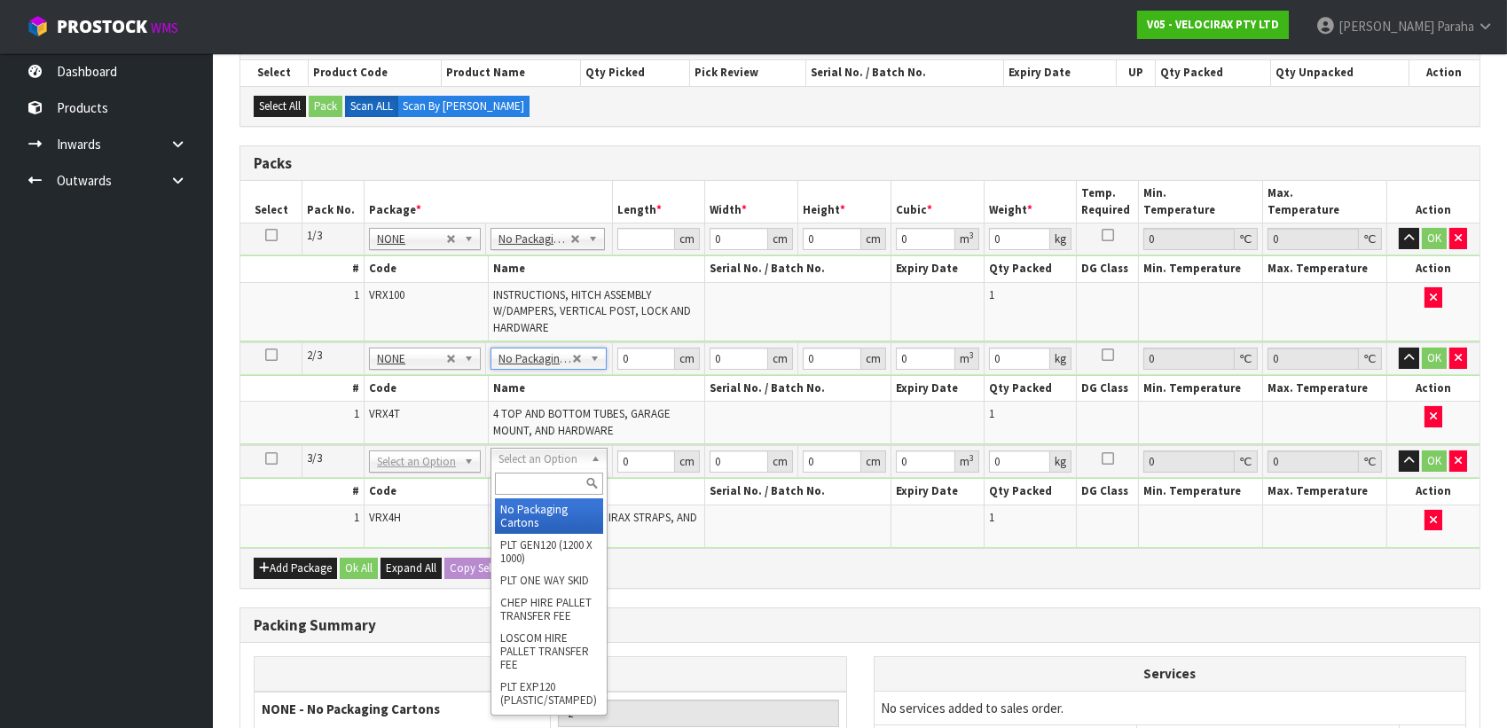
type input "3"
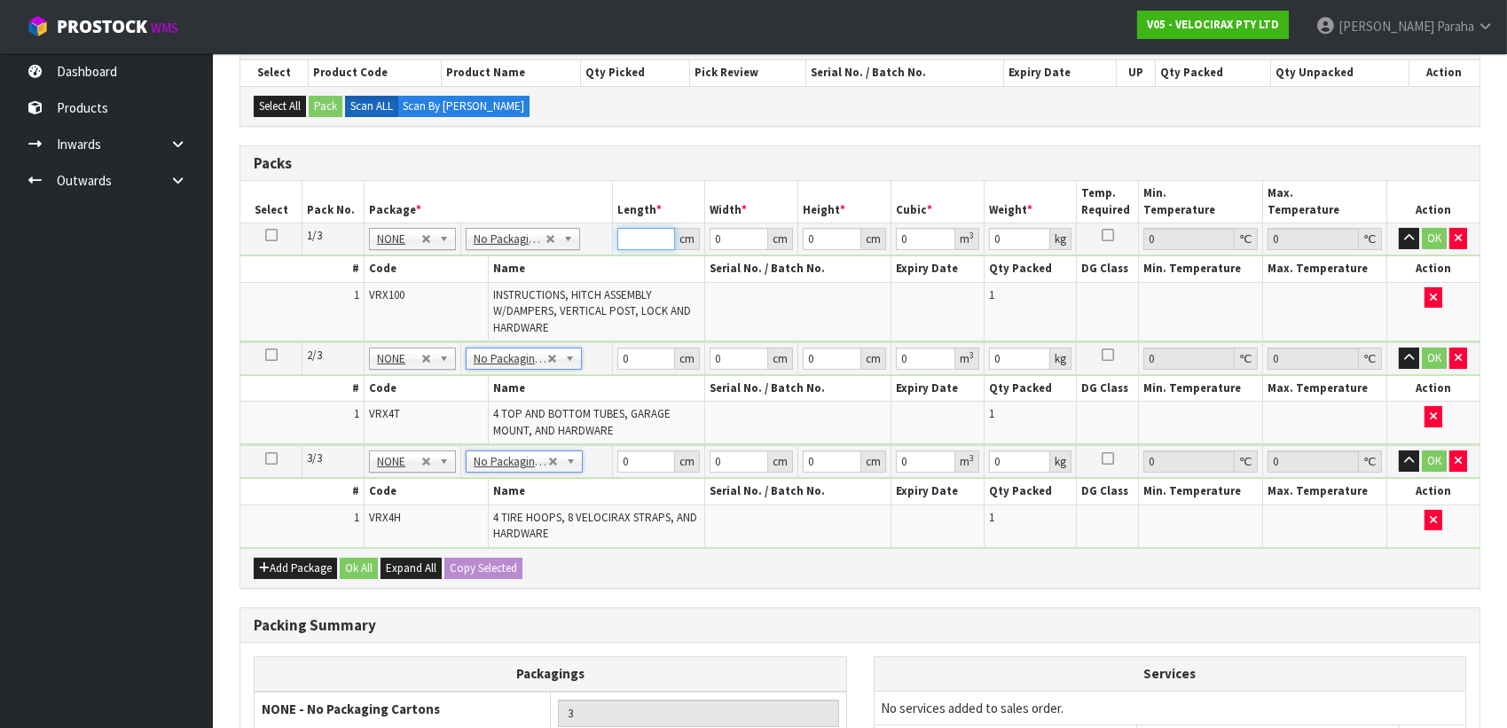
click at [645, 231] on input "number" at bounding box center [646, 239] width 59 height 22
type input "149"
type input "31"
type input "1"
type input "0.004619"
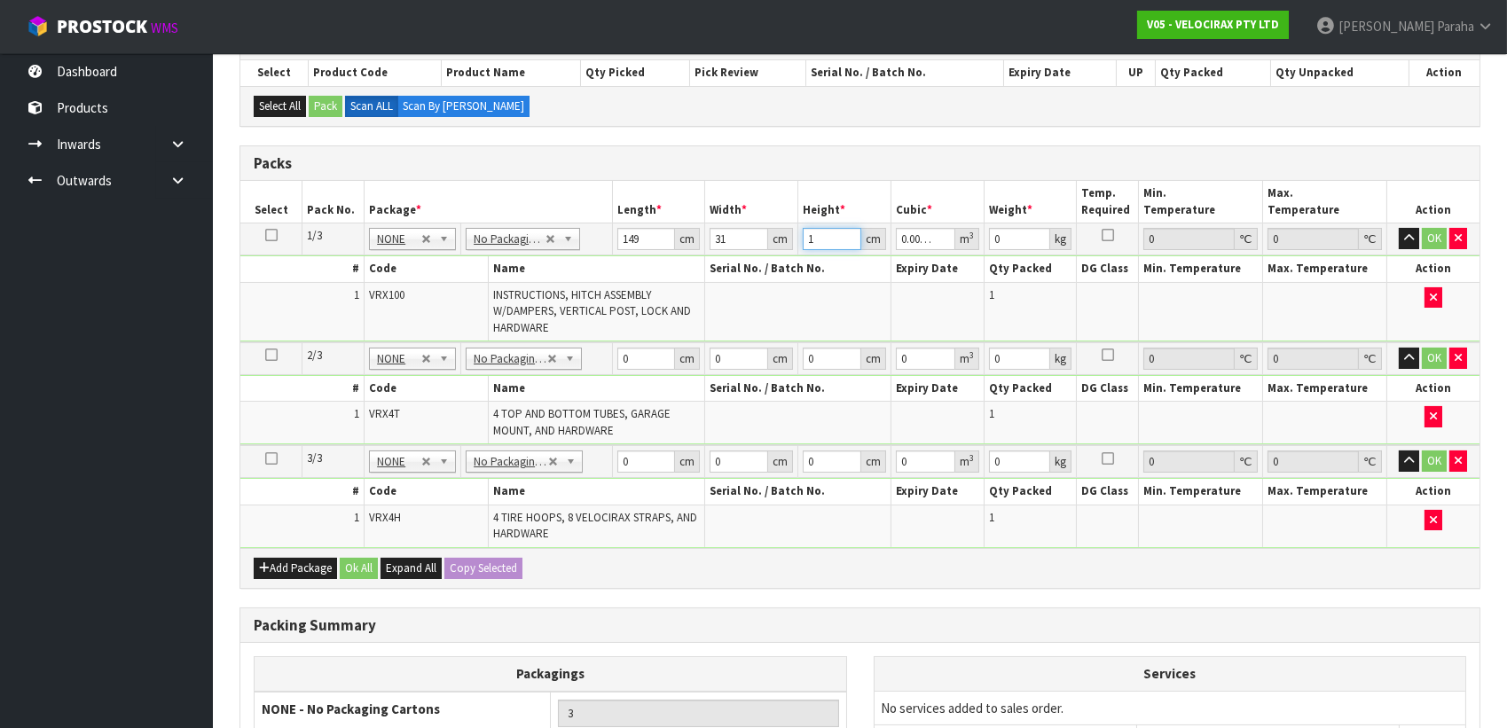
type input "17"
type input "0.078523"
type input "17"
type input "24"
click at [1399, 228] on button "button" at bounding box center [1409, 238] width 20 height 21
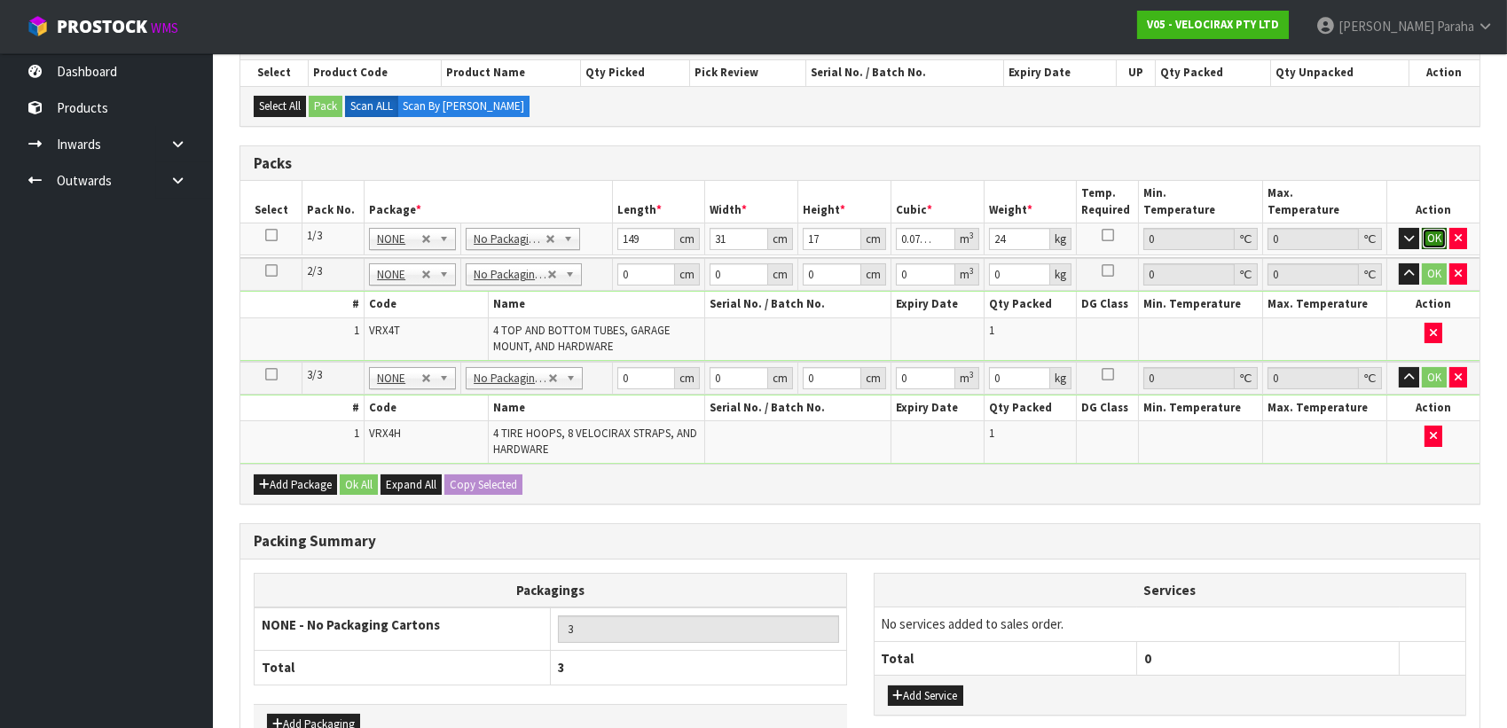
click button "OK" at bounding box center [1434, 238] width 25 height 21
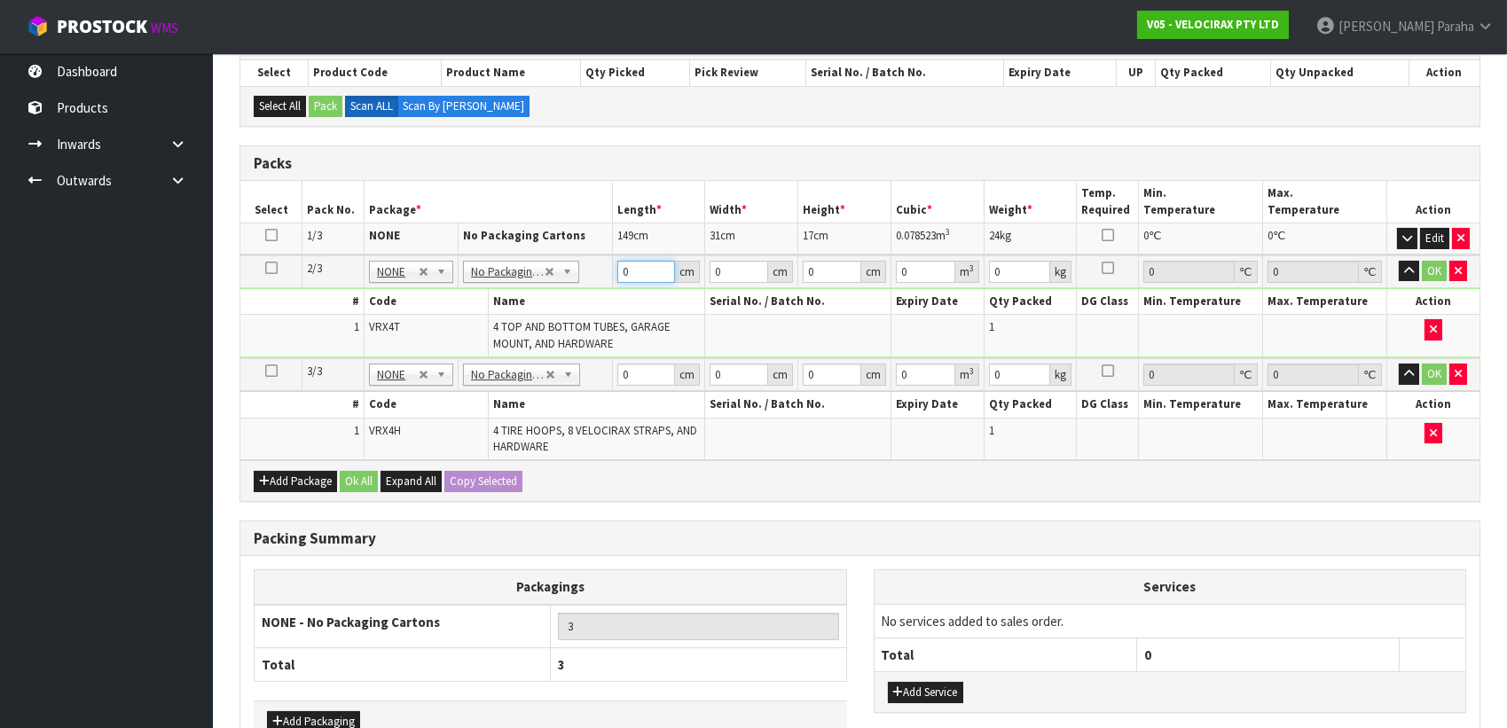
click at [649, 263] on input "0" at bounding box center [646, 272] width 59 height 22
type input "120"
type input "16"
type input "1"
type input "0.00192"
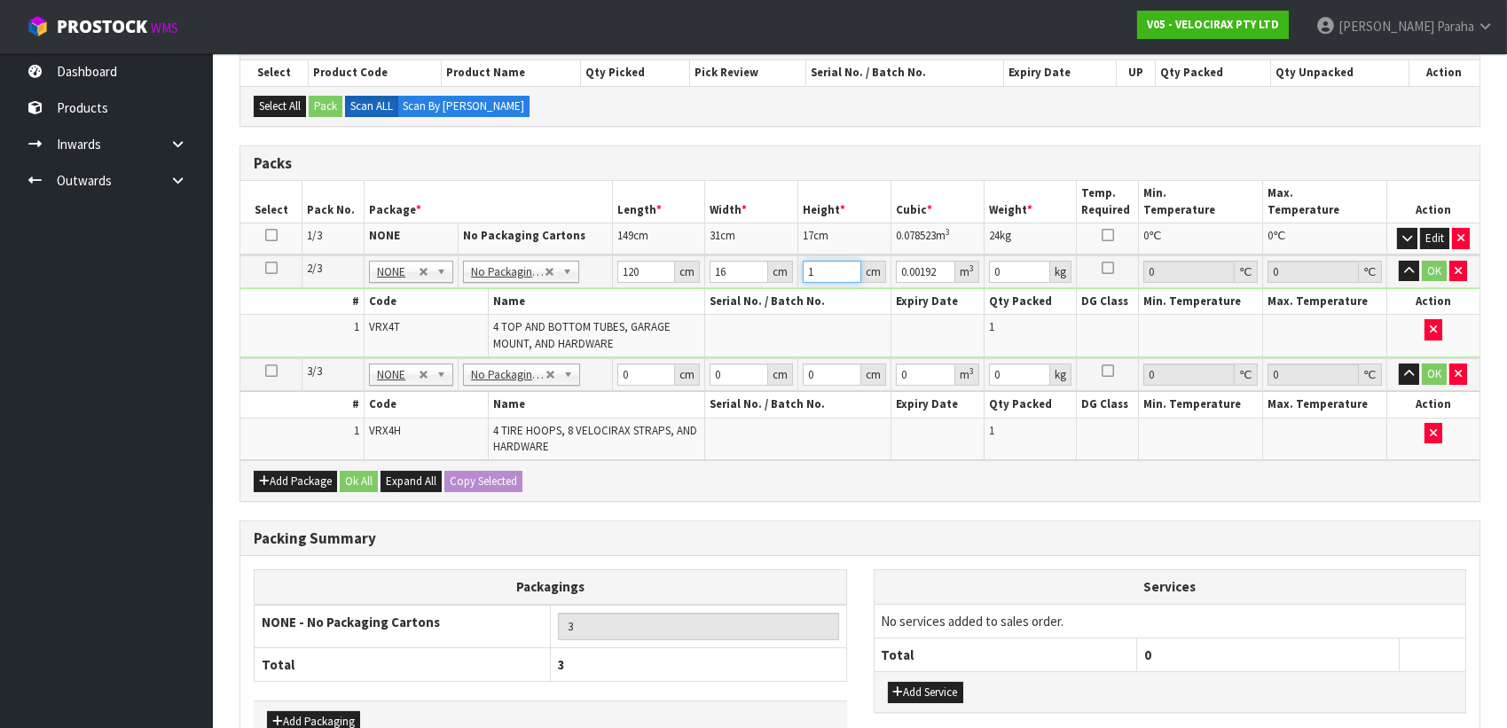
type input "15"
type input "0.0288"
type input "15"
type input "10"
click at [1399, 261] on button "button" at bounding box center [1409, 271] width 20 height 21
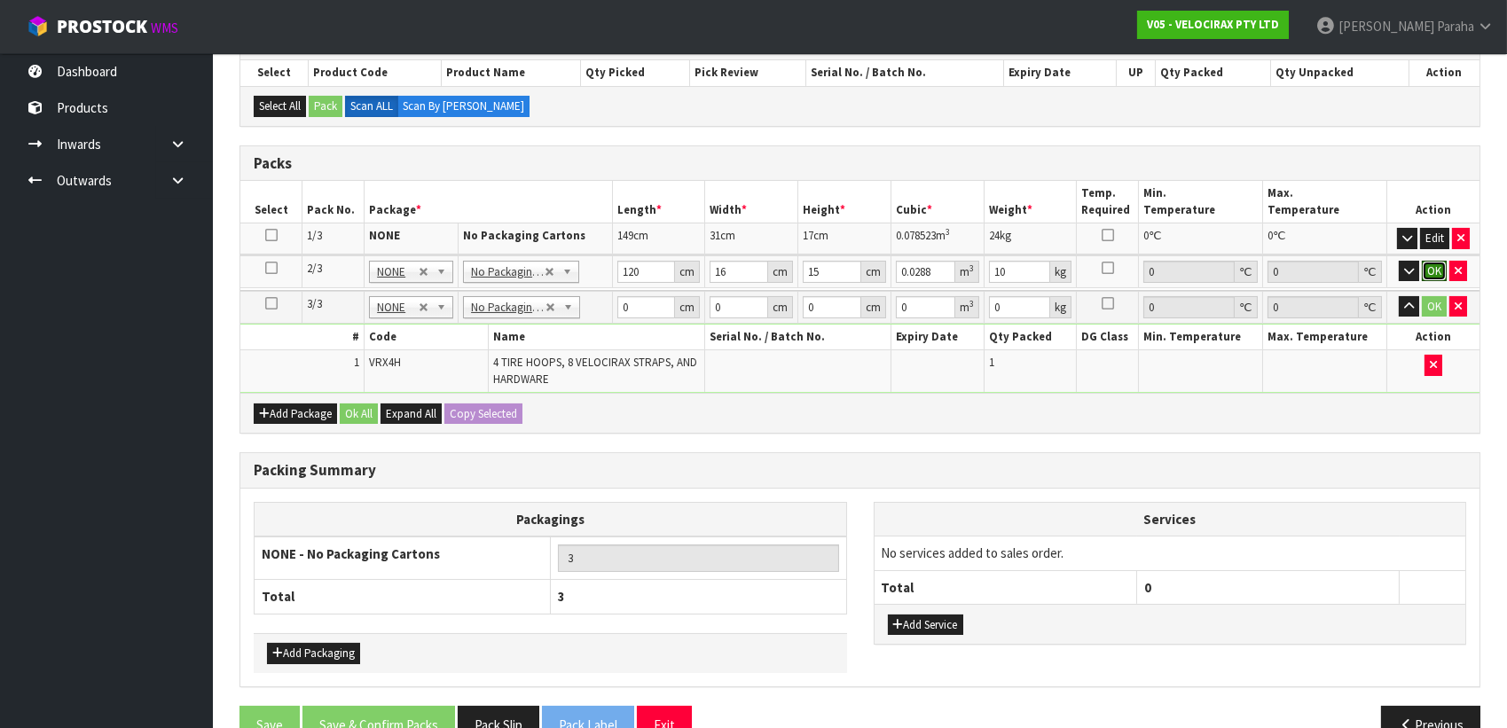
click button "OK" at bounding box center [1434, 271] width 25 height 21
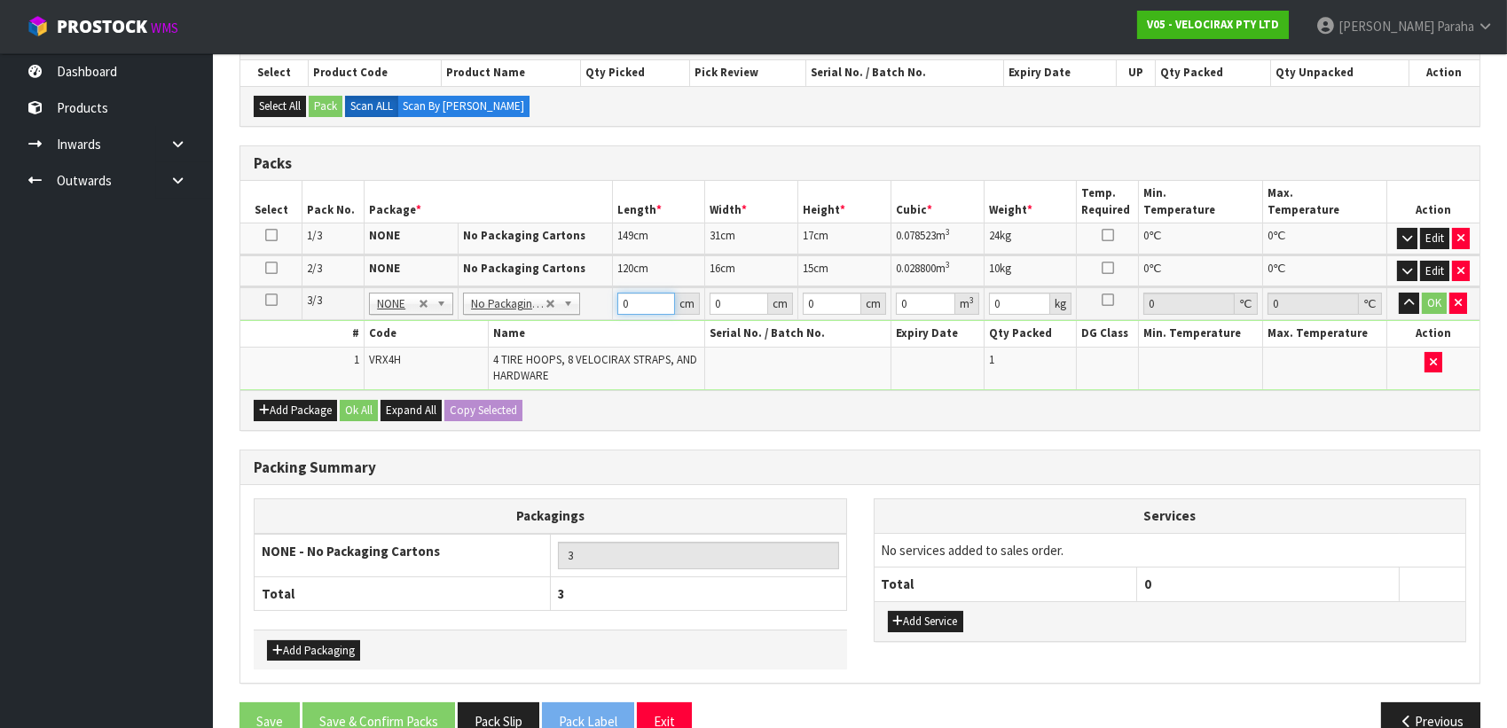
click at [644, 305] on input "0" at bounding box center [646, 304] width 59 height 22
type input "69"
type input "33"
type input "2"
type input "0.004554"
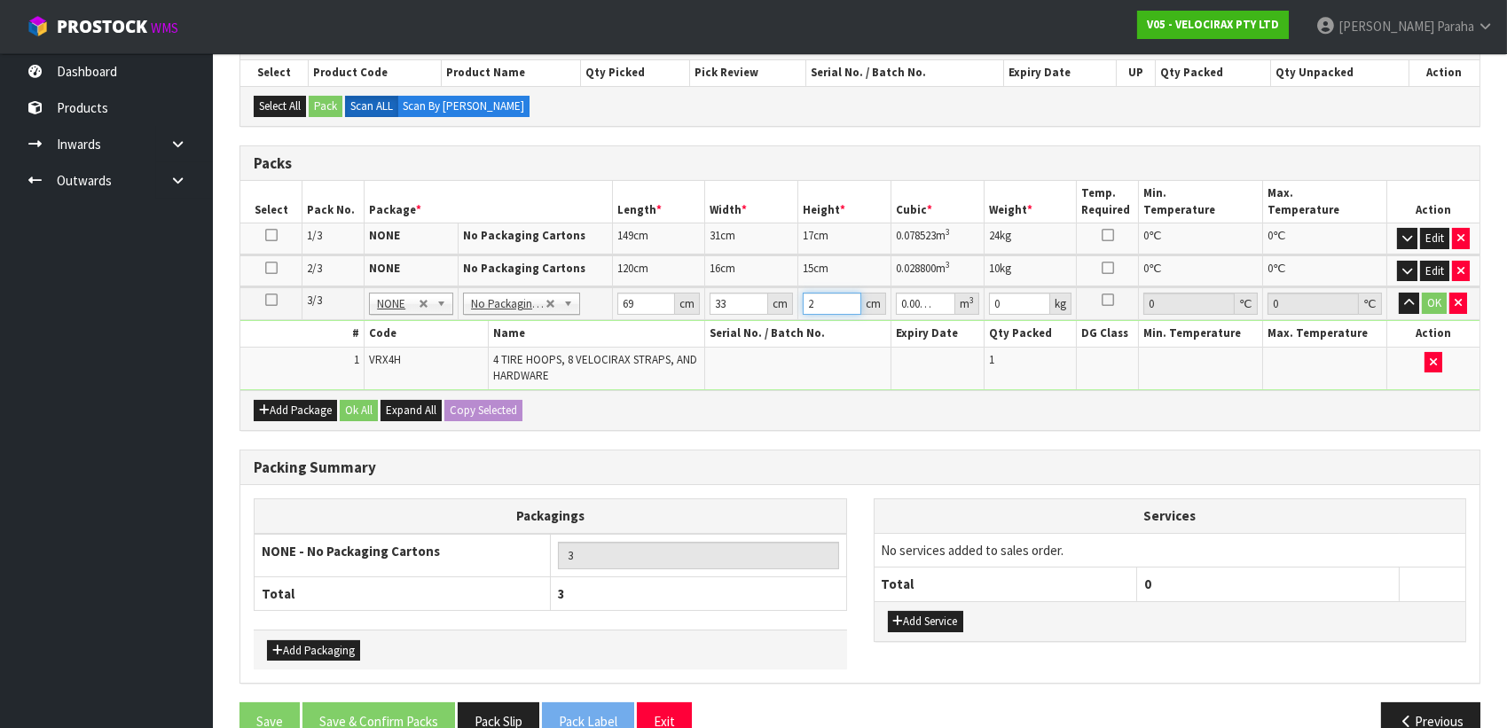
type input "21"
type input "0.047817"
type input "21"
type input "13"
click at [1399, 293] on button "button" at bounding box center [1409, 303] width 20 height 21
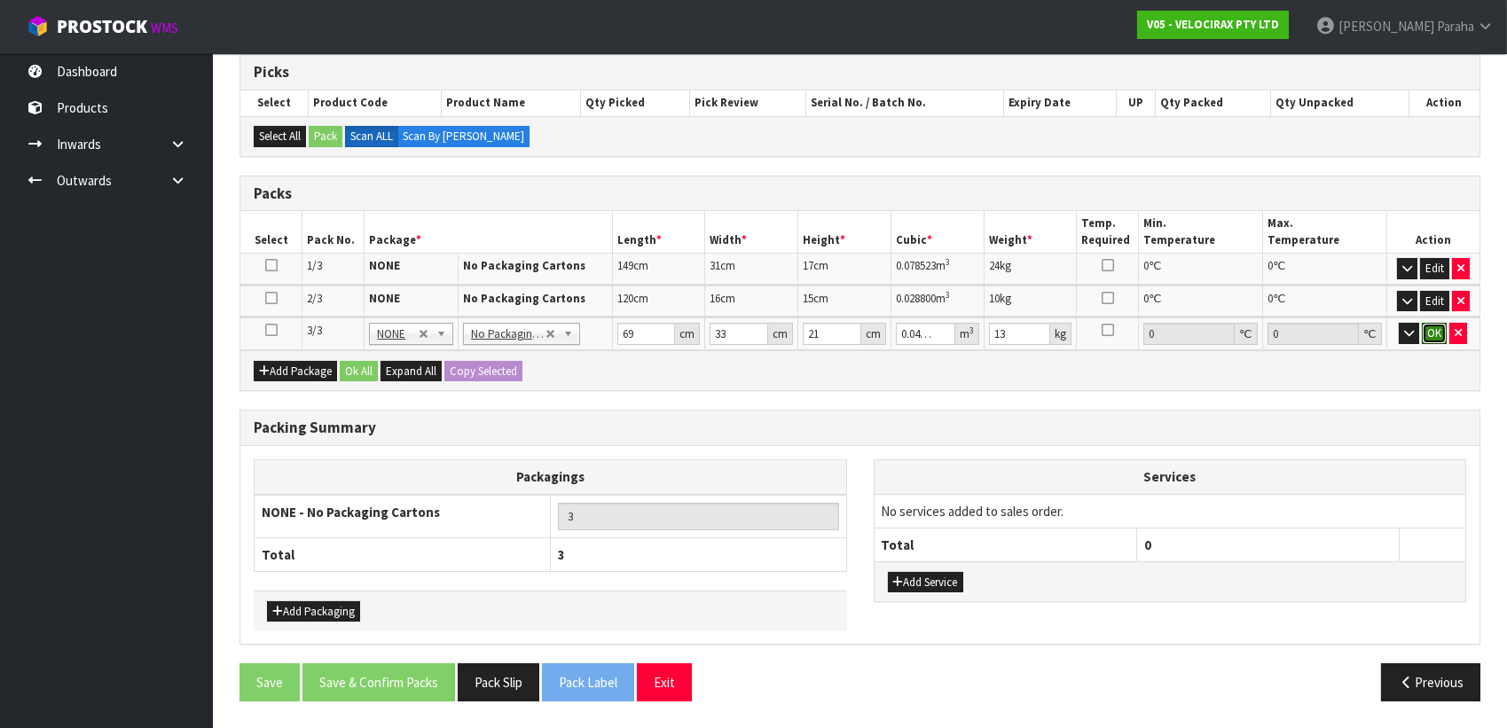
click button "OK" at bounding box center [1434, 333] width 25 height 21
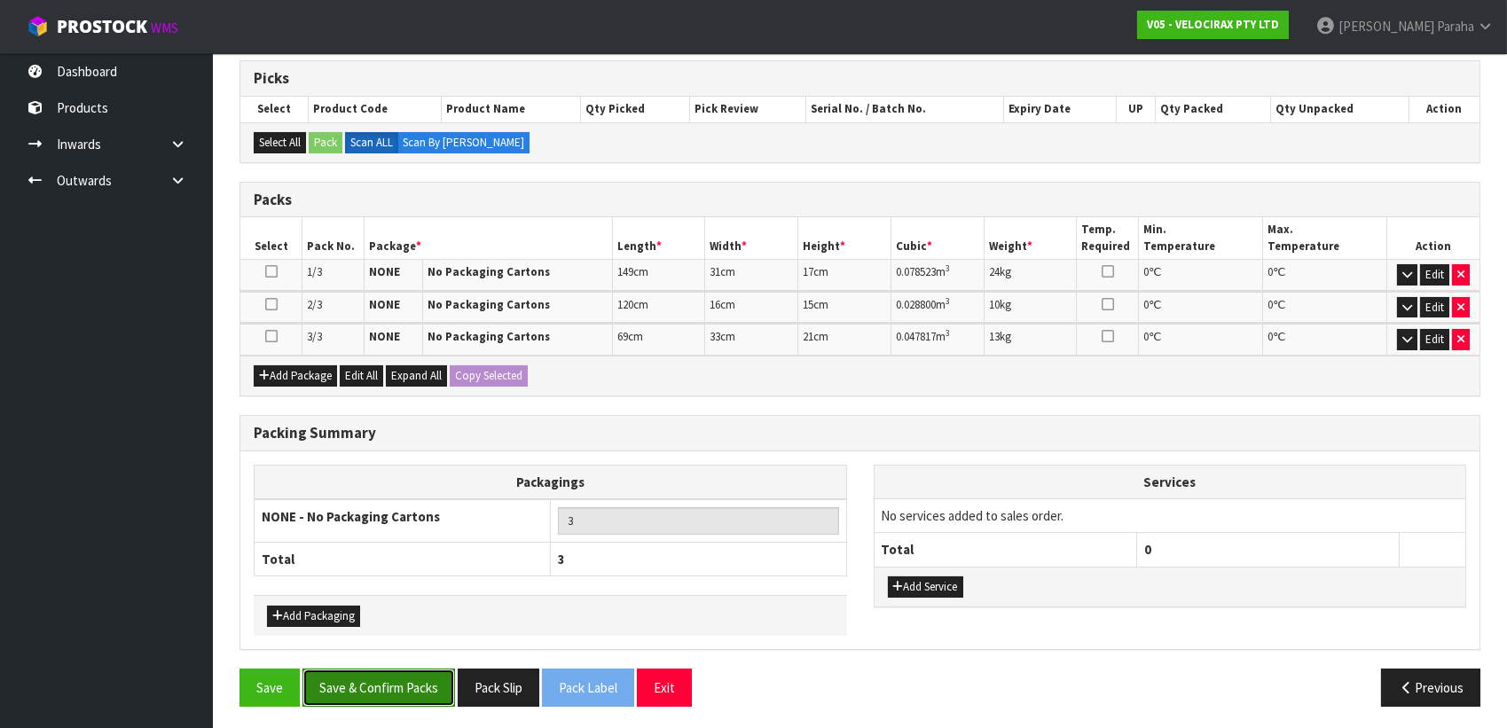
click at [413, 678] on button "Save & Confirm Packs" at bounding box center [378, 688] width 153 height 38
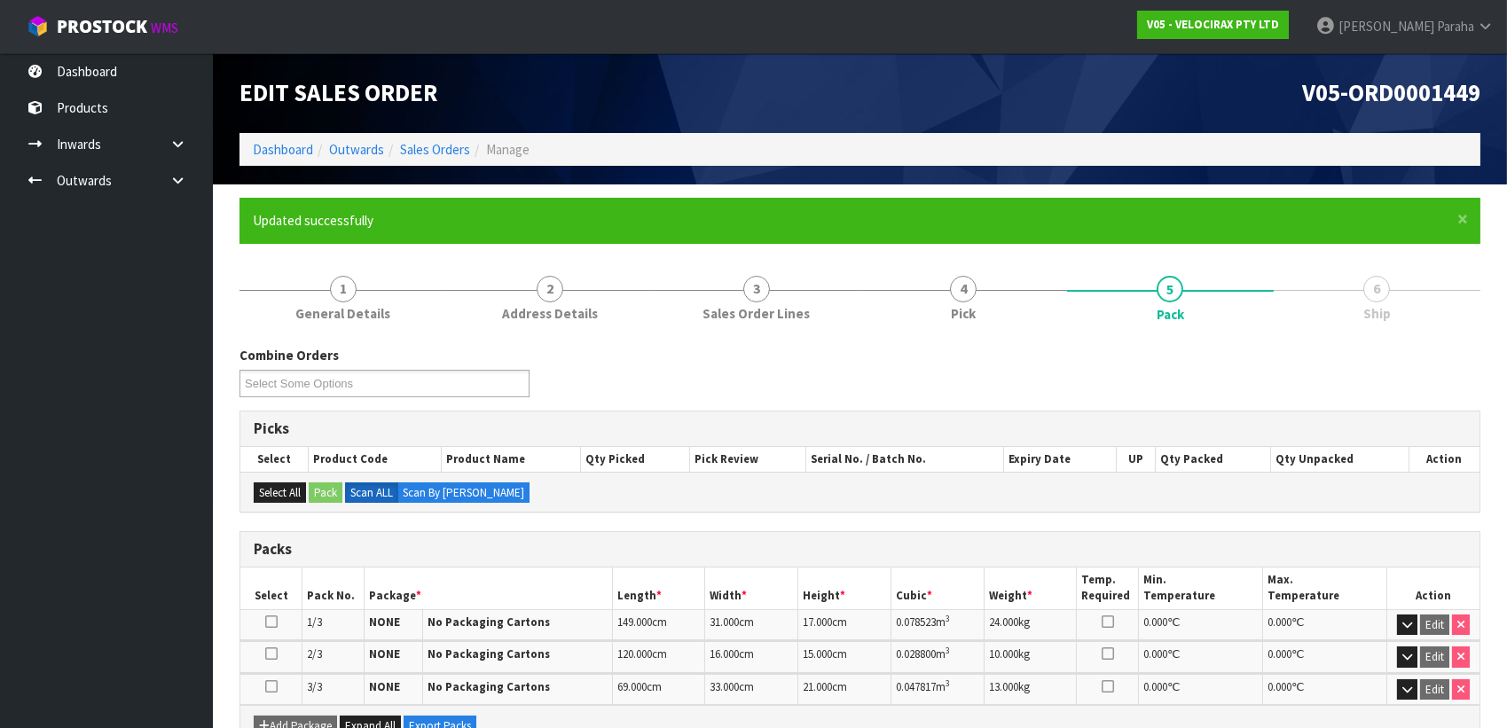
scroll to position [310, 0]
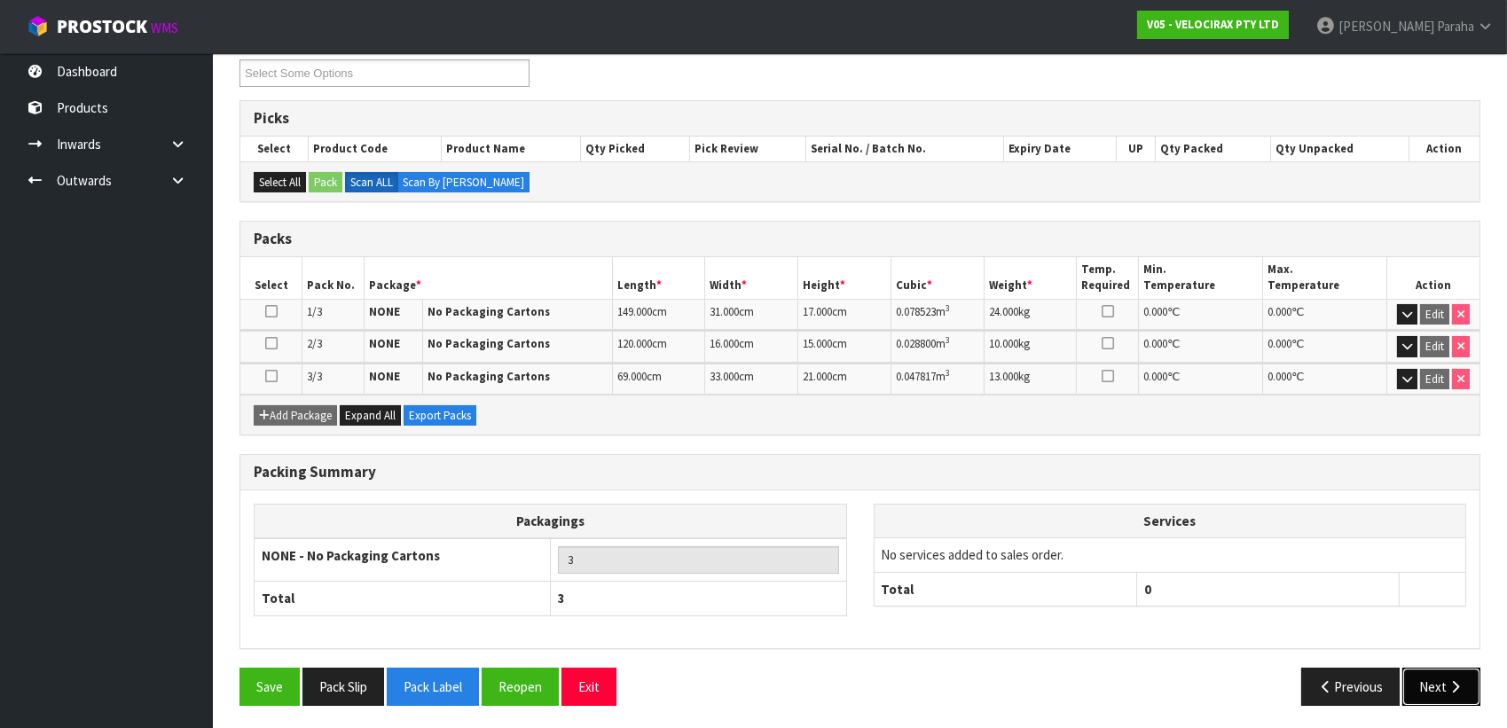
click at [1448, 680] on icon "button" at bounding box center [1455, 686] width 17 height 13
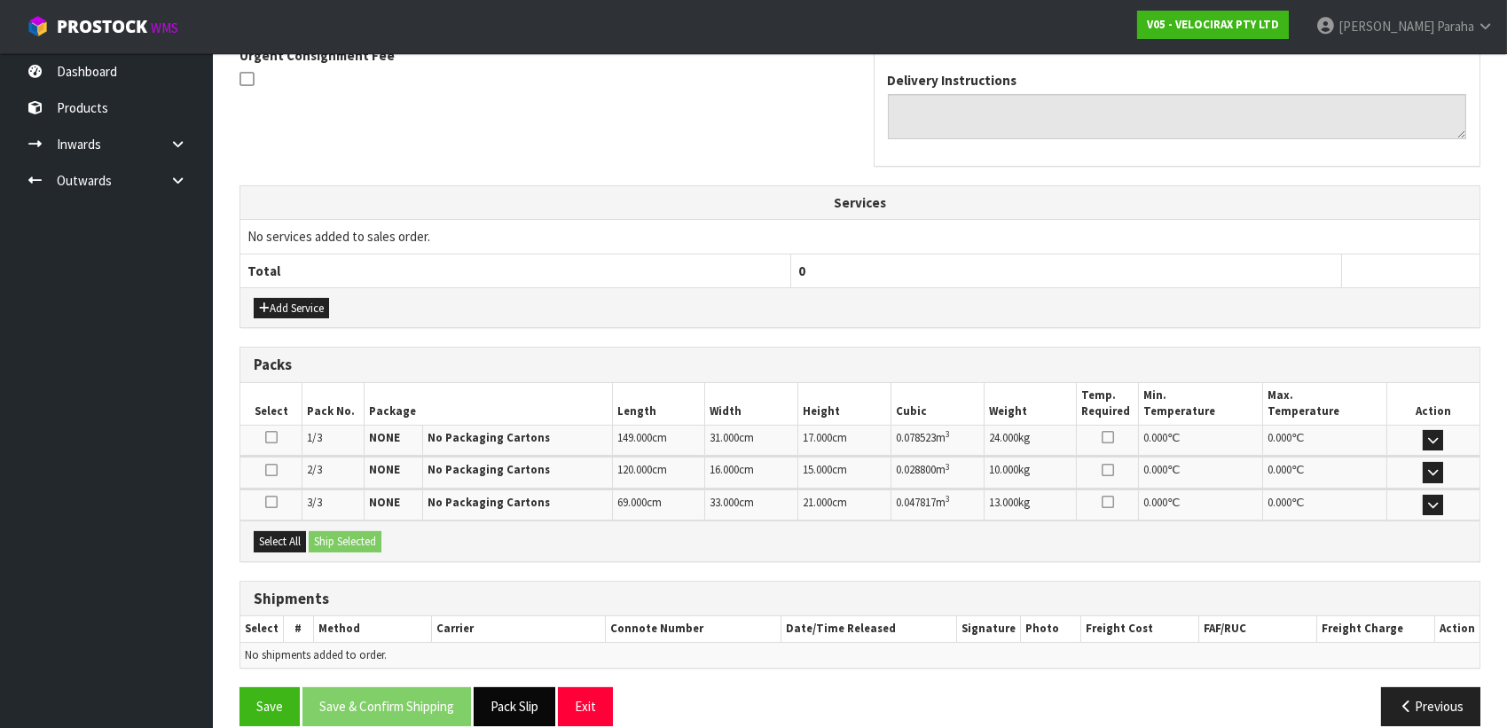
scroll to position [561, 0]
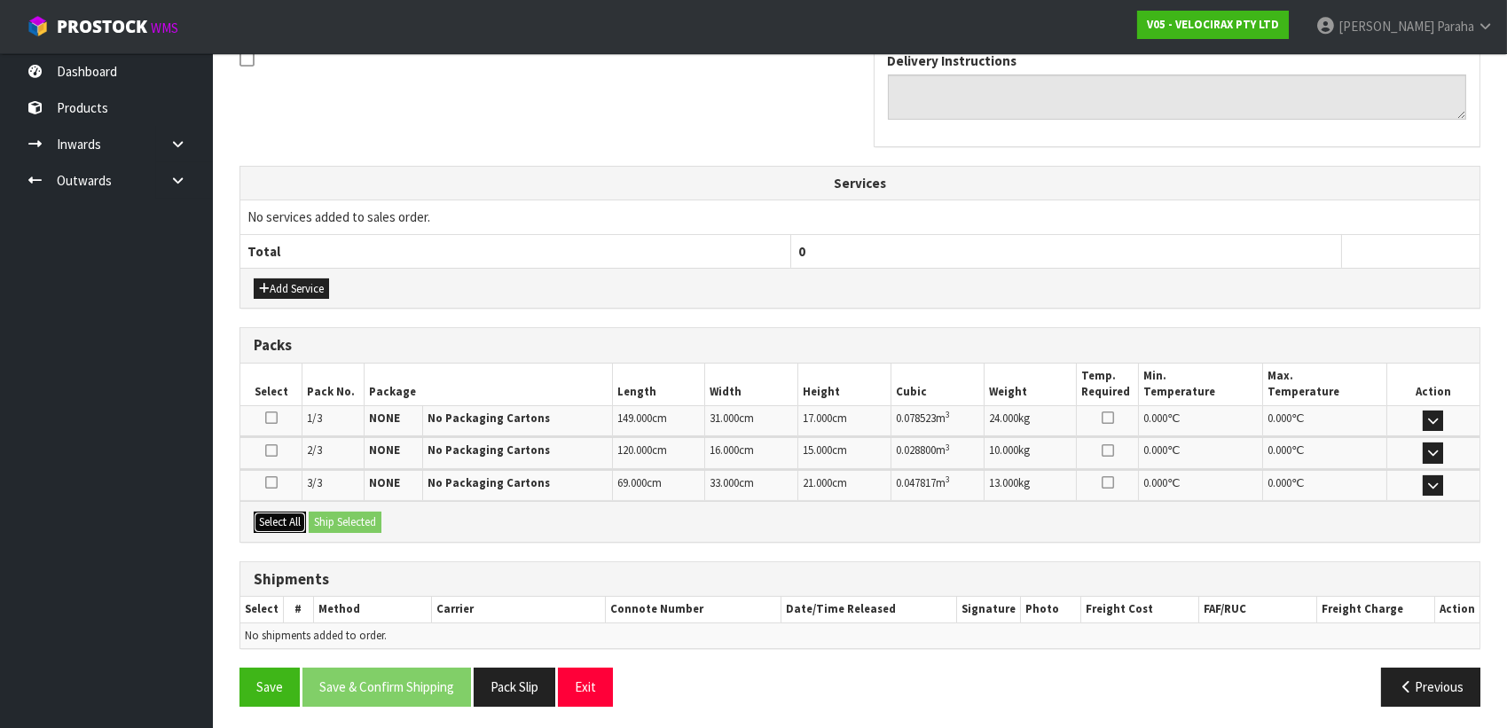
drag, startPoint x: 279, startPoint y: 523, endPoint x: 344, endPoint y: 508, distance: 67.3
click at [279, 521] on button "Select All" at bounding box center [280, 522] width 52 height 21
click at [344, 512] on button "Ship Selected" at bounding box center [345, 522] width 73 height 21
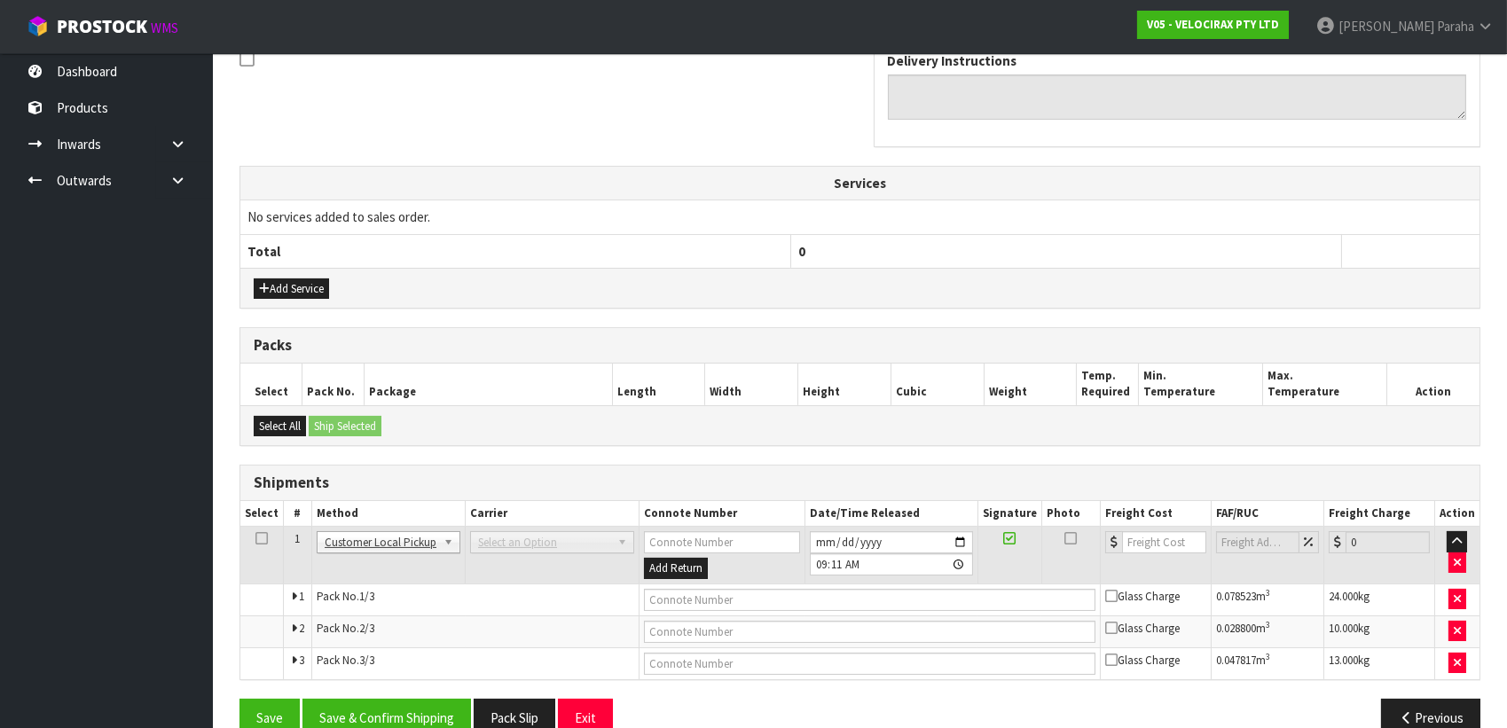
click at [606, 541] on span "Select an Option" at bounding box center [544, 542] width 132 height 21
click at [1419, 706] on button "Previous" at bounding box center [1430, 718] width 99 height 38
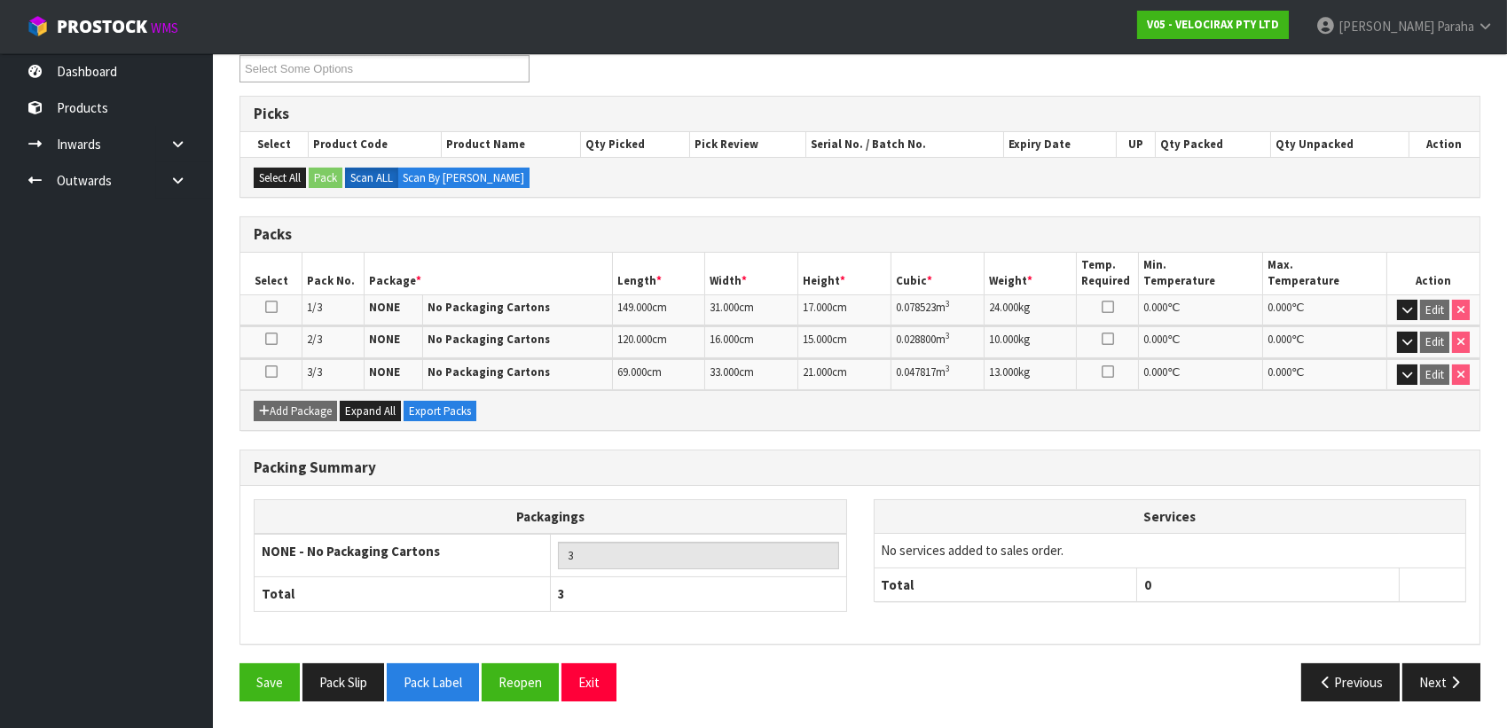
scroll to position [310, 0]
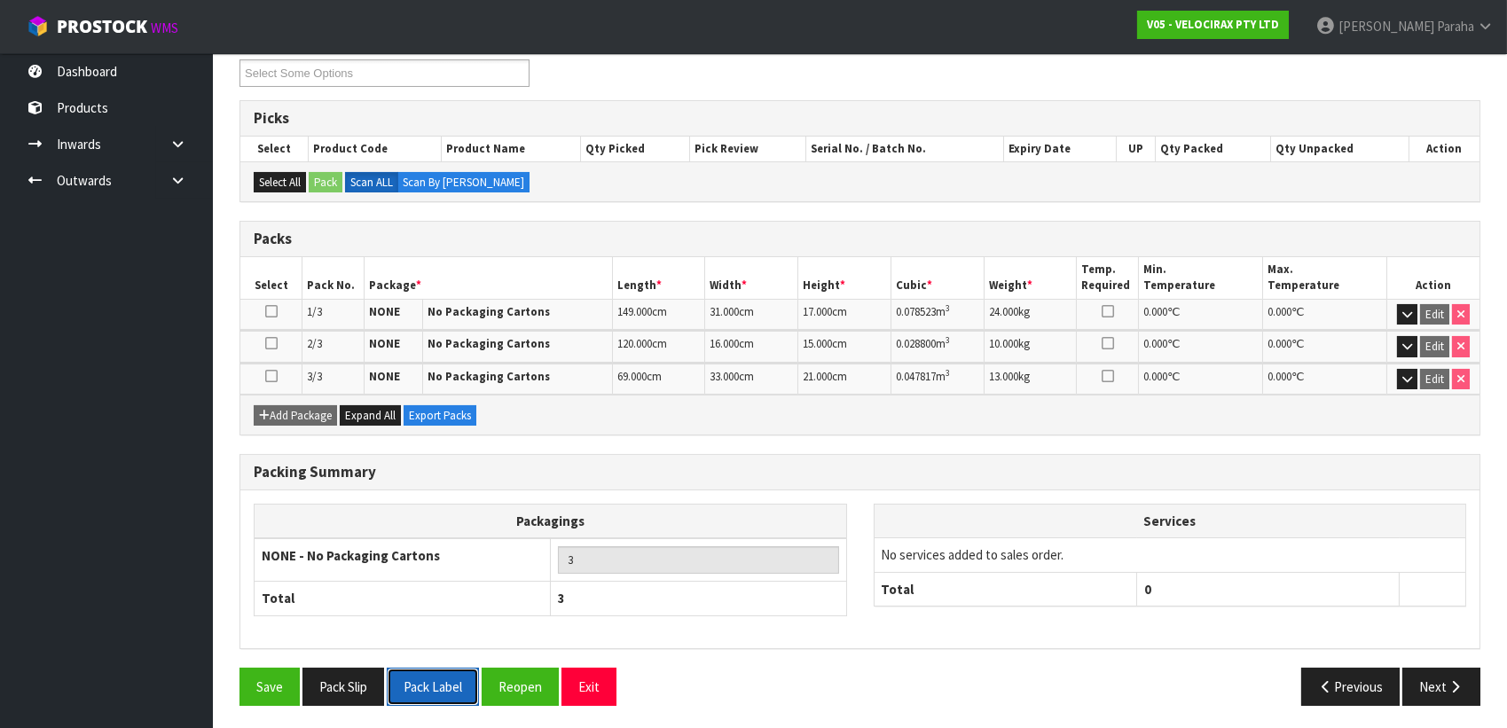
drag, startPoint x: 459, startPoint y: 684, endPoint x: 447, endPoint y: 688, distance: 13.2
click at [459, 684] on button "Pack Label" at bounding box center [433, 687] width 92 height 38
click at [357, 687] on button "Pack Slip" at bounding box center [343, 687] width 82 height 38
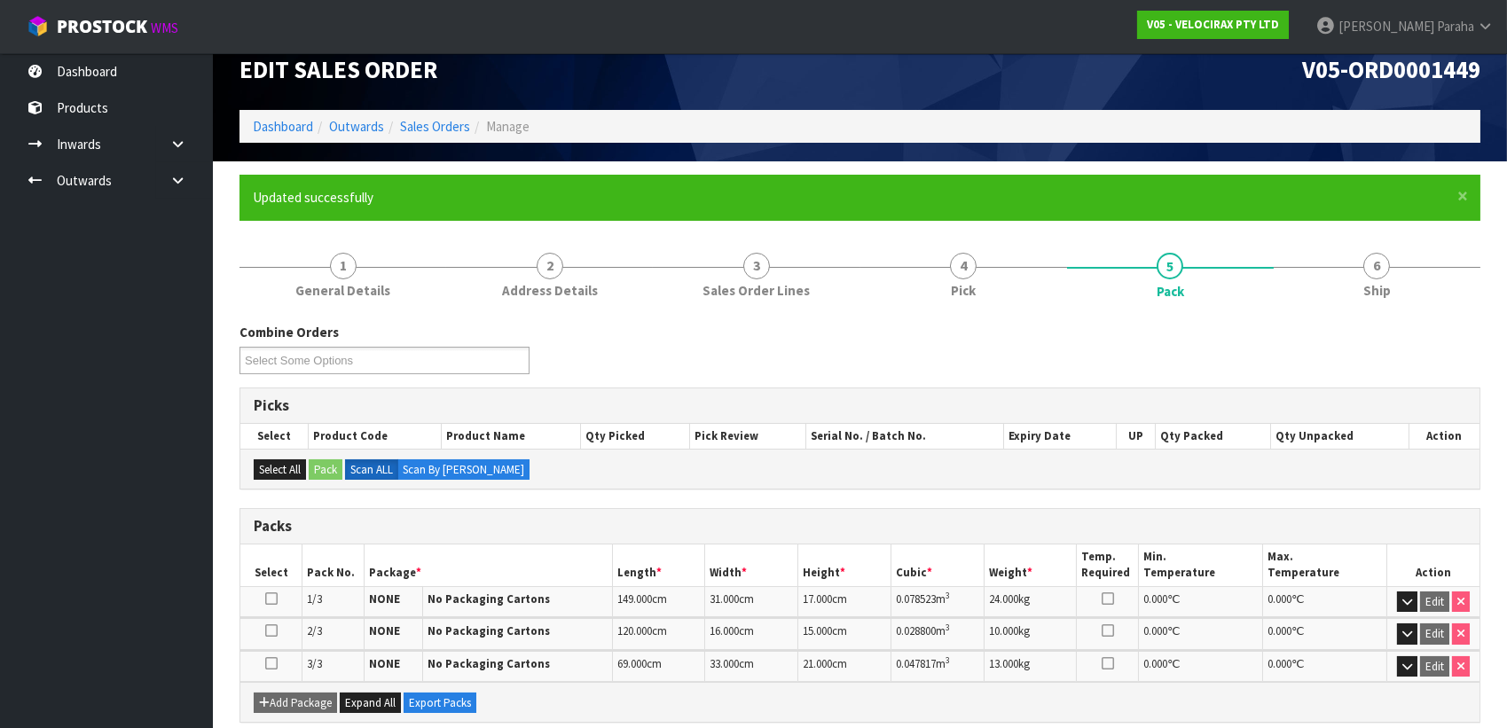
scroll to position [0, 0]
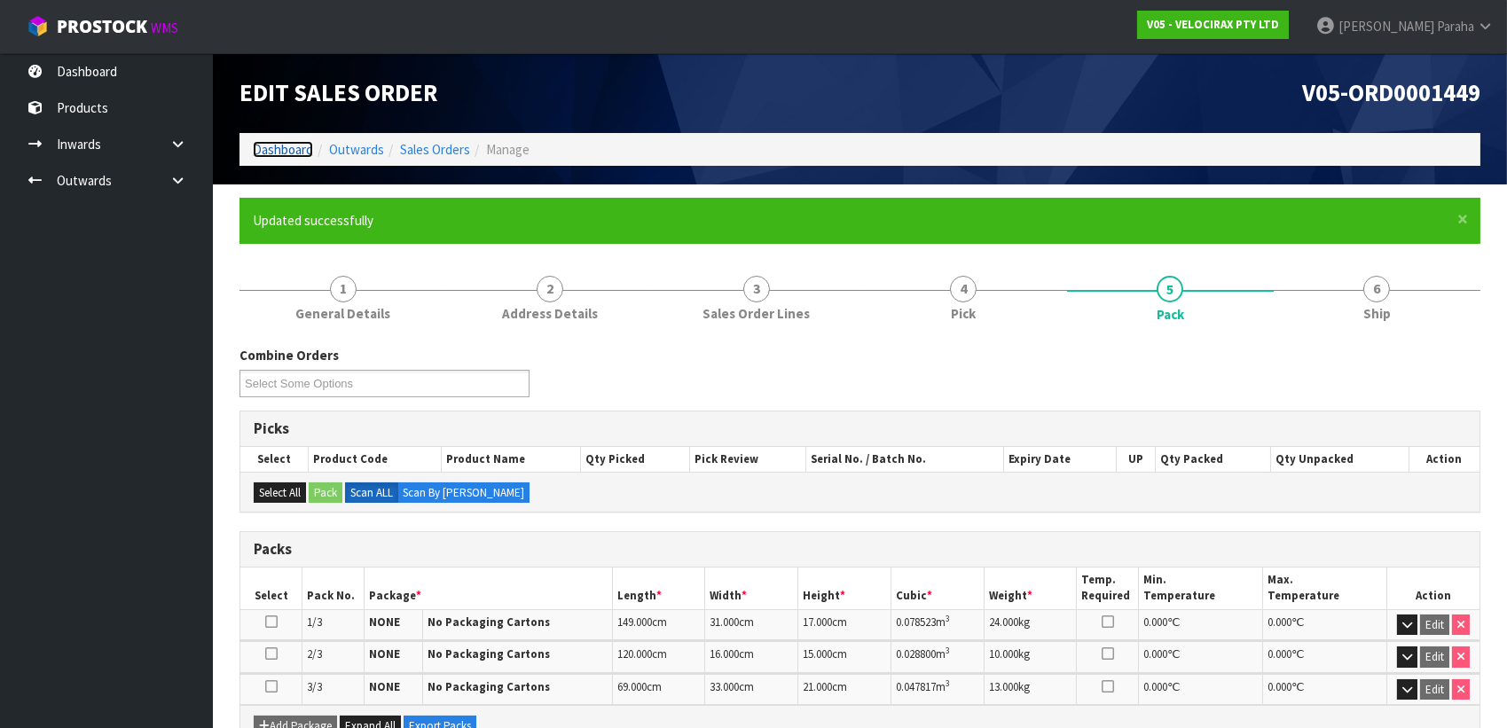
click at [274, 149] on link "Dashboard" at bounding box center [283, 149] width 60 height 17
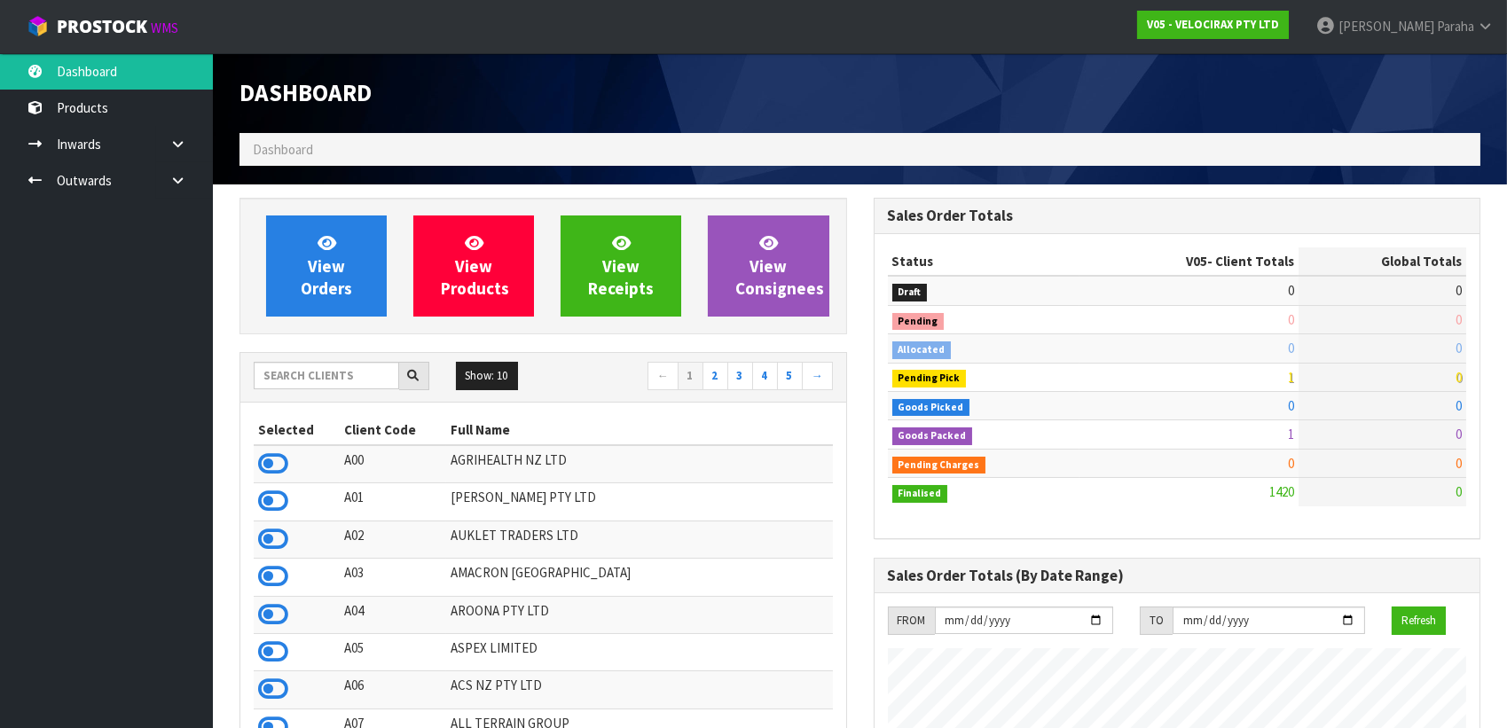
scroll to position [1379, 633]
click at [313, 373] on input "text" at bounding box center [326, 375] width 145 height 27
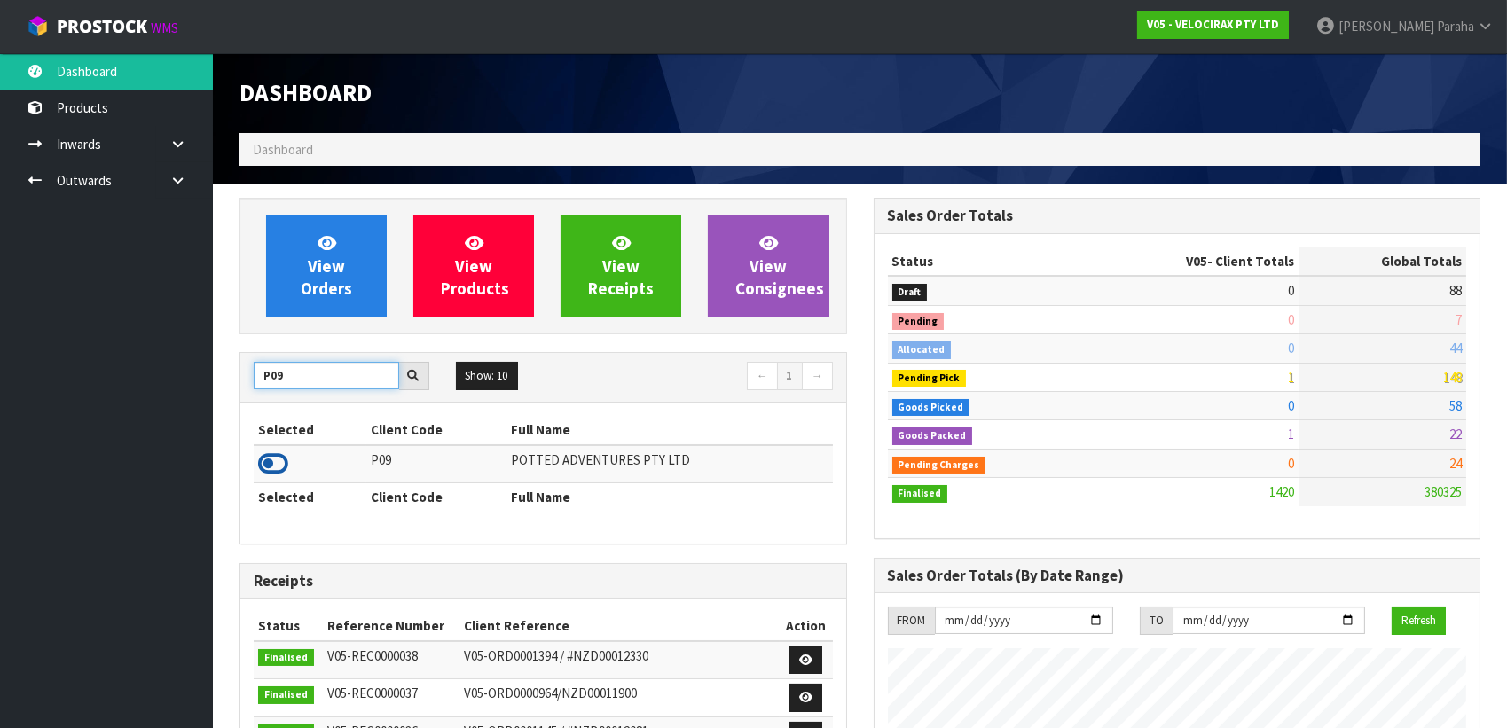
type input "P09"
click at [282, 460] on icon at bounding box center [273, 464] width 30 height 27
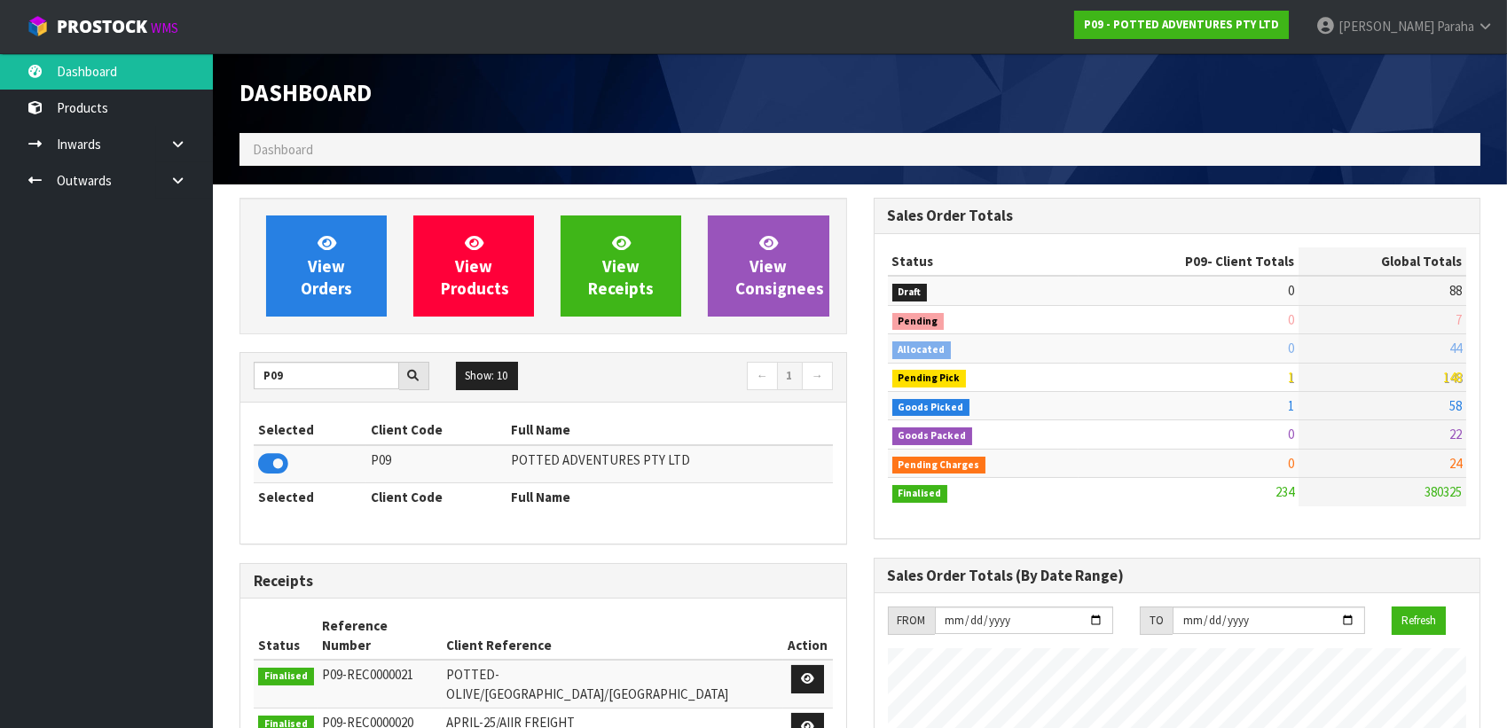
scroll to position [1341, 633]
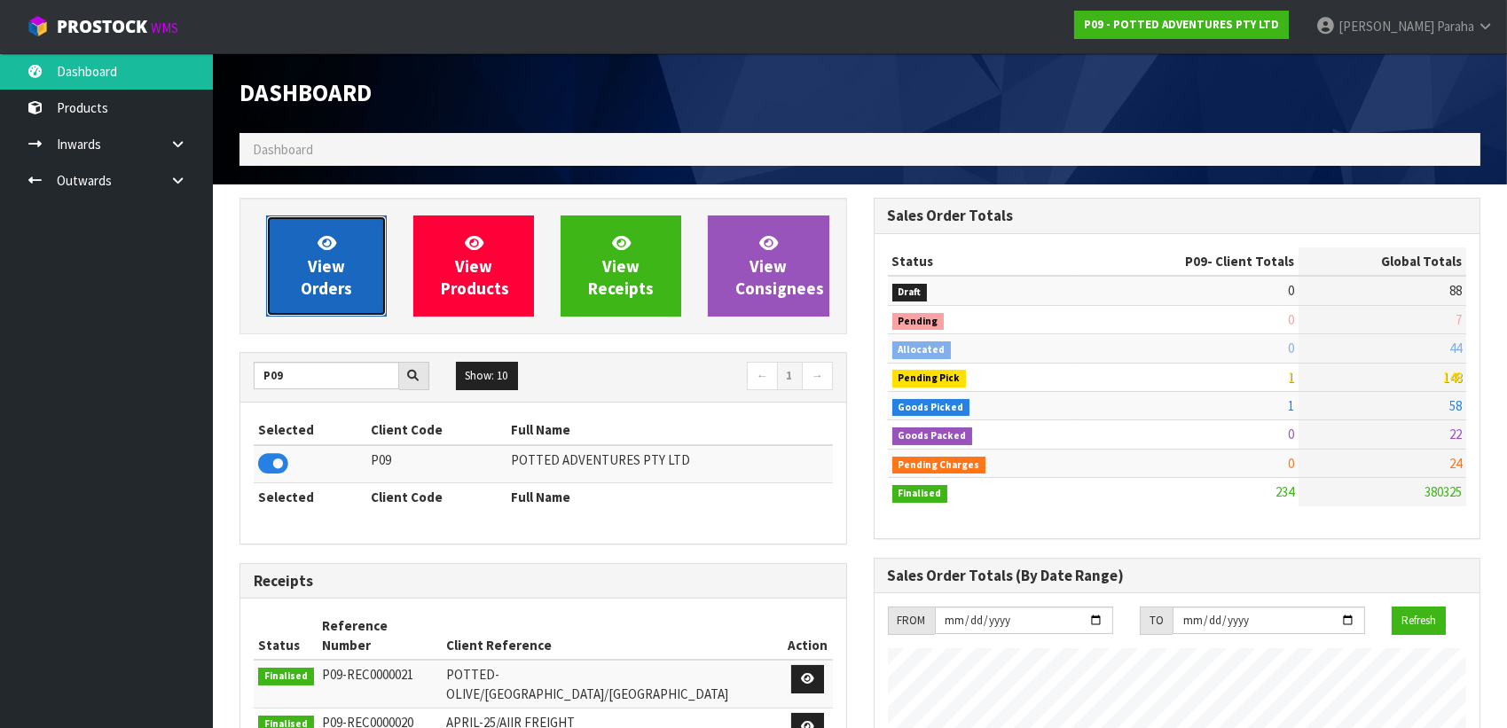
click at [326, 297] on span "View Orders" at bounding box center [326, 265] width 51 height 67
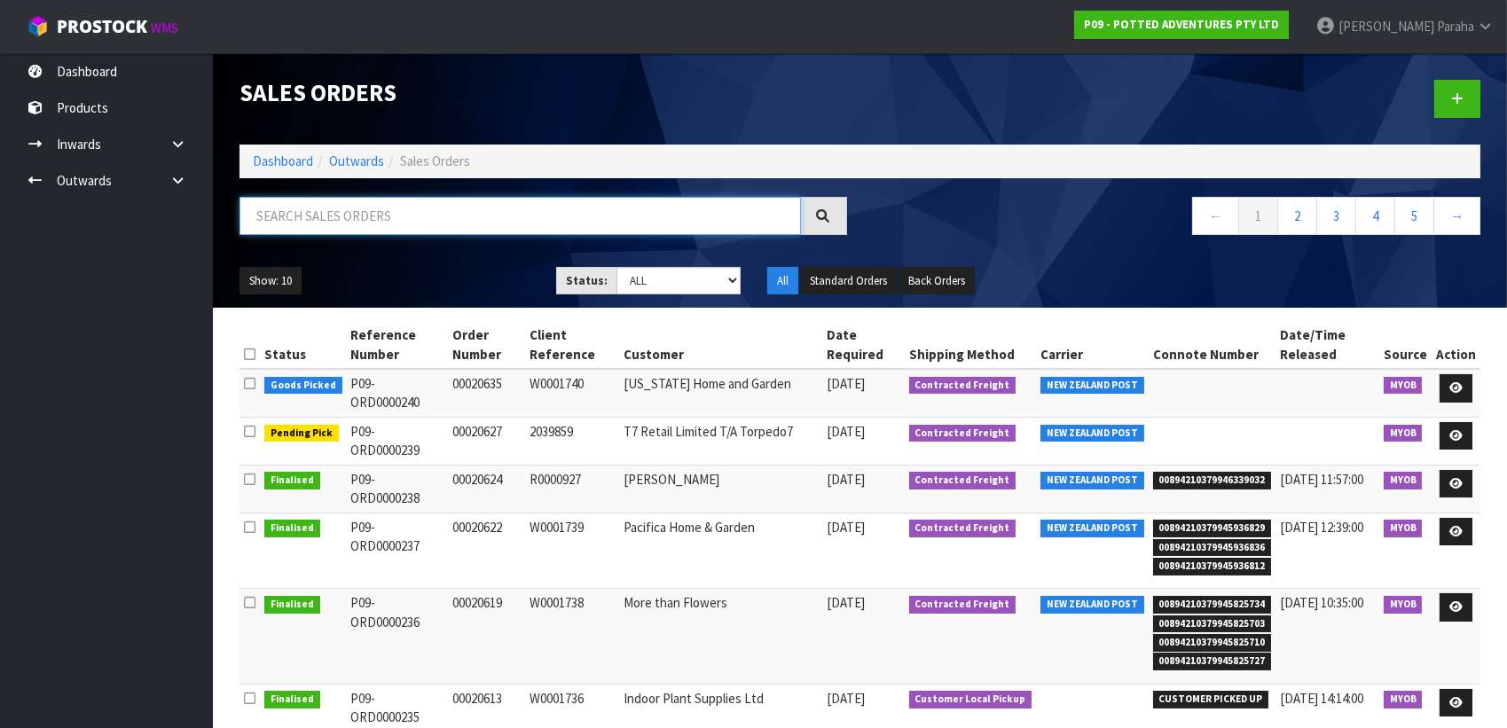
click at [367, 211] on input "text" at bounding box center [519, 216] width 561 height 38
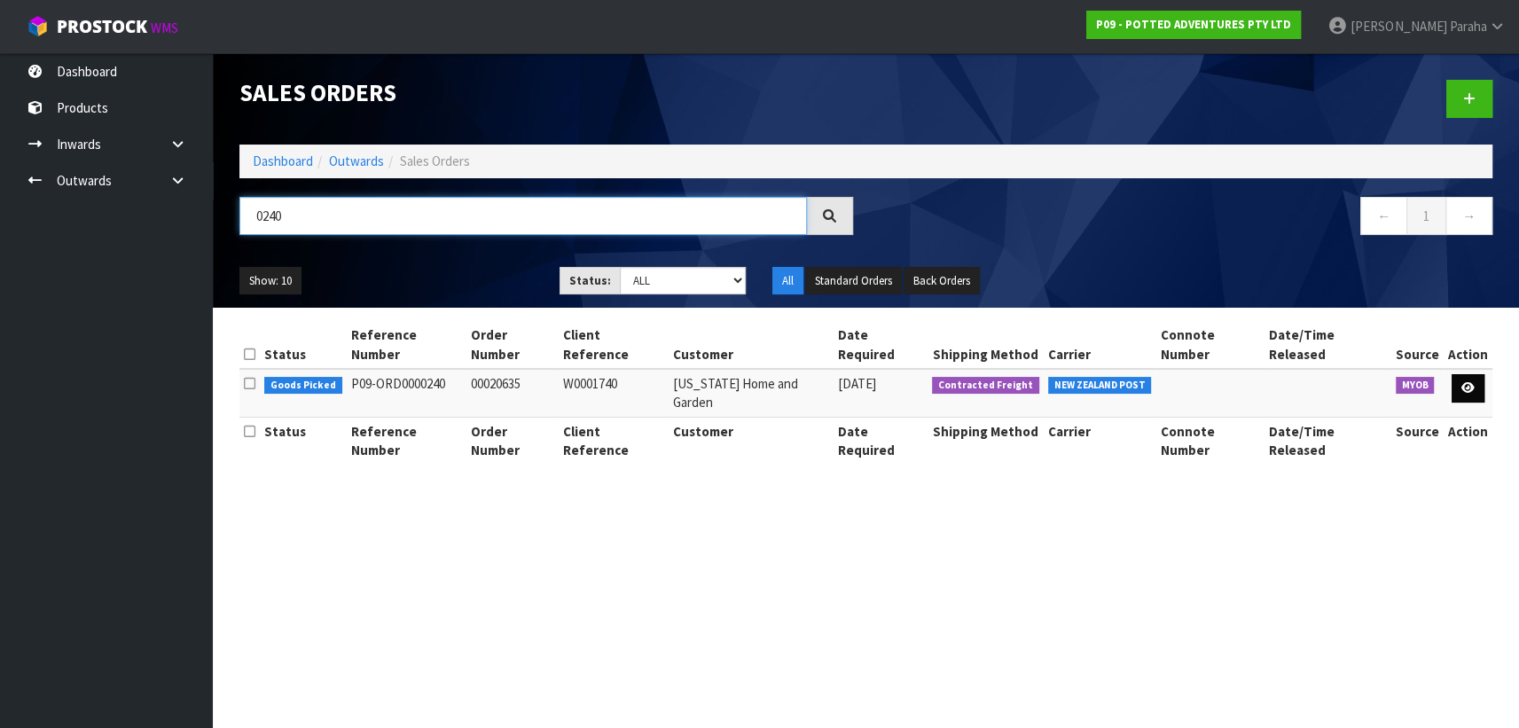
type input "0240"
click at [1476, 374] on link at bounding box center [1468, 388] width 33 height 28
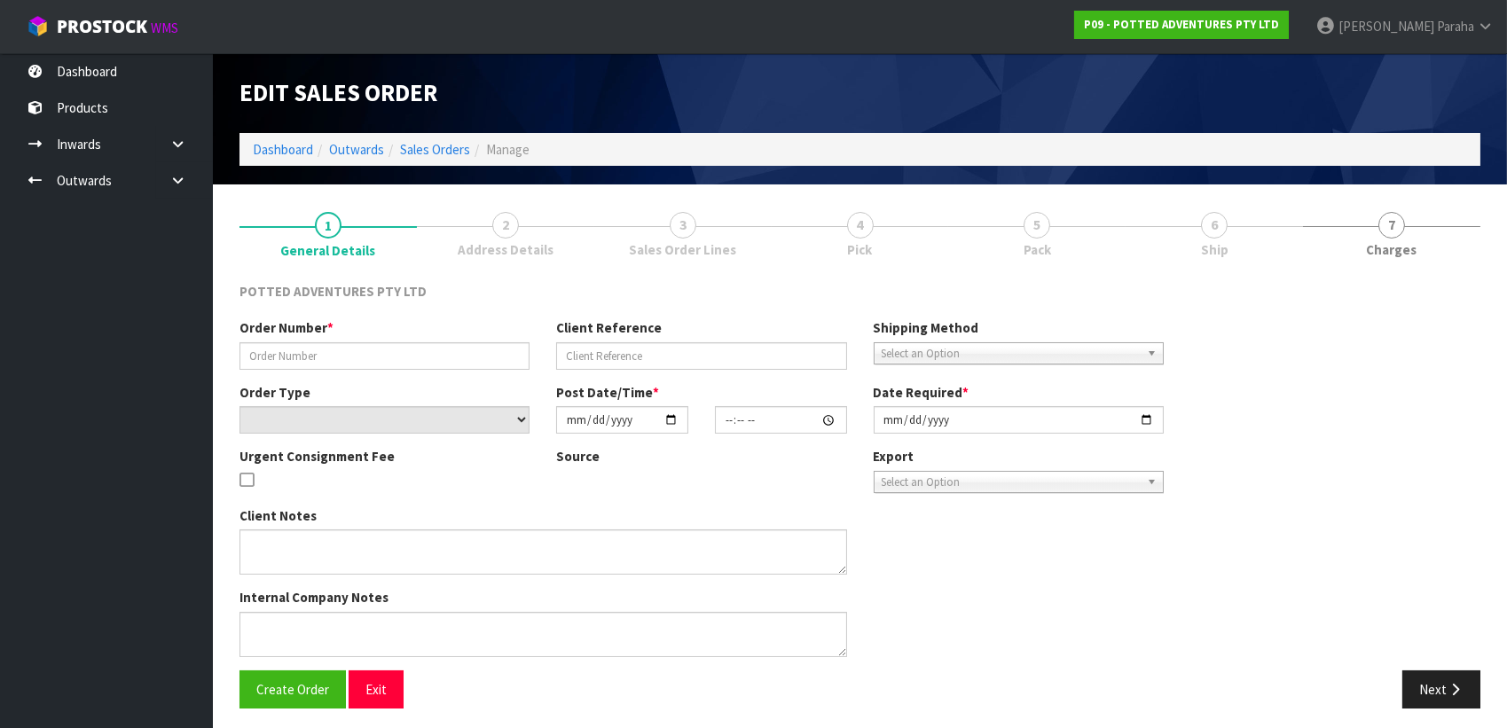
type input "00020635"
type input "W0001740"
select select "number:0"
type input "[DATE]"
type input "12:30:30.000"
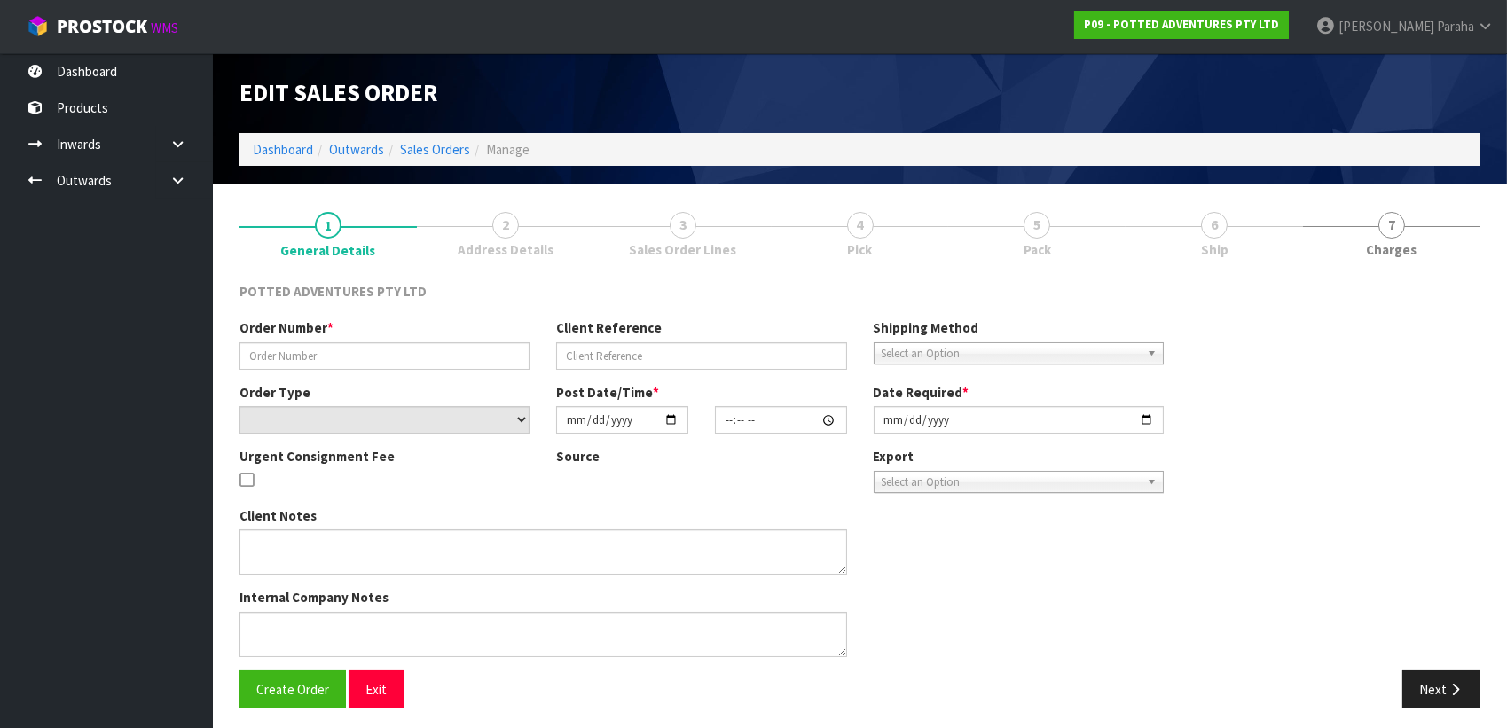
type input "[DATE]"
type textarea ";[EMAIL_ADDRESS][DOMAIN_NAME];[EMAIL_ADDRESS][DOMAIN_NAME]"
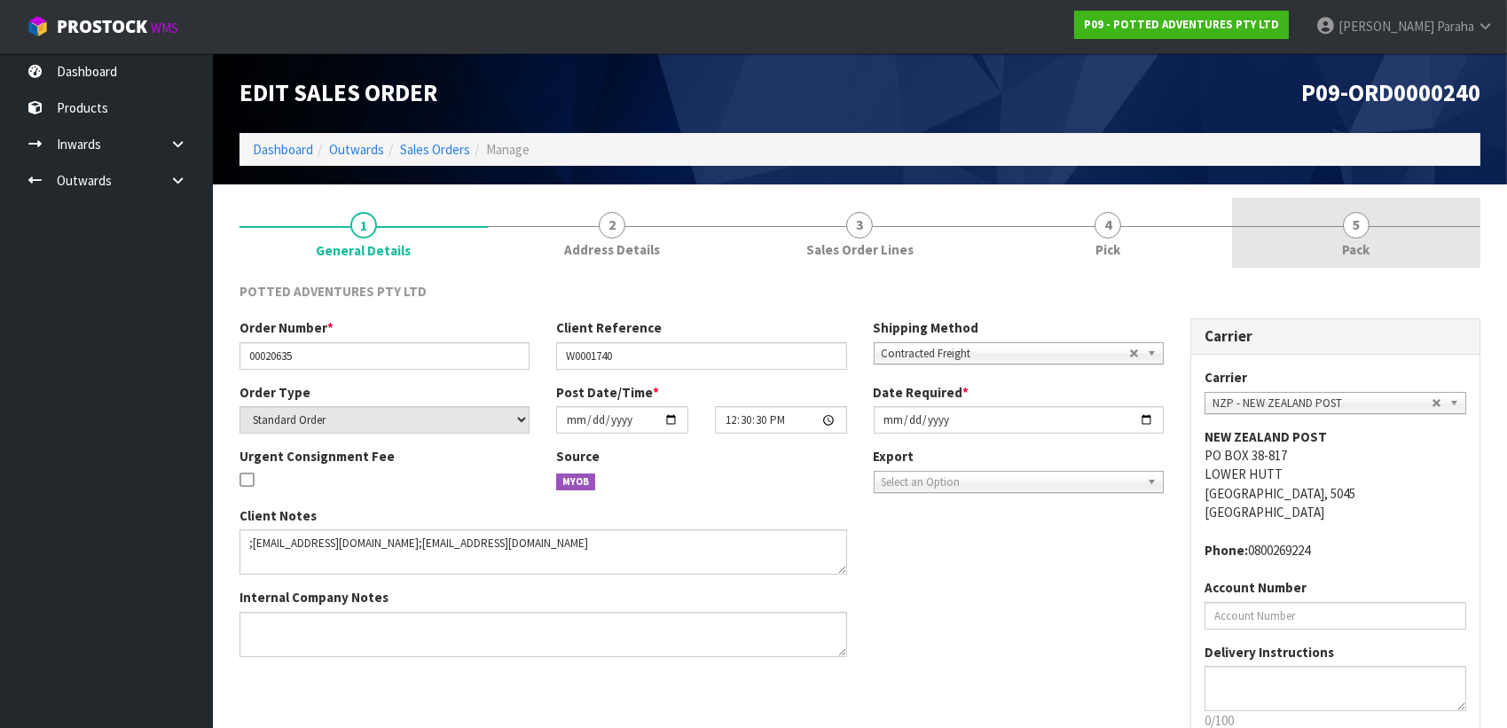
click at [1362, 235] on span "5" at bounding box center [1356, 225] width 27 height 27
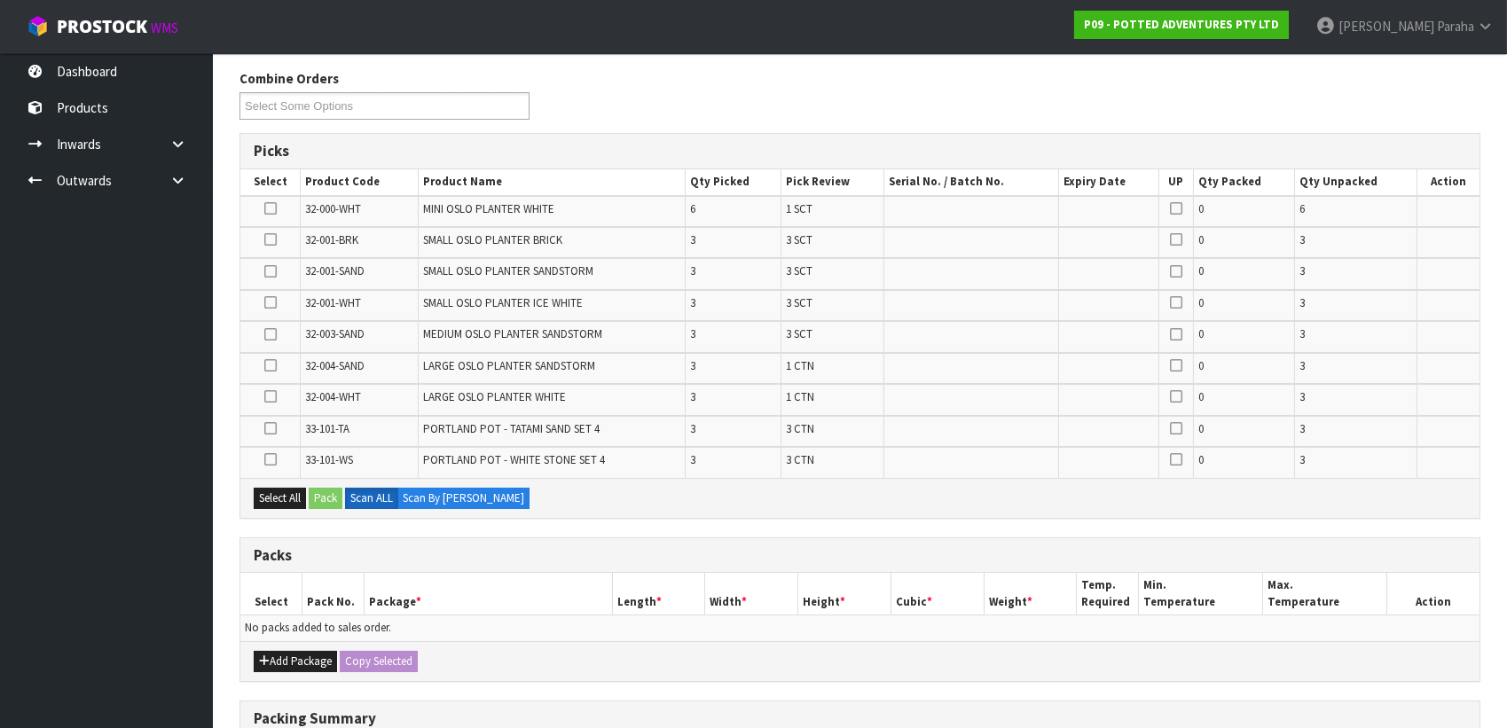
scroll to position [241, 0]
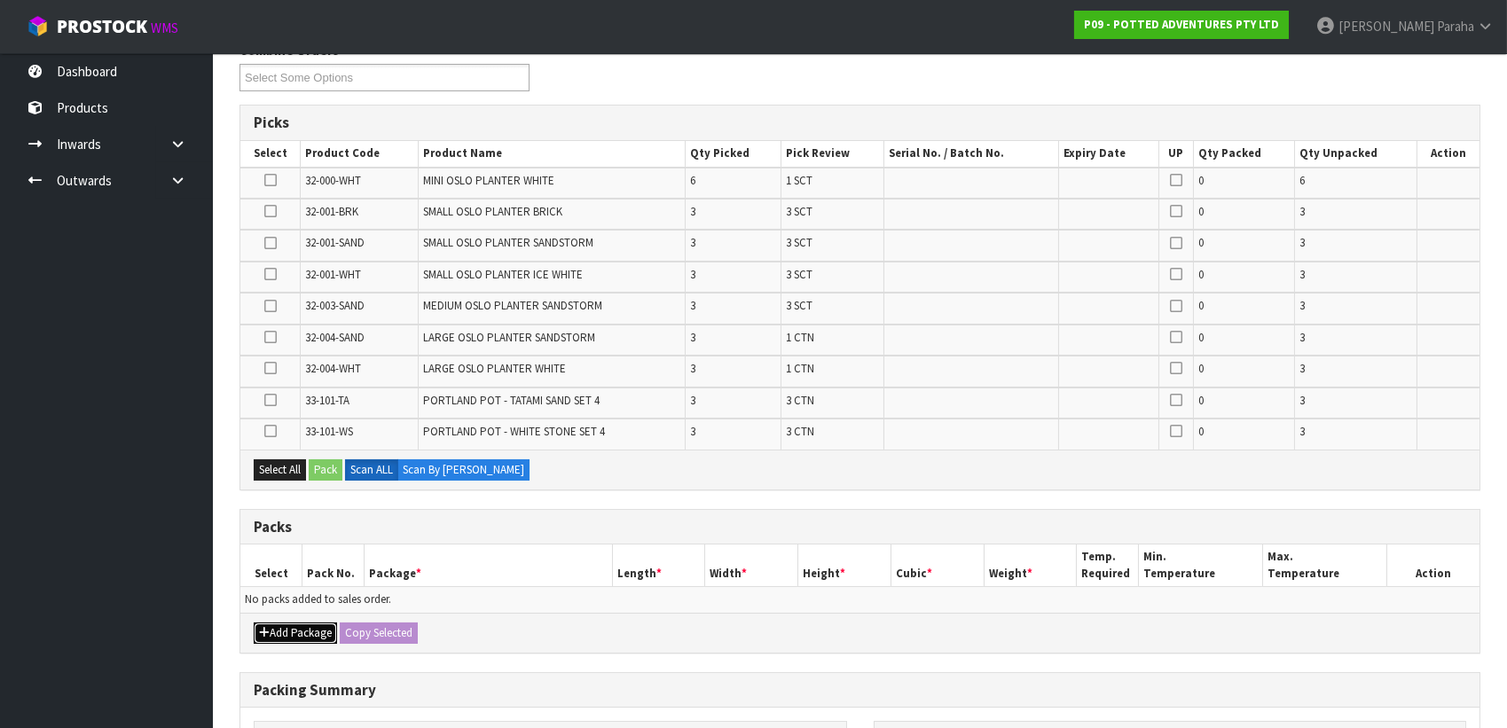
drag, startPoint x: 301, startPoint y: 635, endPoint x: 303, endPoint y: 620, distance: 15.3
click at [301, 634] on button "Add Package" at bounding box center [295, 633] width 83 height 21
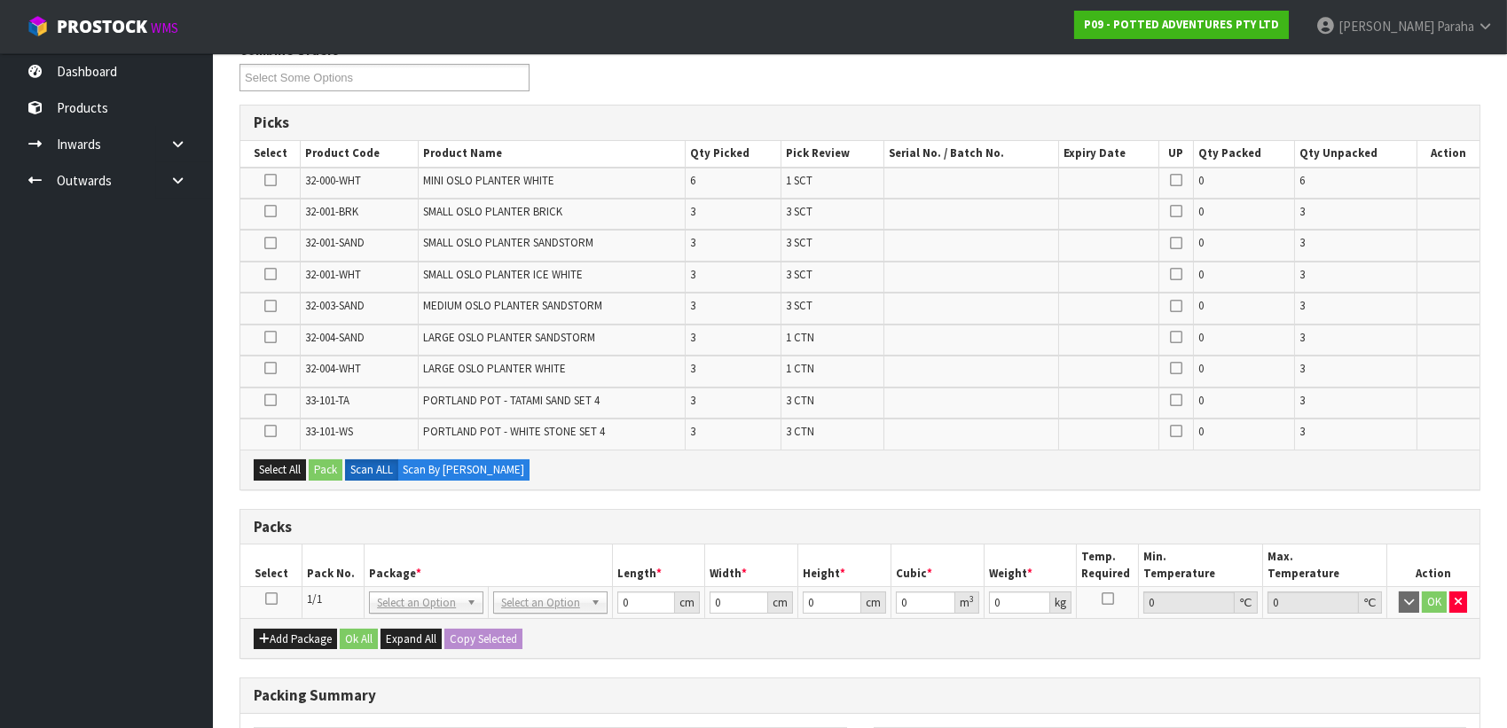
click at [265, 599] on icon at bounding box center [271, 599] width 12 height 1
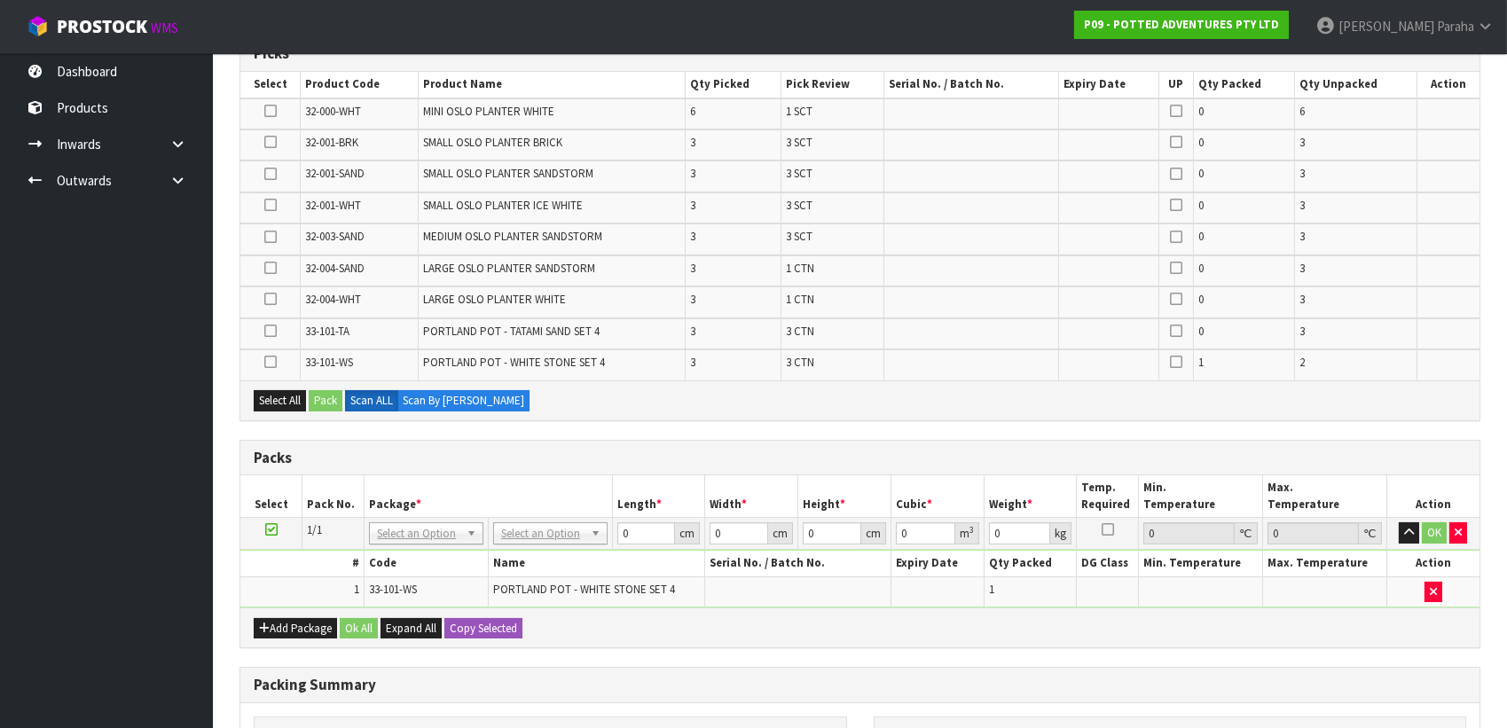
scroll to position [334, 0]
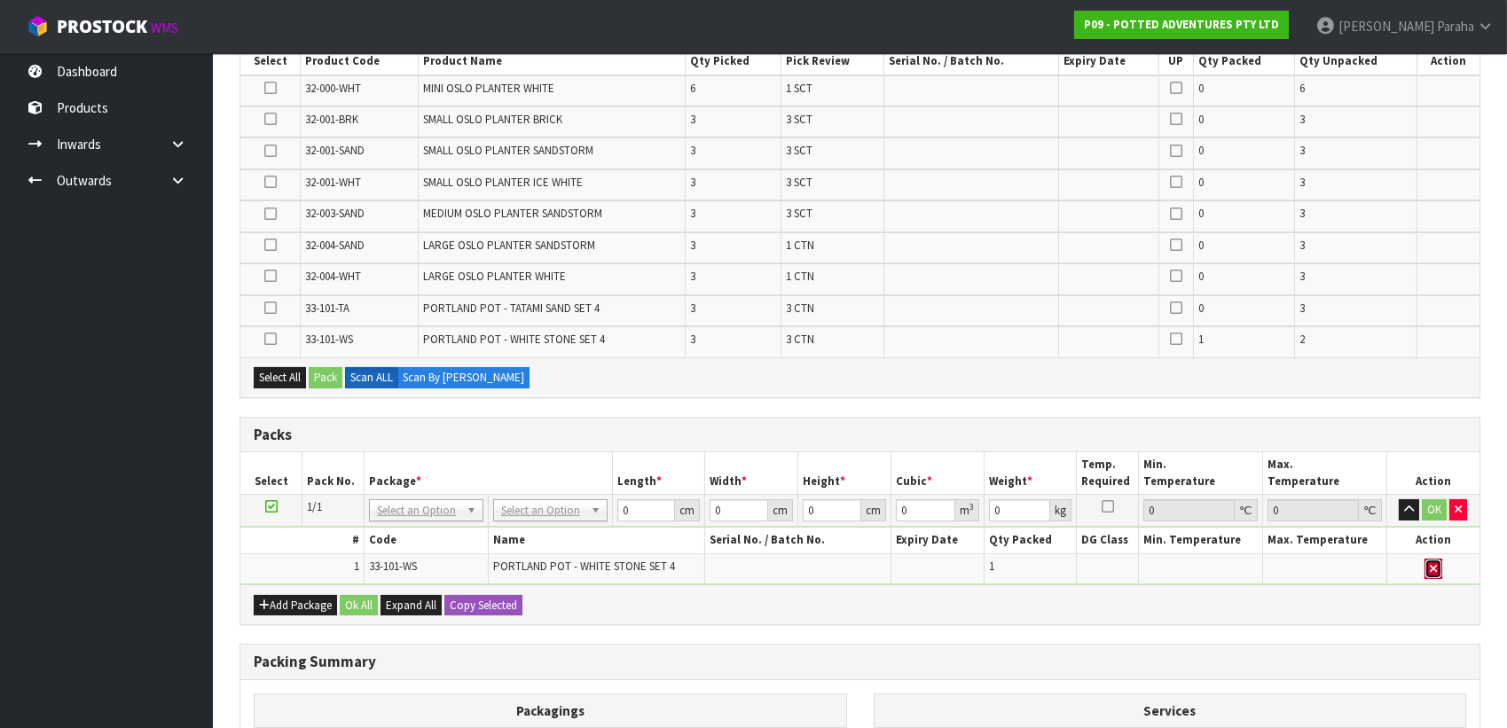
click at [1439, 560] on button "button" at bounding box center [1434, 569] width 18 height 21
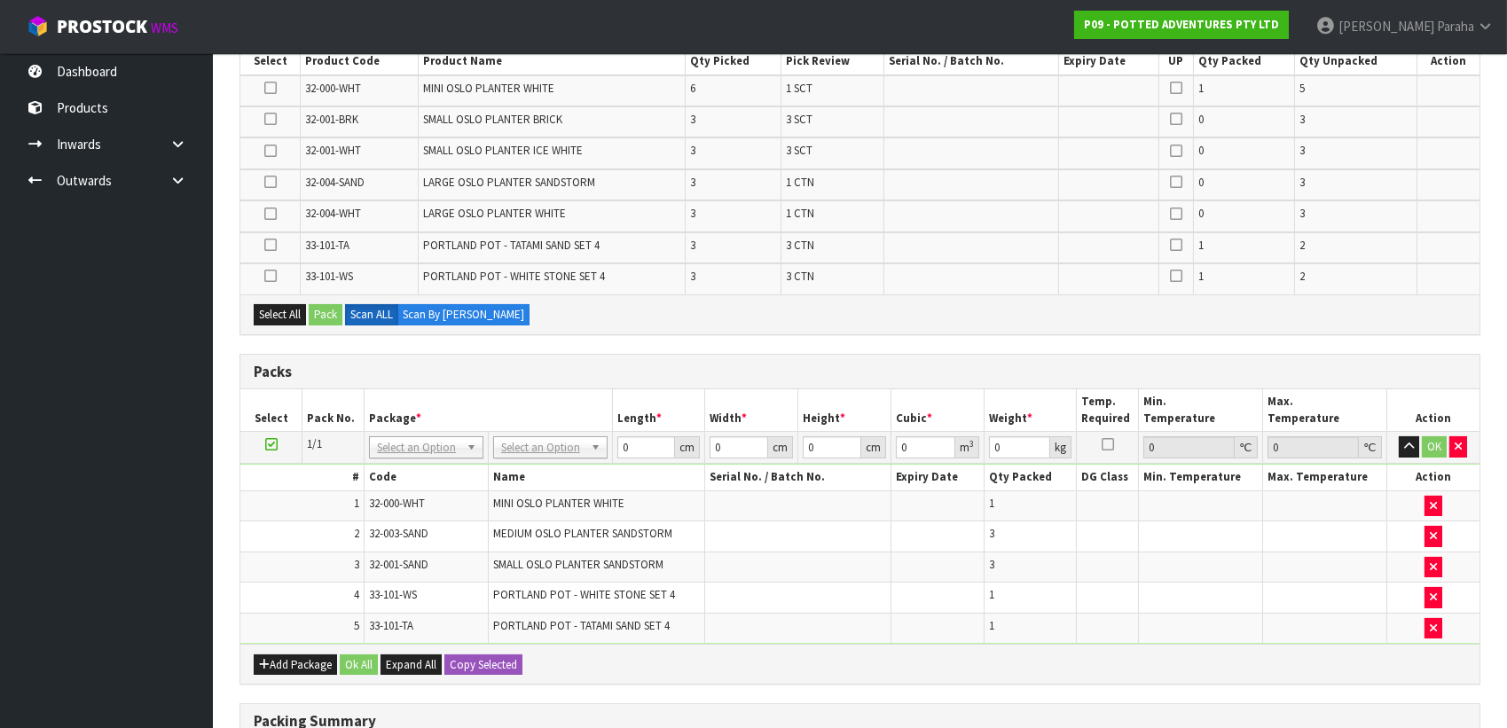
click at [988, 559] on td "3" at bounding box center [1030, 567] width 93 height 31
click at [1430, 561] on icon "button" at bounding box center [1433, 567] width 7 height 12
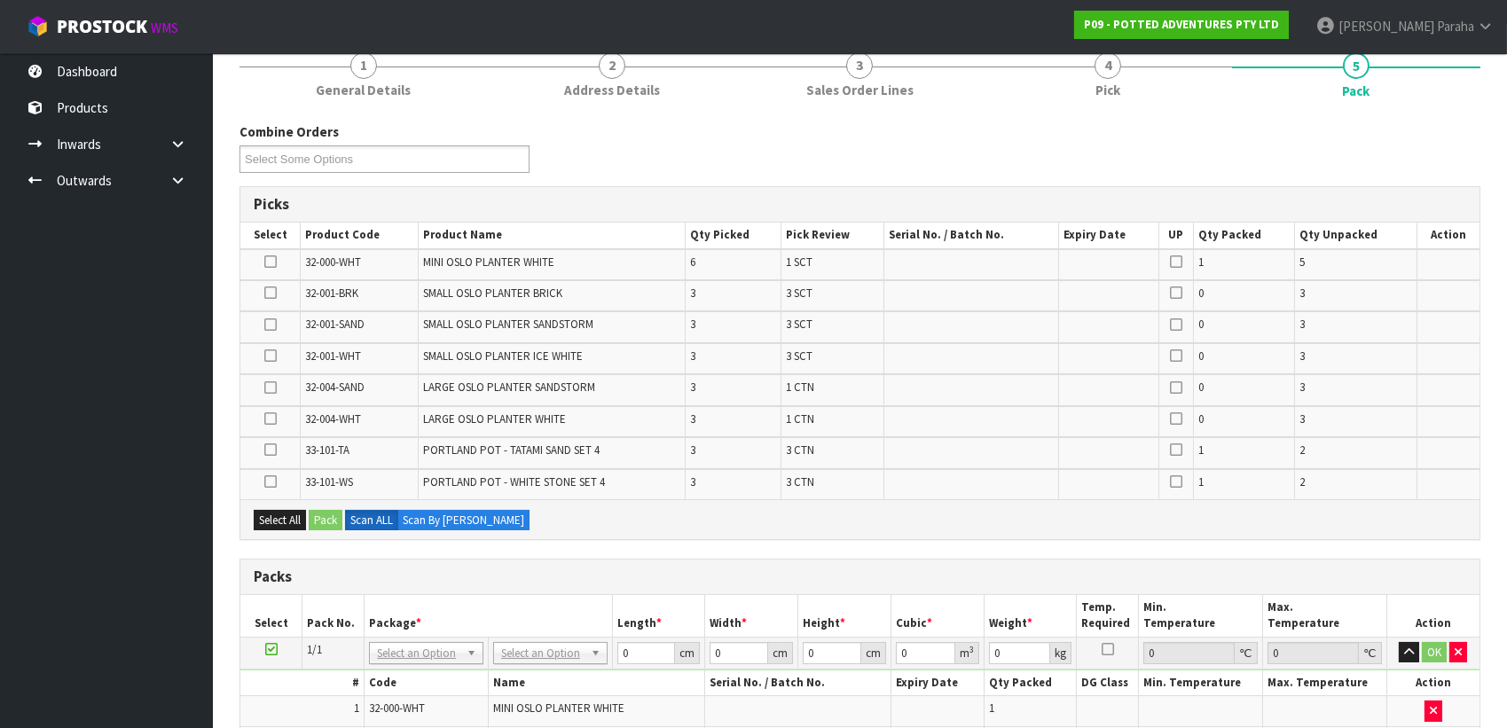
scroll to position [161, 0]
click at [270, 324] on icon at bounding box center [270, 324] width 12 height 1
click at [0, 0] on input "checkbox" at bounding box center [0, 0] width 0 height 0
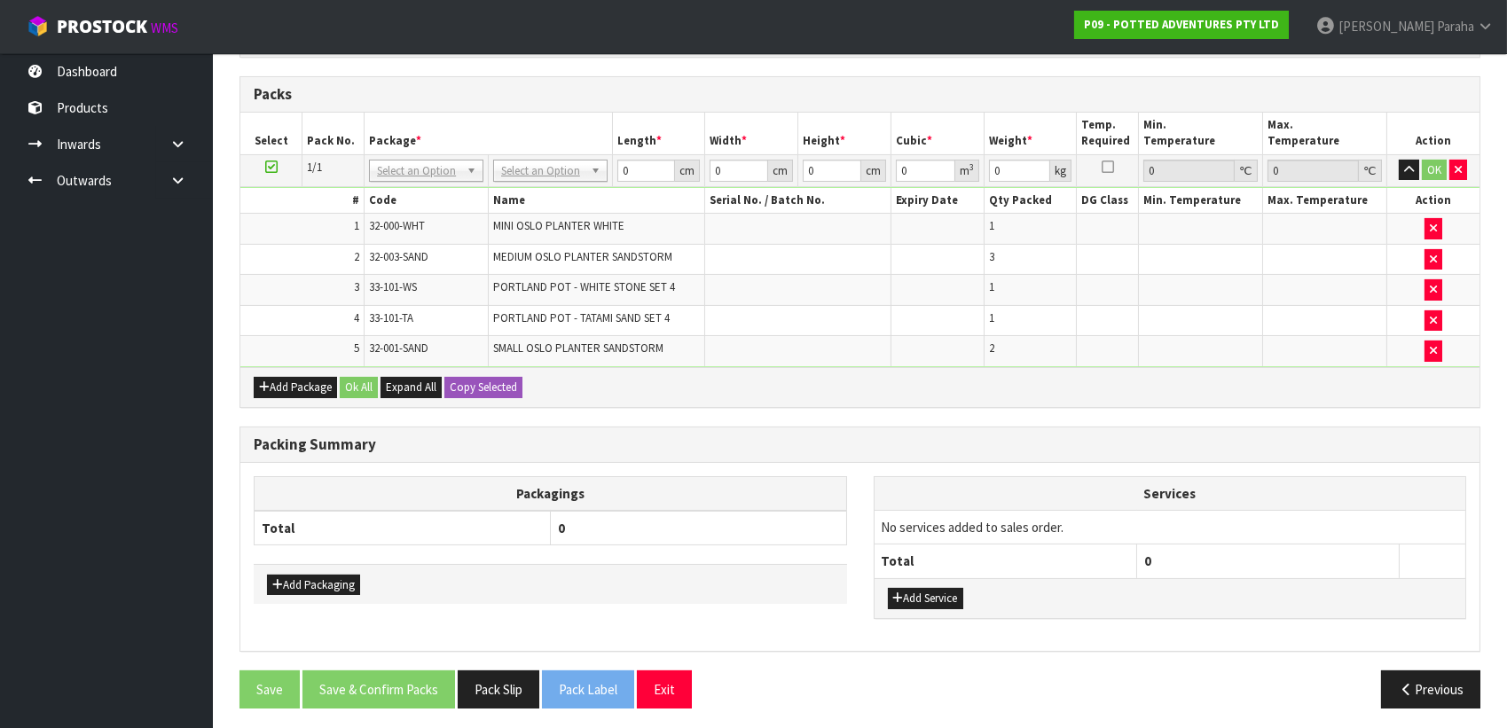
scroll to position [561, 0]
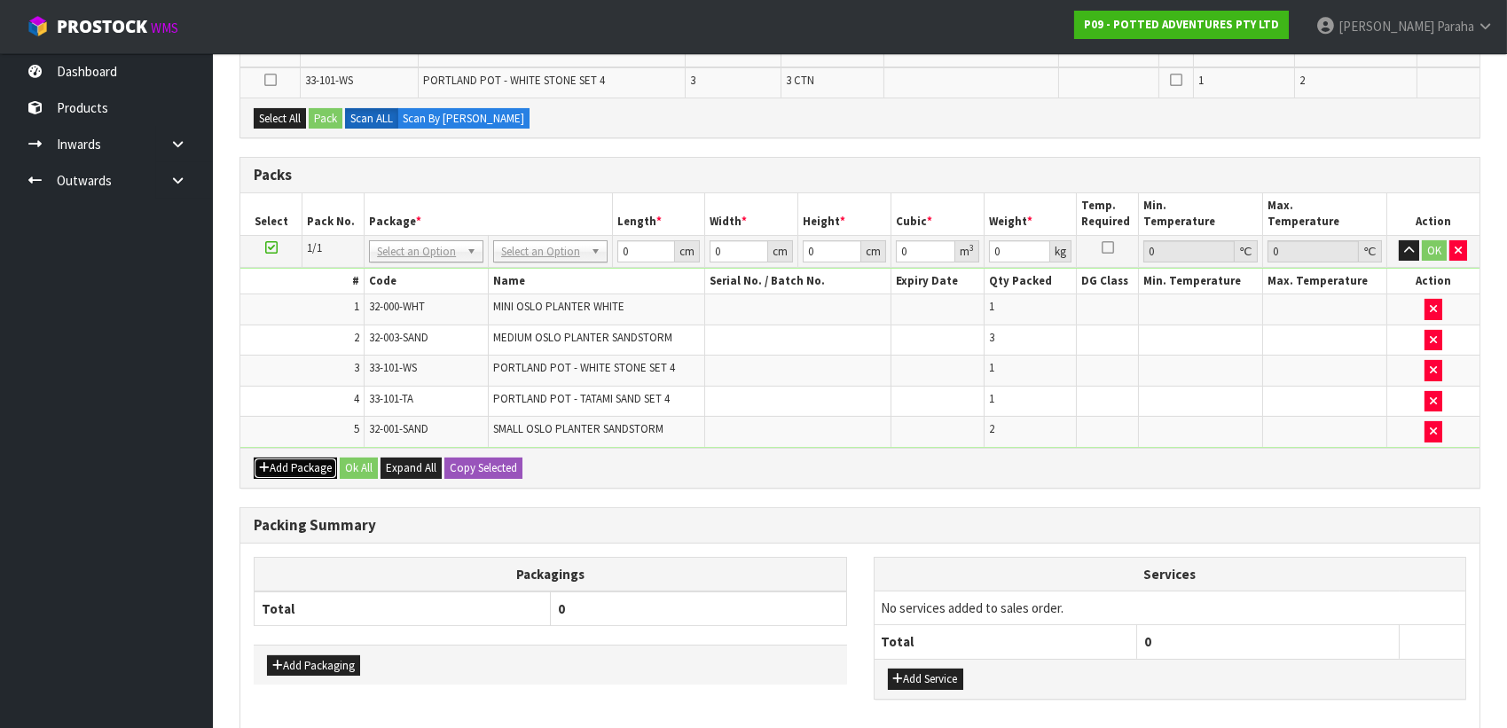
click at [297, 461] on button "Add Package" at bounding box center [295, 468] width 83 height 21
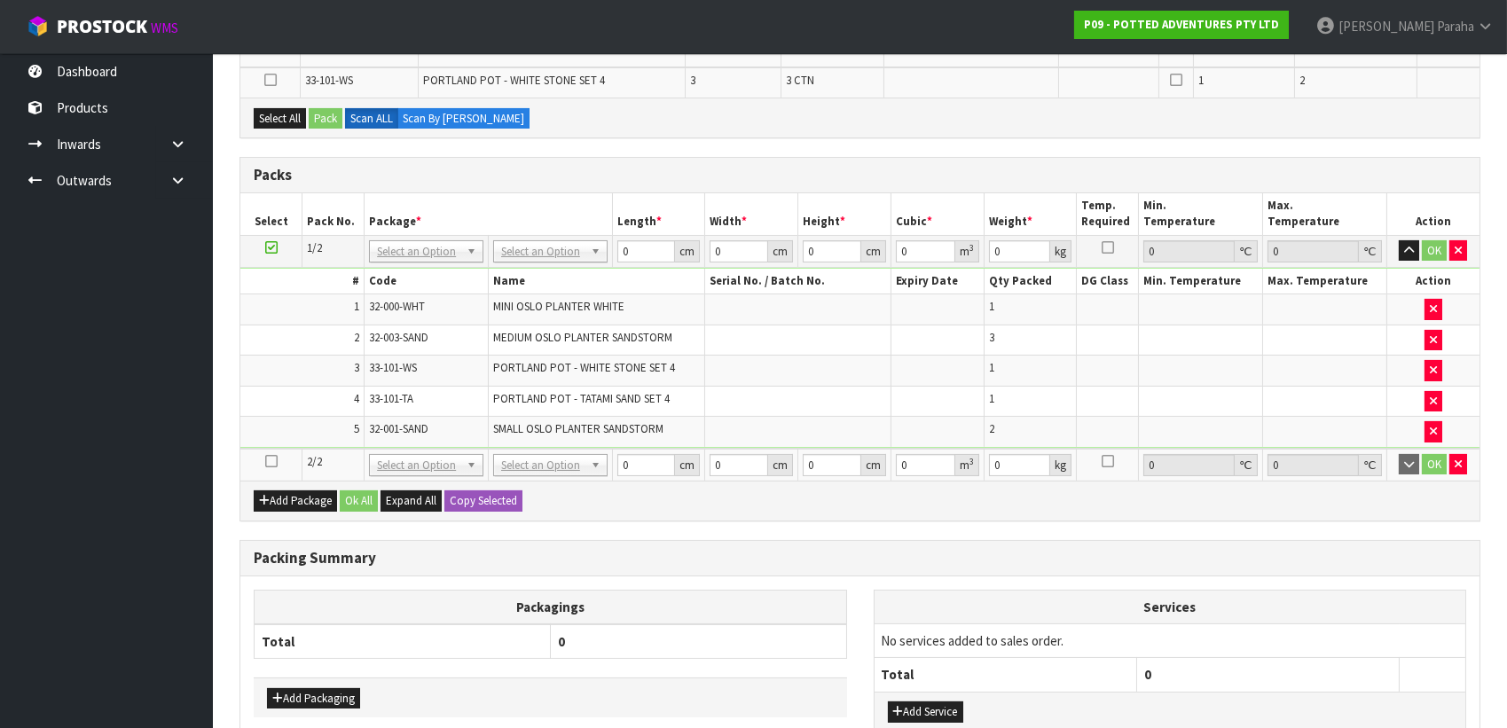
click at [273, 461] on icon at bounding box center [271, 461] width 12 height 1
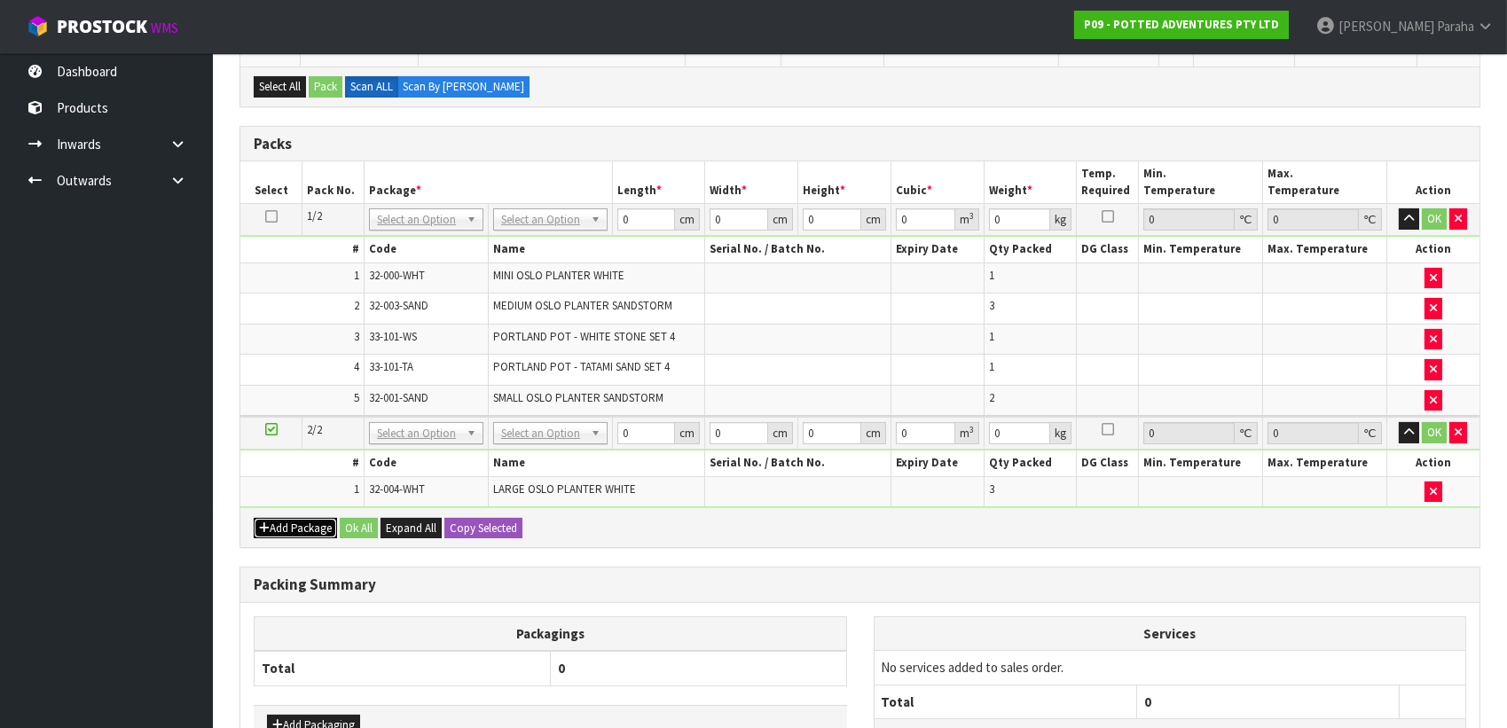
click at [272, 527] on button "Add Package" at bounding box center [295, 528] width 83 height 21
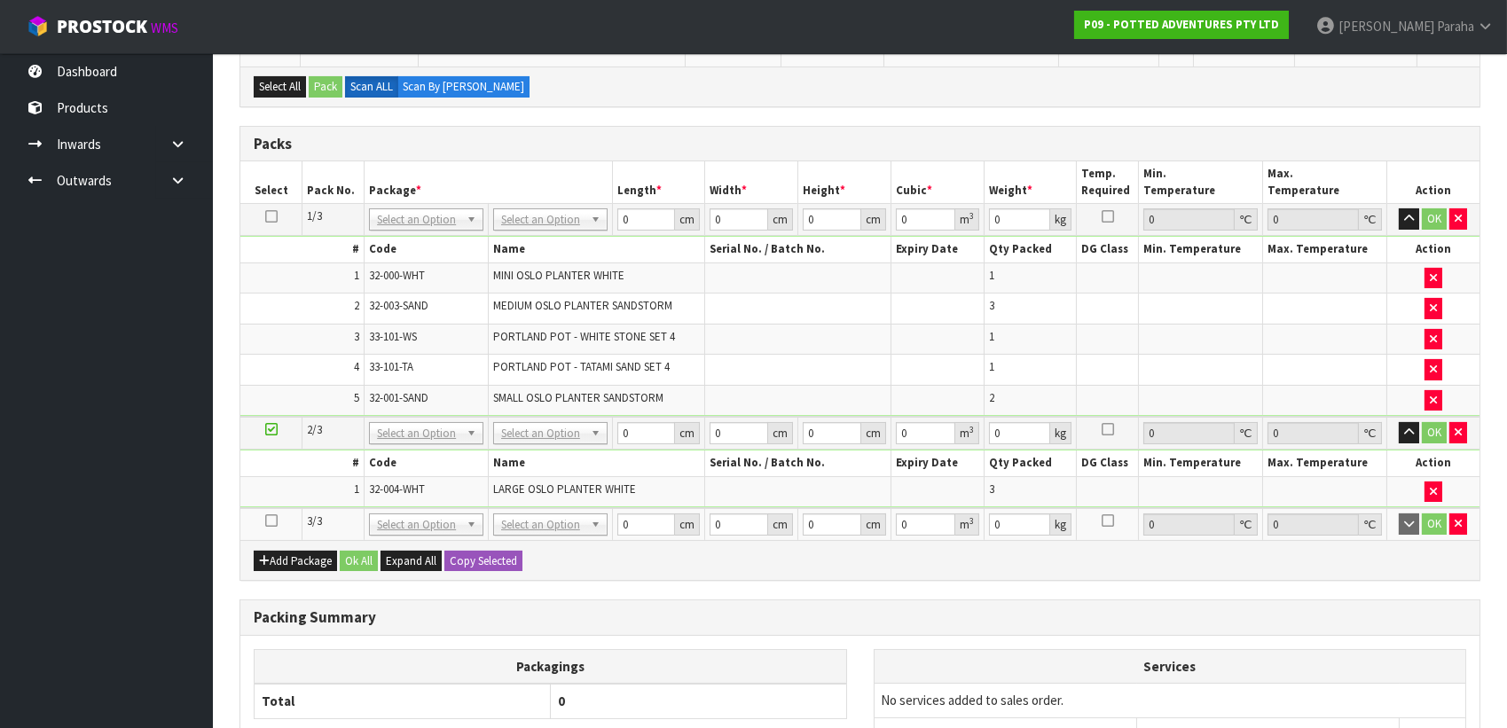
click at [267, 521] on icon at bounding box center [271, 521] width 12 height 1
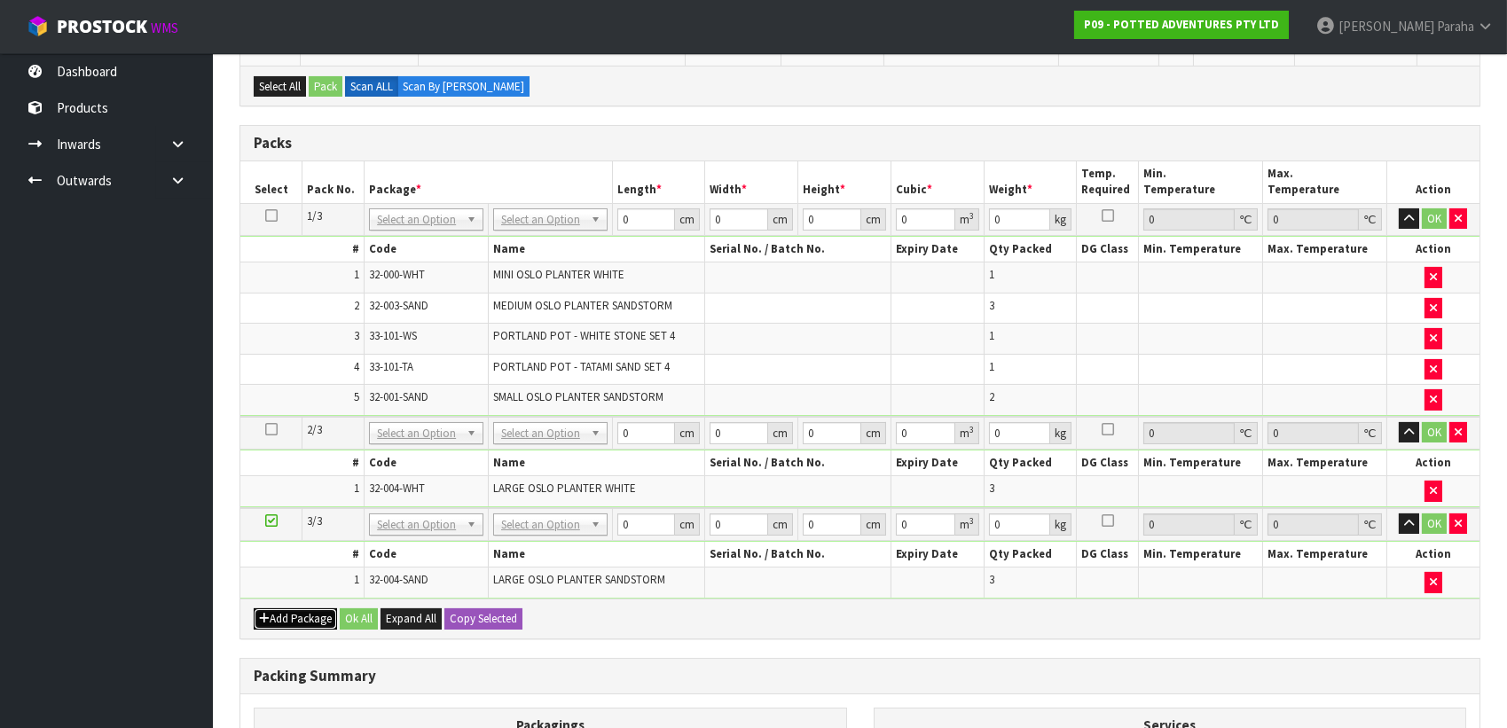
click at [301, 611] on button "Add Package" at bounding box center [295, 618] width 83 height 21
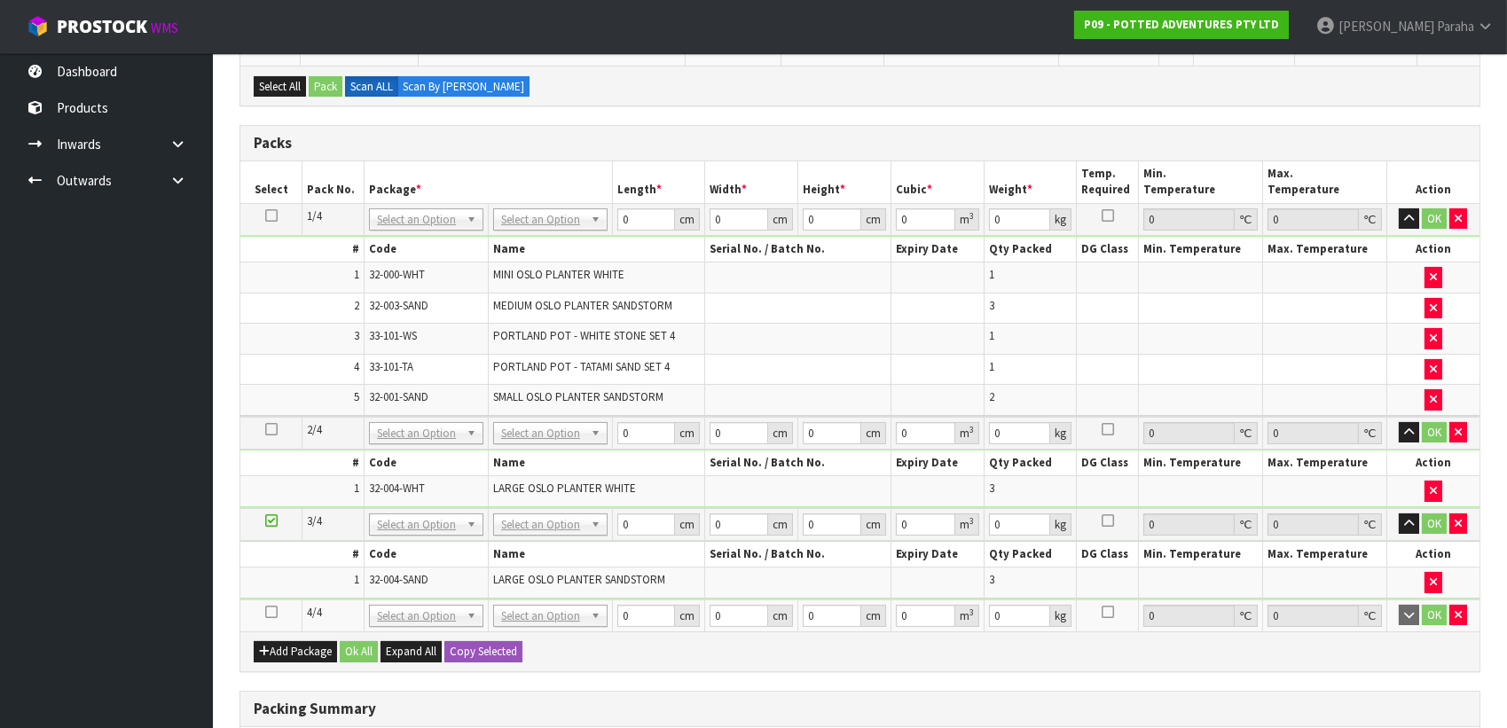
click at [275, 612] on icon at bounding box center [271, 612] width 12 height 1
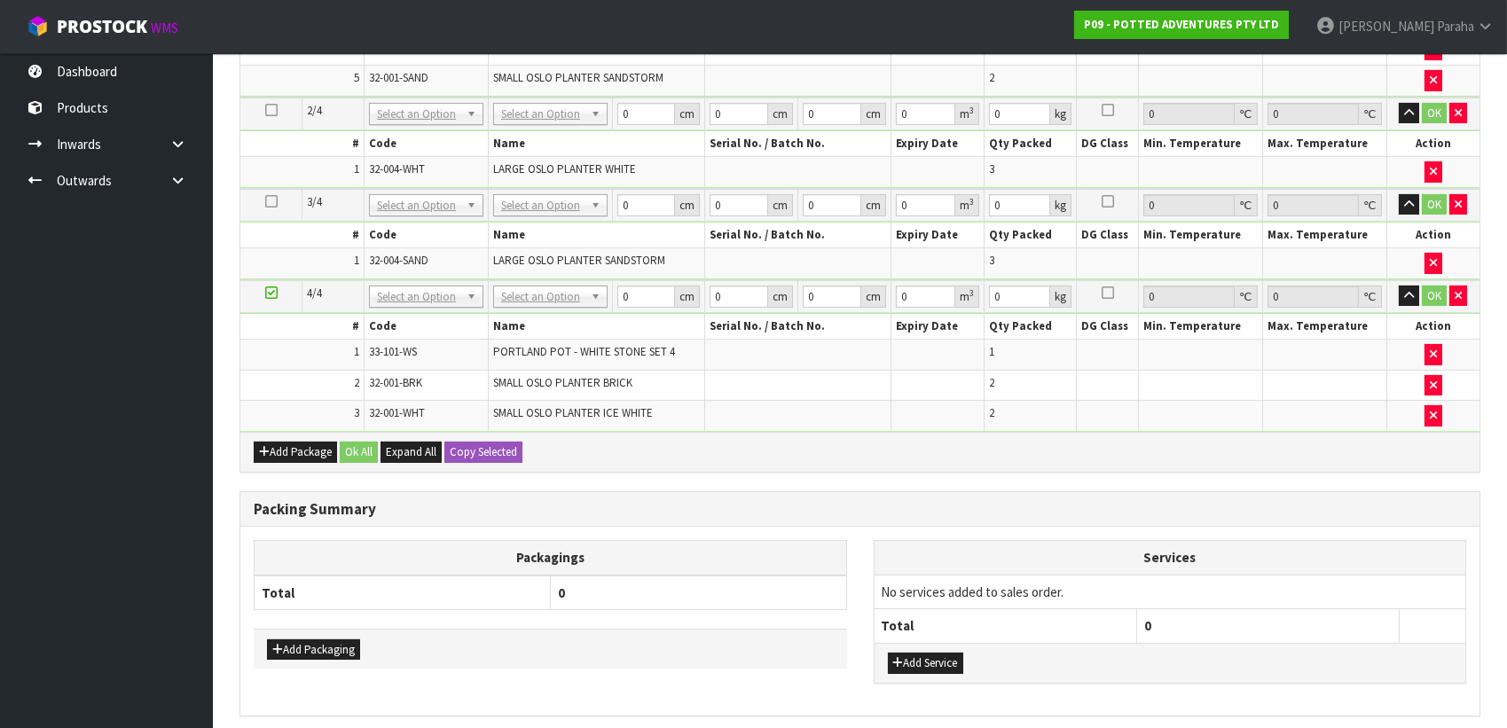
scroll to position [852, 0]
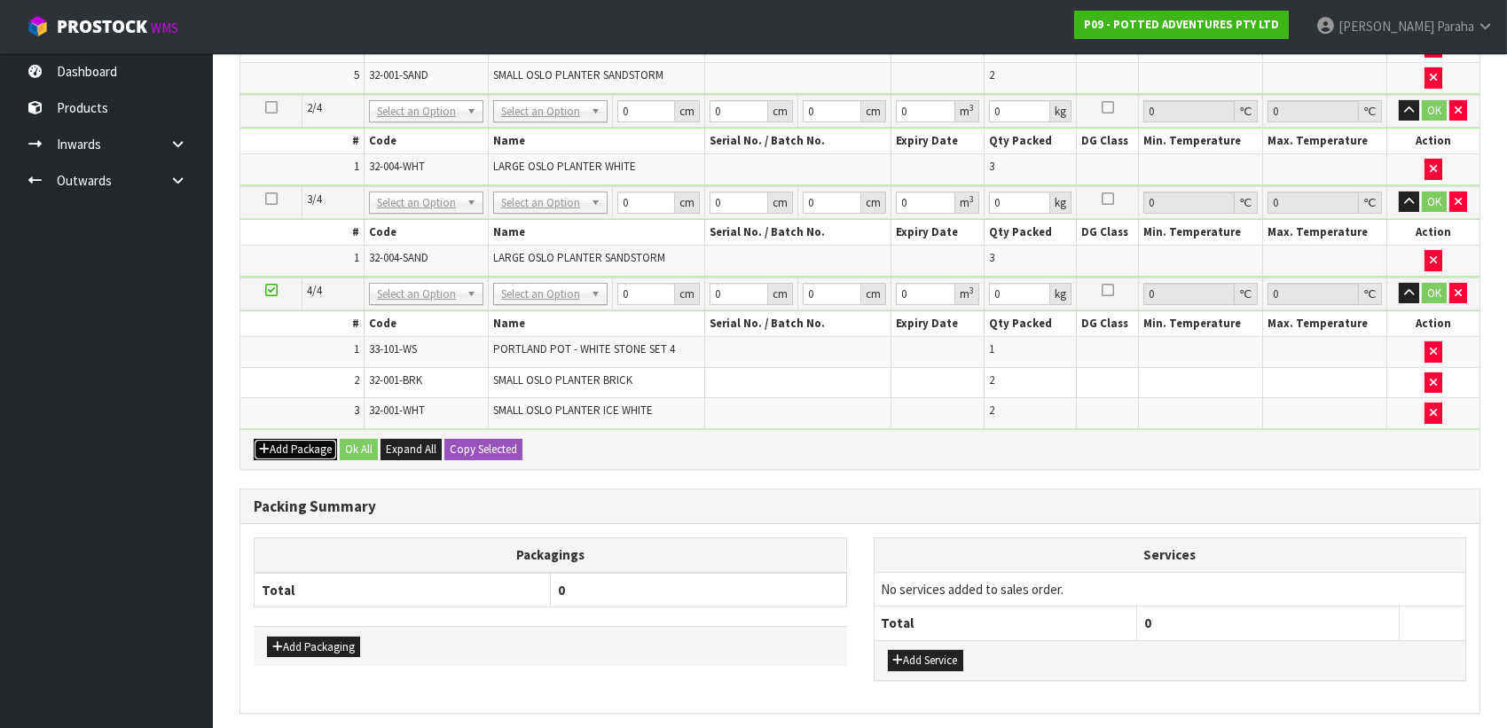
click at [278, 443] on button "Add Package" at bounding box center [295, 449] width 83 height 21
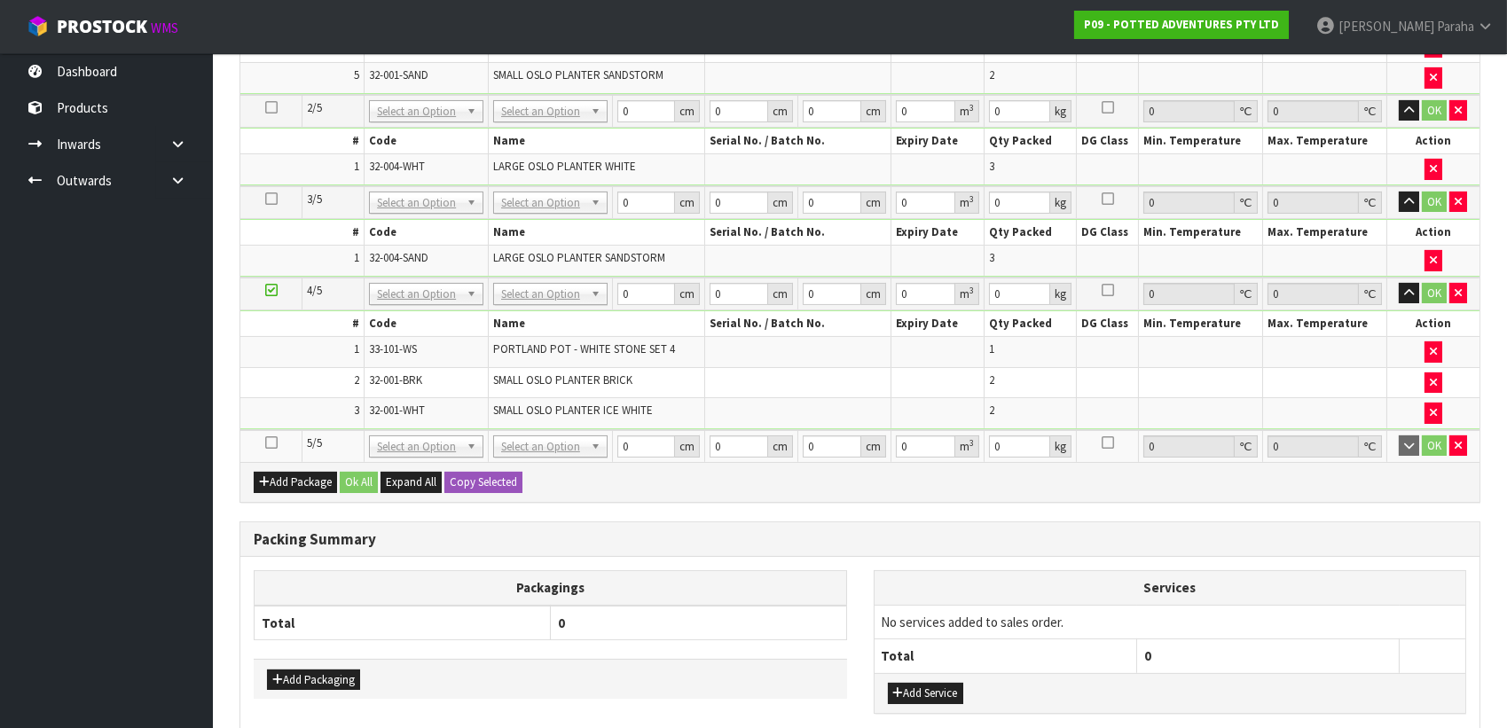
click at [267, 443] on icon at bounding box center [271, 443] width 12 height 1
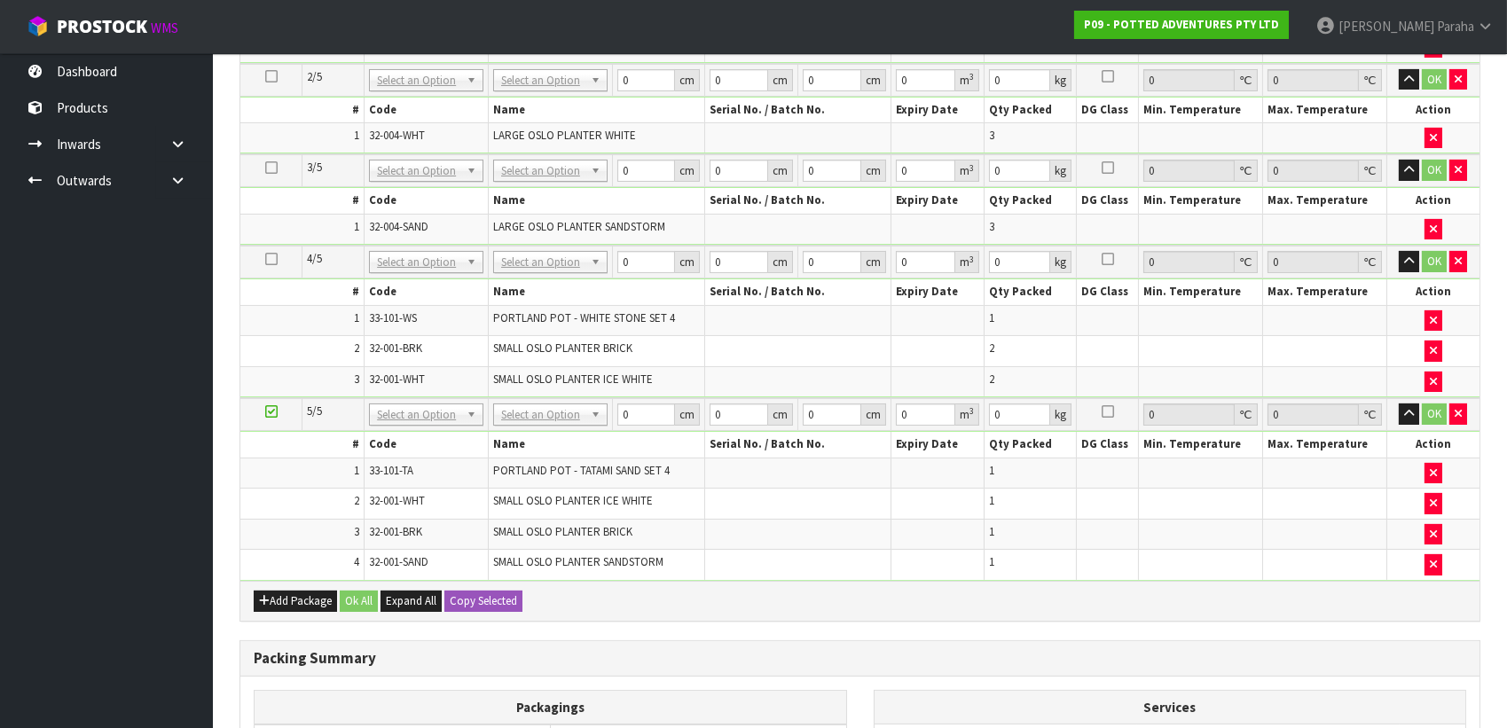
scroll to position [759, 0]
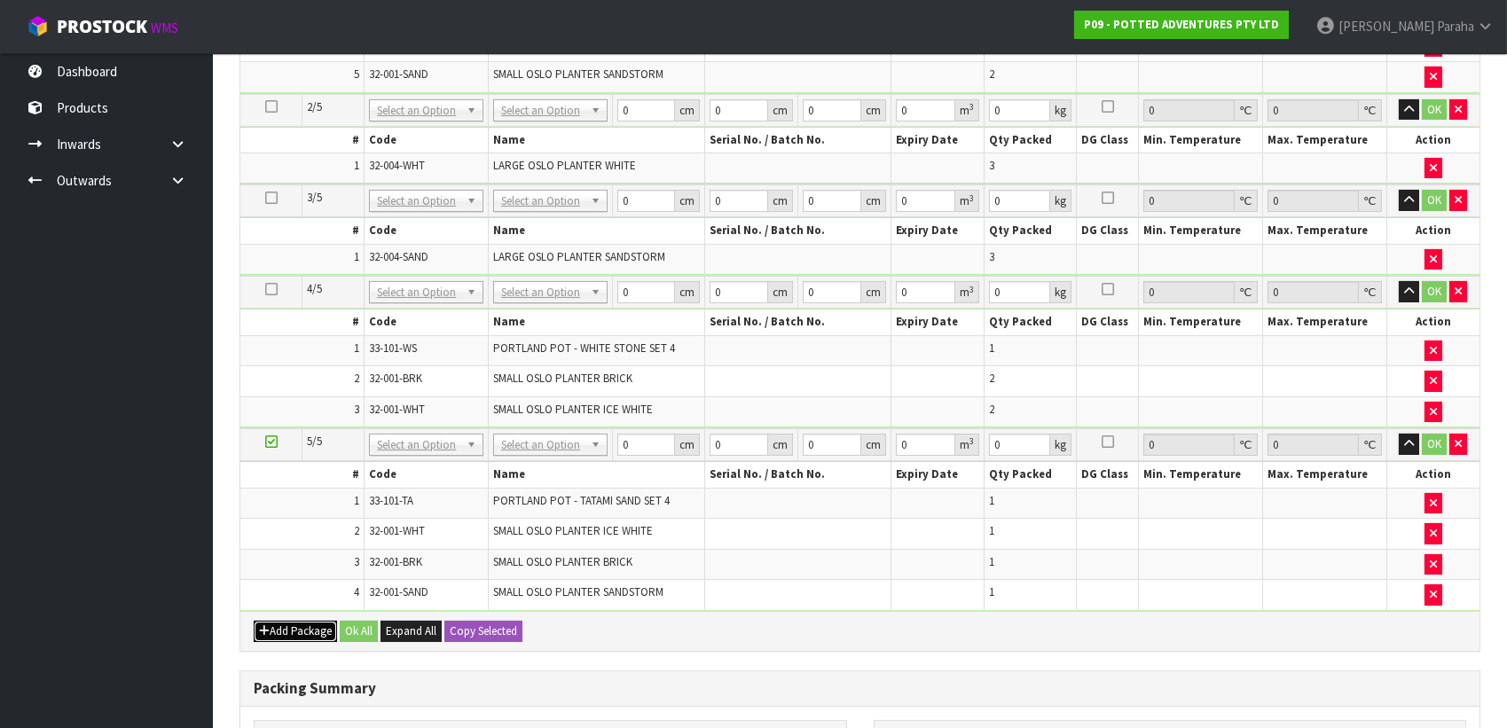
click at [294, 621] on button "Add Package" at bounding box center [295, 631] width 83 height 21
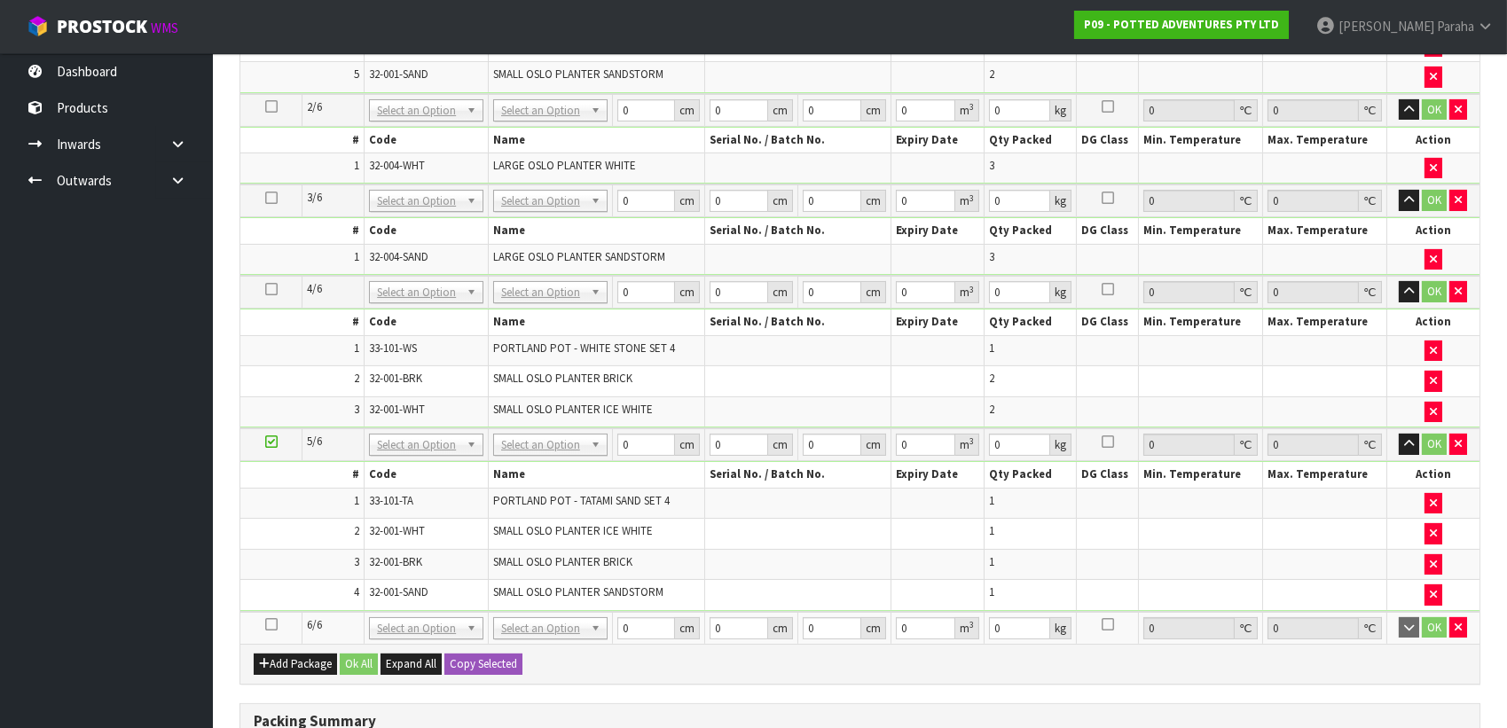
click at [275, 624] on td at bounding box center [271, 628] width 62 height 32
click at [271, 624] on icon at bounding box center [271, 624] width 12 height 1
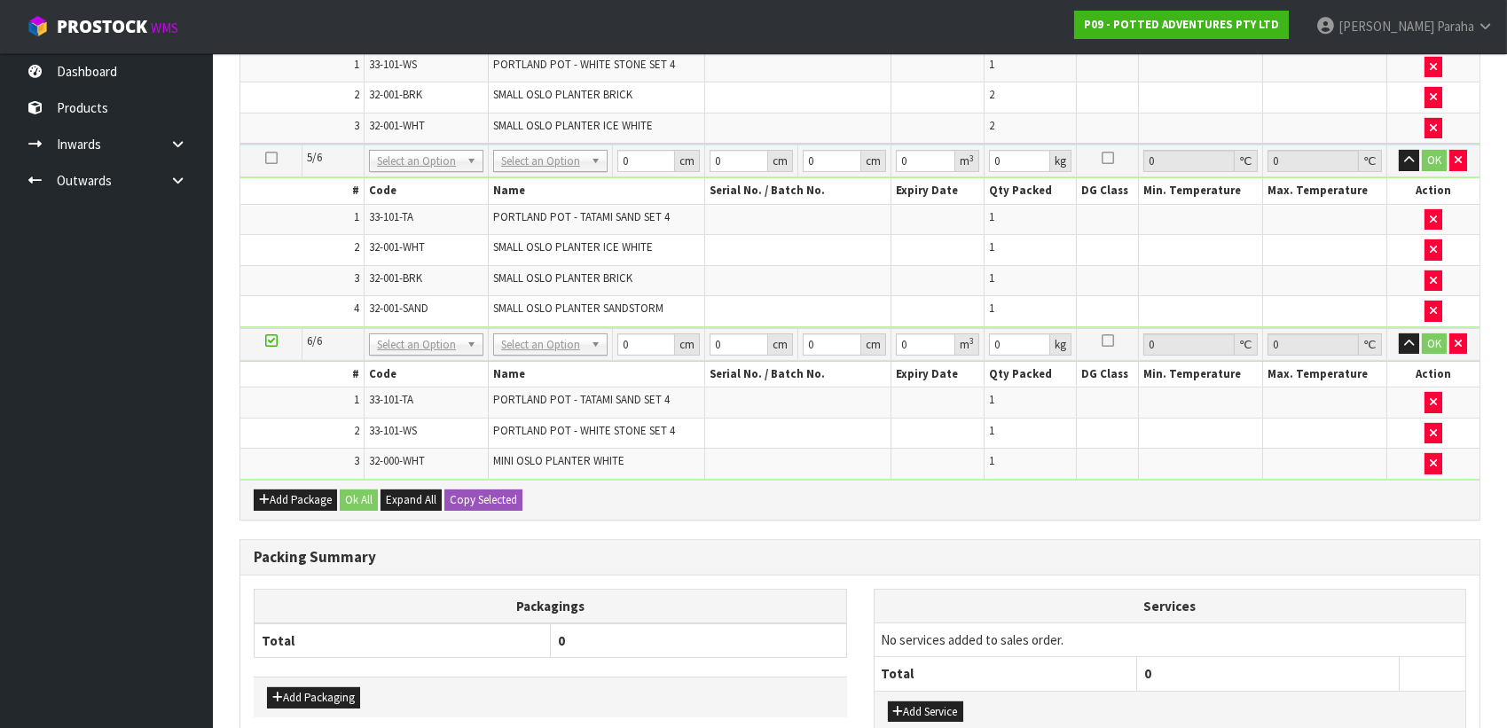
scroll to position [1089, 0]
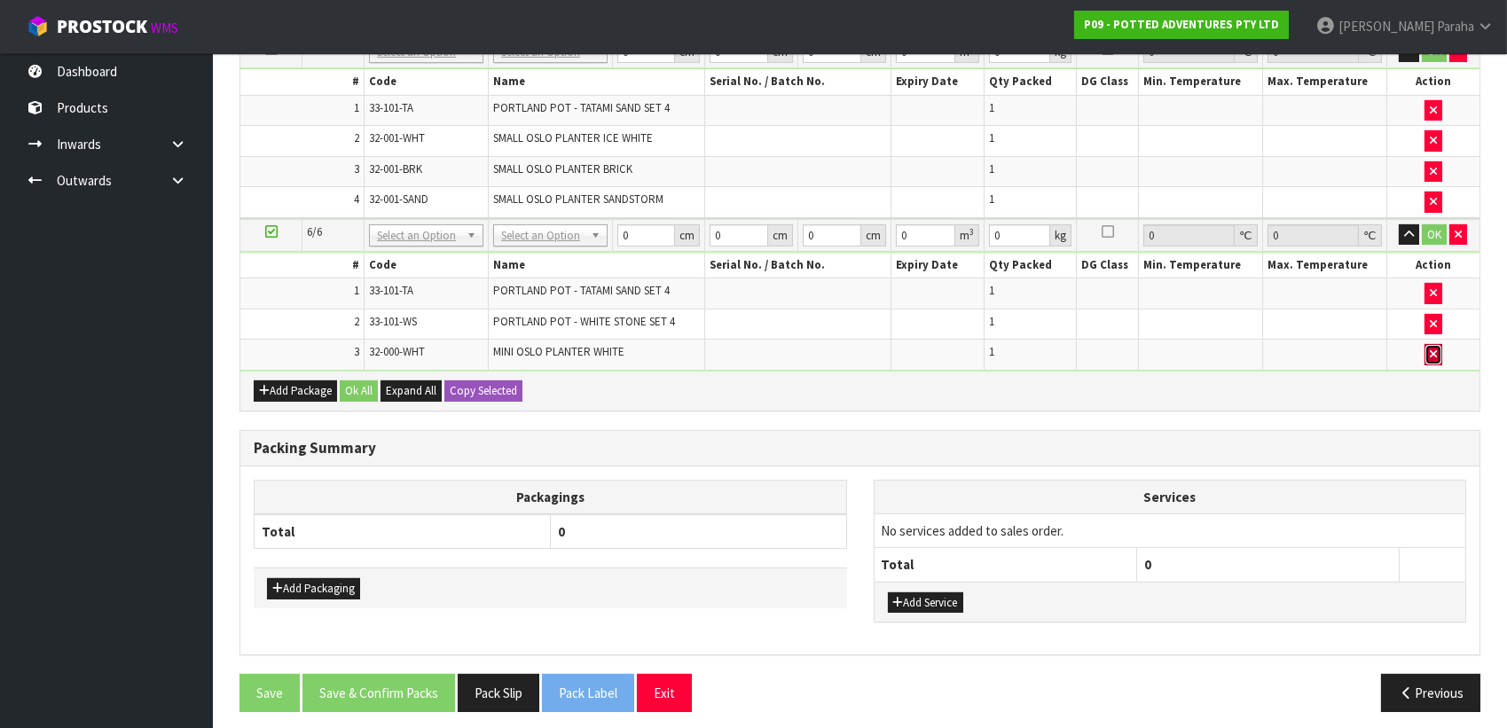
click at [1435, 349] on icon "button" at bounding box center [1433, 355] width 7 height 12
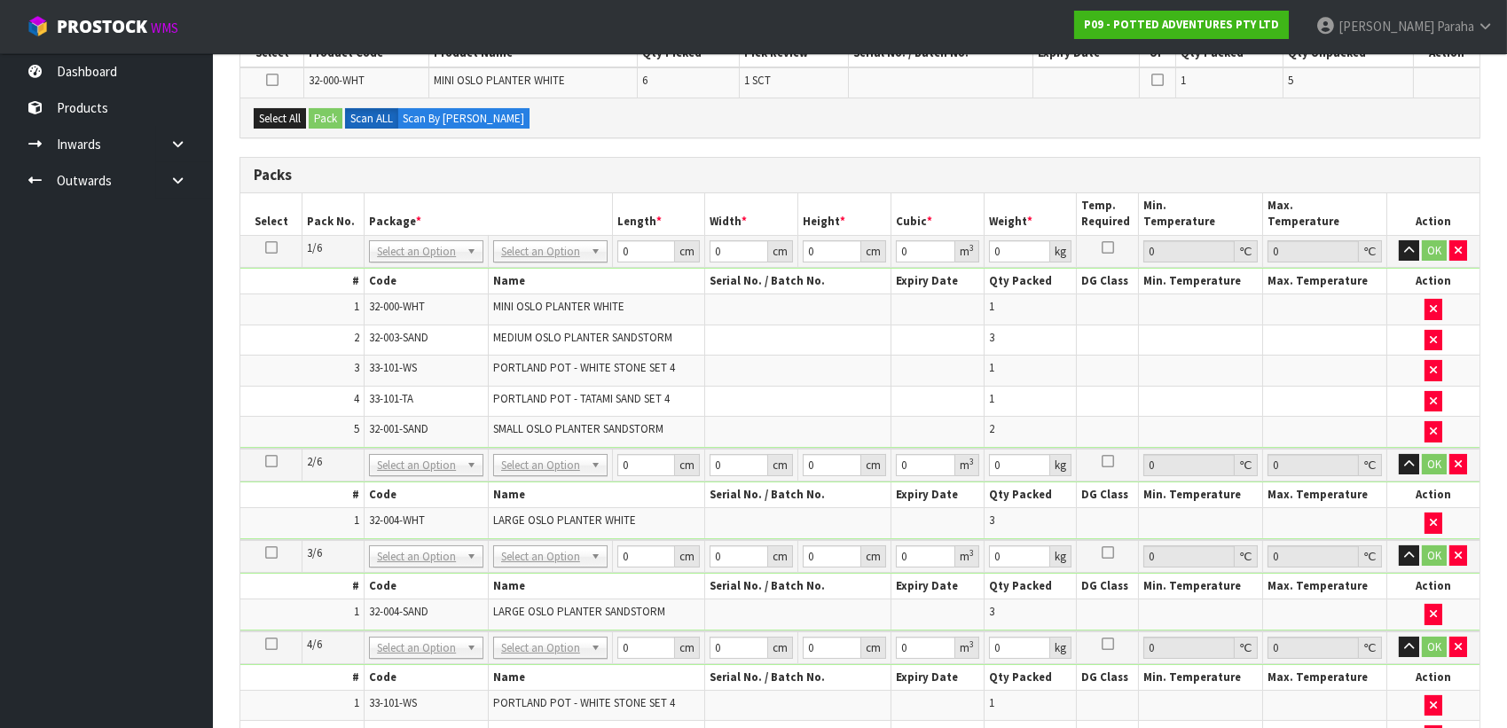
scroll to position [253, 0]
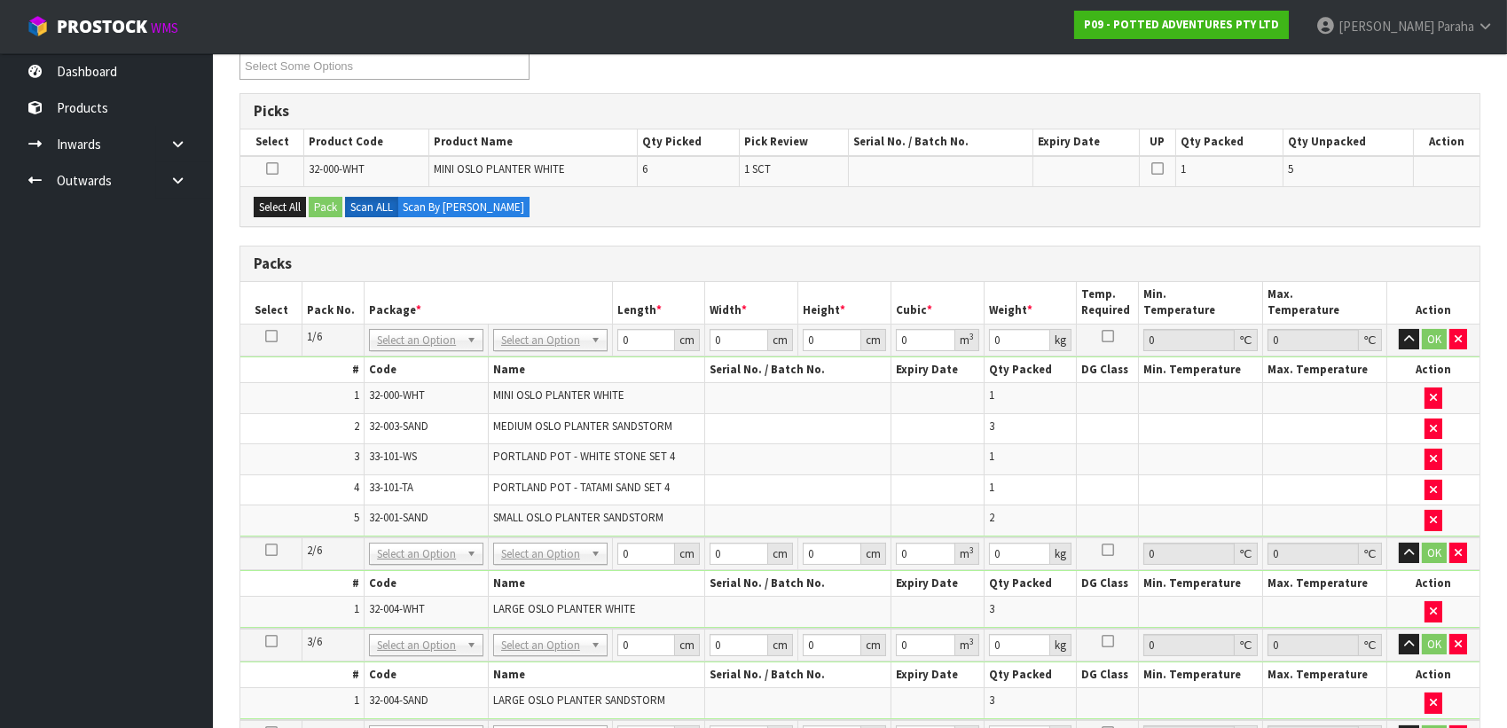
click at [266, 336] on icon at bounding box center [271, 336] width 12 height 1
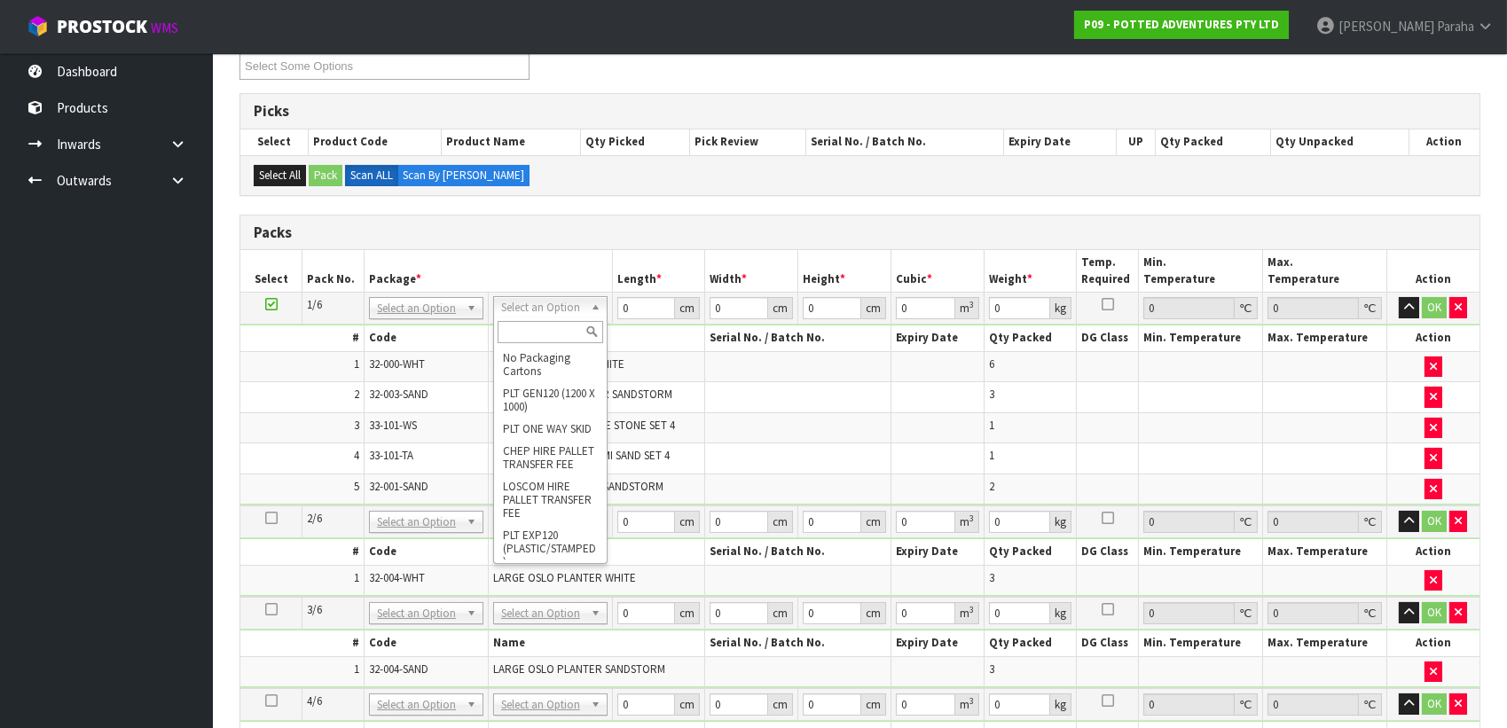
click at [557, 335] on input "text" at bounding box center [551, 332] width 106 height 22
type input "OC"
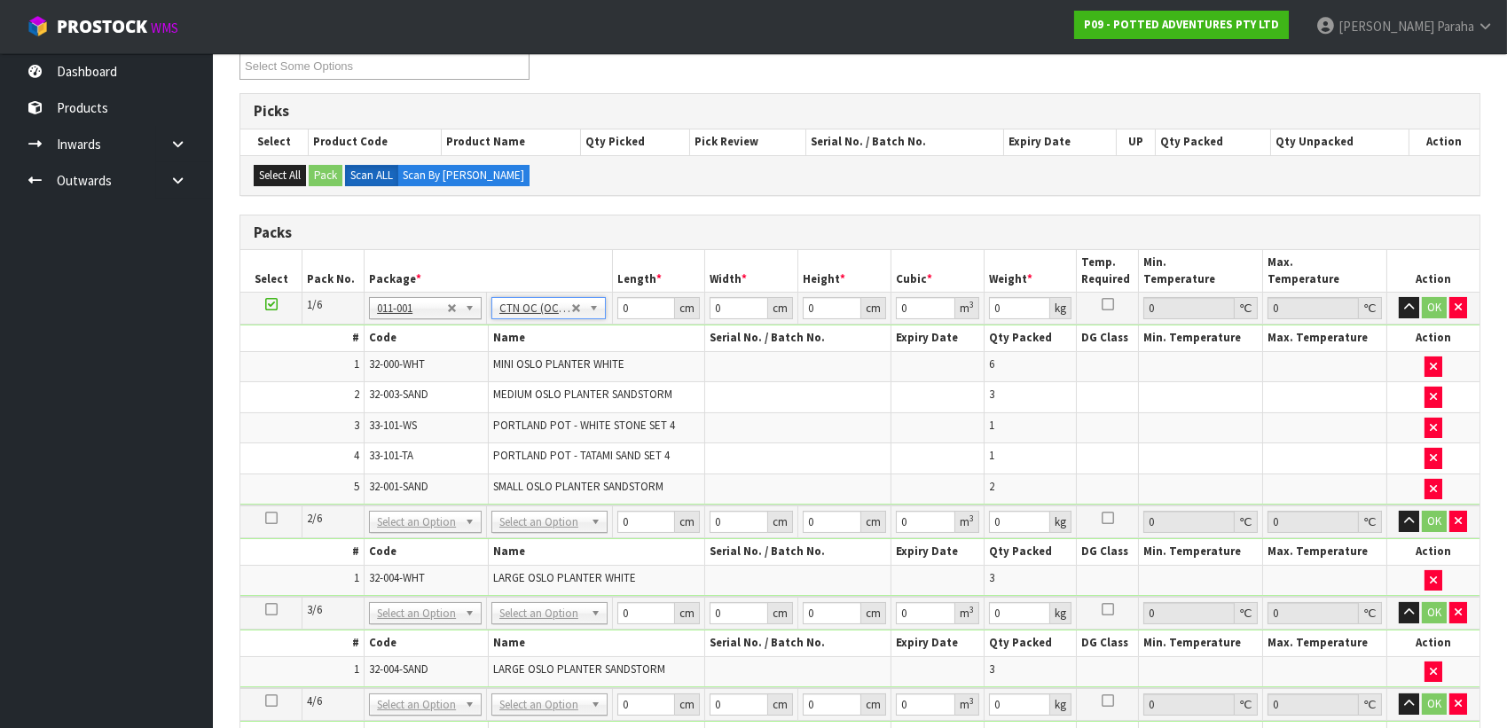
type input "14.9"
click at [632, 304] on input "0" at bounding box center [646, 308] width 59 height 22
type input "70"
type input "50"
type input "2"
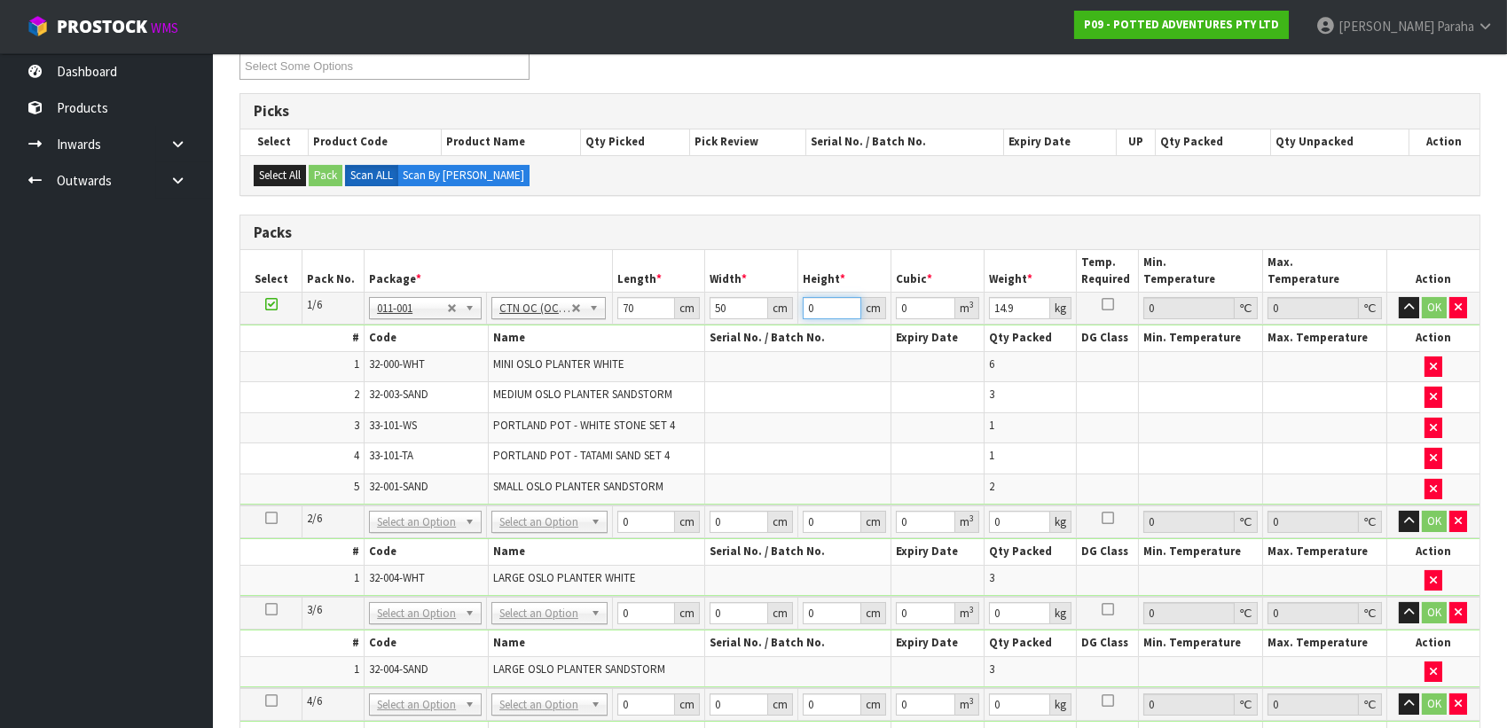
type input "0.007"
type input "29"
type input "0.1015"
type input "29"
type input "17"
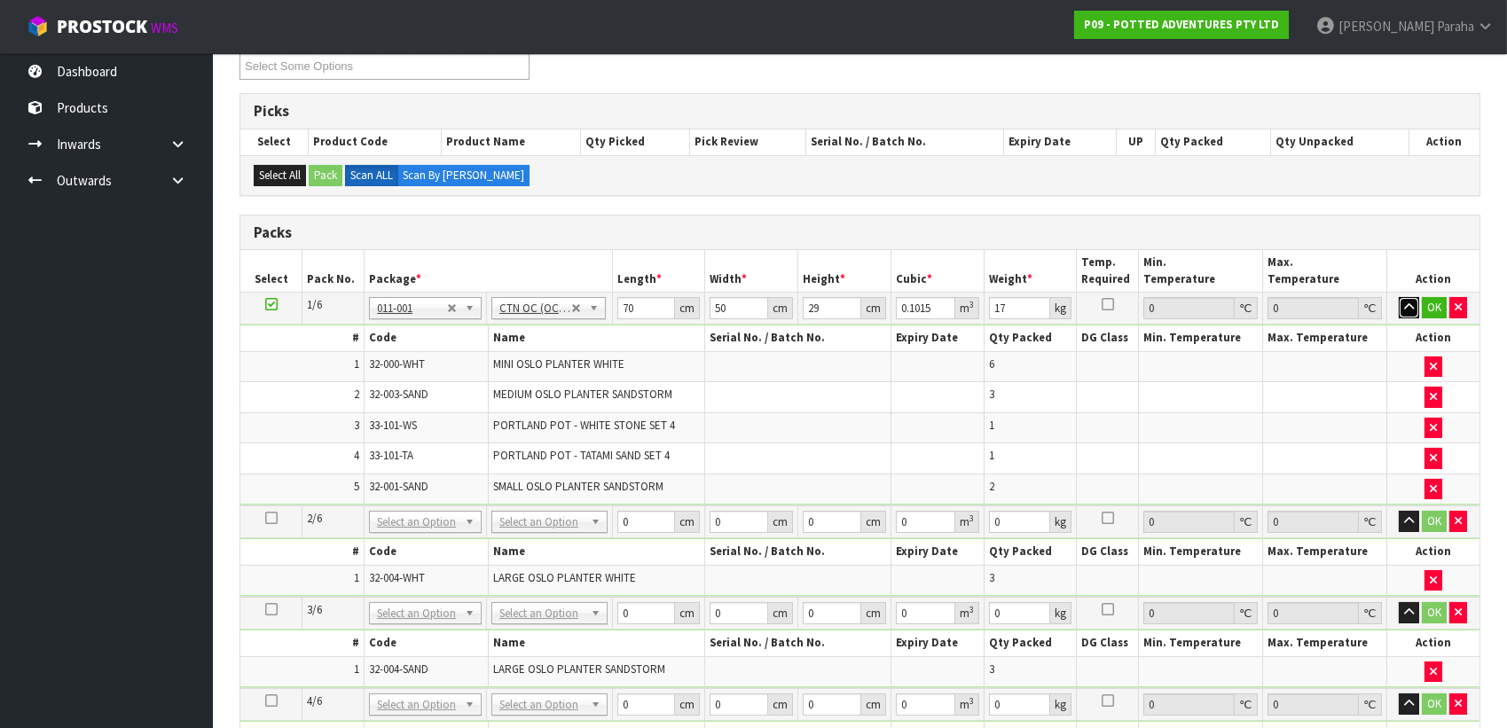
click at [1399, 297] on button "button" at bounding box center [1409, 307] width 20 height 21
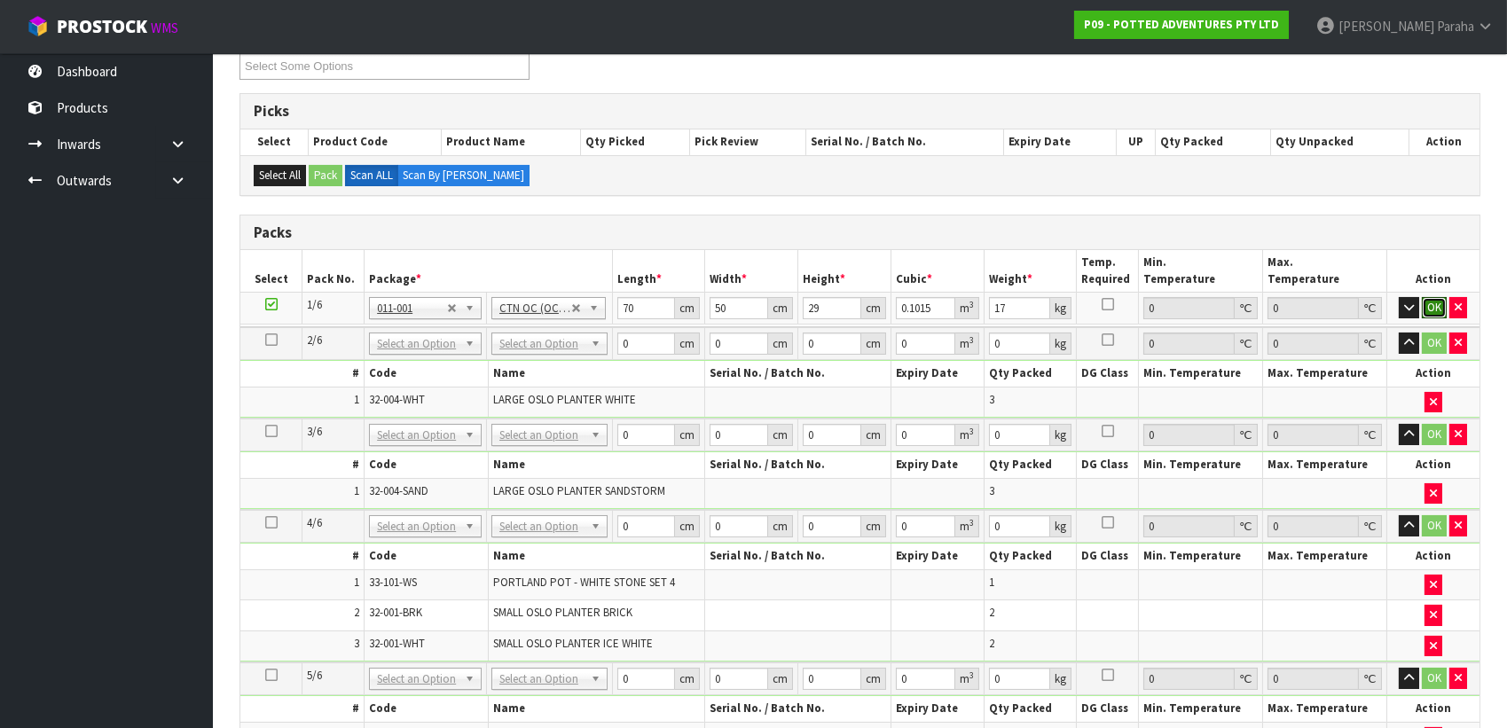
click button "OK" at bounding box center [1434, 307] width 25 height 21
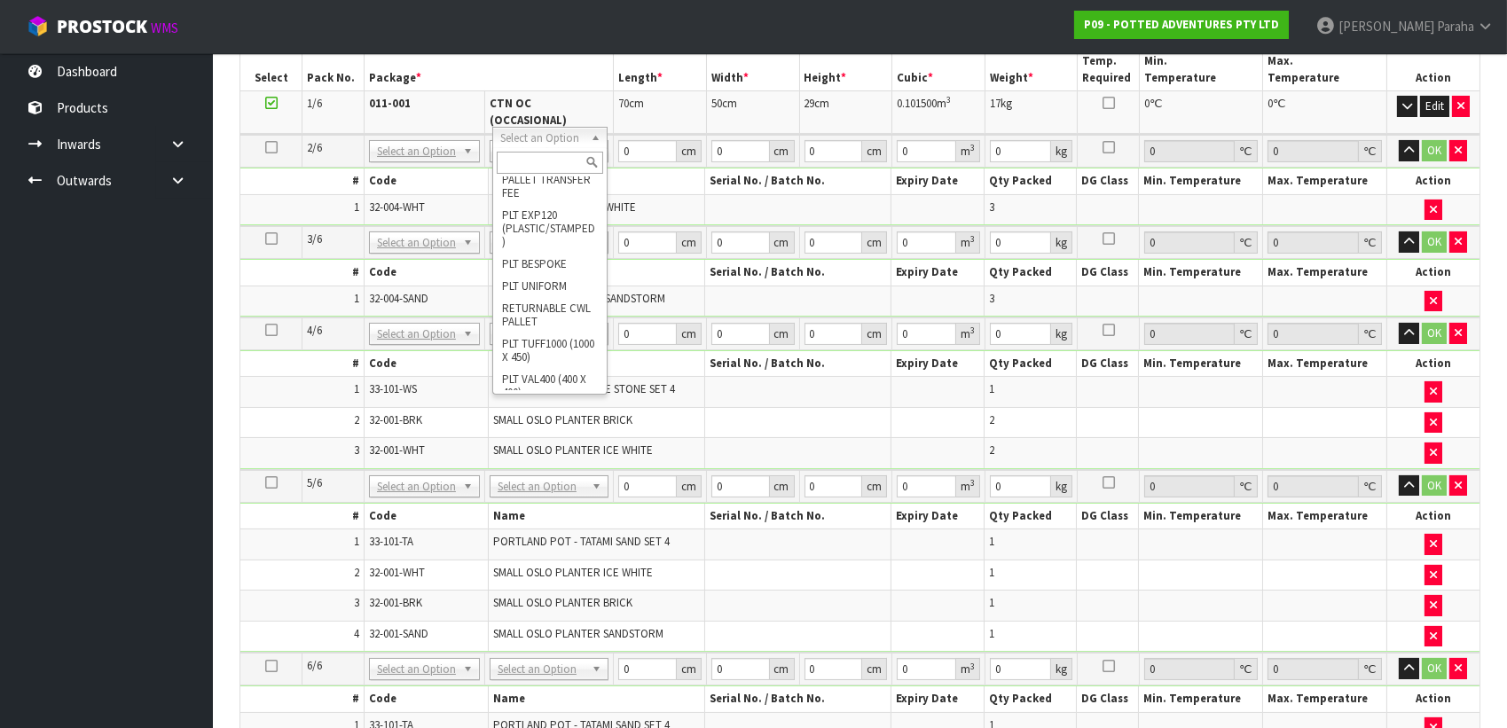
scroll to position [414, 0]
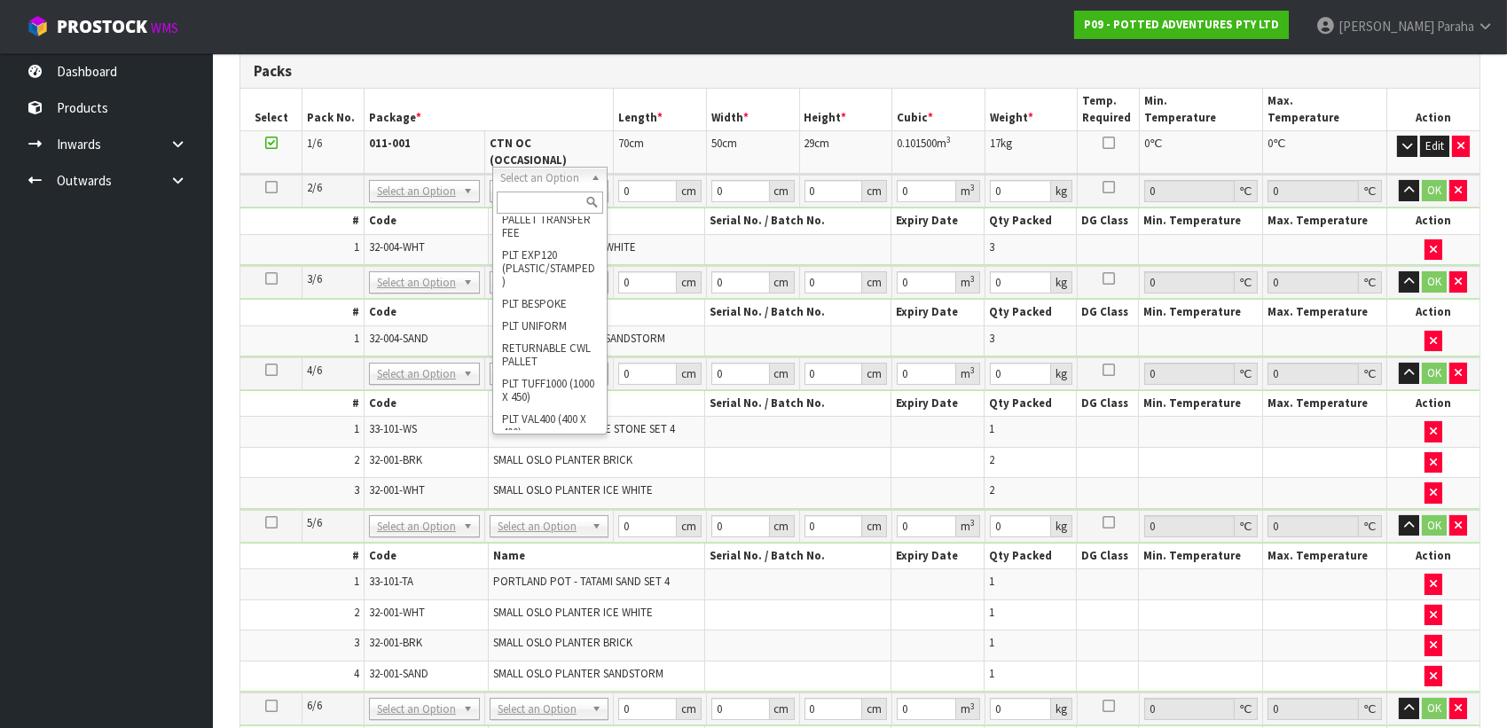
click at [165, 294] on ul "Dashboard Products Categories Serial Numbers Kitsets Packagings Inwards Purchas…" at bounding box center [106, 390] width 213 height 675
click at [1434, 335] on icon "button" at bounding box center [1433, 341] width 7 height 12
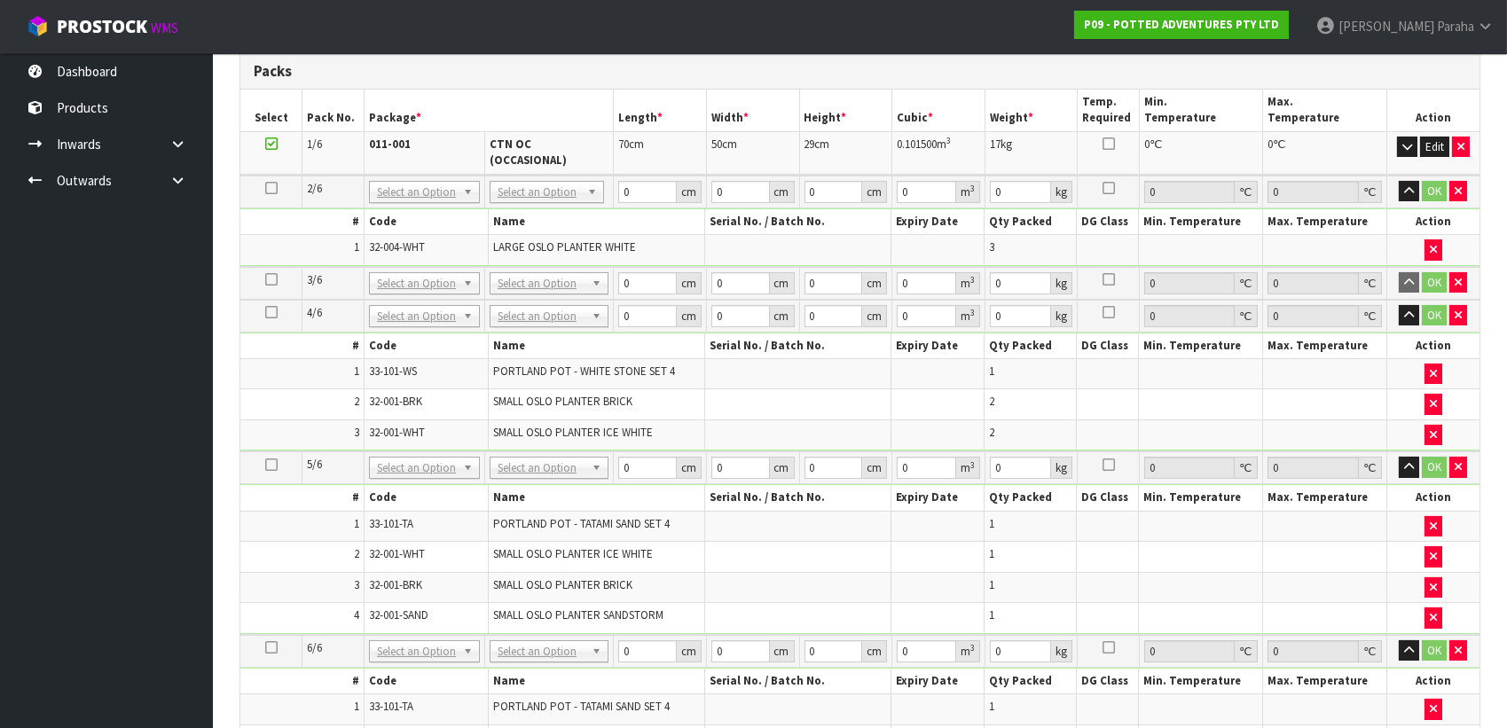
click at [269, 188] on icon at bounding box center [271, 188] width 12 height 1
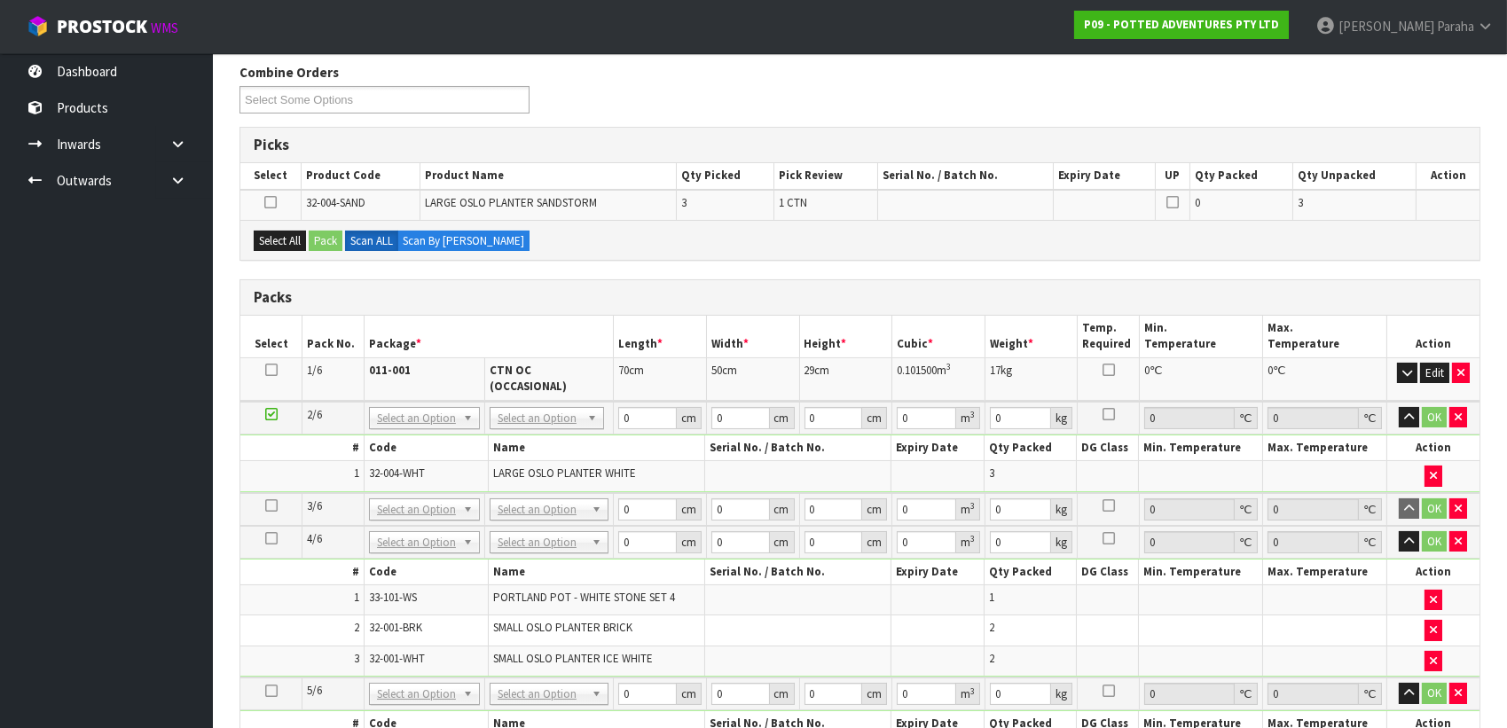
scroll to position [204, 0]
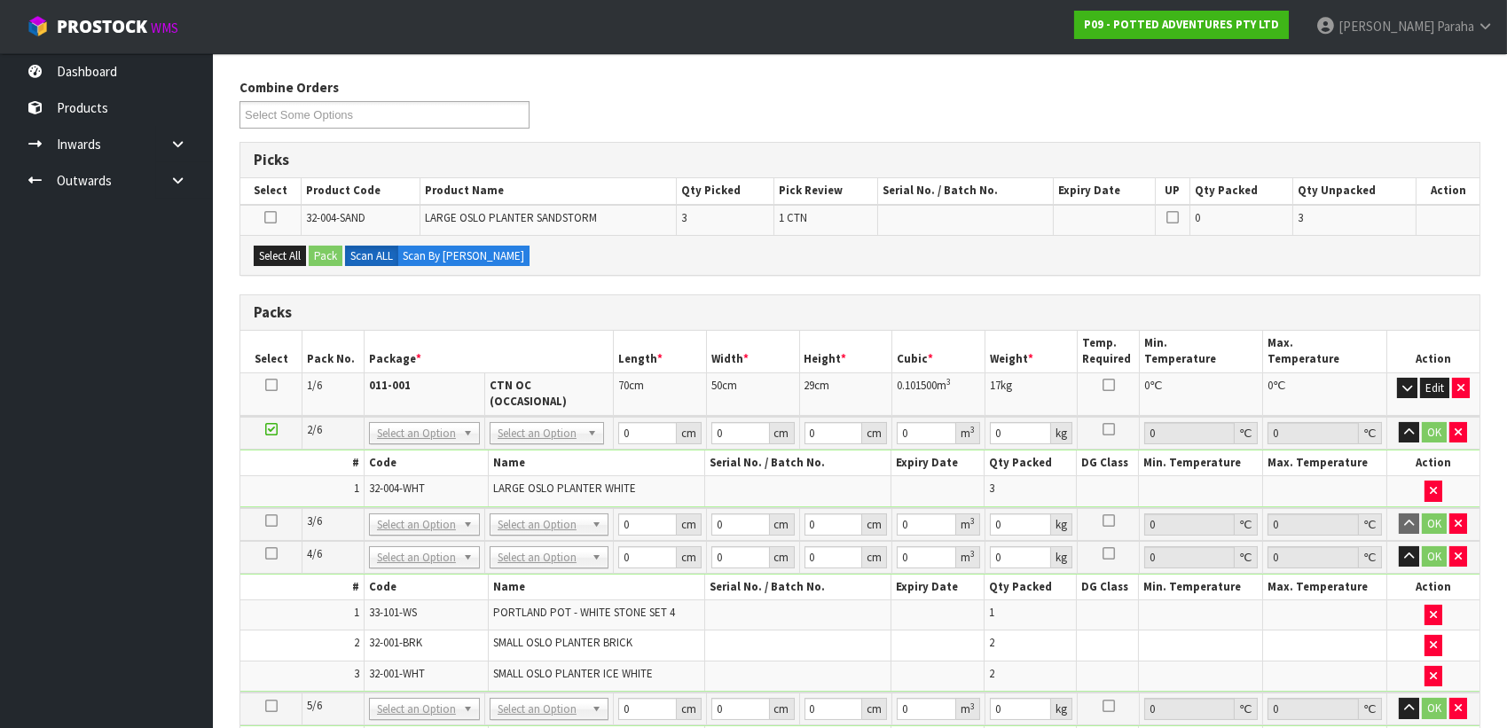
click at [271, 217] on icon at bounding box center [270, 217] width 12 height 1
click at [0, 0] on input "checkbox" at bounding box center [0, 0] width 0 height 0
click at [271, 218] on icon at bounding box center [270, 217] width 12 height 1
click at [0, 0] on input "checkbox" at bounding box center [0, 0] width 0 height 0
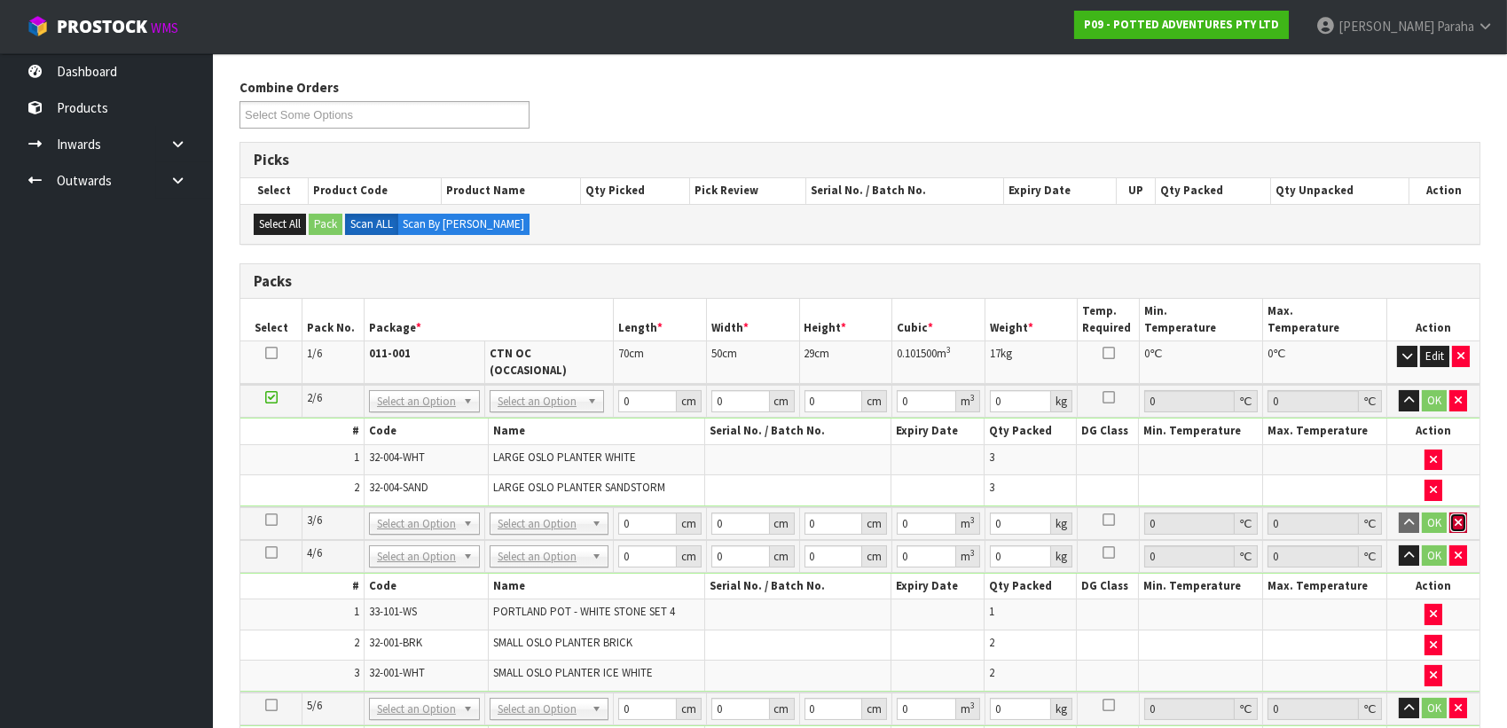
click at [1459, 517] on icon "button" at bounding box center [1458, 523] width 7 height 12
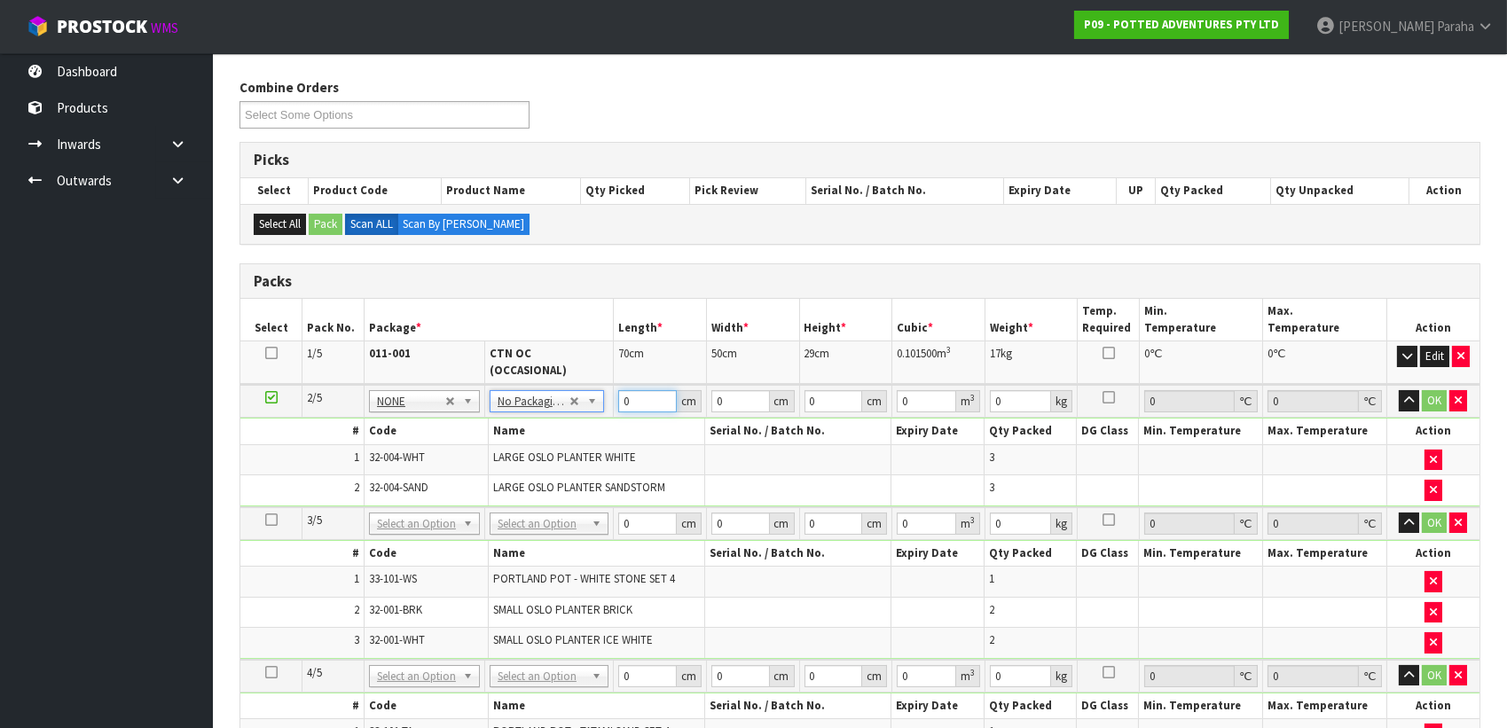
click at [630, 390] on input "0" at bounding box center [647, 401] width 59 height 22
type input "61"
type input "43"
type input "2"
type input "0.005246"
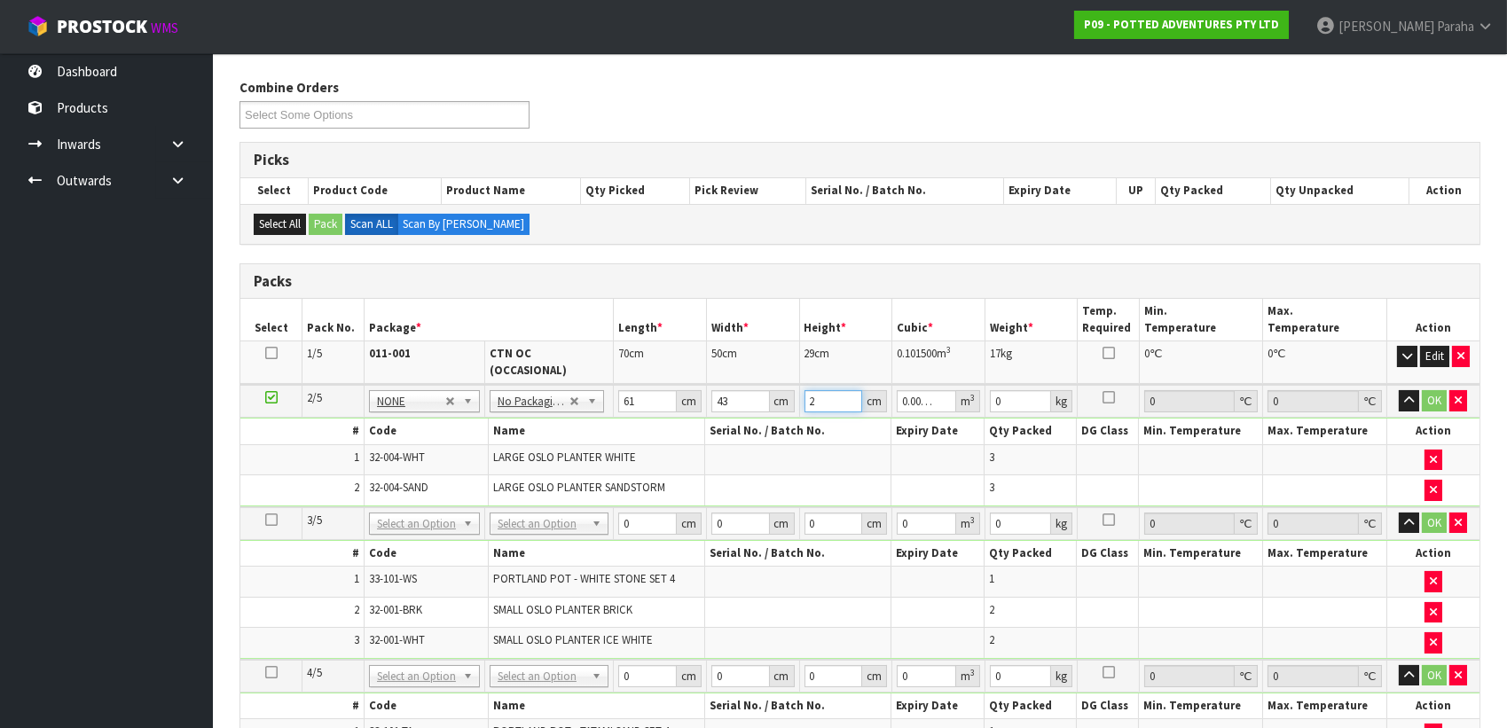
type input "26"
type input "0.068198"
type input "26"
type input "13"
click at [1399, 390] on button "button" at bounding box center [1409, 400] width 20 height 21
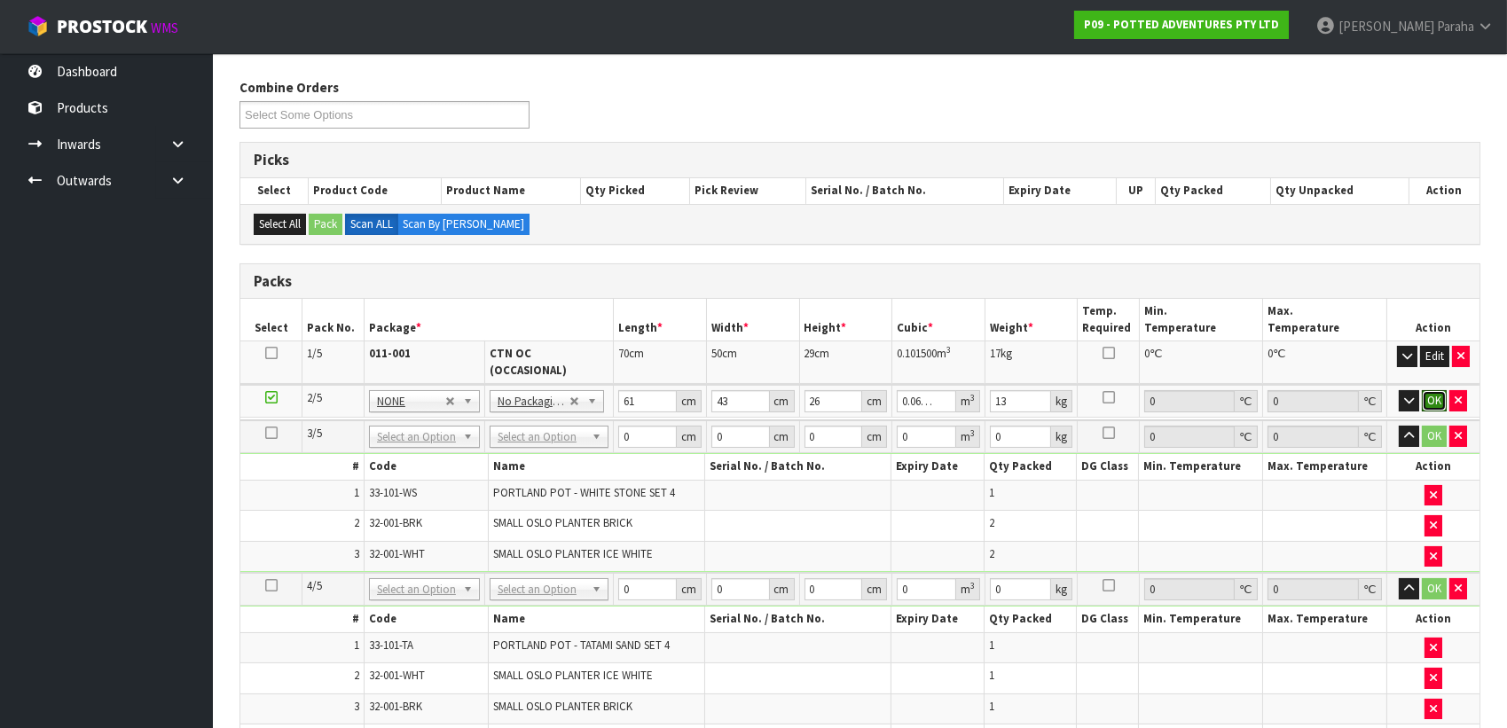
click button "OK" at bounding box center [1434, 400] width 25 height 21
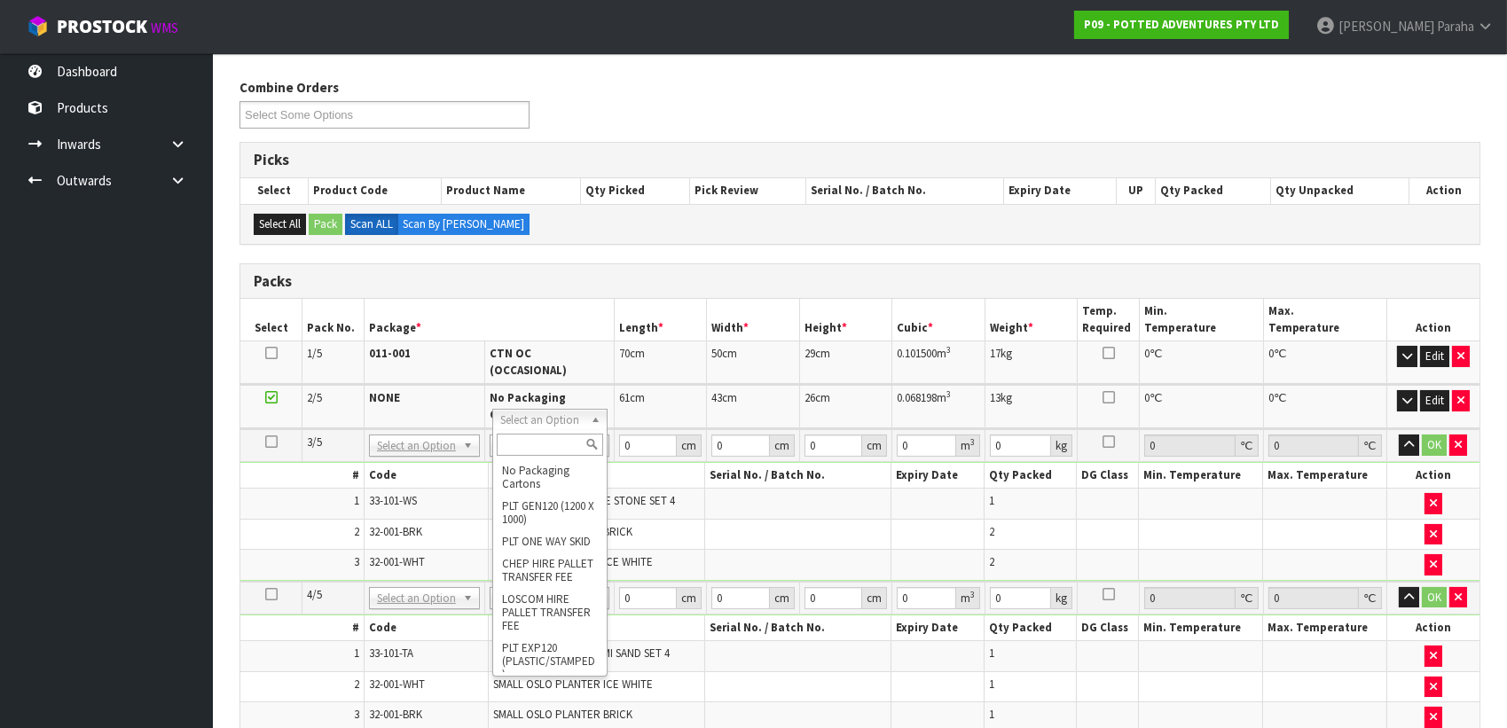
click at [556, 447] on input "text" at bounding box center [550, 445] width 106 height 22
type input "OC"
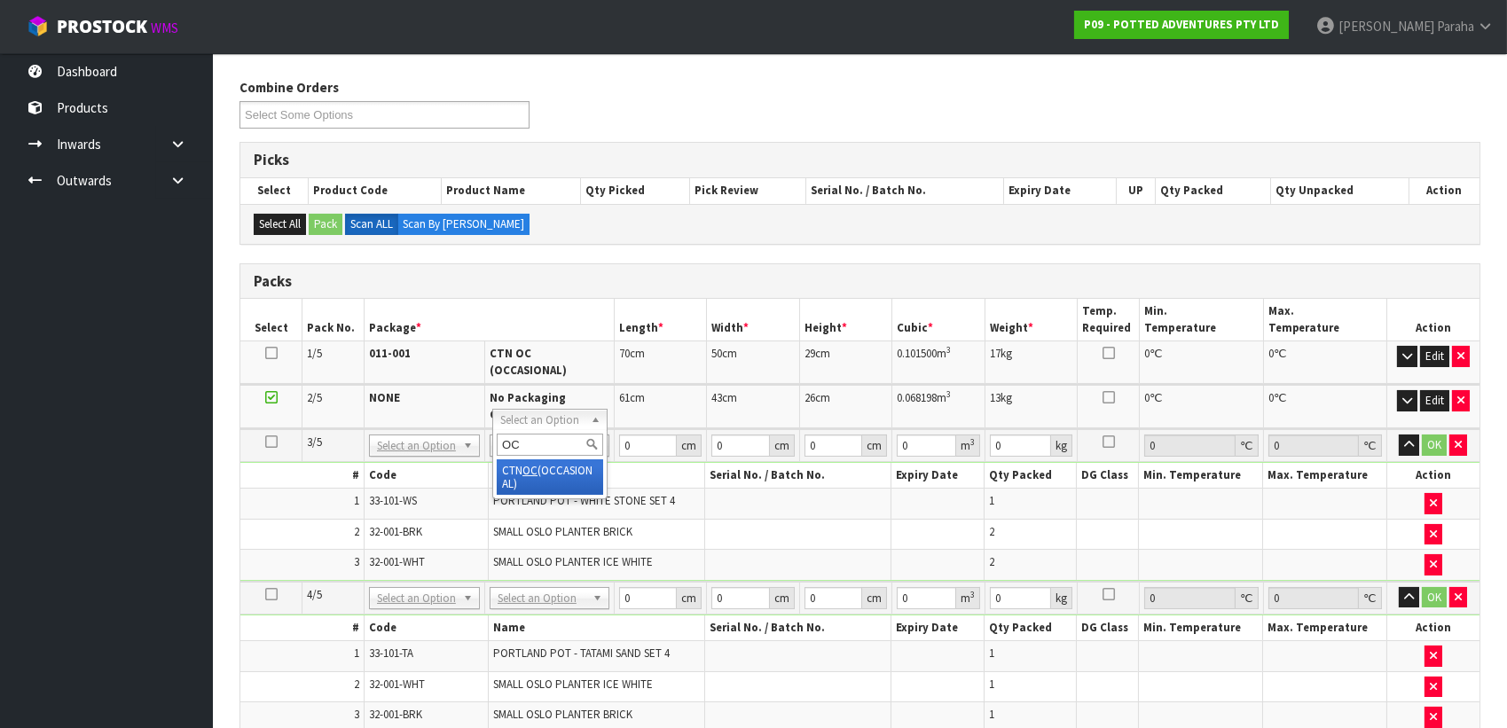
type input "2"
type input "7.12"
click at [626, 435] on input "0" at bounding box center [648, 446] width 59 height 22
type input "44"
type input "32"
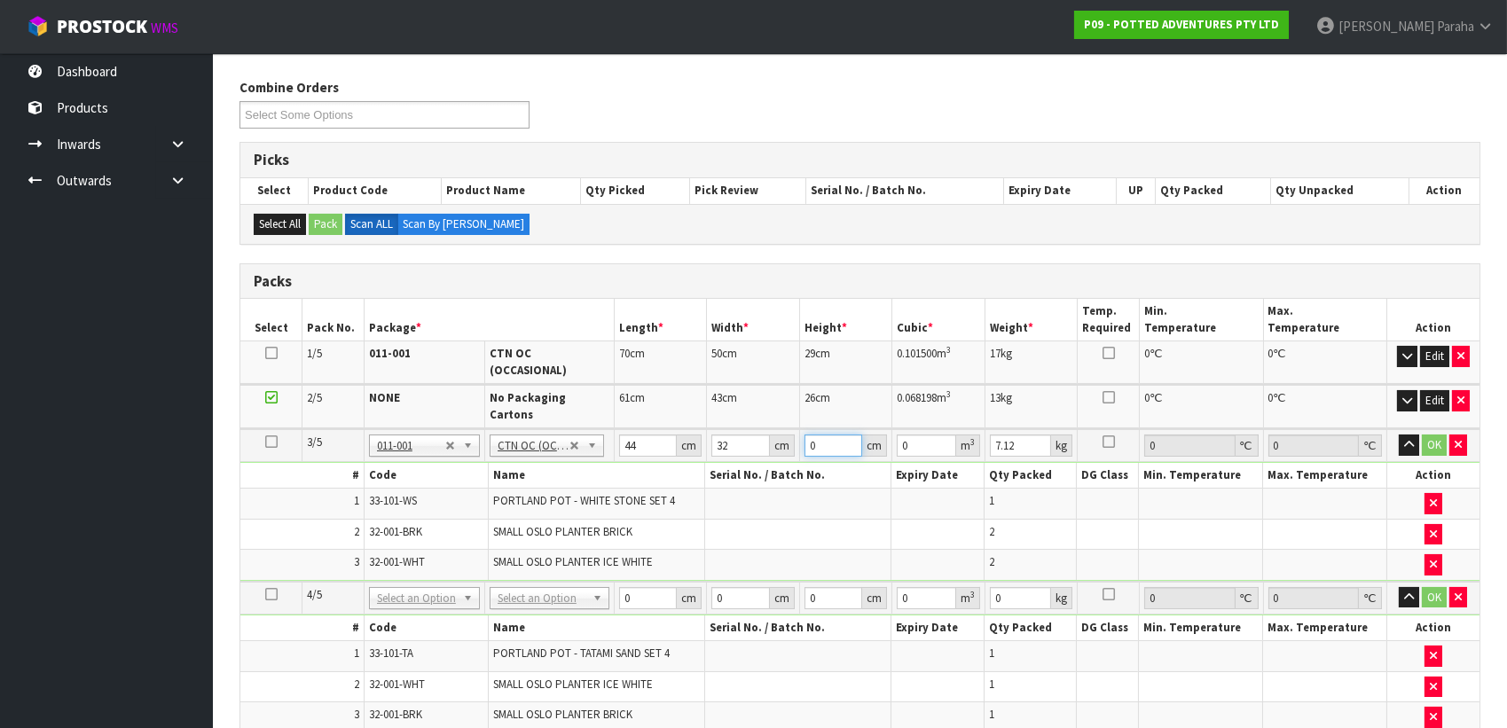
type input "3"
type input "0.004224"
type input "34"
type input "0.047872"
type input "34"
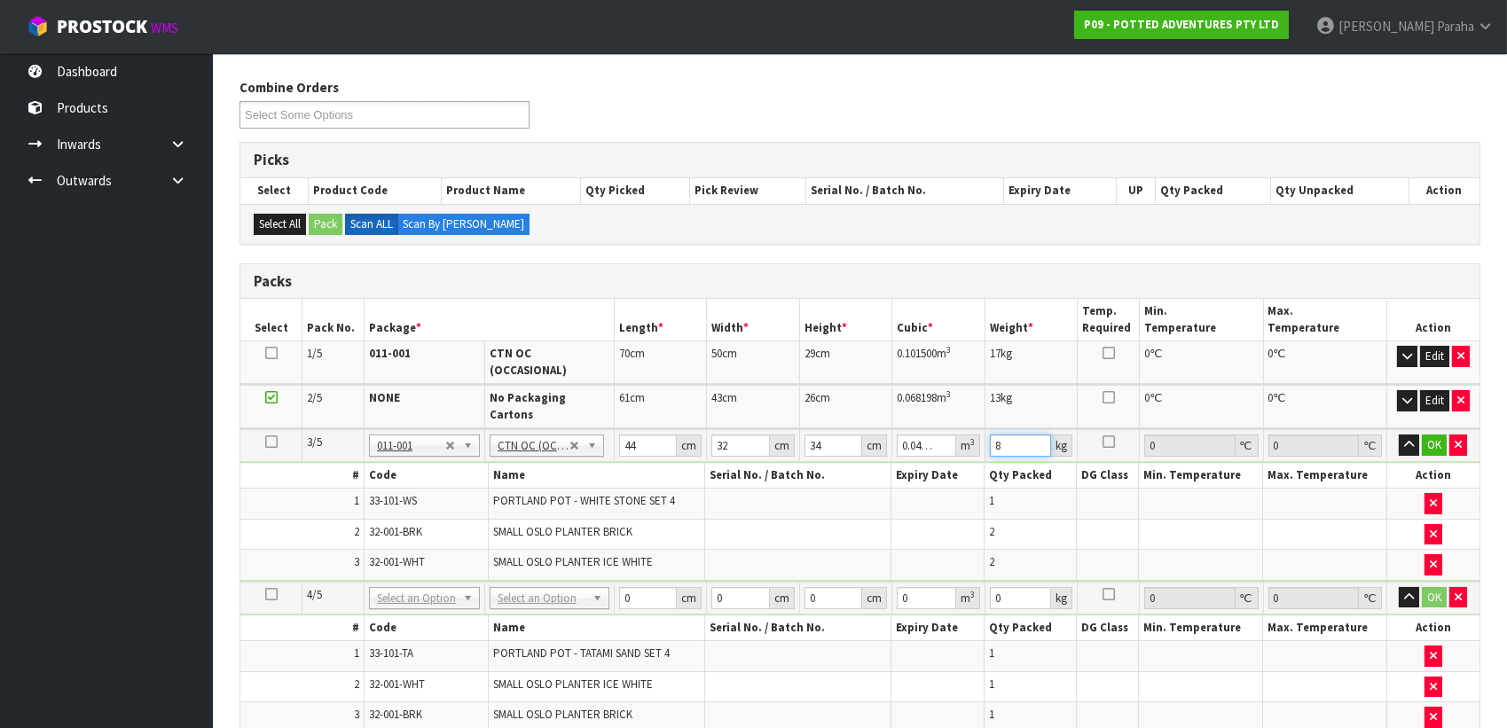
type input "8"
click at [1399, 435] on button "button" at bounding box center [1409, 445] width 20 height 21
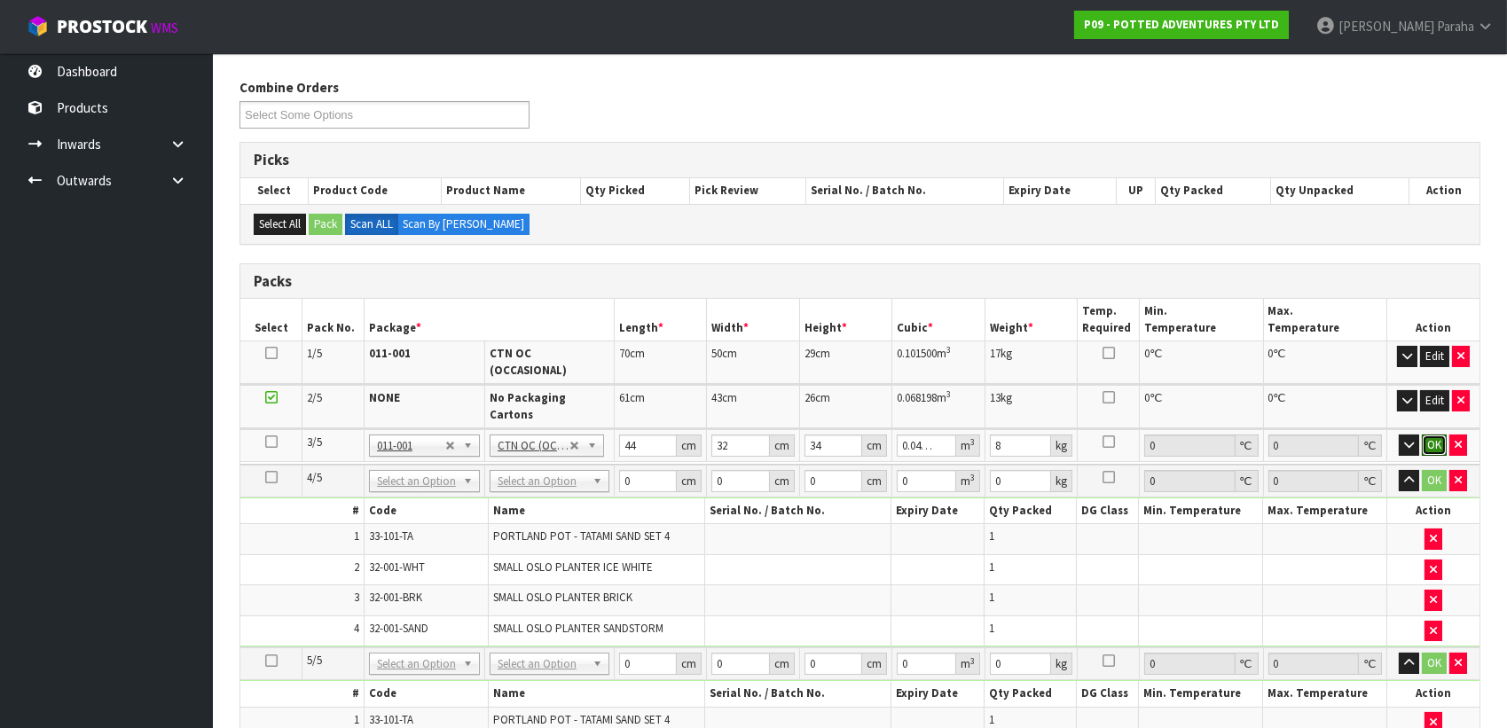
click button "OK" at bounding box center [1434, 445] width 25 height 21
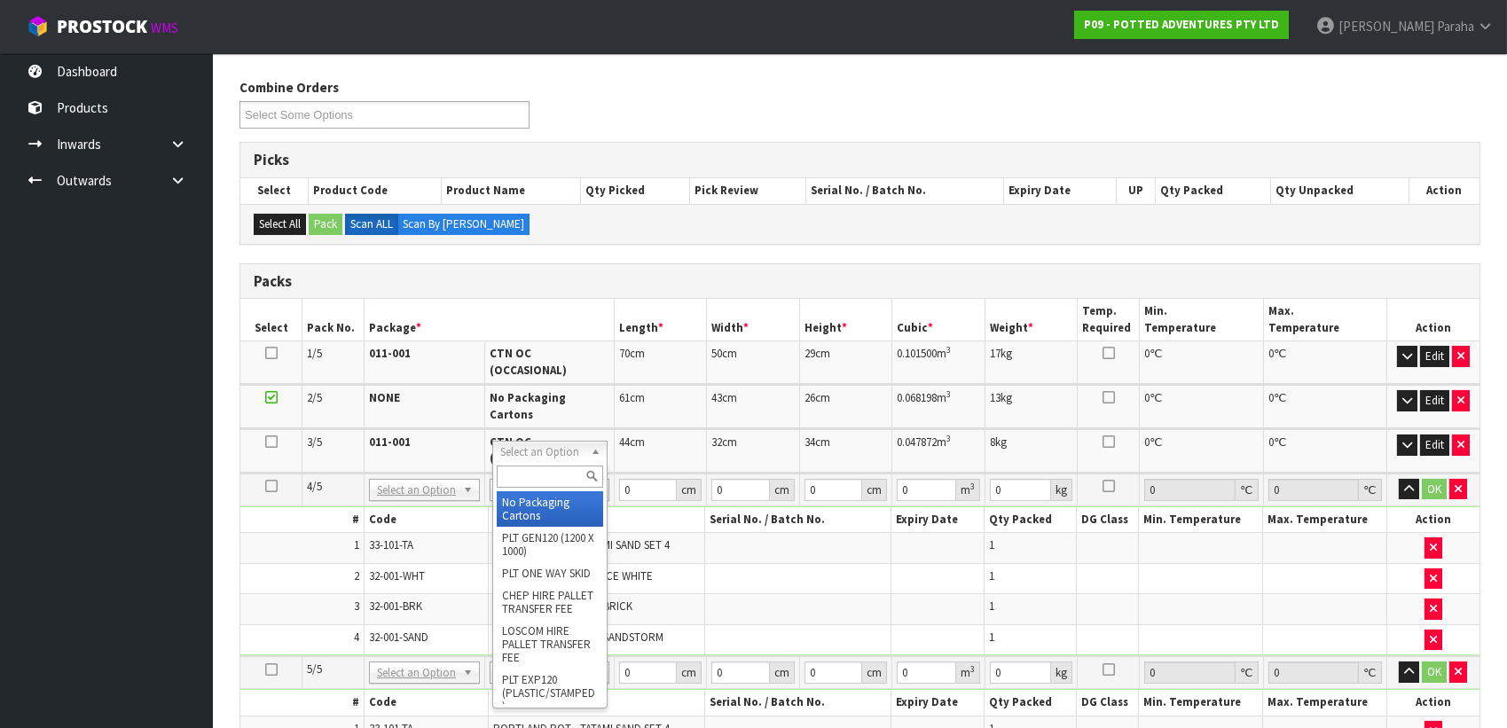
click at [523, 482] on input "text" at bounding box center [550, 477] width 106 height 22
type input "CTN6"
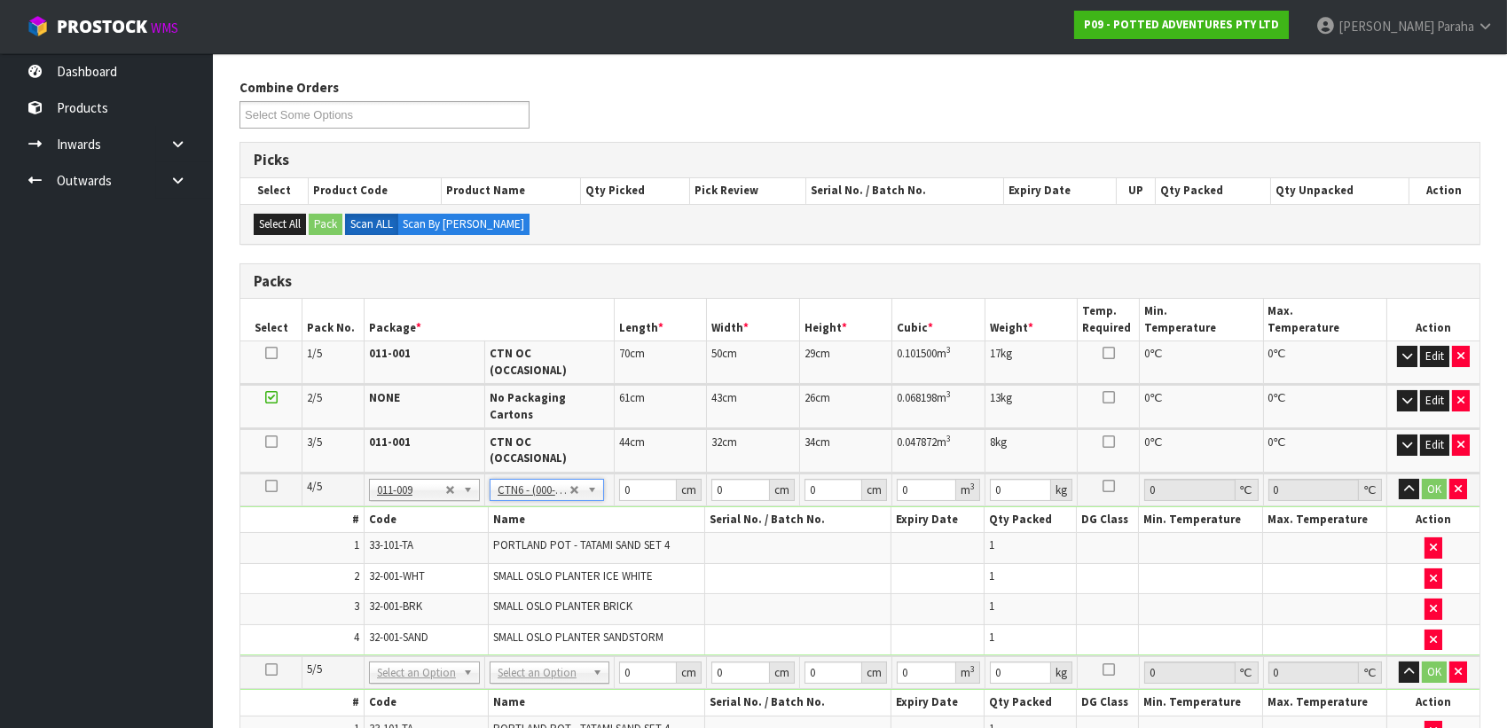
type input "45.5"
type input "30.5"
type input "0.042326"
type input "6.42"
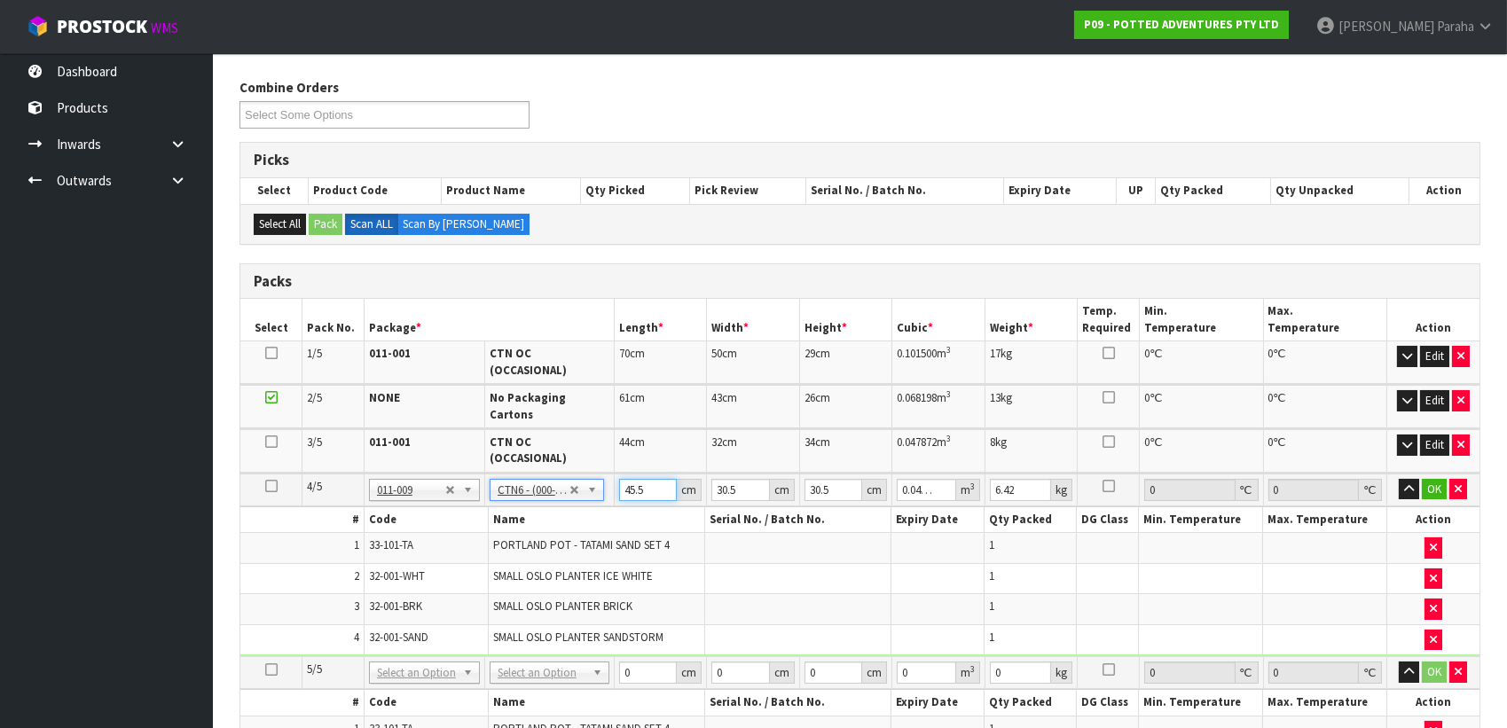
click at [649, 479] on input "45.5" at bounding box center [648, 490] width 59 height 22
type input "45"
type input "0.041861"
type input "4"
type input "0.003721"
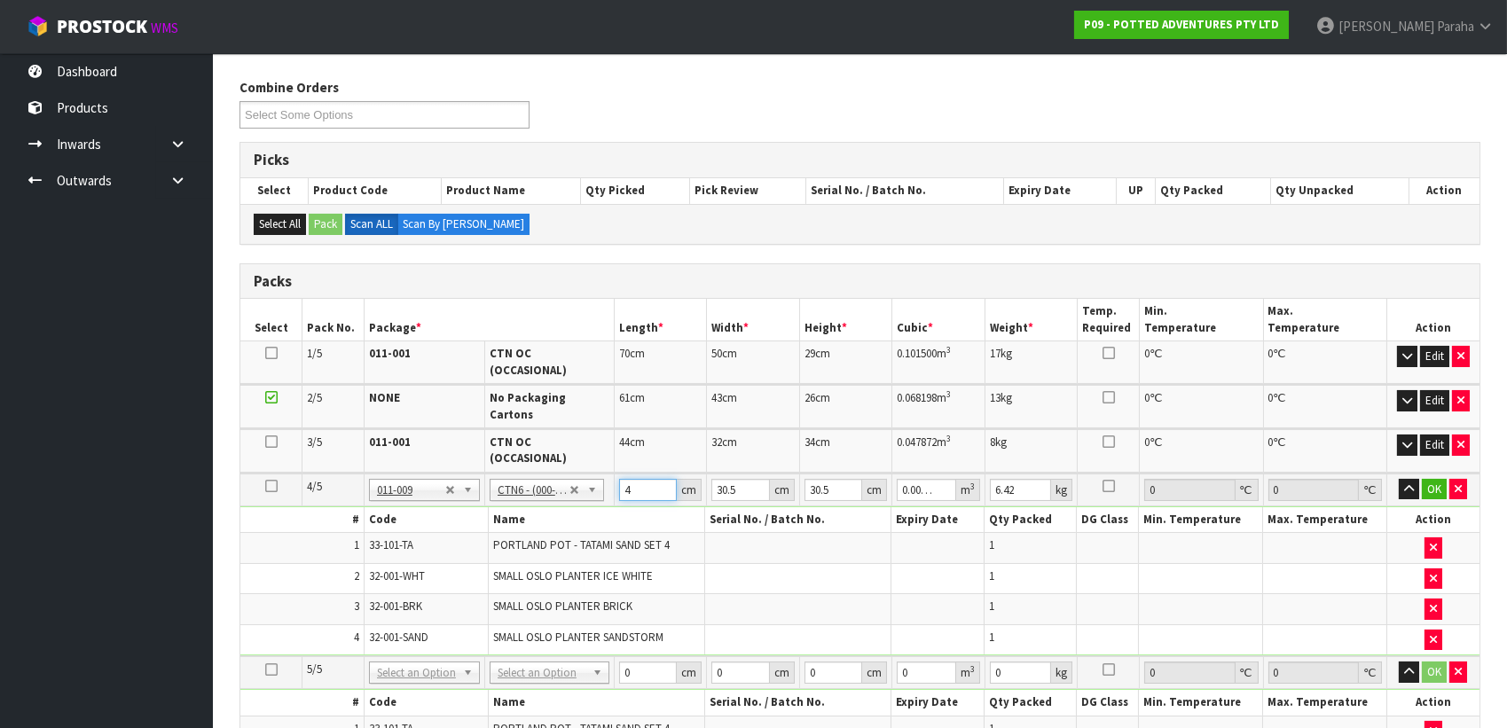
type input "0"
type input "4"
type input "0.003721"
type input "46"
type input "0.042792"
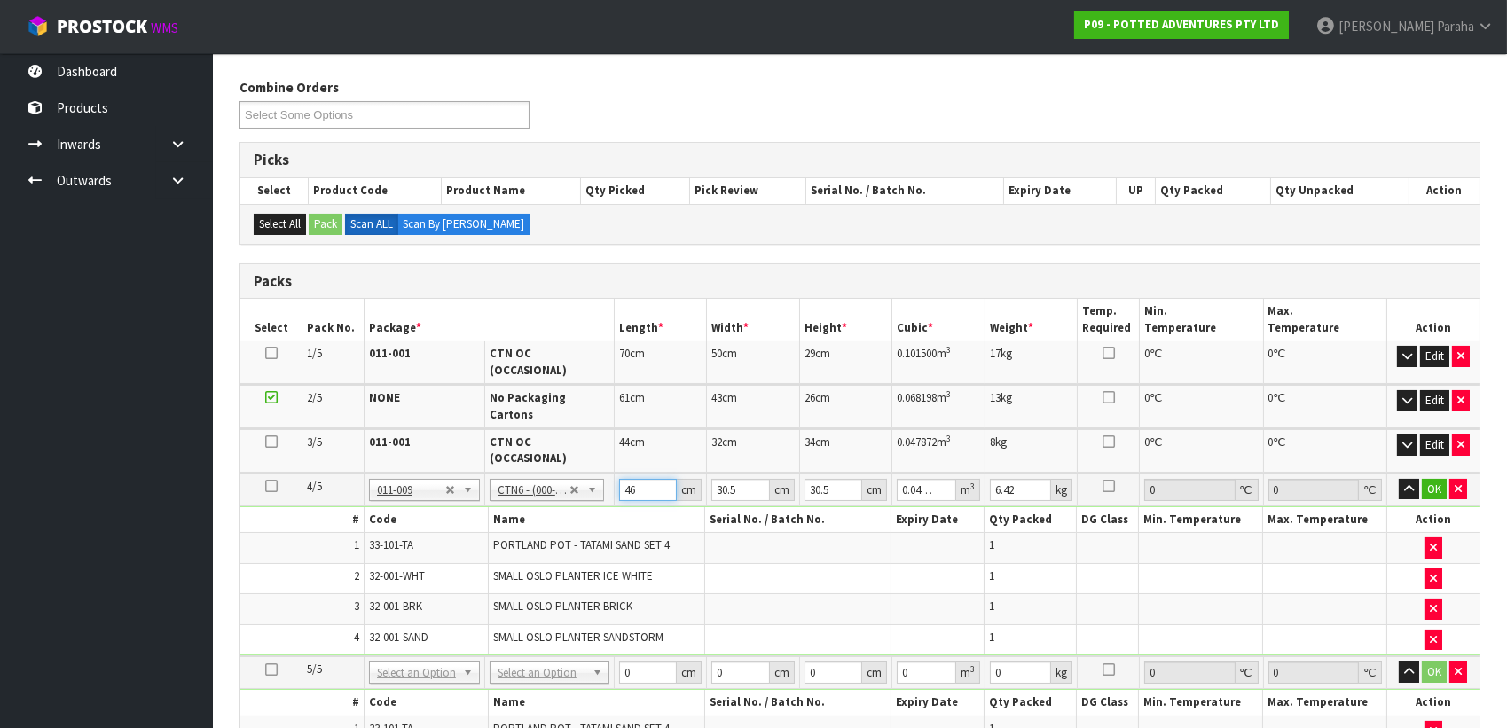
type input "46"
type input "3"
type input "0.004209"
type input "35"
type input "0.049105"
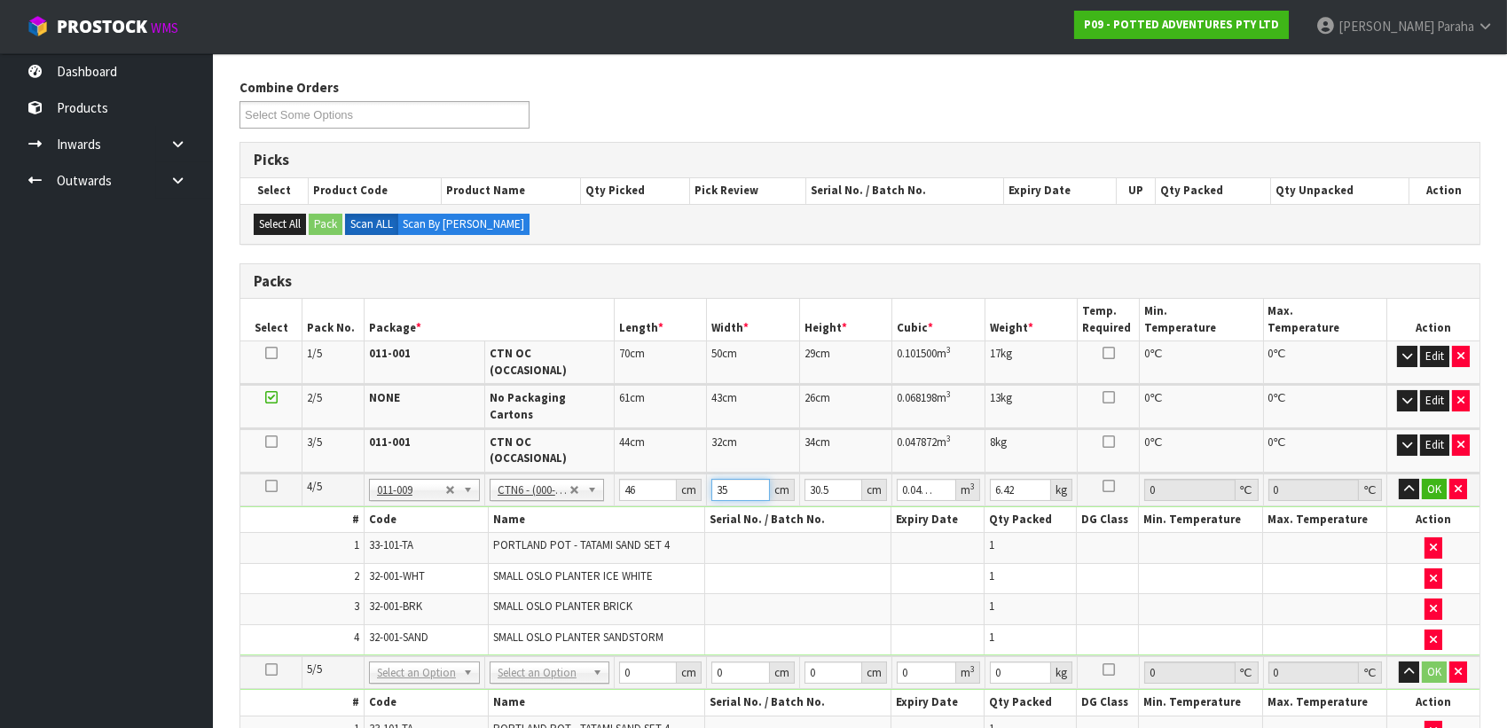
type input "35"
type input "2"
type input "0.00322"
type input "28"
type input "0.04508"
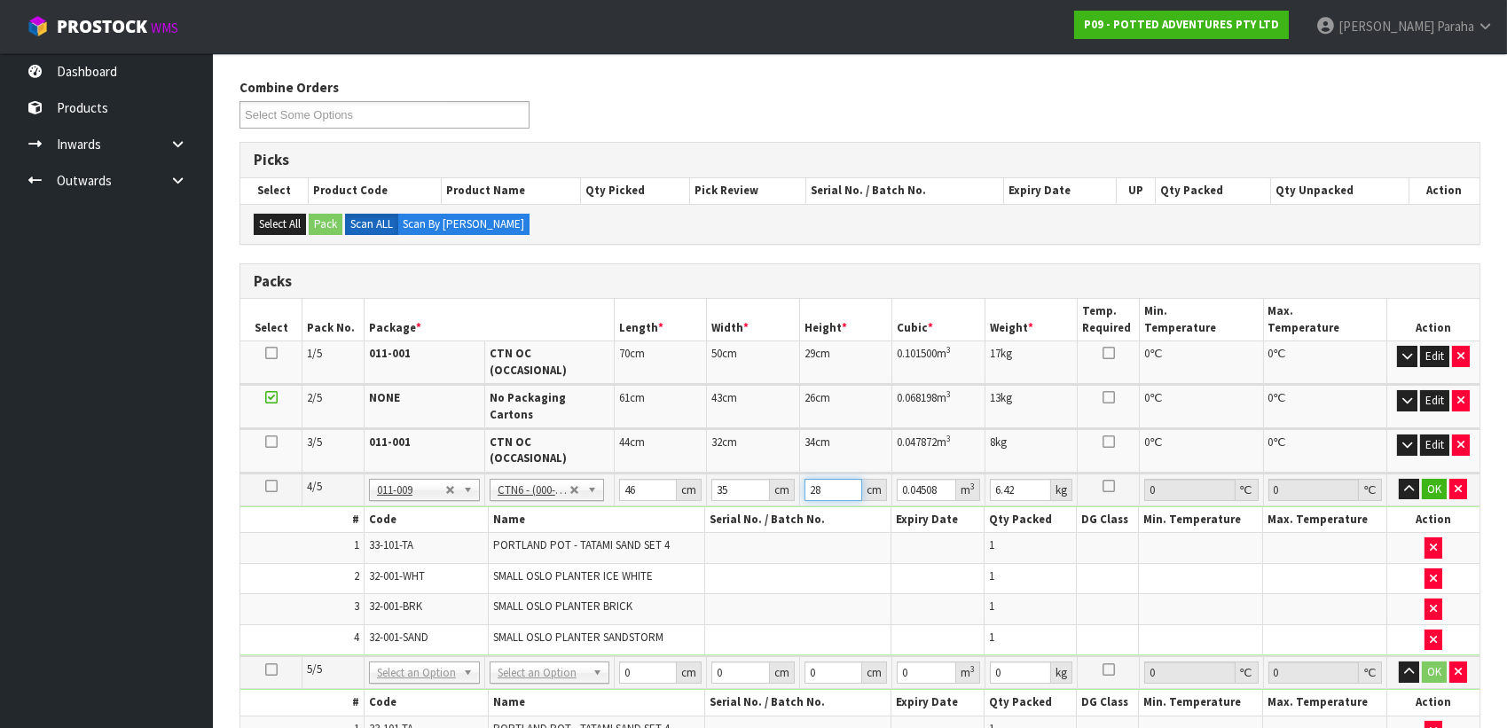
type input "28"
type input "8"
click at [1399, 479] on button "button" at bounding box center [1409, 489] width 20 height 21
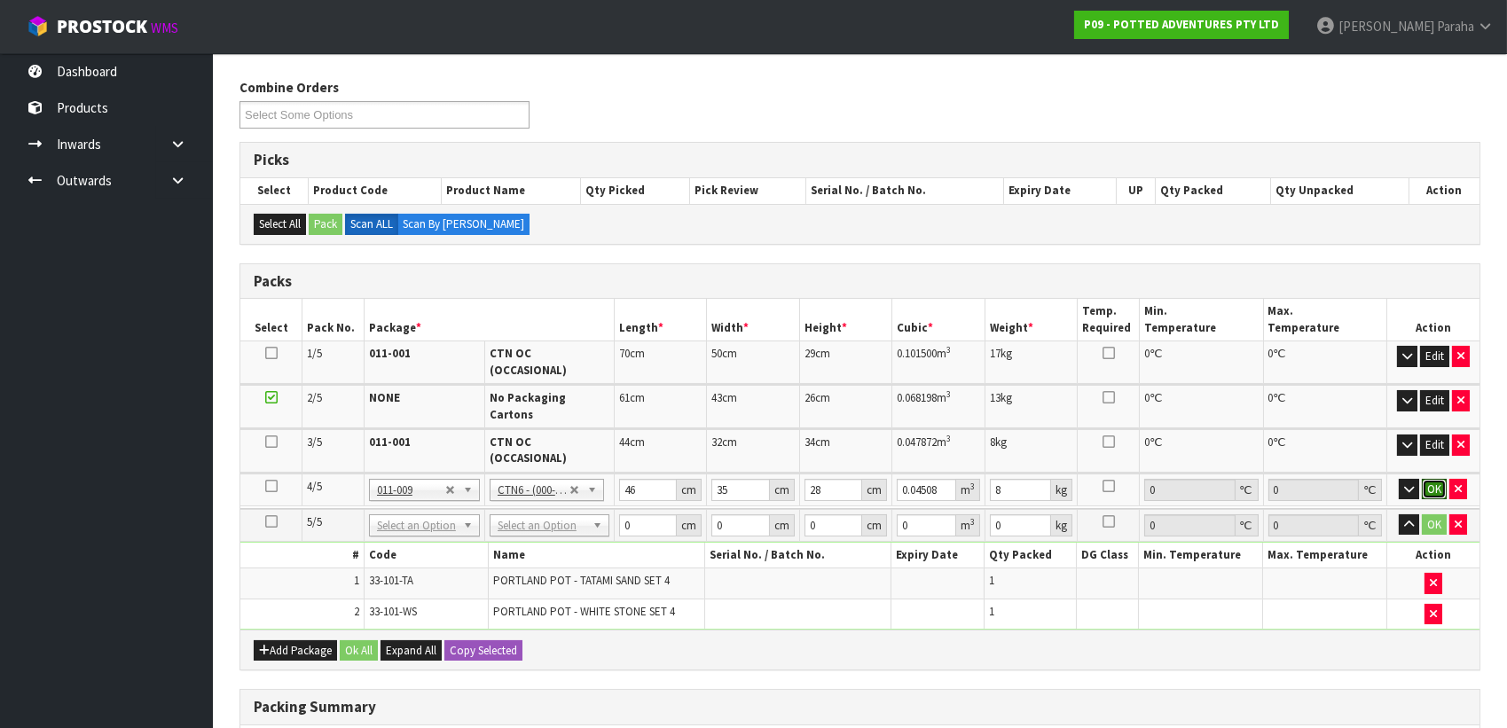
click button "OK" at bounding box center [1434, 489] width 25 height 21
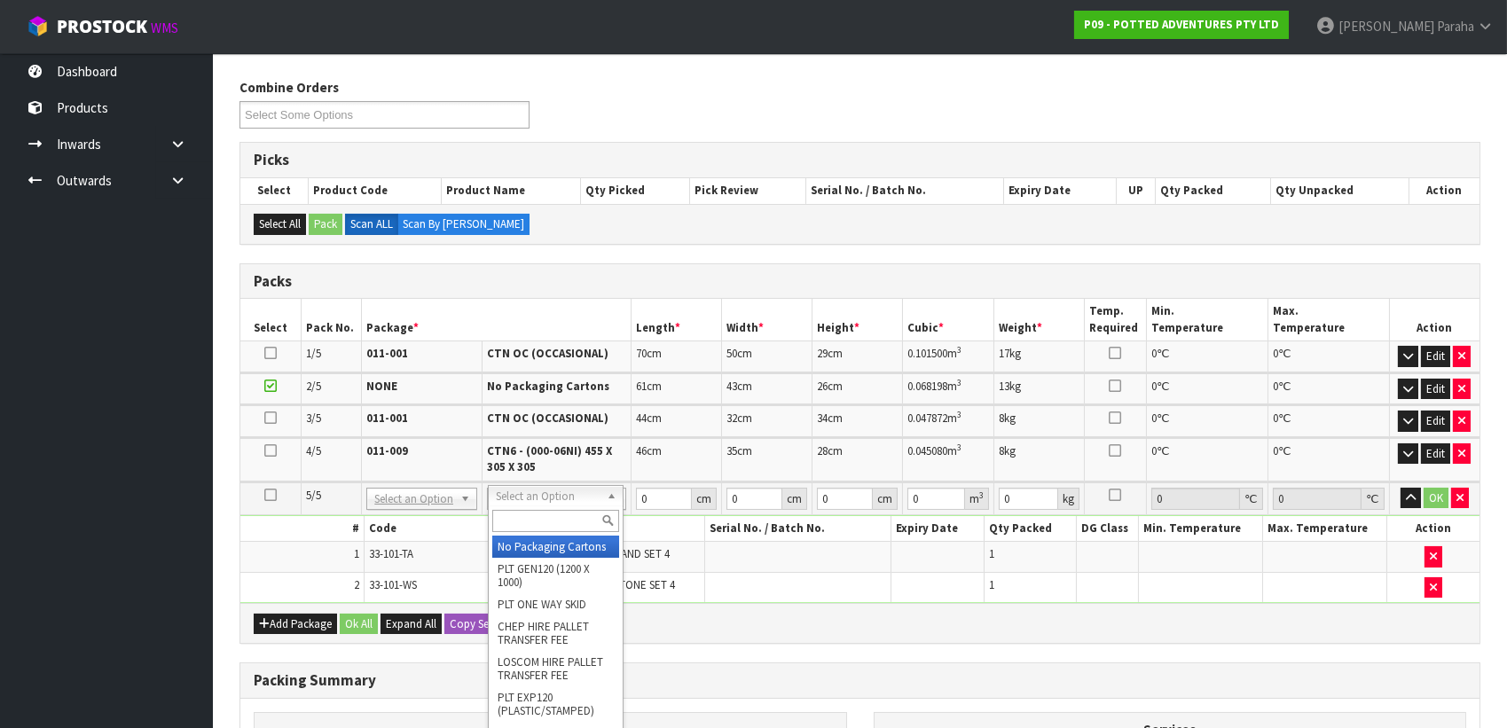
click at [569, 514] on input "text" at bounding box center [556, 521] width 128 height 22
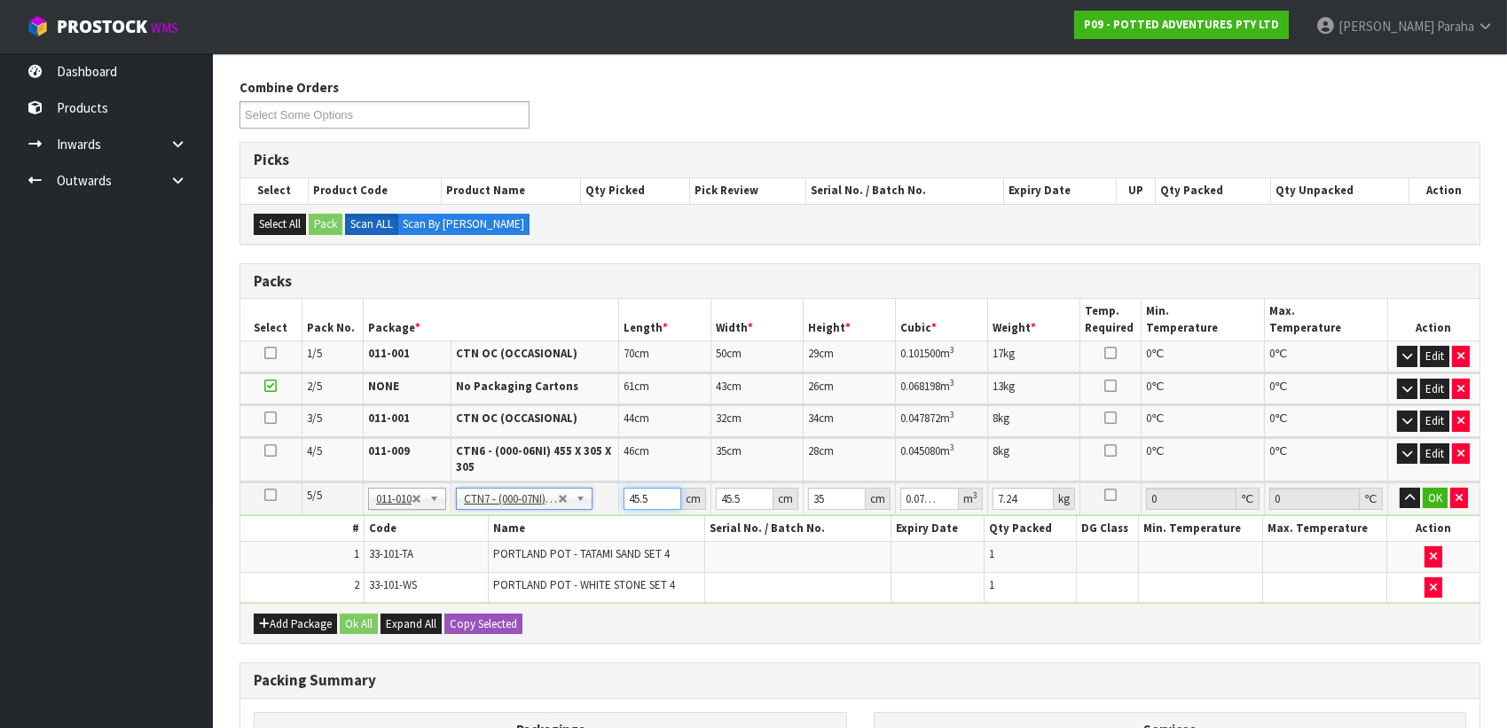
click at [663, 504] on input "45.5" at bounding box center [653, 499] width 58 height 22
click at [1400, 488] on button "button" at bounding box center [1410, 498] width 20 height 21
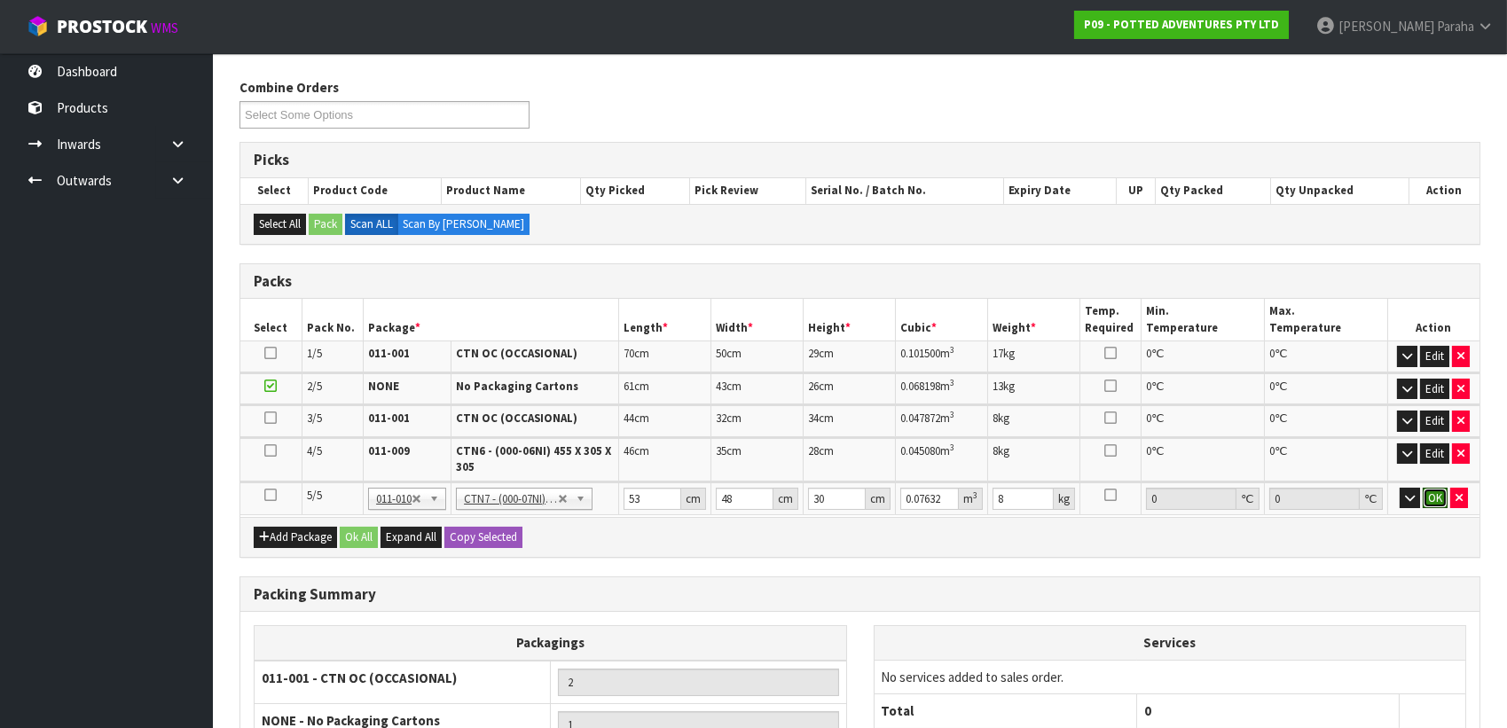
click button "OK" at bounding box center [1435, 498] width 25 height 21
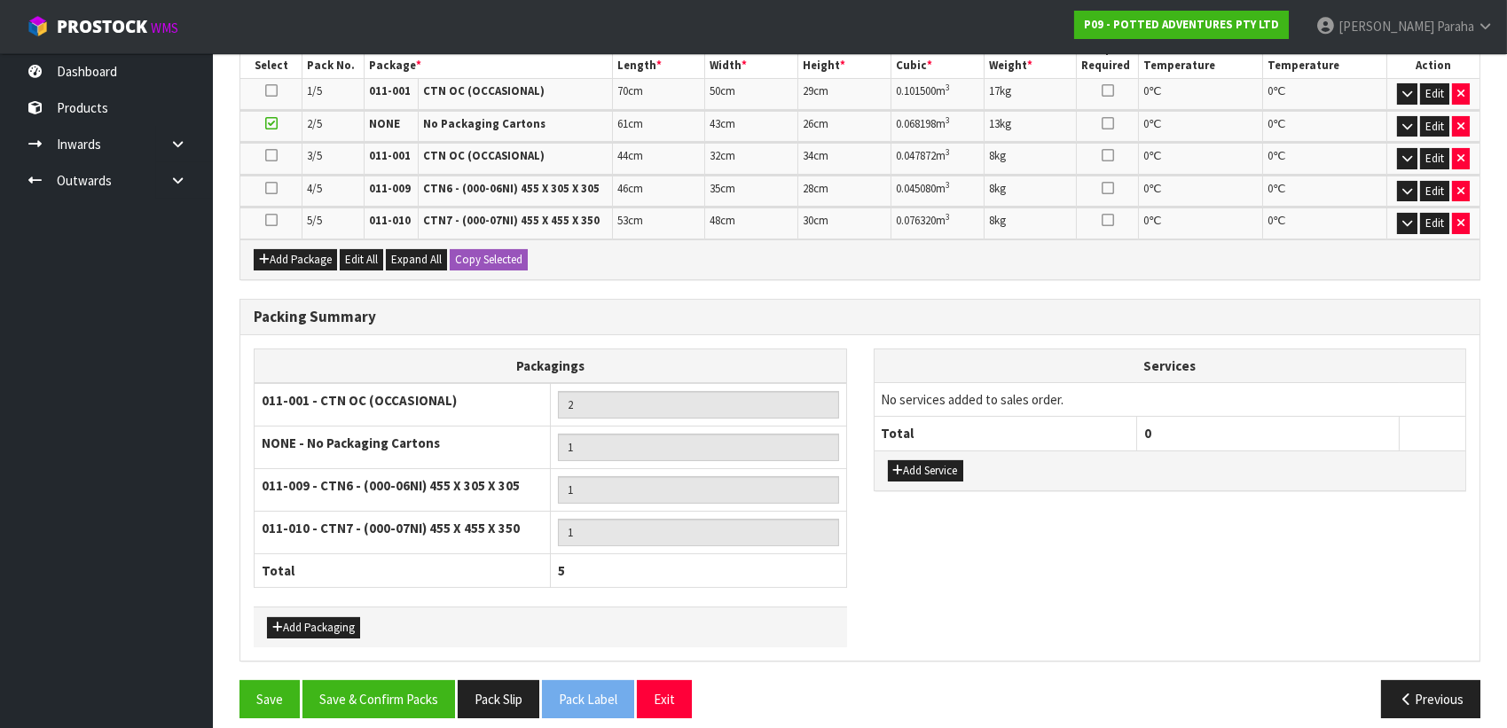
scroll to position [478, 0]
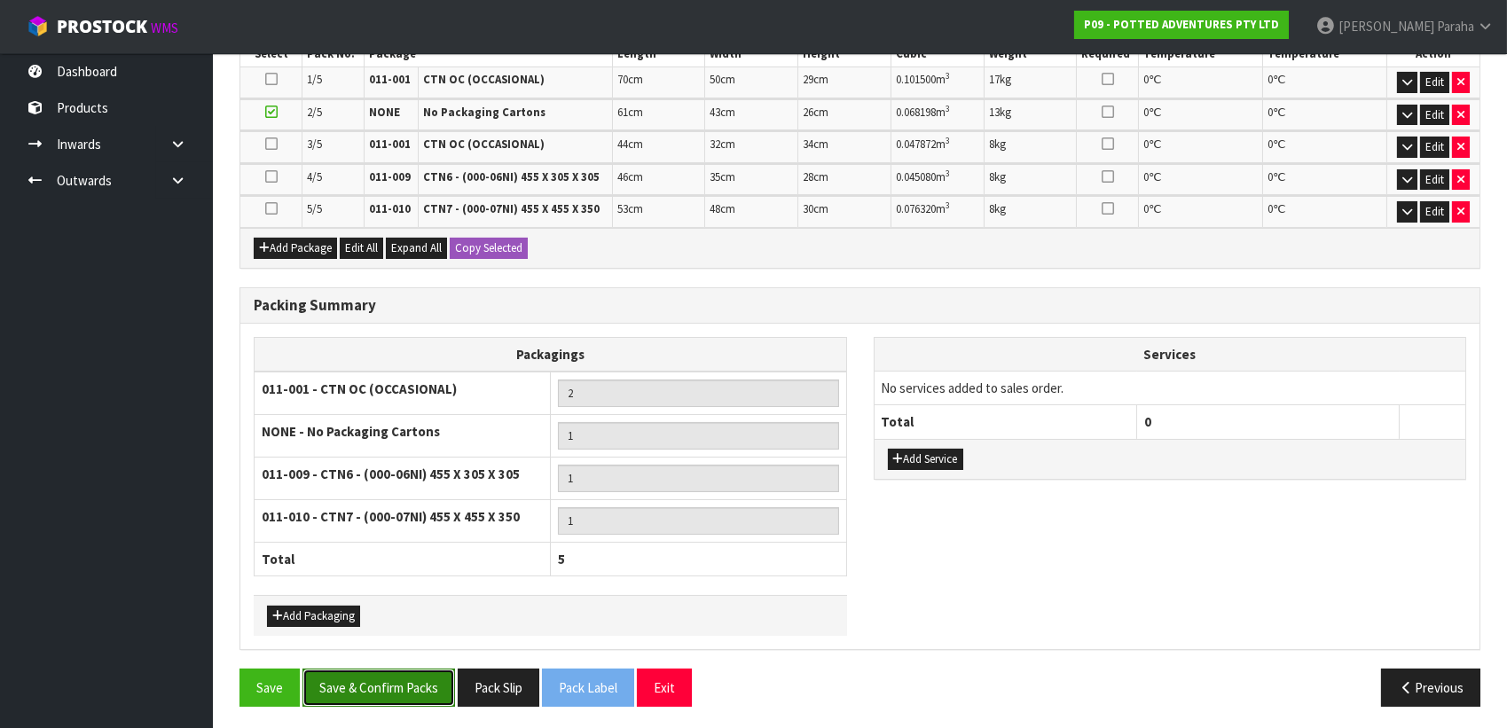
click at [371, 683] on button "Save & Confirm Packs" at bounding box center [378, 688] width 153 height 38
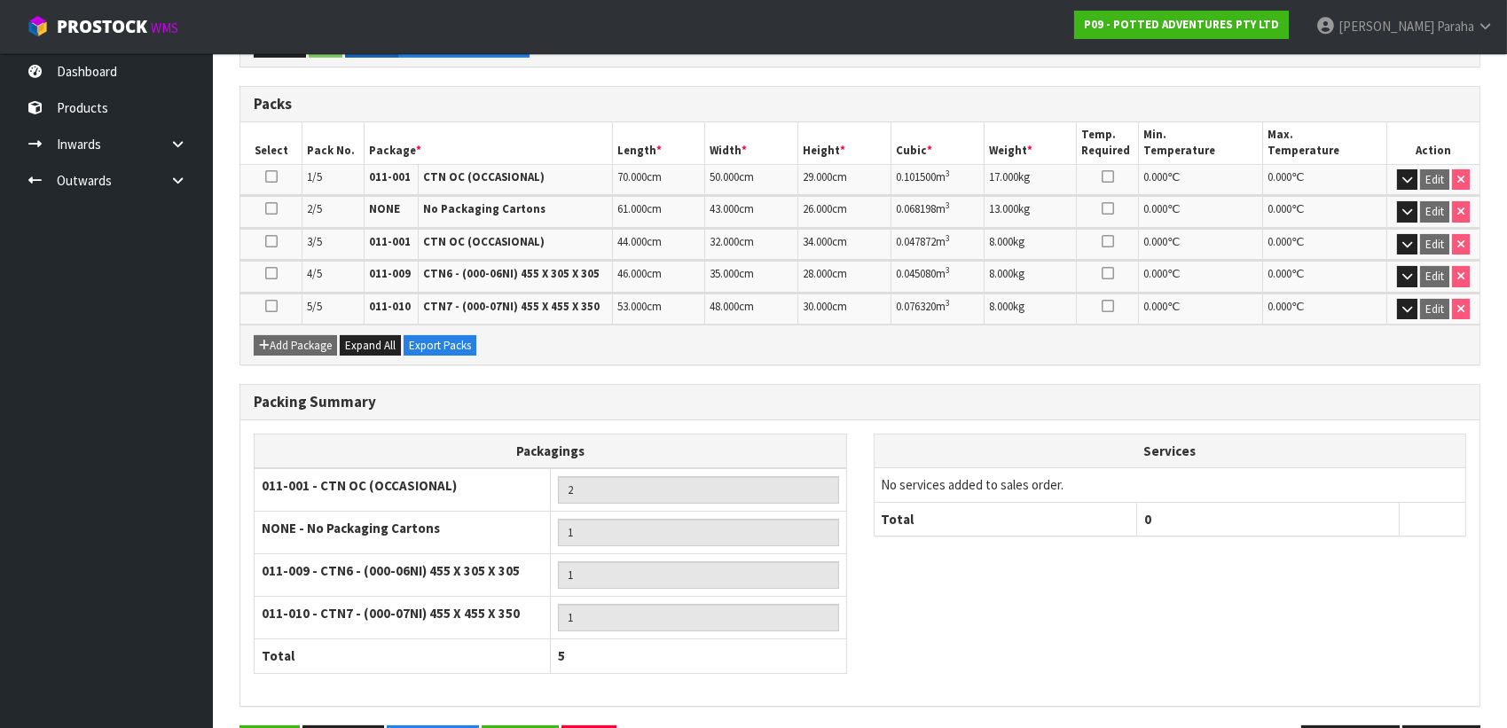
scroll to position [503, 0]
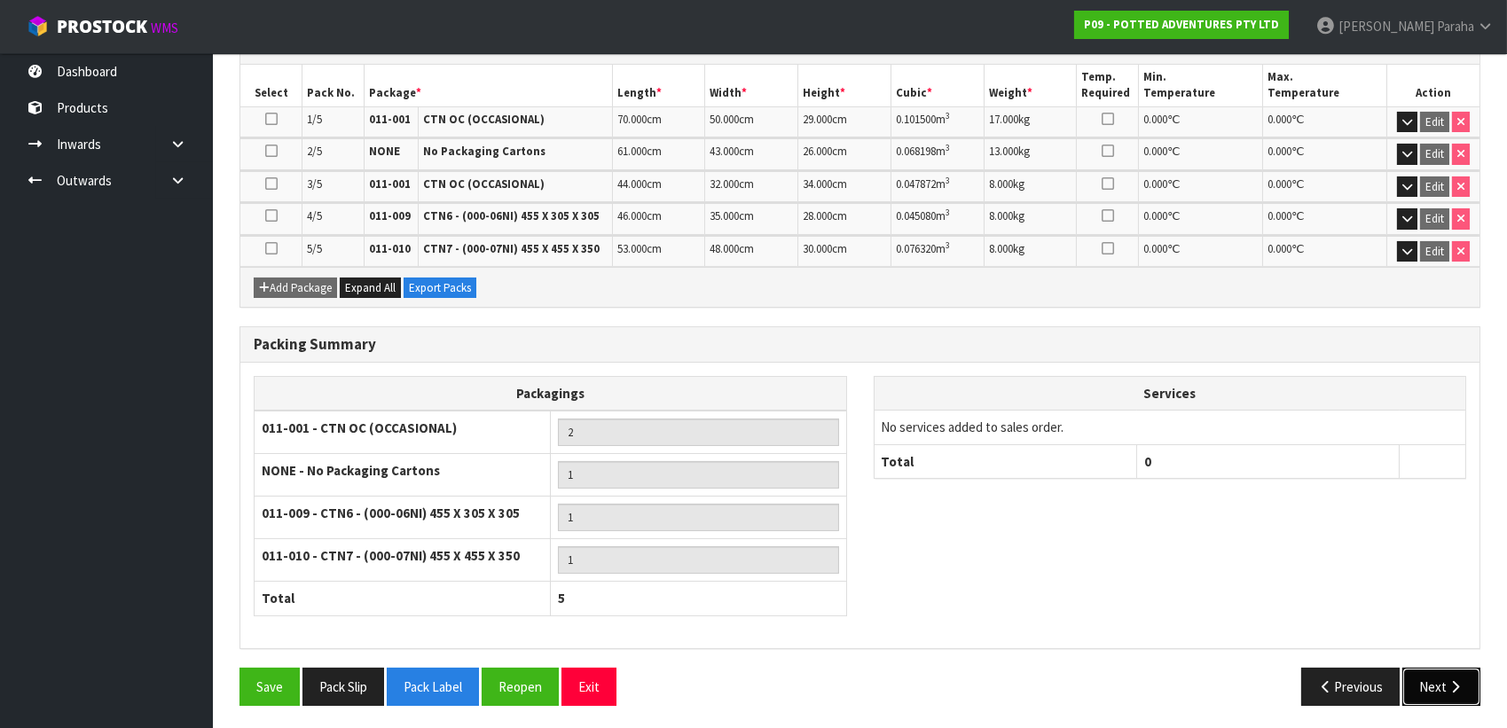
click at [1441, 685] on button "Next" at bounding box center [1441, 687] width 78 height 38
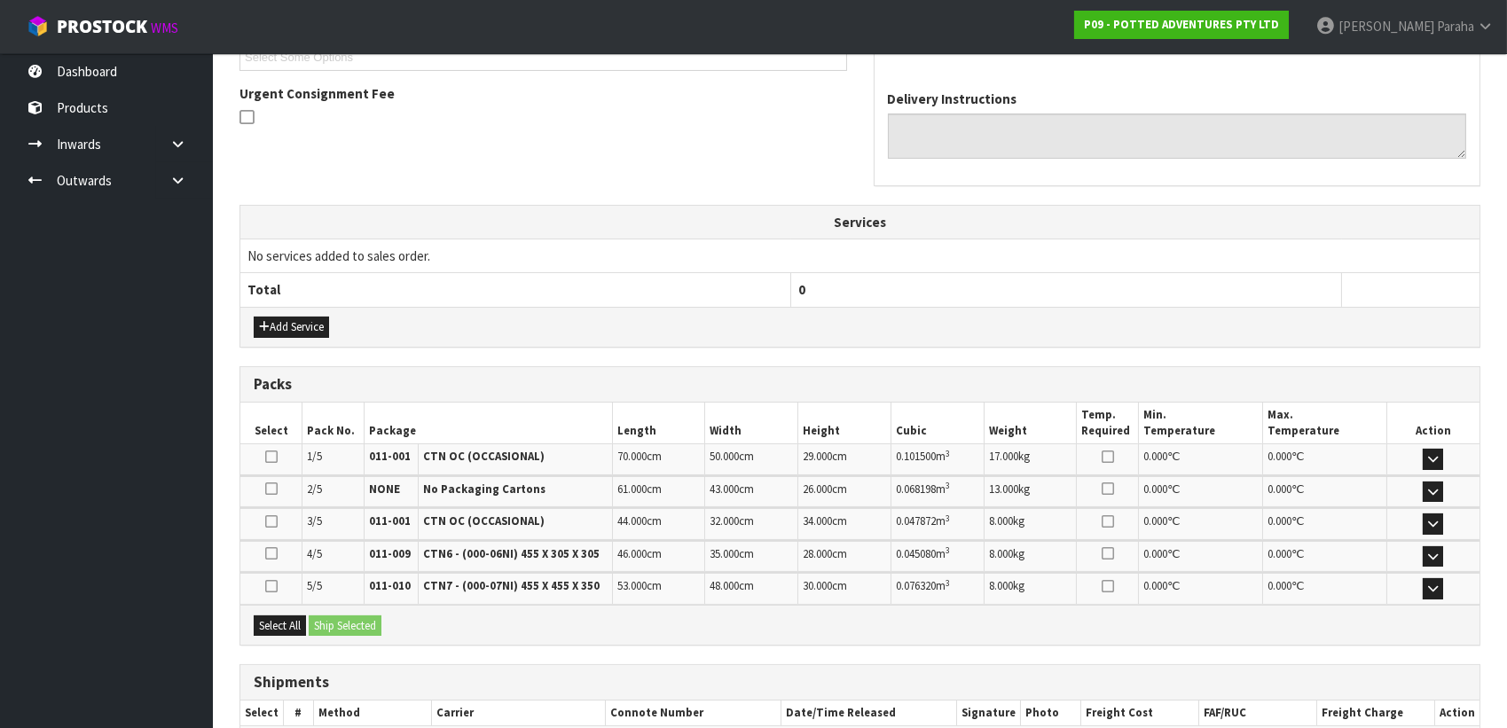
scroll to position [606, 0]
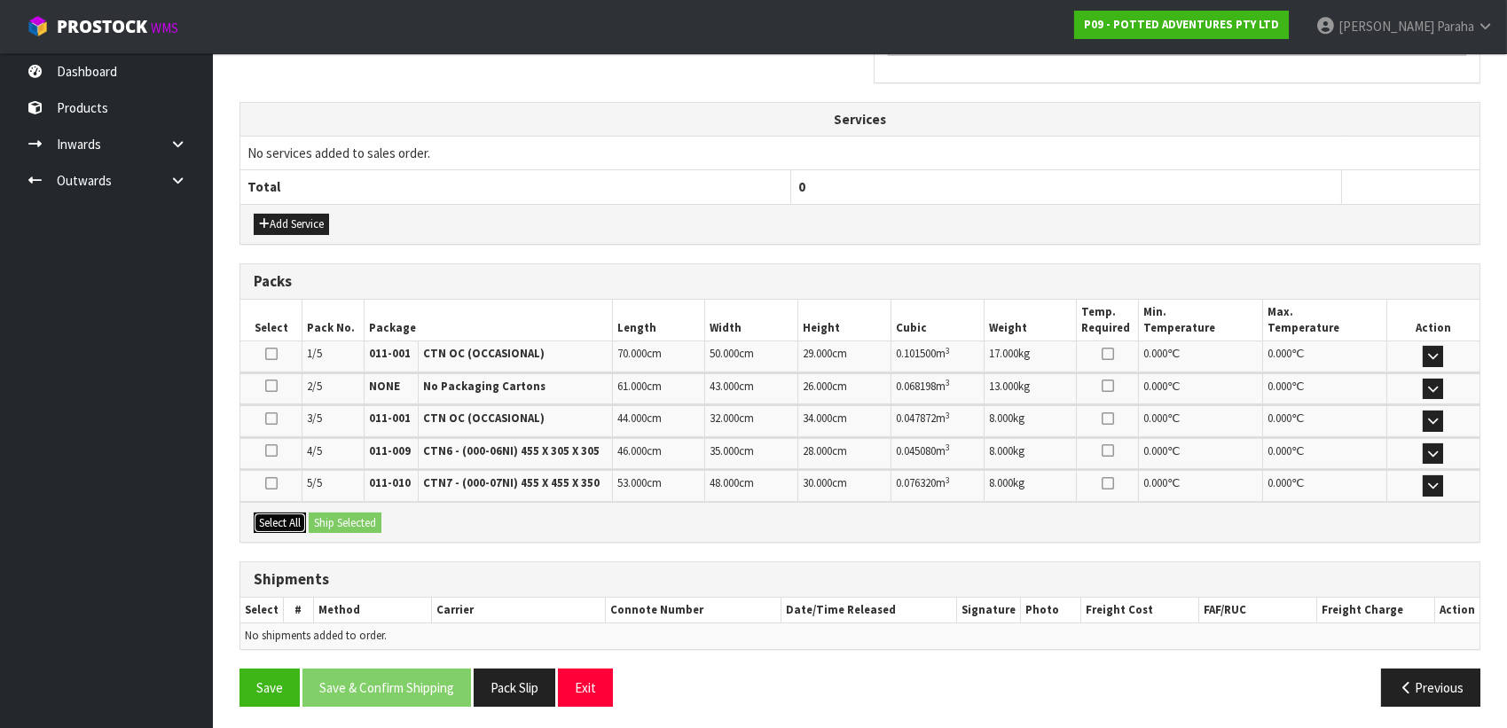
click at [291, 522] on button "Select All" at bounding box center [280, 523] width 52 height 21
click at [318, 521] on button "Ship Selected" at bounding box center [345, 523] width 73 height 21
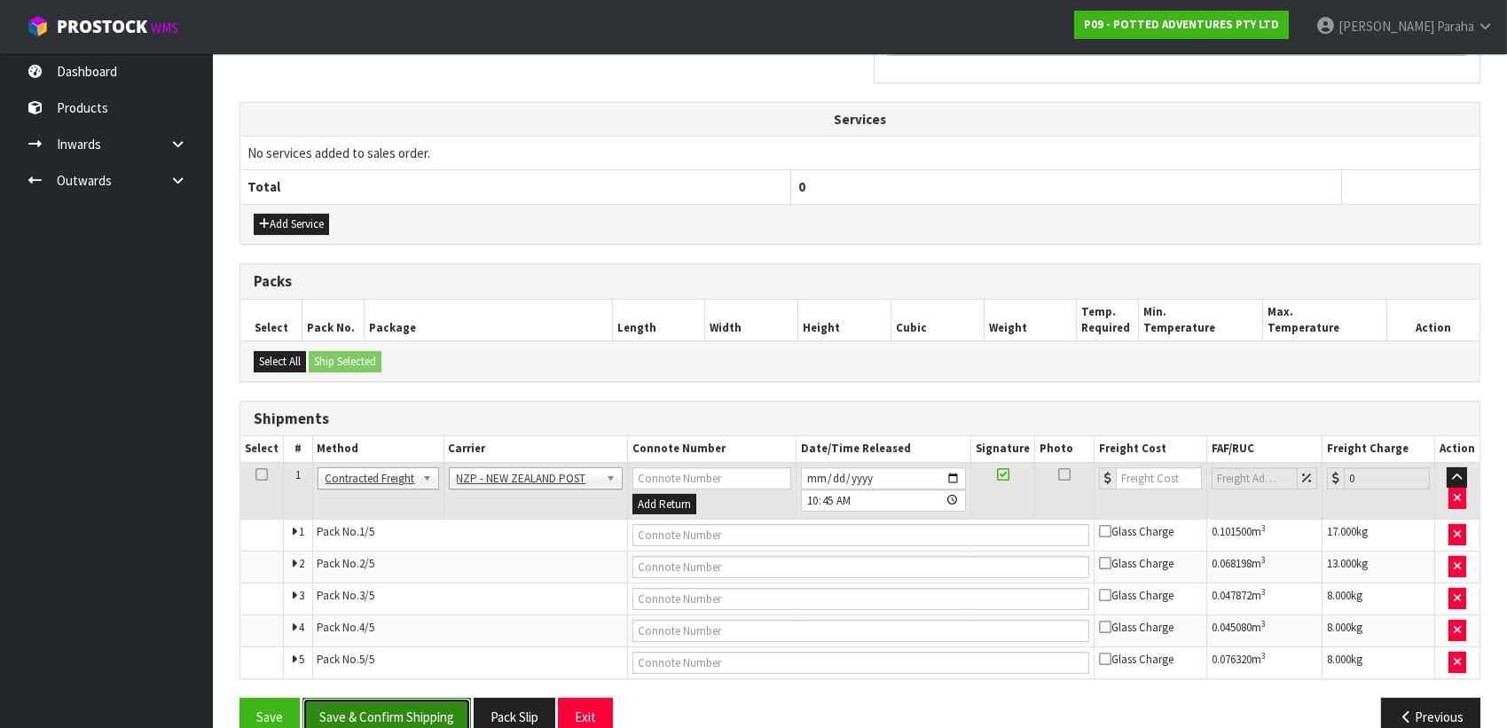
click at [434, 710] on button "Save & Confirm Shipping" at bounding box center [386, 717] width 169 height 38
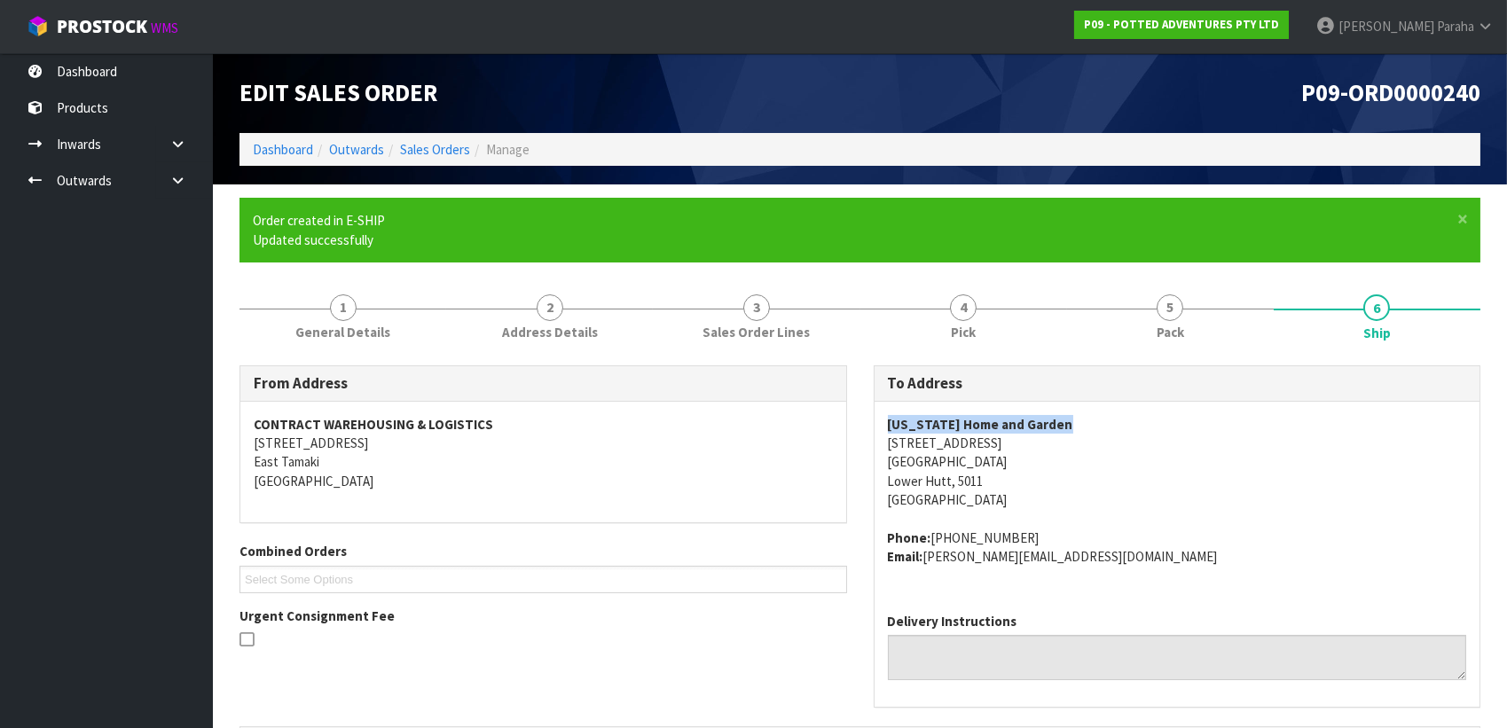
drag, startPoint x: 1062, startPoint y: 421, endPoint x: 882, endPoint y: 432, distance: 180.4
click at [882, 432] on div "[US_STATE] Home and Garden [STREET_ADDRESS] Phone: [PHONE_NUMBER] Email: [PERSO…" at bounding box center [1178, 500] width 606 height 197
copy strong "[US_STATE] Home and Garden"
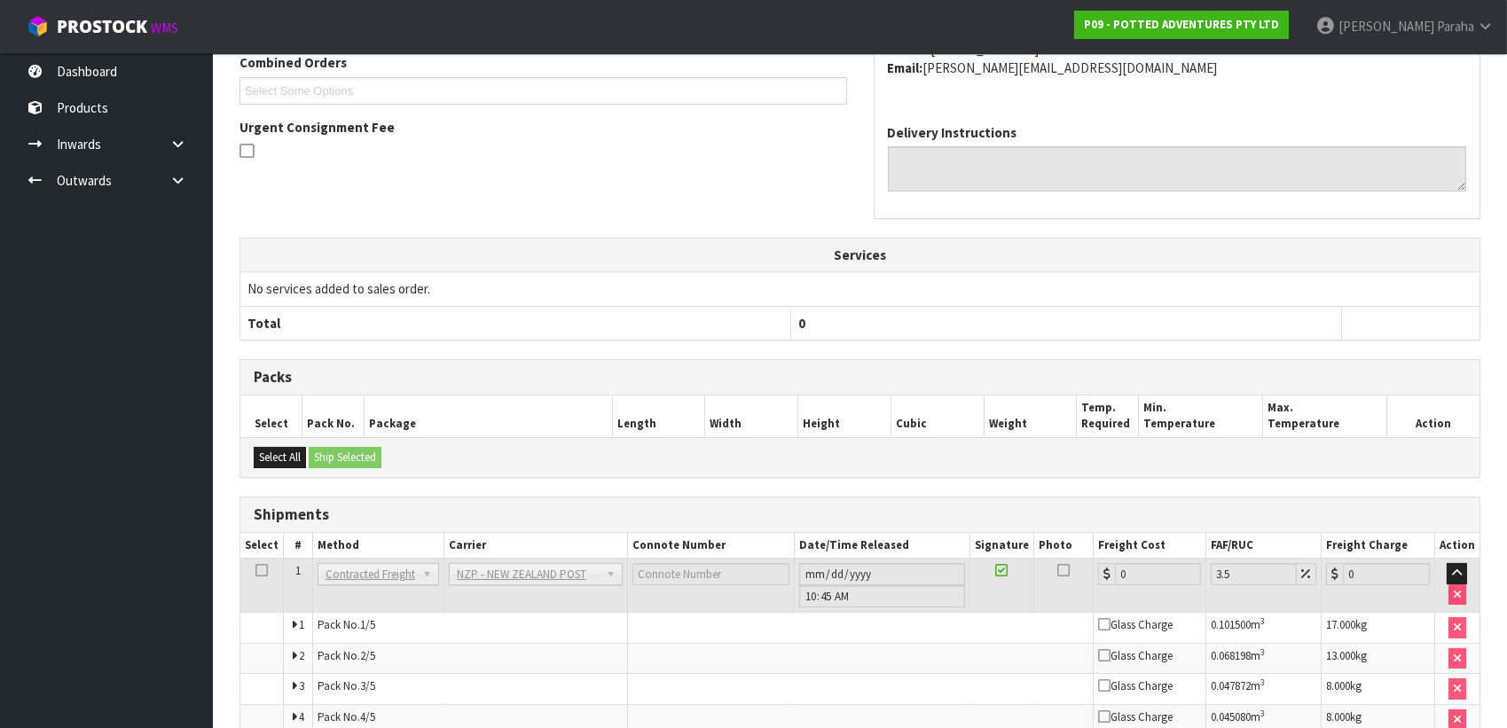
scroll to position [606, 0]
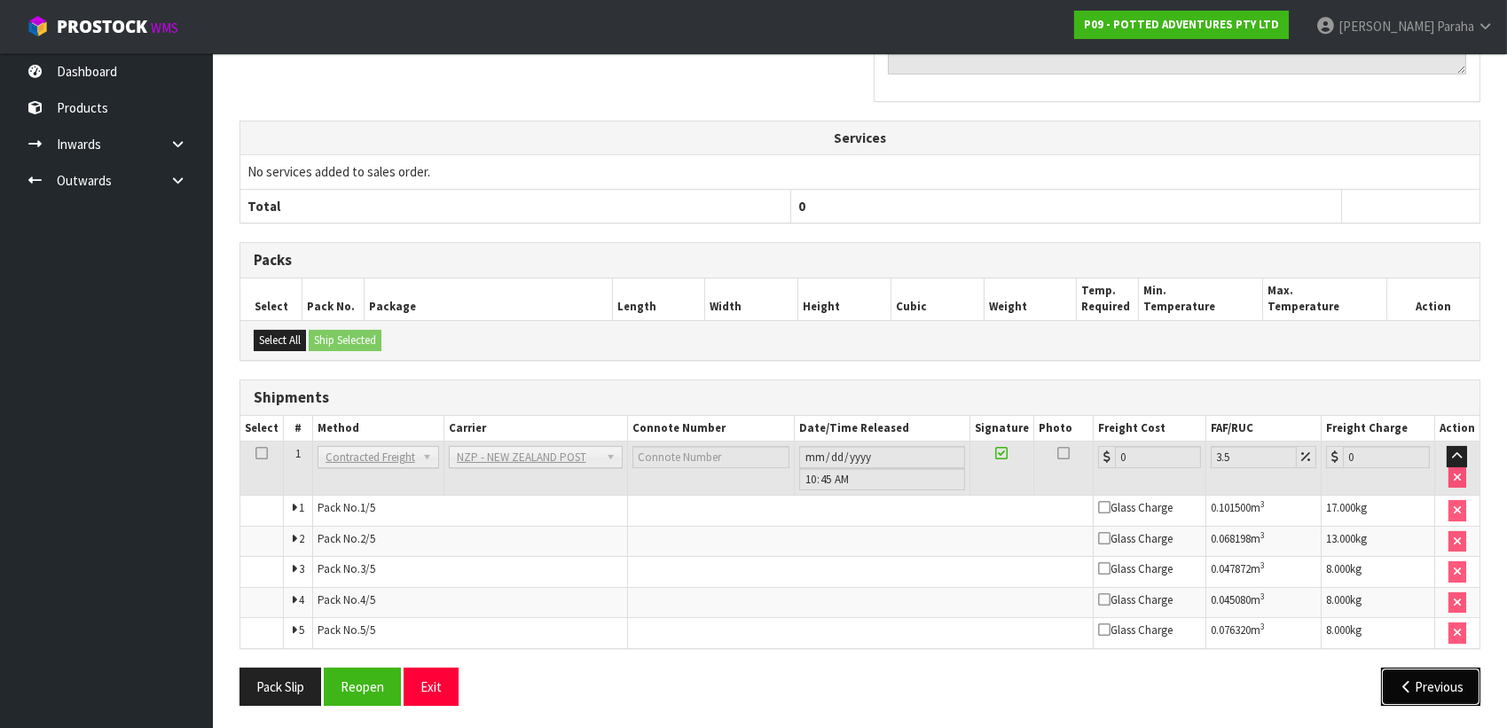
click at [1438, 690] on button "Previous" at bounding box center [1430, 687] width 99 height 38
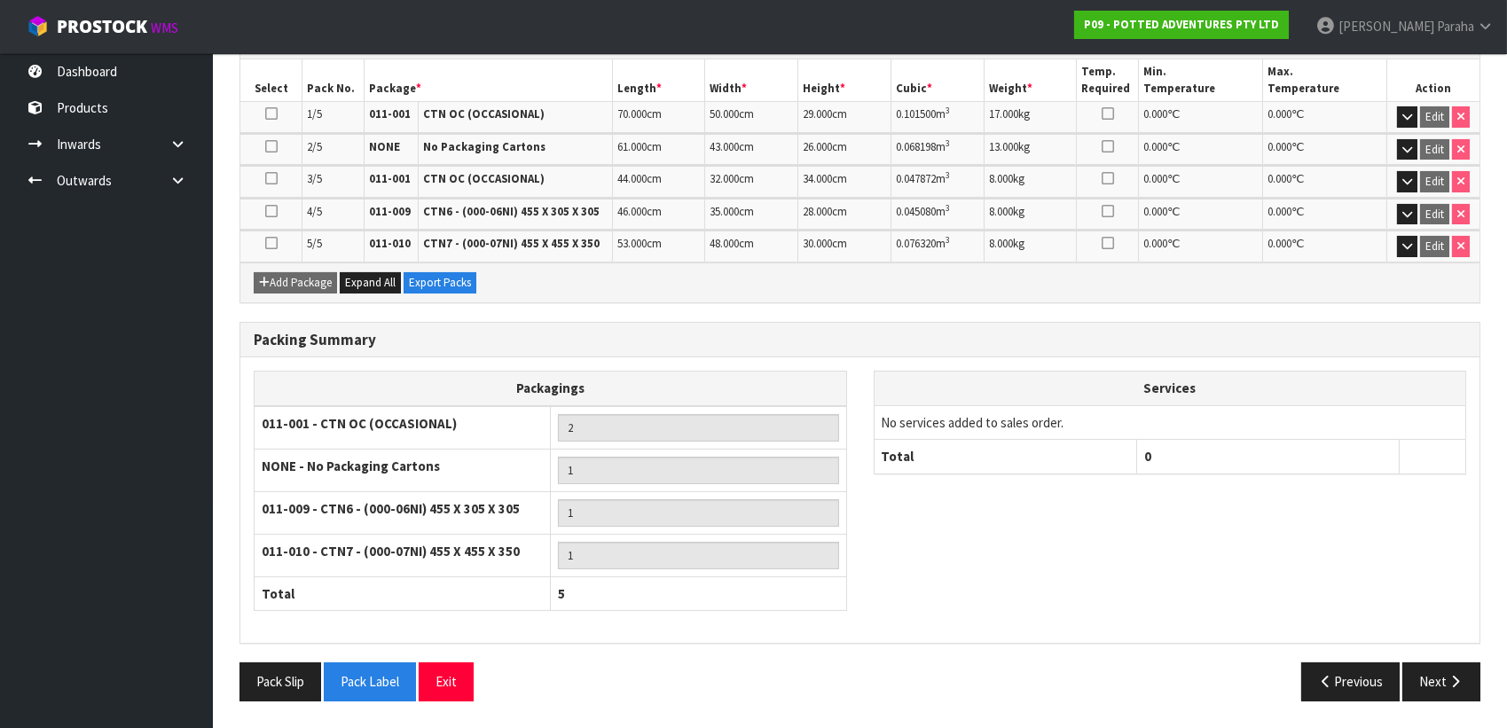
scroll to position [522, 0]
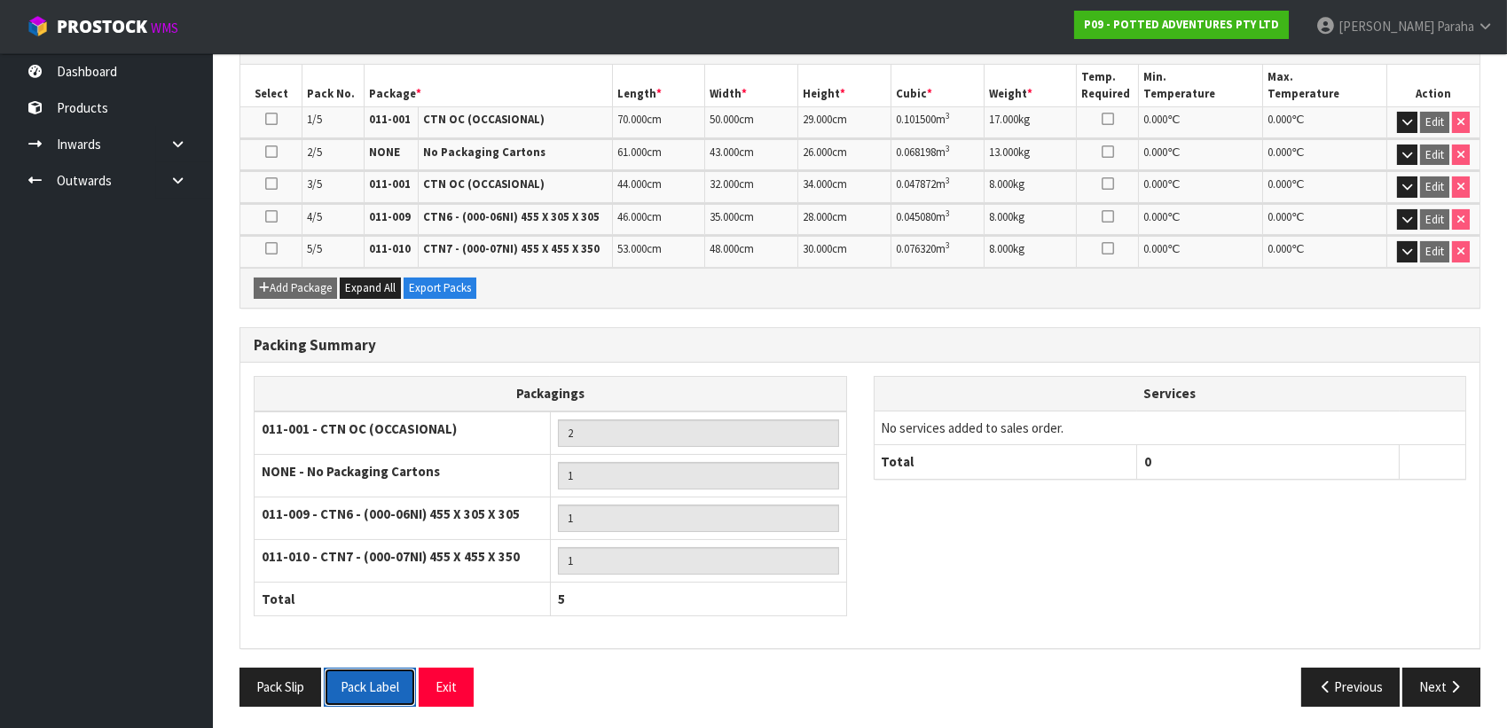
click at [394, 684] on button "Pack Label" at bounding box center [370, 687] width 92 height 38
